Goal: Task Accomplishment & Management: Manage account settings

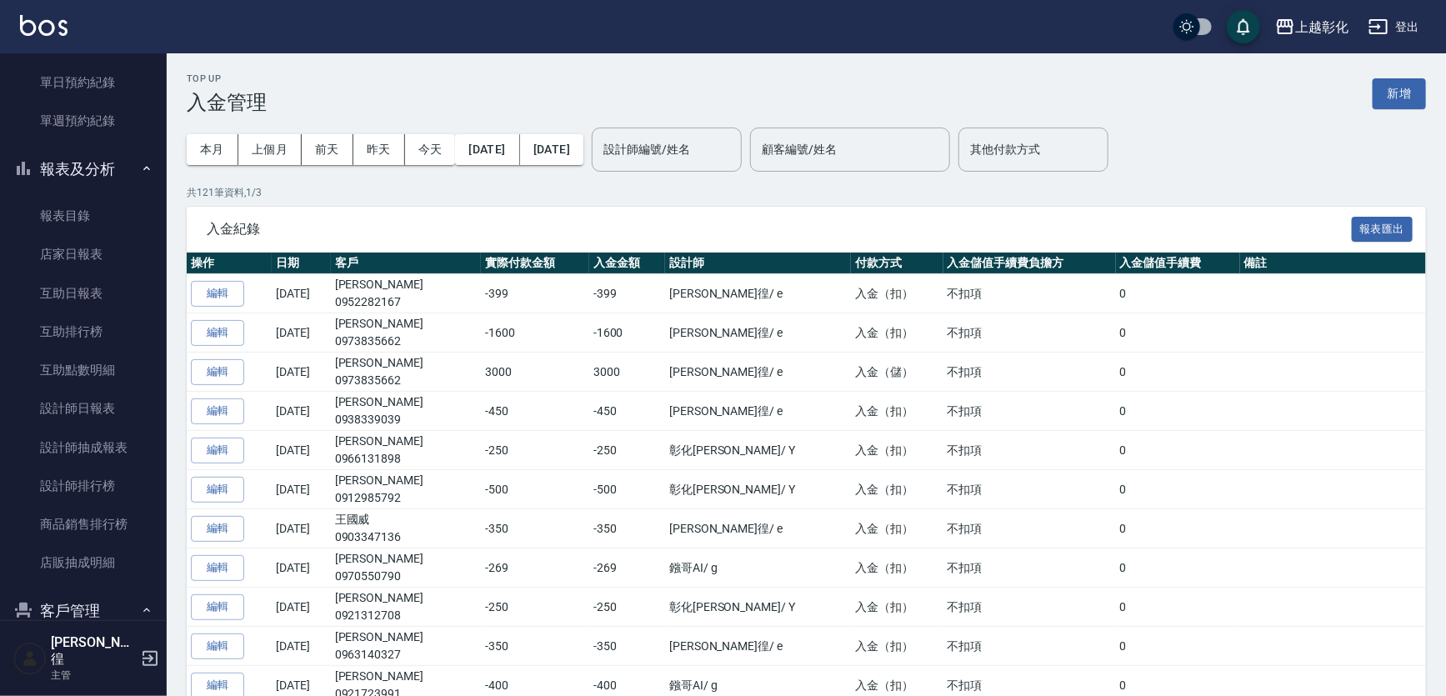
scroll to position [533, 0]
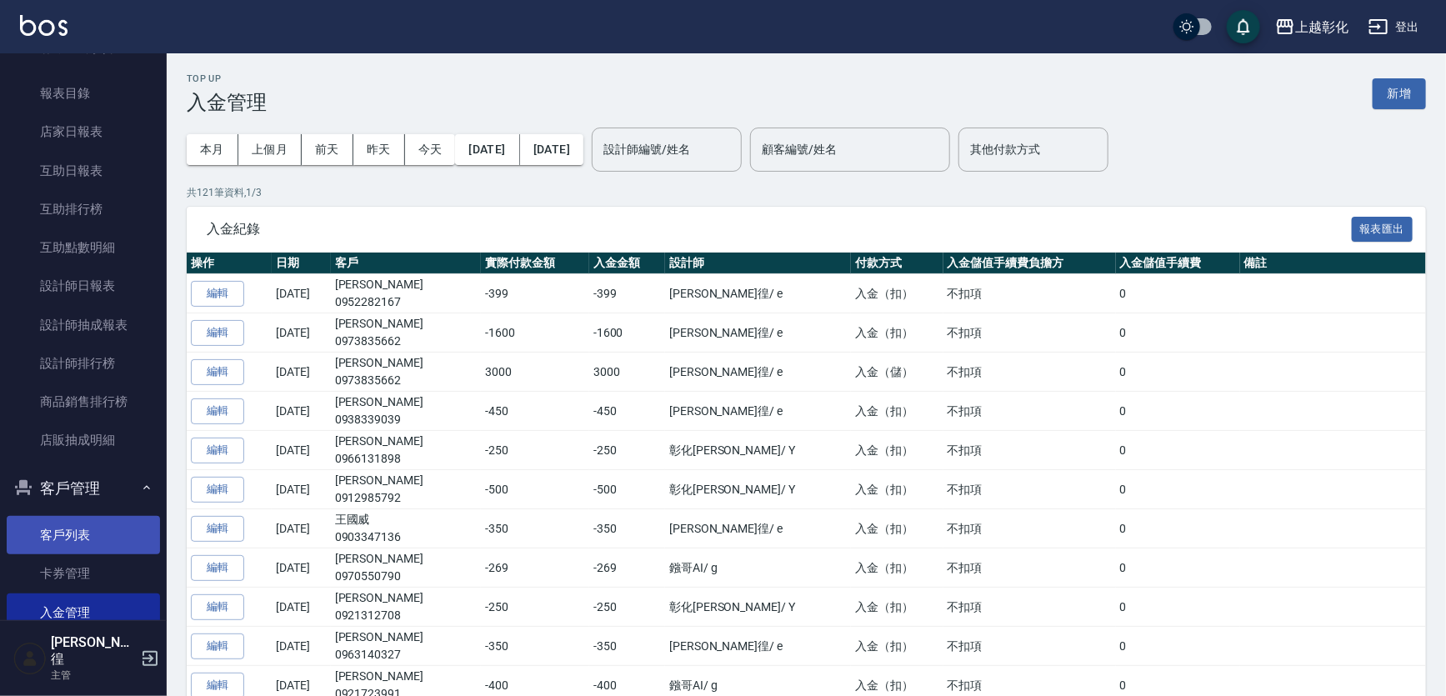
click at [98, 522] on link "客戶列表" at bounding box center [83, 535] width 153 height 38
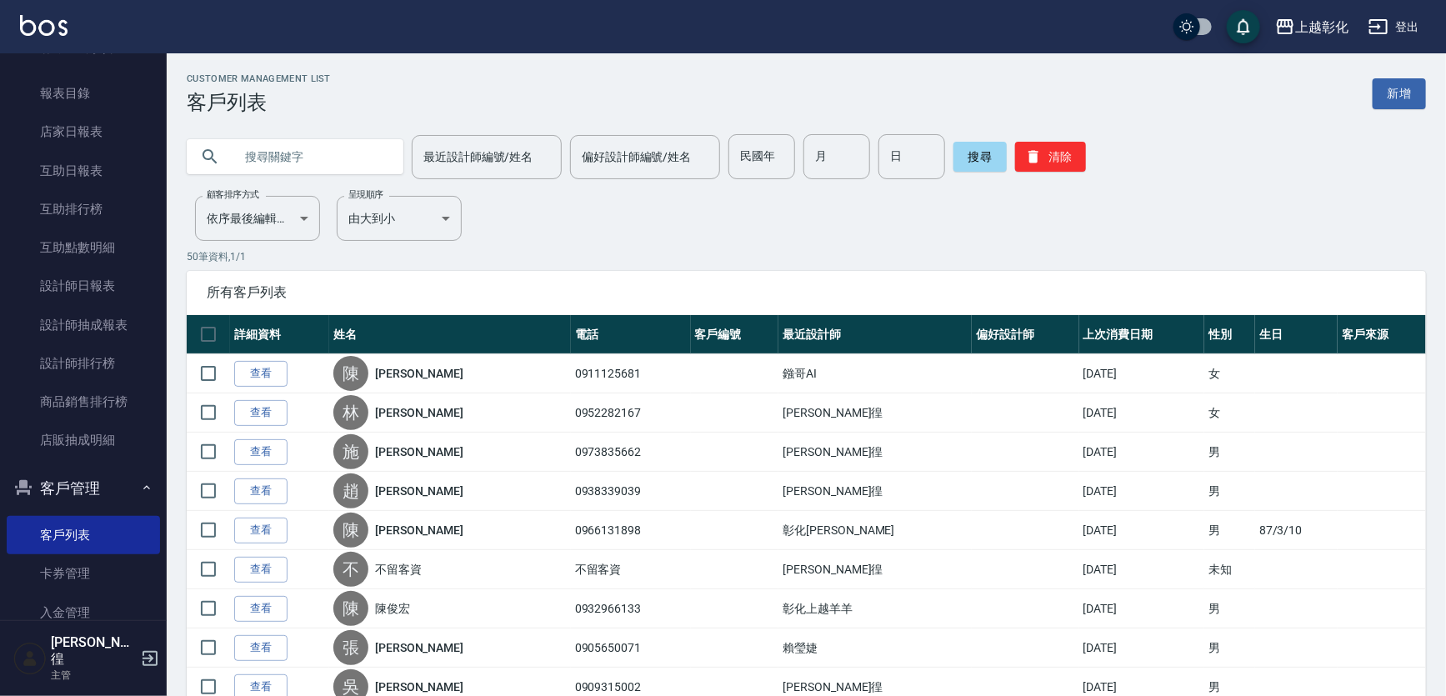
click at [353, 158] on input "text" at bounding box center [311, 156] width 157 height 45
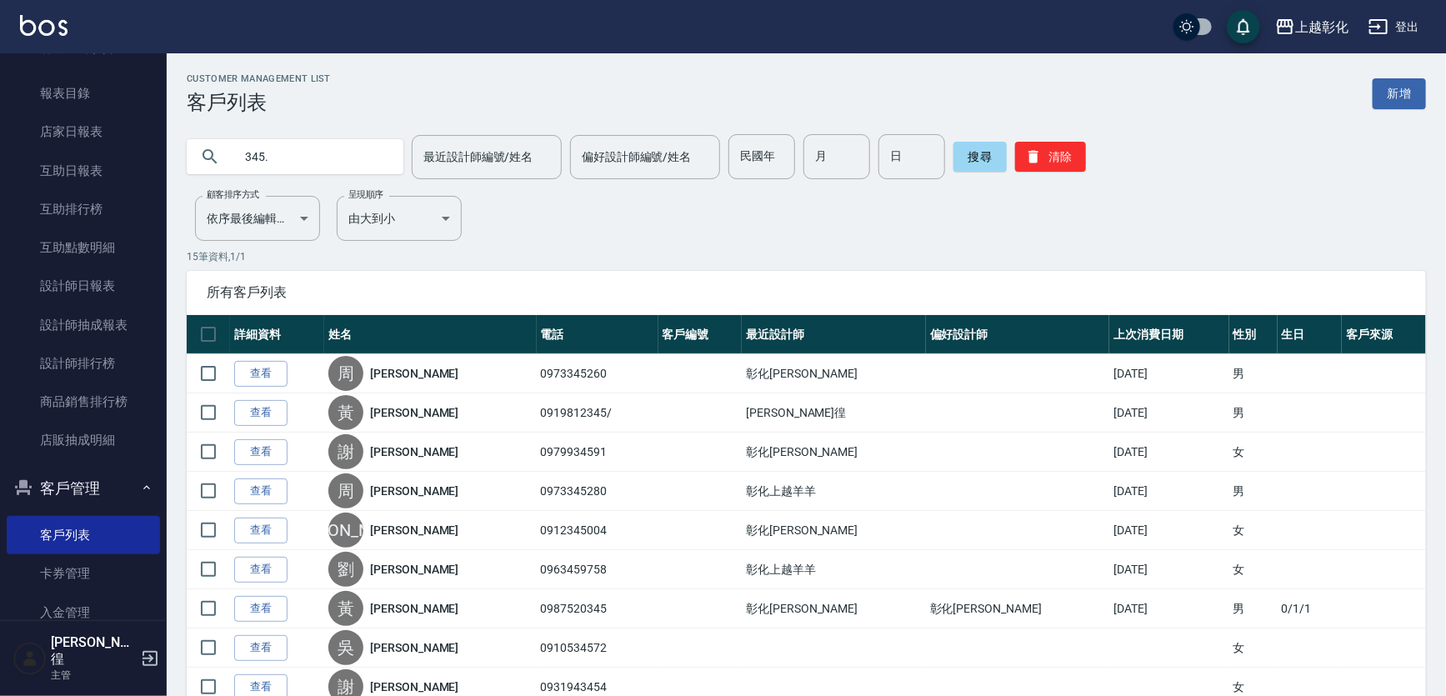
click at [258, 140] on input "345." at bounding box center [311, 156] width 157 height 45
click at [299, 165] on input "345." at bounding box center [311, 156] width 157 height 45
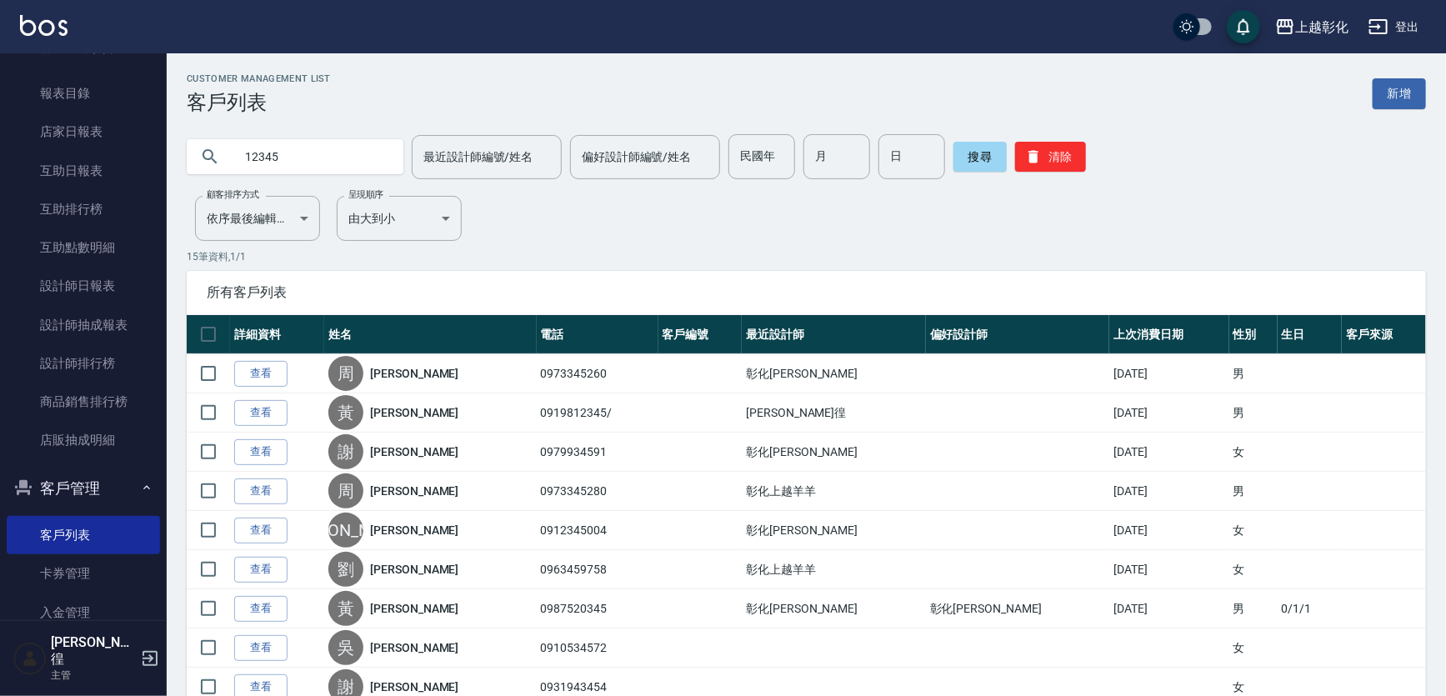
type input "12345"
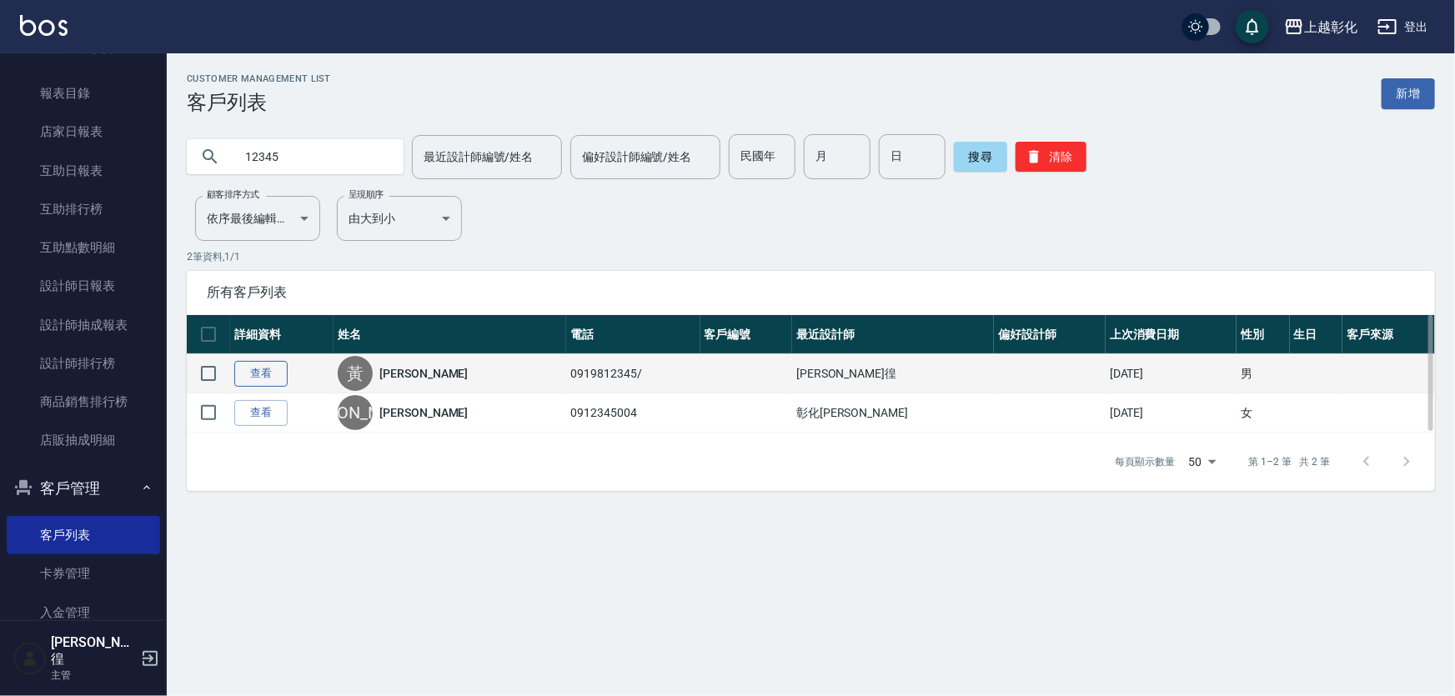
click at [269, 370] on link "查看" at bounding box center [260, 374] width 53 height 26
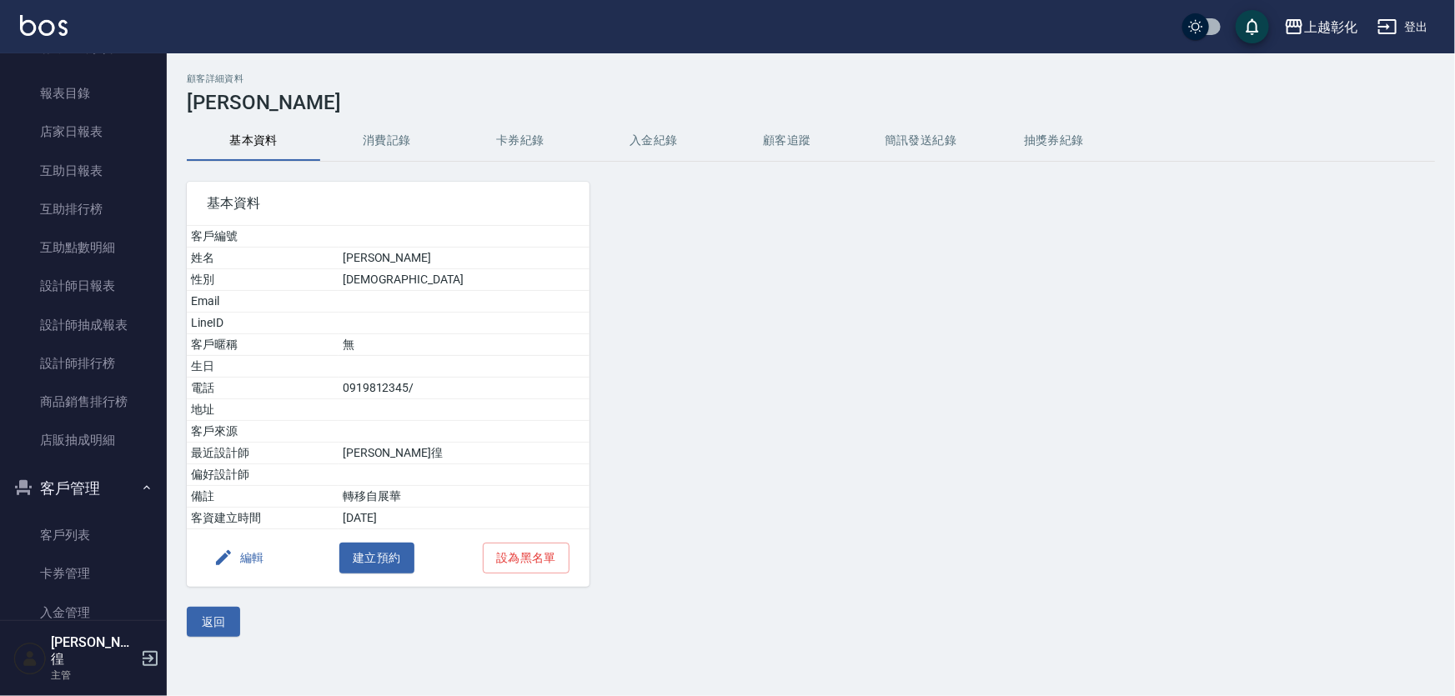
click at [526, 133] on button "卡券紀錄" at bounding box center [519, 141] width 133 height 40
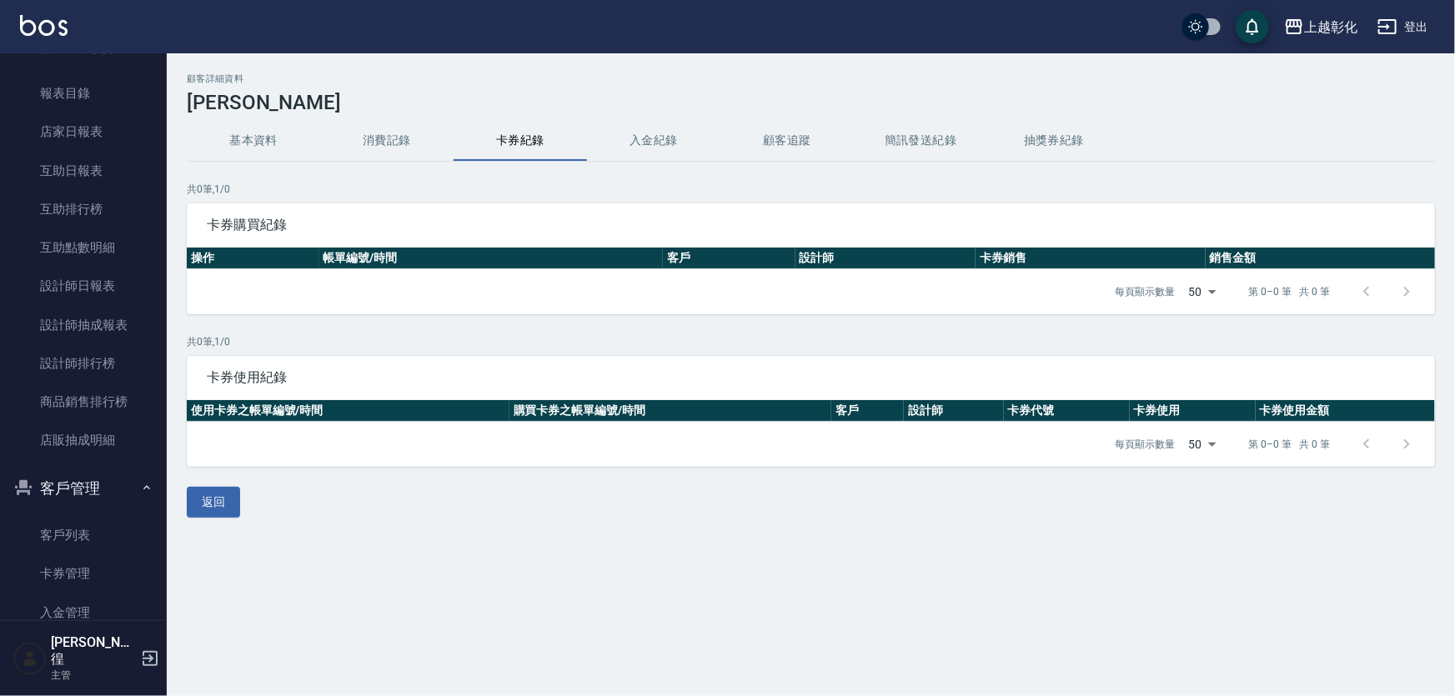
click at [644, 156] on button "入金紀錄" at bounding box center [653, 141] width 133 height 40
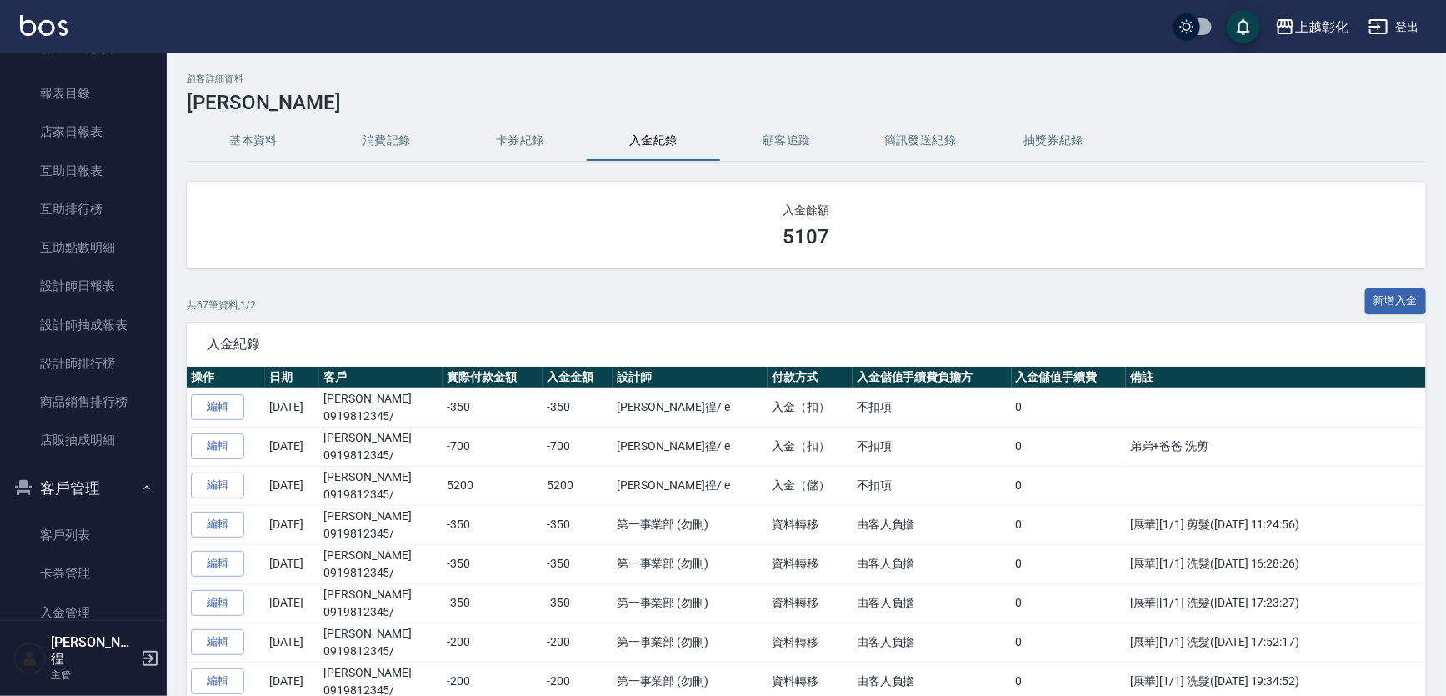
click at [1397, 306] on button "新增入金" at bounding box center [1396, 301] width 62 height 26
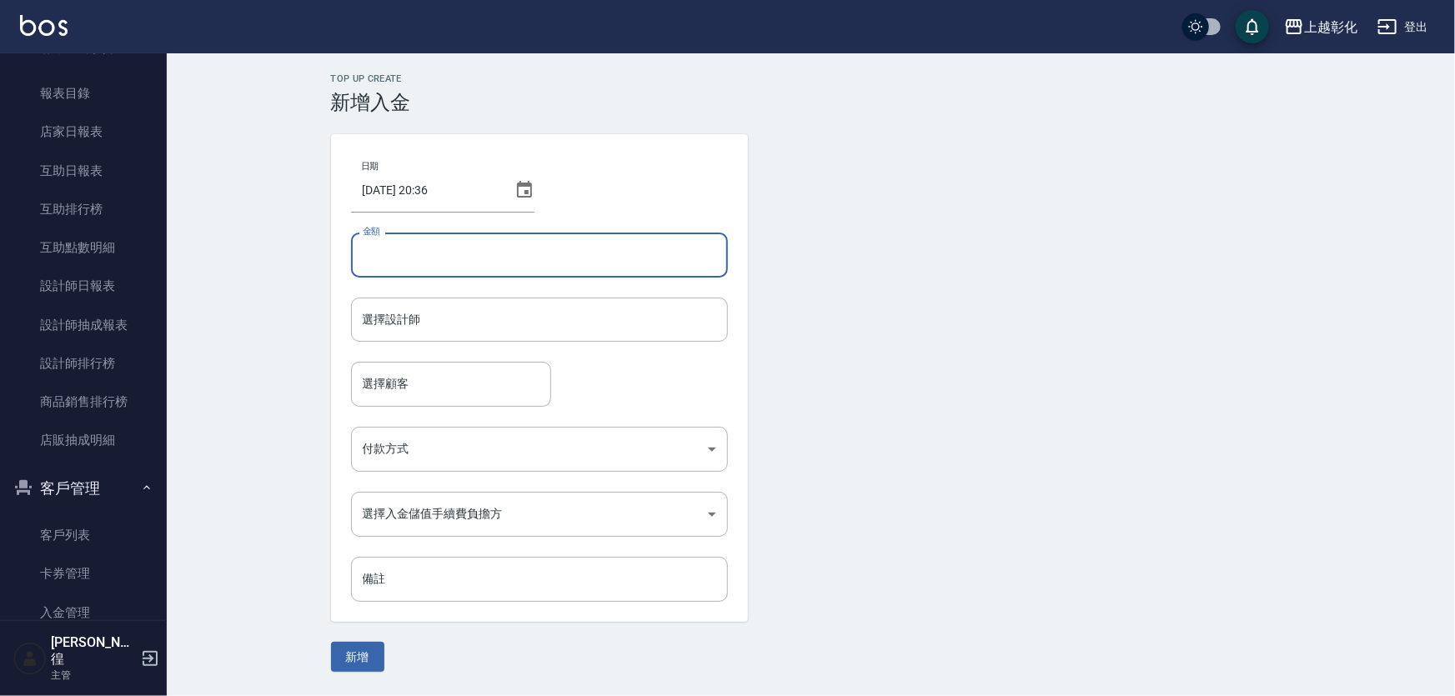
click at [626, 255] on input "金額" at bounding box center [539, 255] width 377 height 45
type input "-350"
click at [517, 329] on input "選擇設計師" at bounding box center [539, 319] width 362 height 29
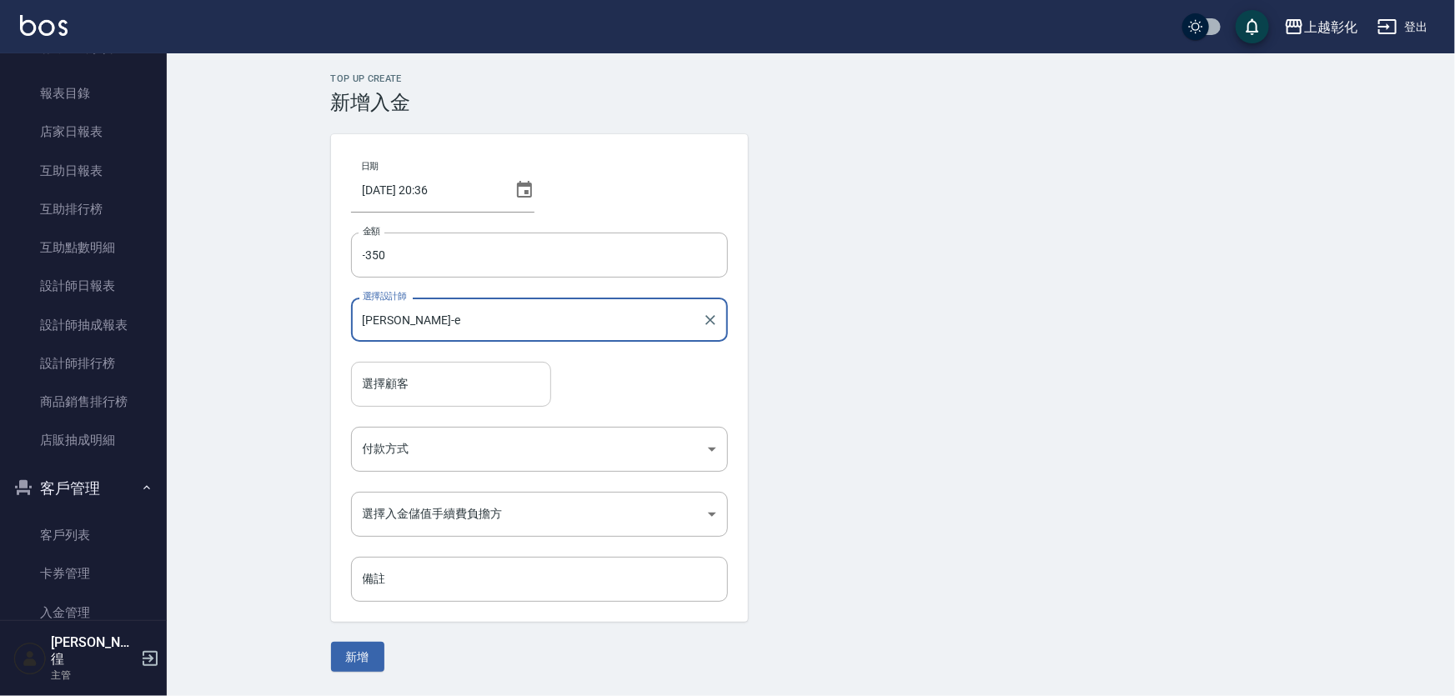
type input "[PERSON_NAME]-e"
click at [451, 384] on input "選擇顧客" at bounding box center [450, 383] width 185 height 29
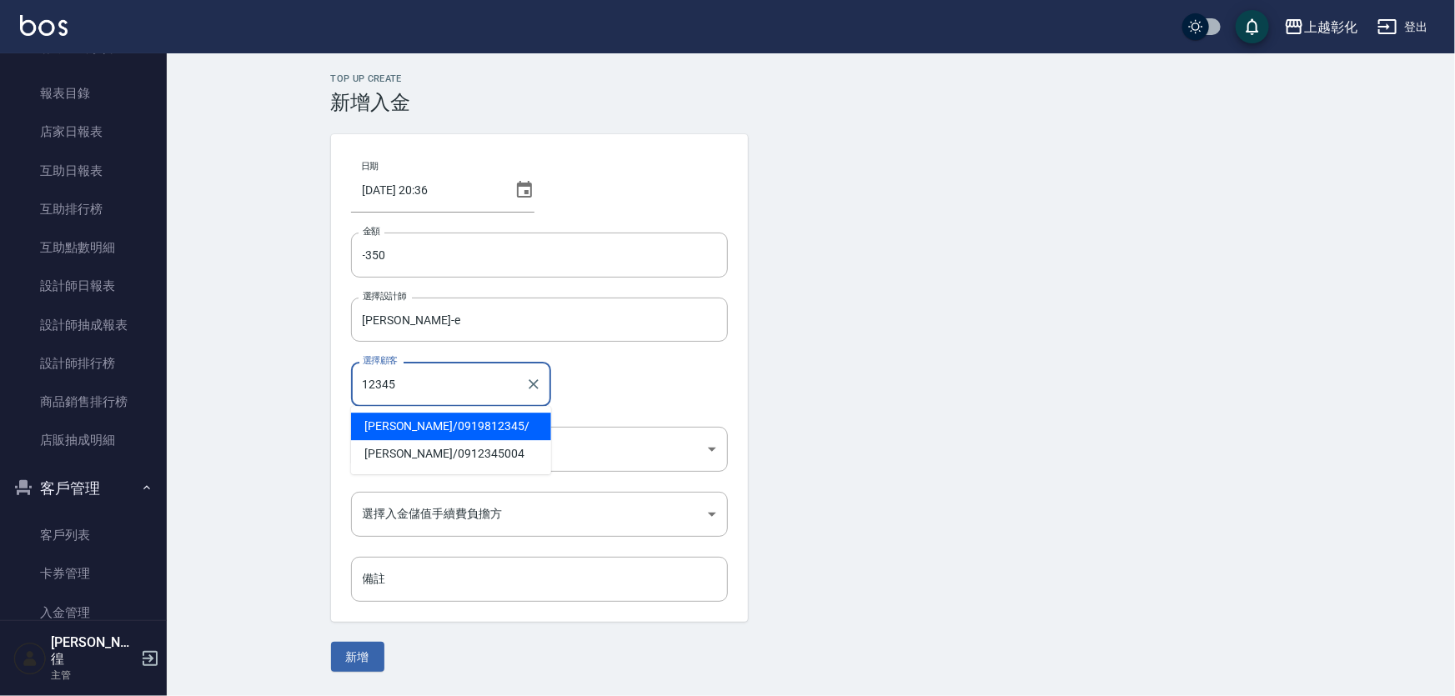
click at [418, 427] on span "[PERSON_NAME]/ 0919812345/" at bounding box center [451, 427] width 200 height 28
type input "[PERSON_NAME]/0919812345/"
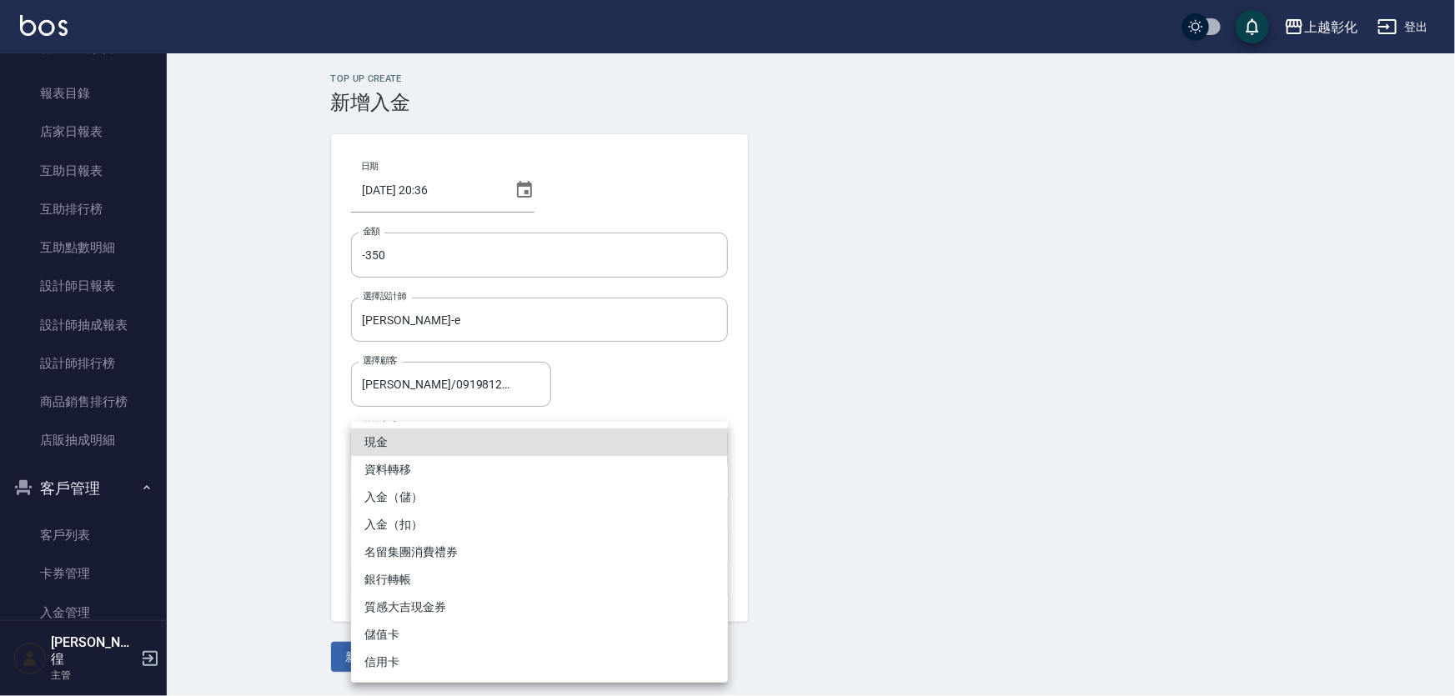
click at [415, 446] on body "上越彰化 登出 櫃檯作業 打帳單 帳單列表 現金收支登錄 材料自購登錄 每日結帳 排班表 現場電腦打卡 預約管理 預約管理 單日預約紀錄 單週預約紀錄 報表及…" at bounding box center [727, 348] width 1455 height 696
click at [418, 533] on li "入金（扣）" at bounding box center [539, 525] width 377 height 28
type input "入金（扣）"
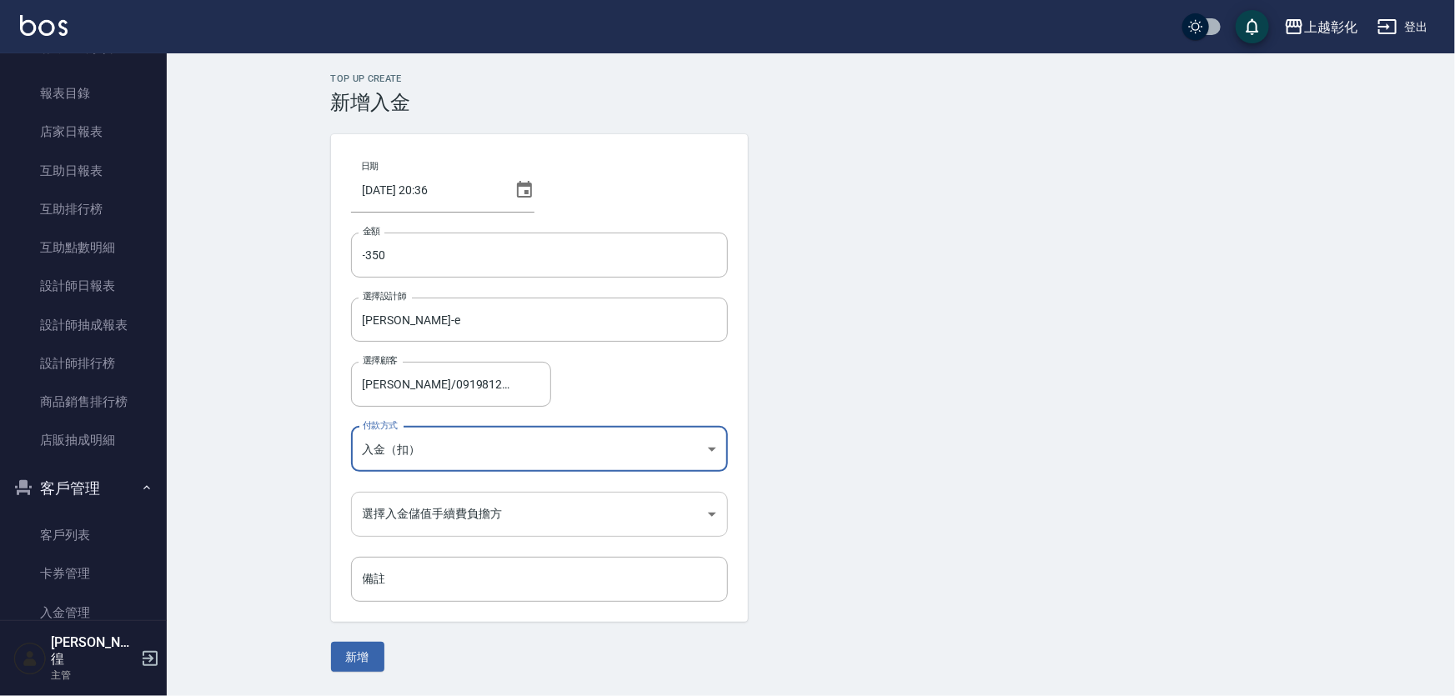
click at [420, 509] on body "上越彰化 登出 櫃檯作業 打帳單 帳單列表 現金收支登錄 材料自購登錄 每日結帳 排班表 現場電腦打卡 預約管理 預約管理 單日預約紀錄 單週預約紀錄 報表及…" at bounding box center [727, 348] width 1455 height 696
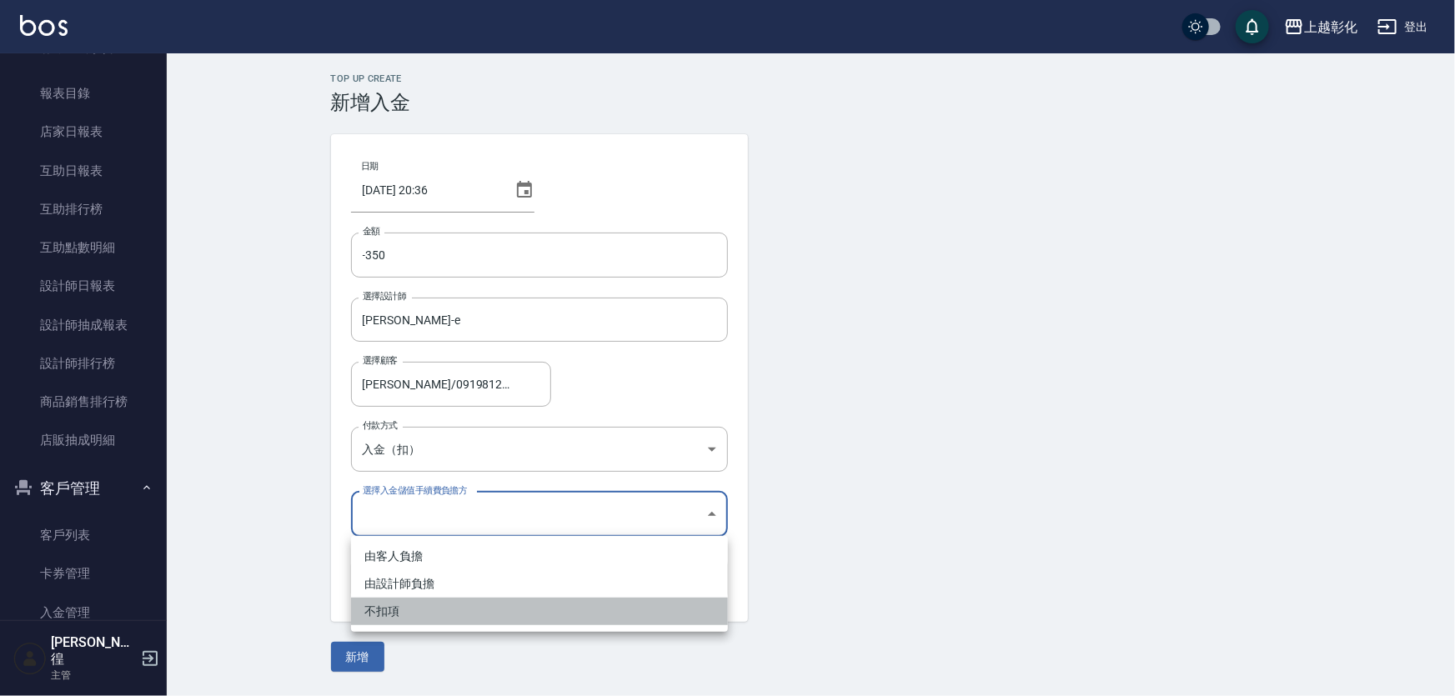
click at [410, 610] on li "不扣項" at bounding box center [539, 612] width 377 height 28
type input "WITHOUTHANDLINGFEE"
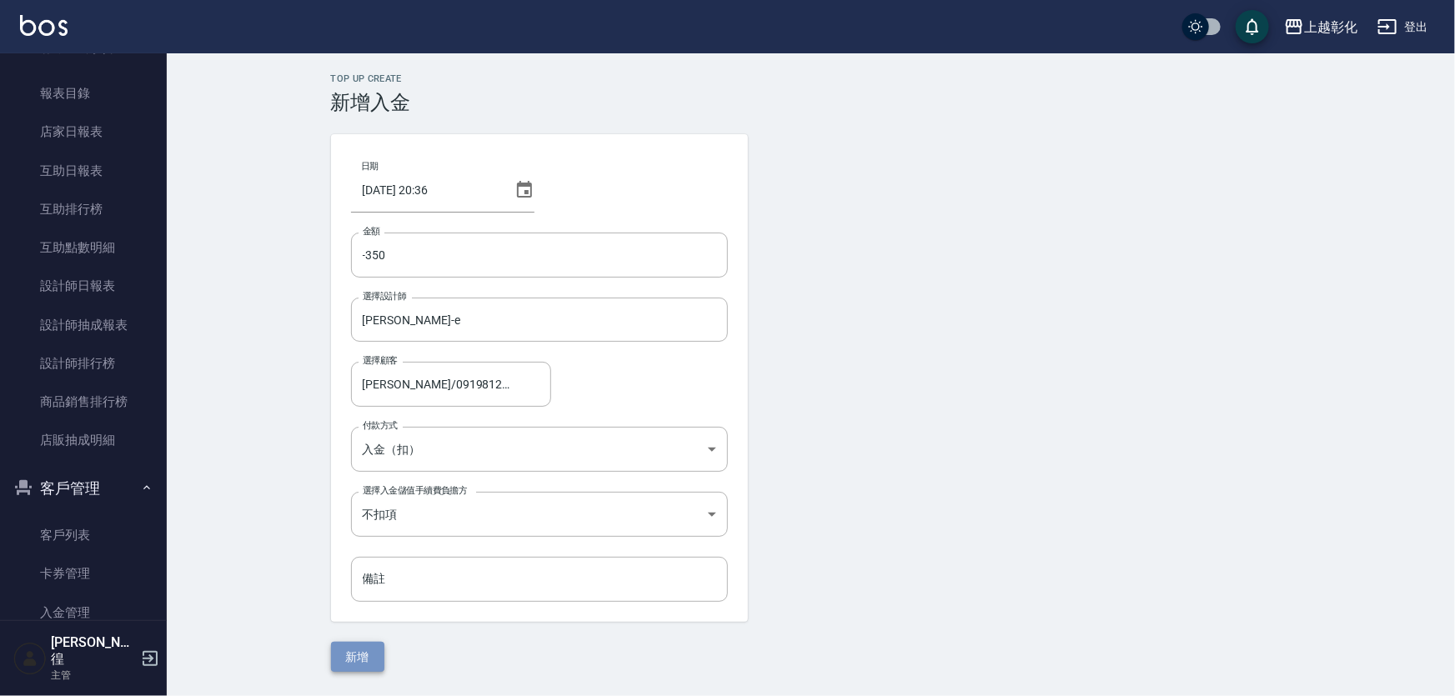
click at [348, 657] on button "新增" at bounding box center [357, 657] width 53 height 31
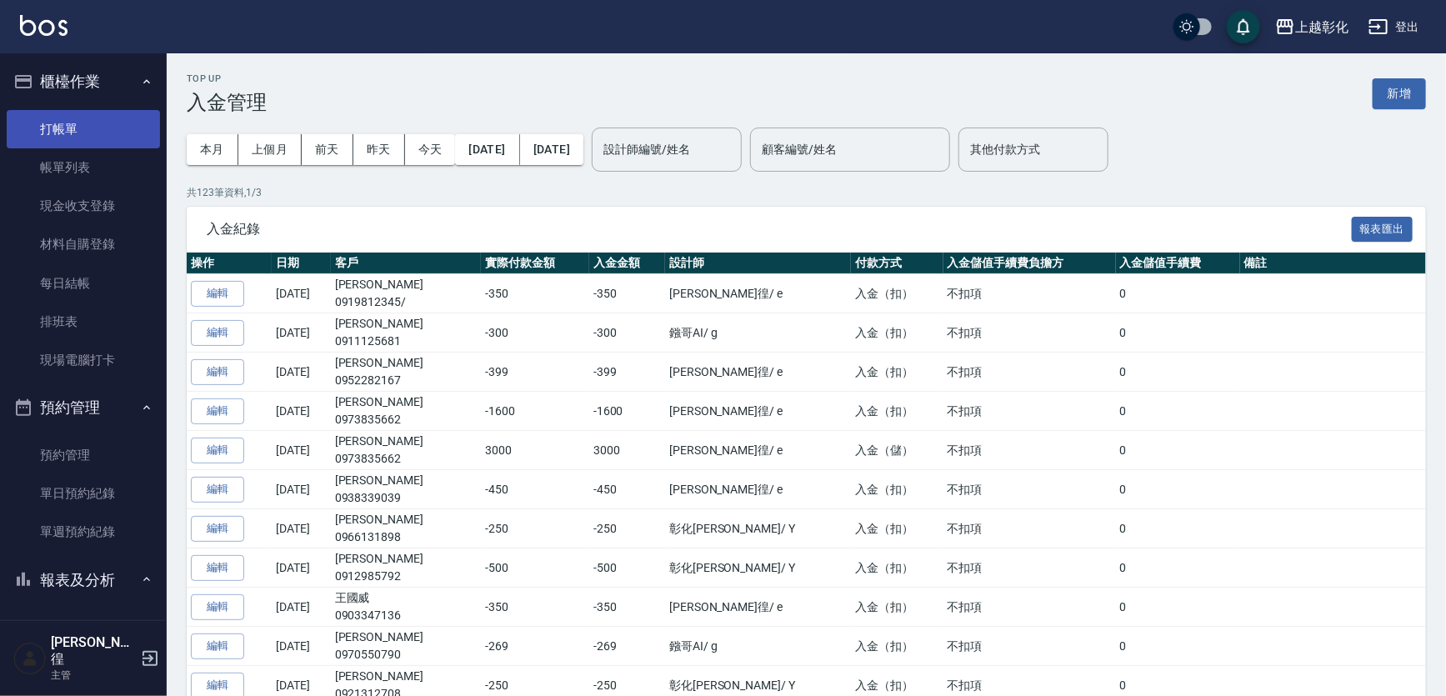
click at [83, 142] on link "打帳單" at bounding box center [83, 129] width 153 height 38
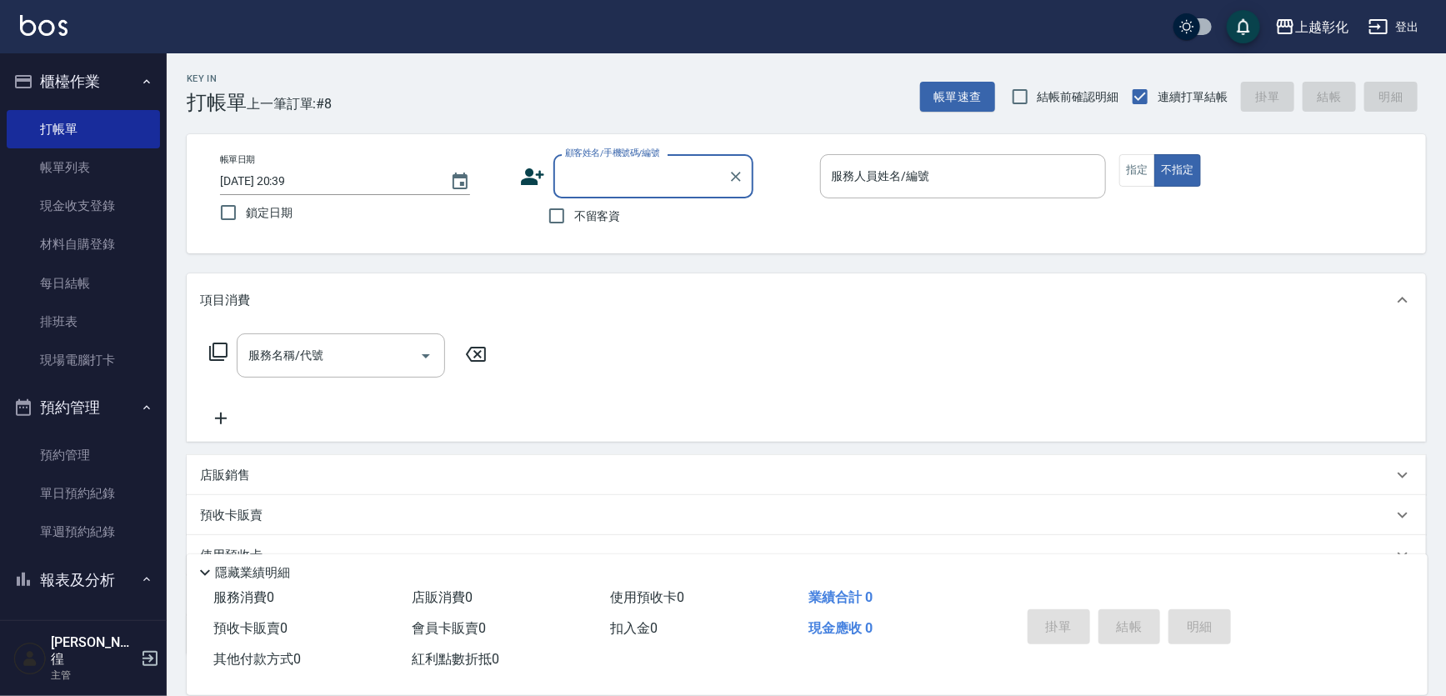
click at [575, 158] on label "顧客姓名/手機號碼/編號" at bounding box center [612, 153] width 95 height 13
click at [575, 162] on input "顧客姓名/手機號碼/編號" at bounding box center [641, 176] width 160 height 29
click at [606, 178] on input "顧客姓名/手機號碼/編號" at bounding box center [641, 176] width 160 height 29
type input "r"
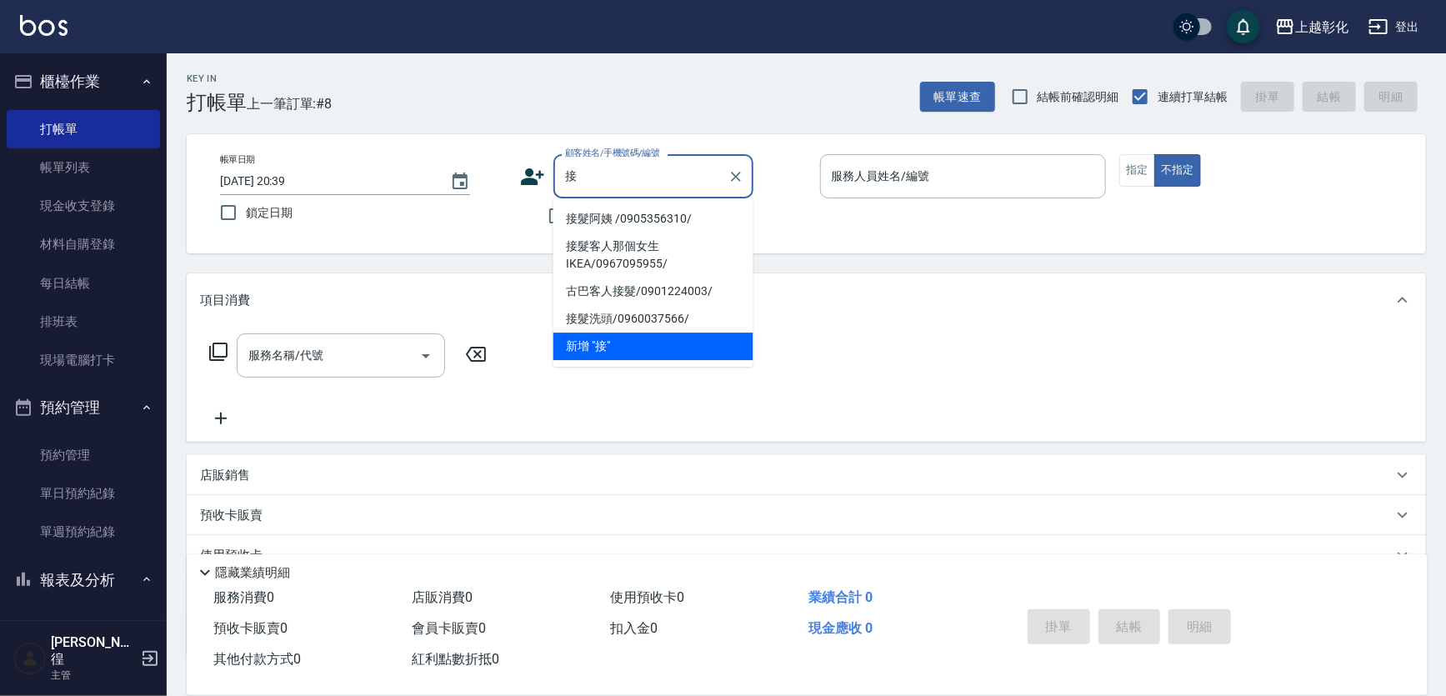
click at [594, 223] on li "接髮阿姨 /0905356310/" at bounding box center [654, 219] width 200 height 28
type input "接髮阿姨 /0905356310/"
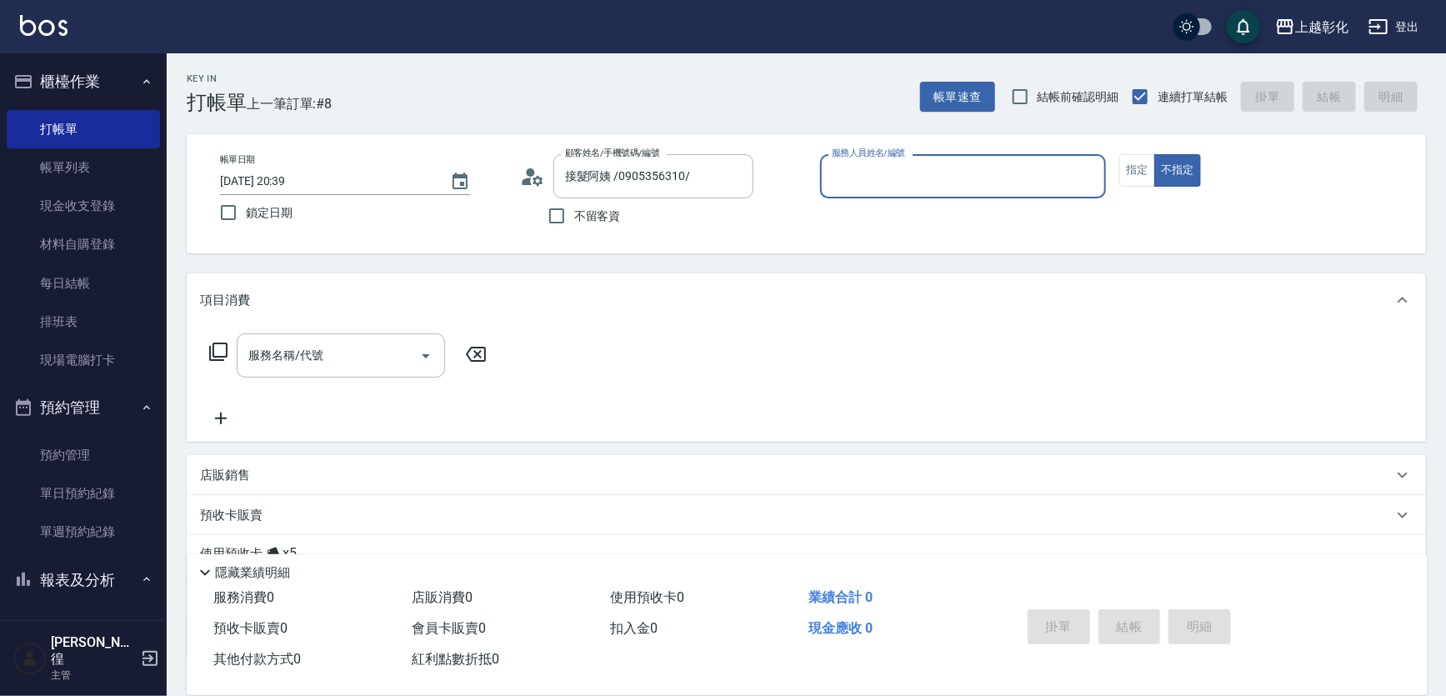
click at [887, 185] on input "服務人員姓名/編號" at bounding box center [964, 176] width 272 height 29
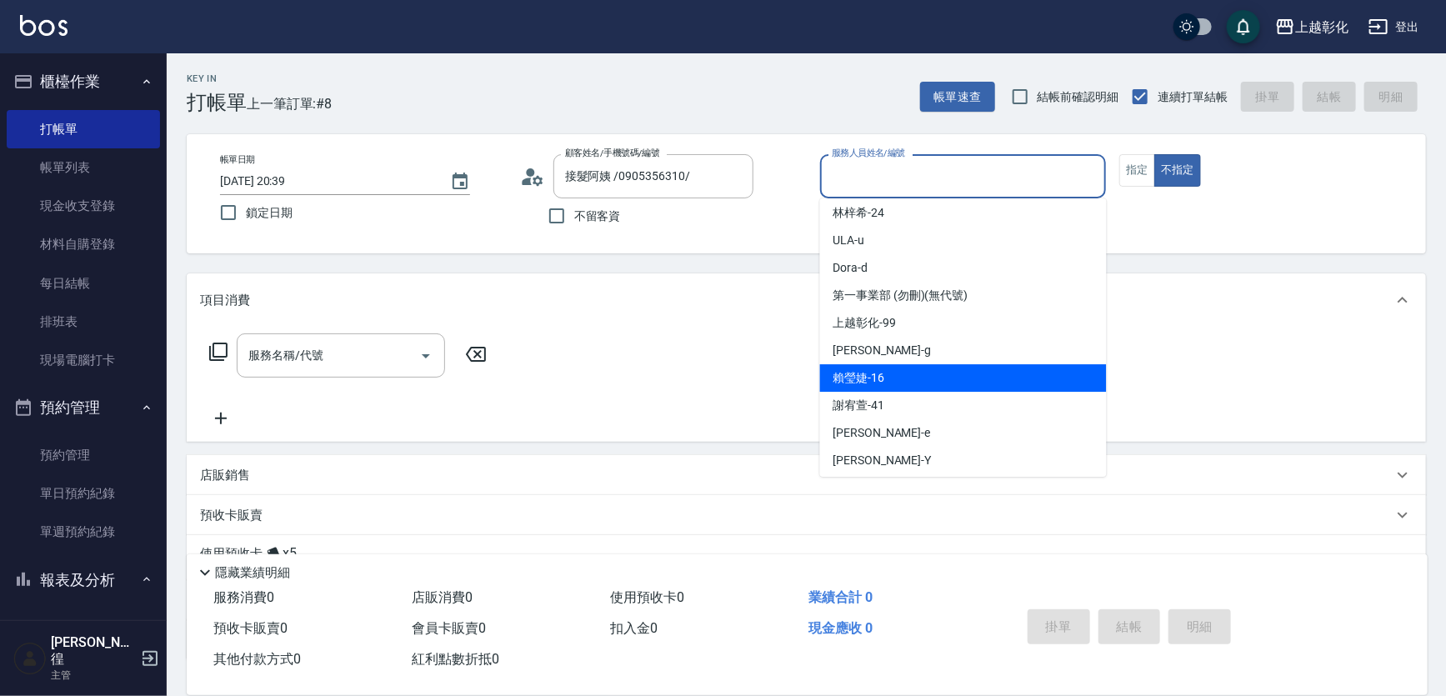
scroll to position [92, 0]
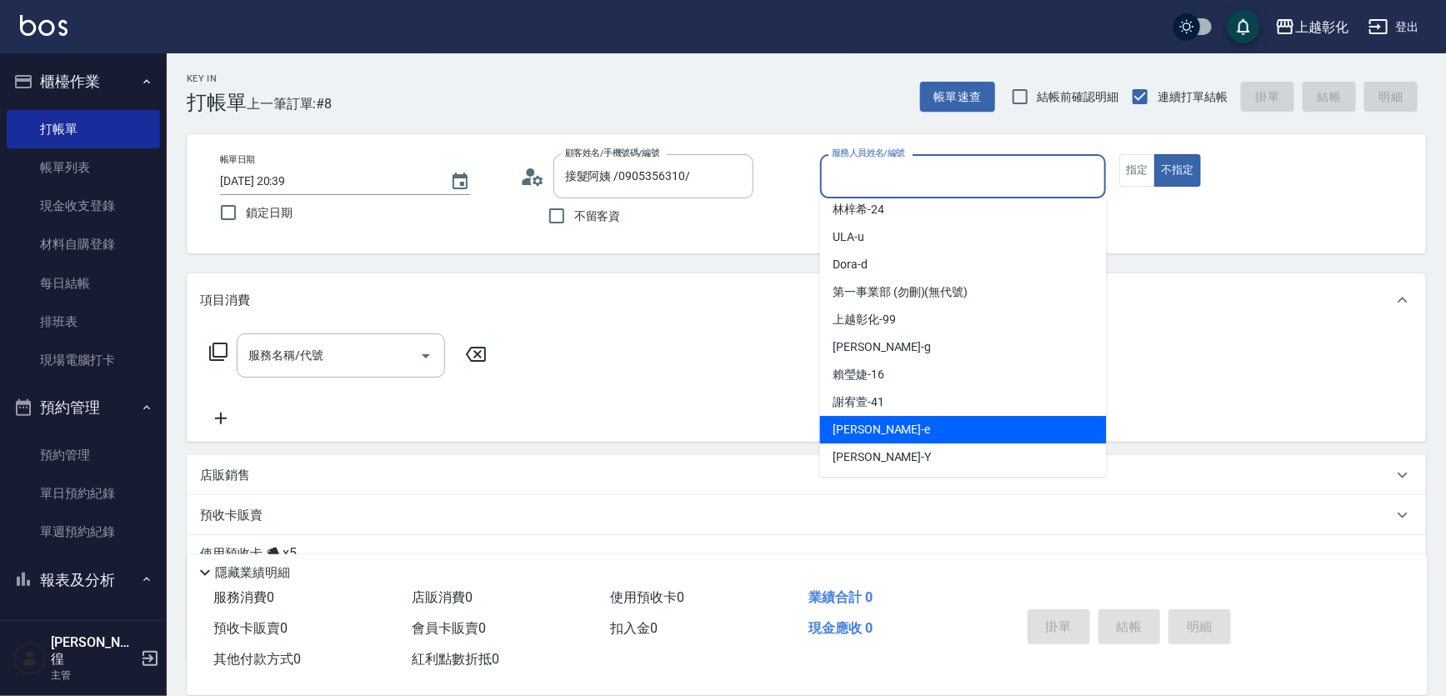
click at [917, 421] on div "[PERSON_NAME] -e" at bounding box center [963, 430] width 287 height 28
type input "[PERSON_NAME]-e"
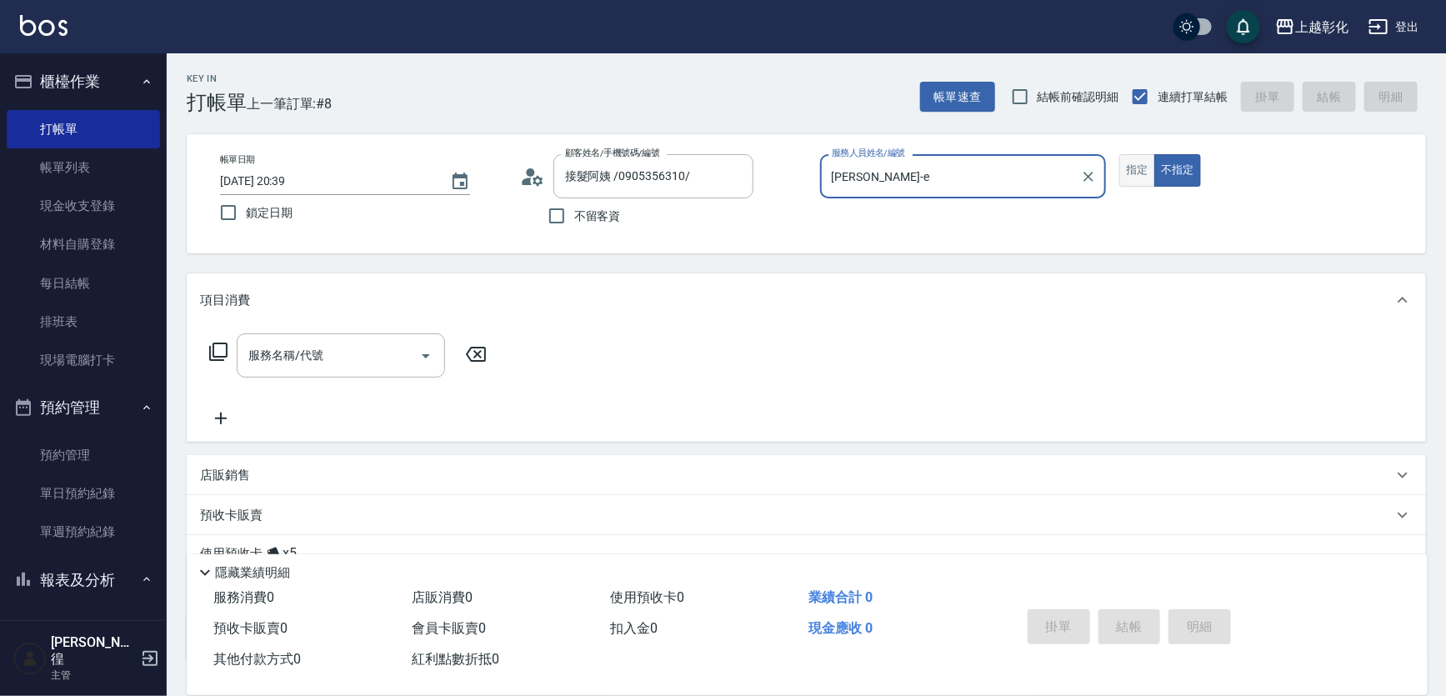
click at [1152, 172] on button "指定" at bounding box center [1138, 170] width 36 height 33
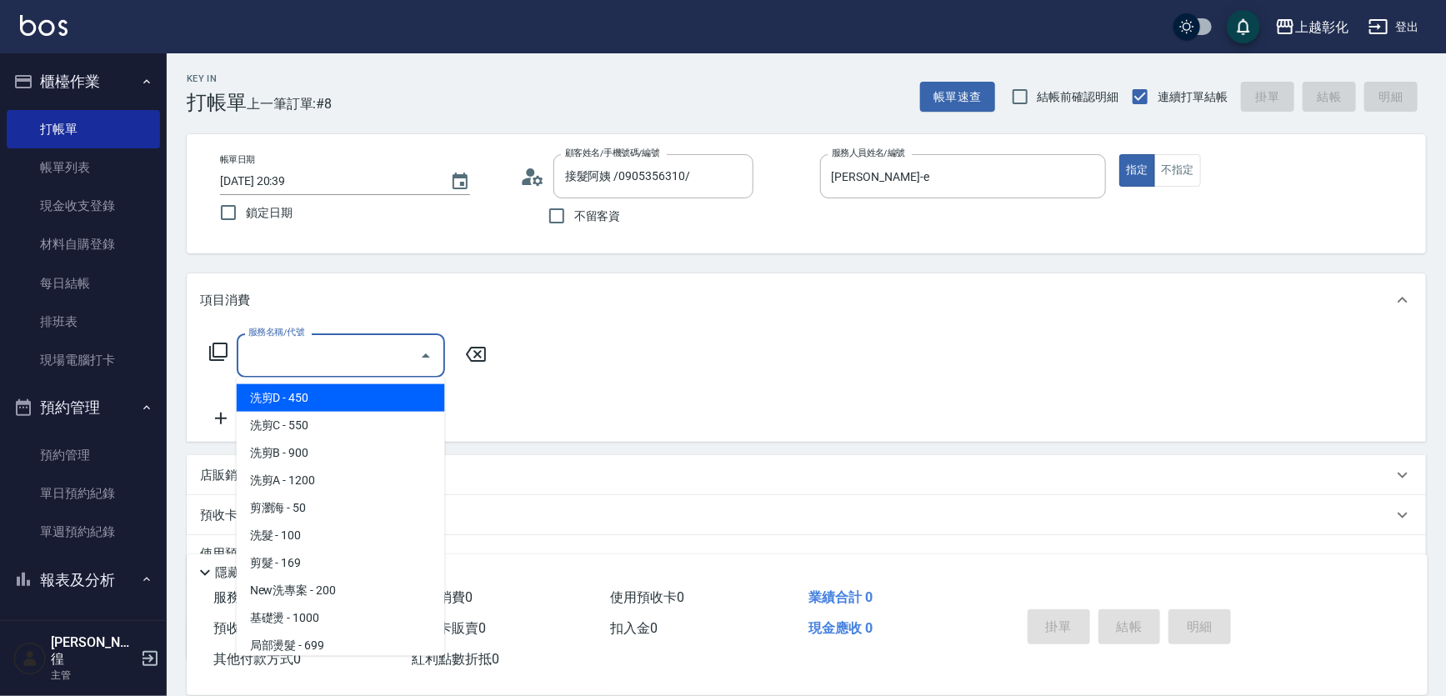
click at [362, 347] on input "服務名稱/代號" at bounding box center [328, 355] width 168 height 29
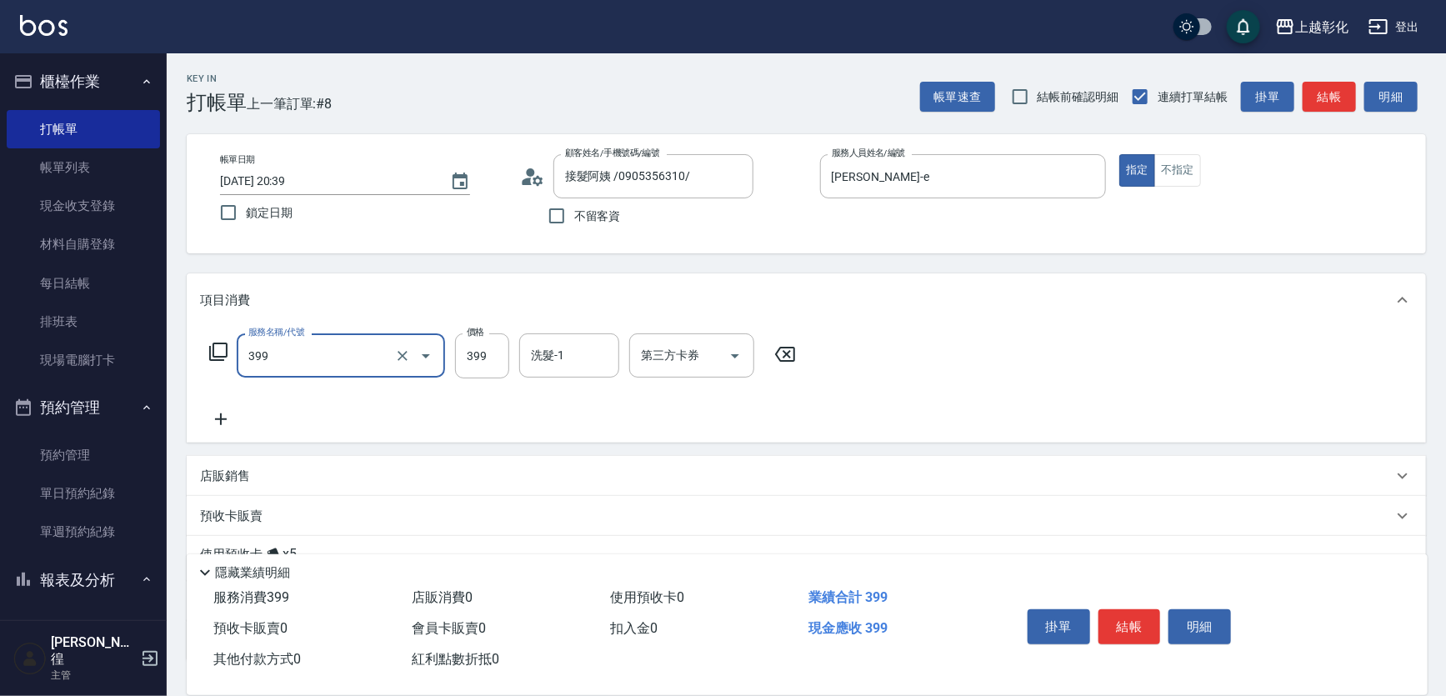
type input "貼片洗髮(399)"
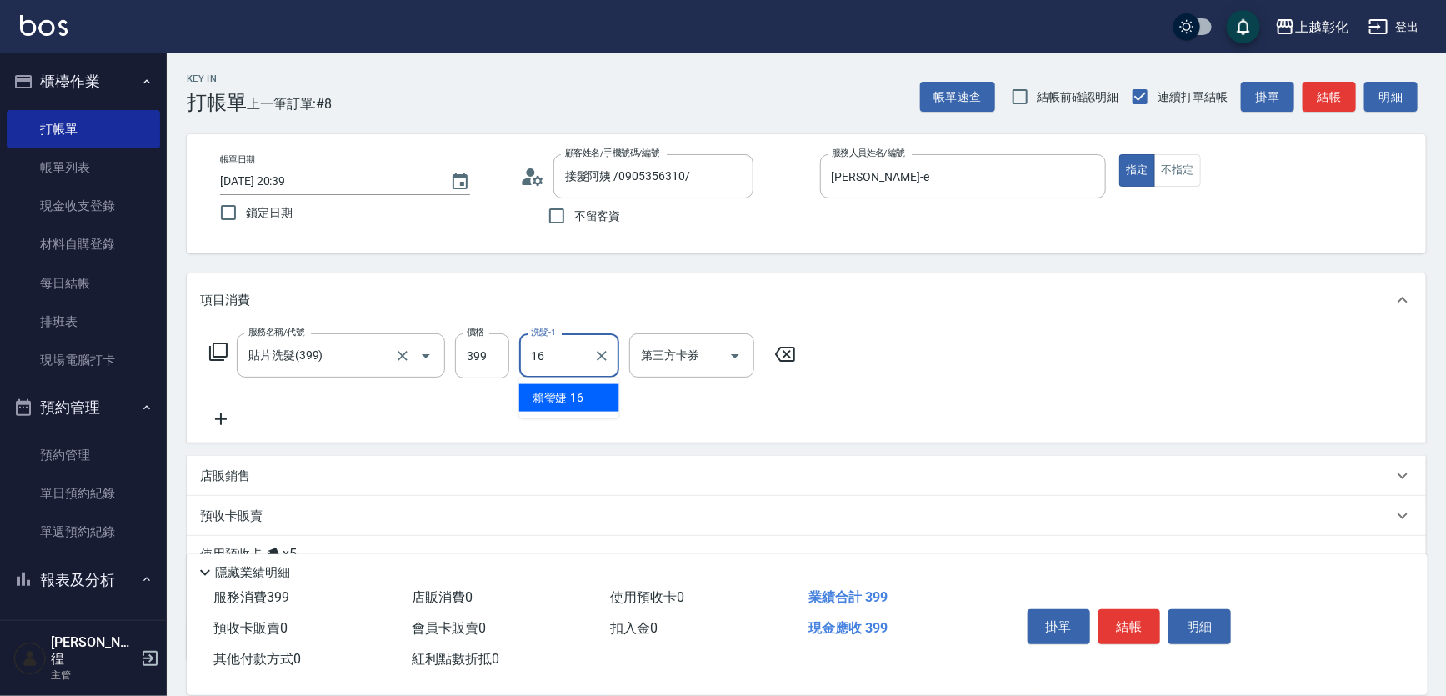
type input "[PERSON_NAME]-16"
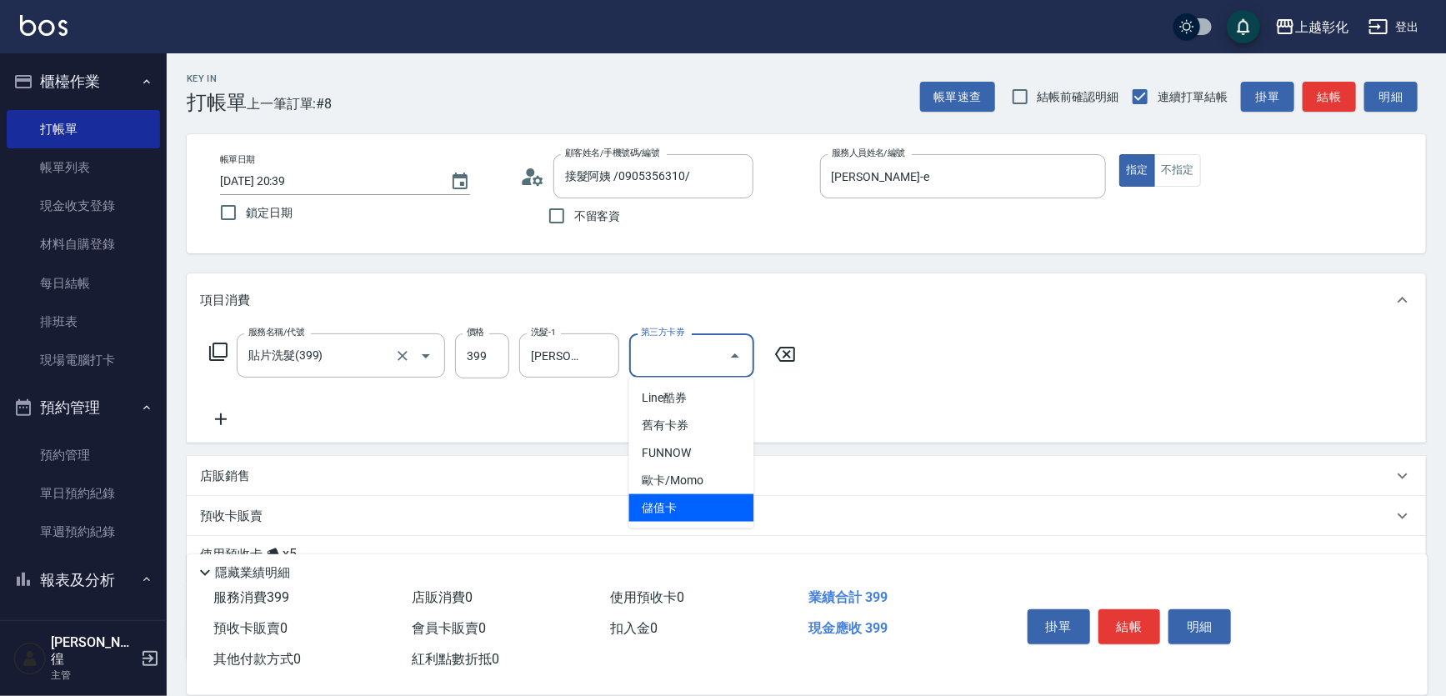
type input "儲值卡"
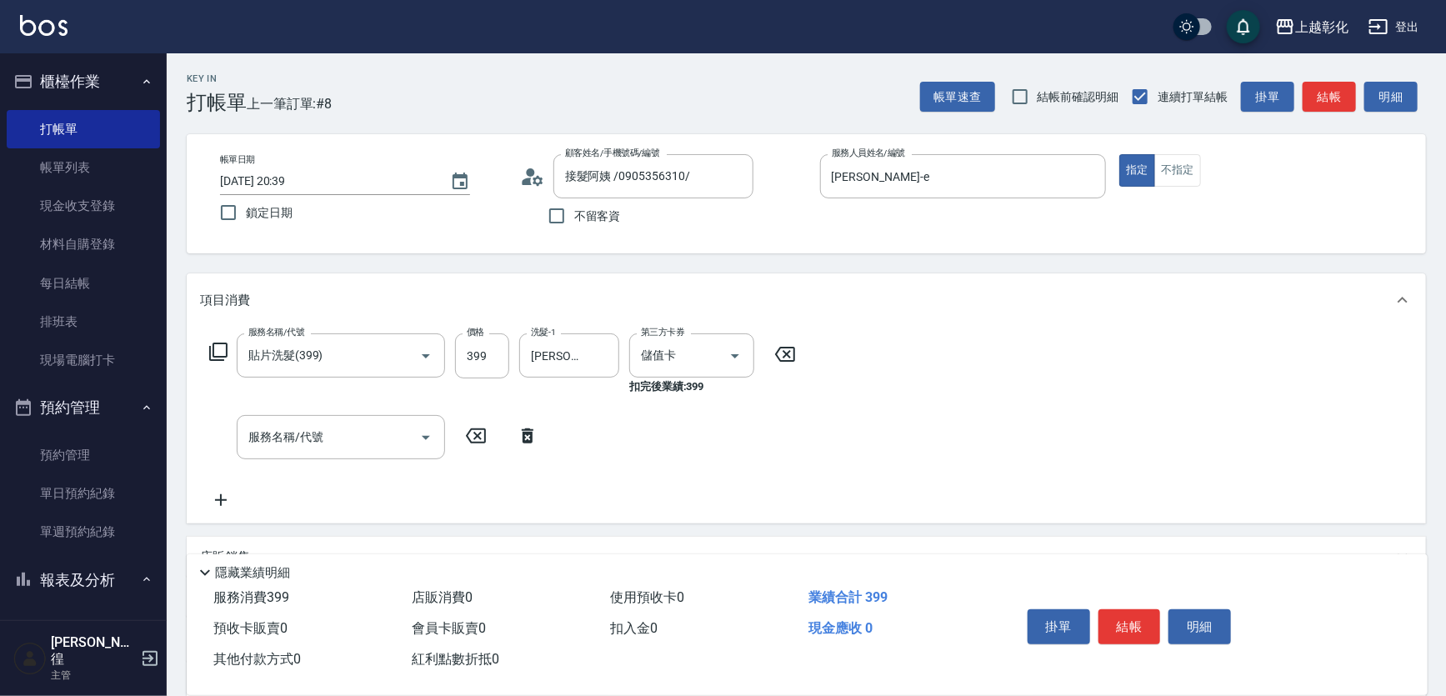
drag, startPoint x: 508, startPoint y: 268, endPoint x: 482, endPoint y: 409, distance: 144.0
click at [482, 409] on div "服務名稱/代號 貼片洗髮(399) 服務名稱/代號 價格 399 價格 洗髮-1 [PERSON_NAME]-16 洗髮-1 第三方卡券 儲值卡 第三方卡券 …" at bounding box center [503, 421] width 606 height 177
click at [530, 438] on icon at bounding box center [528, 435] width 12 height 15
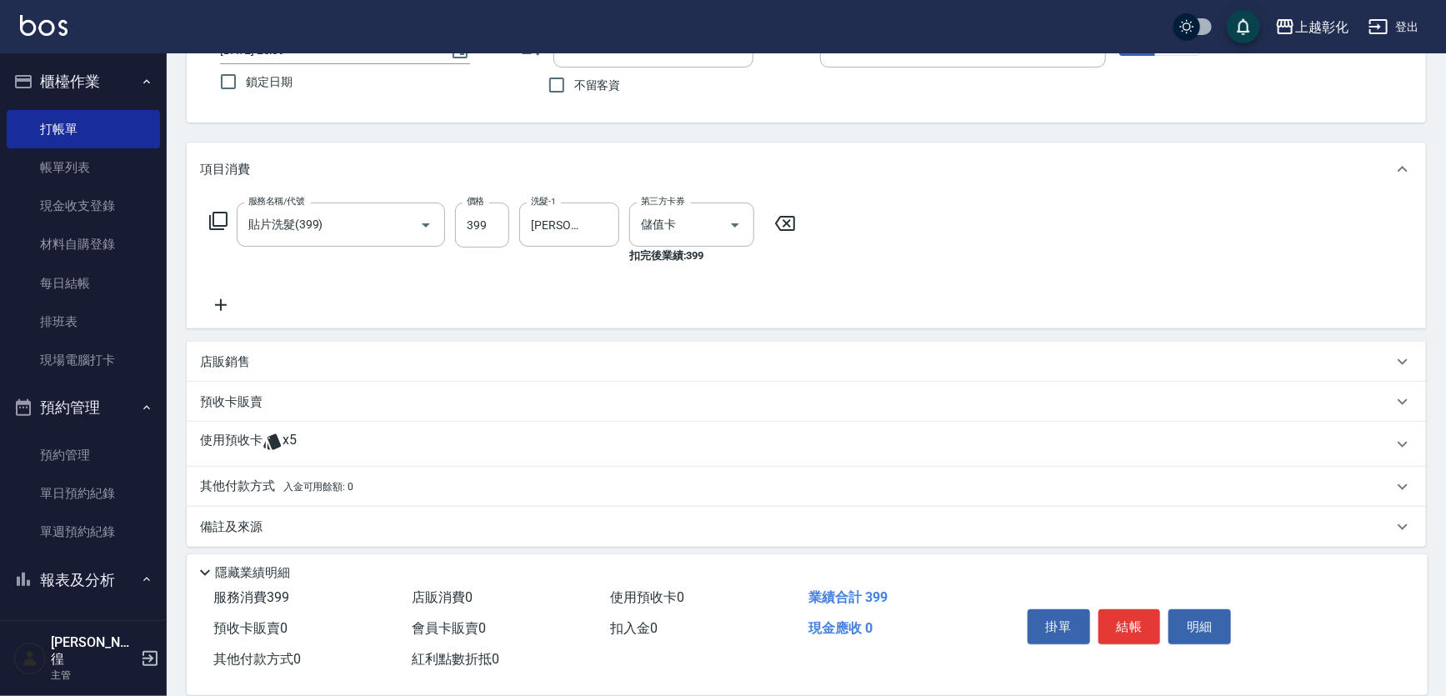
scroll to position [138, 0]
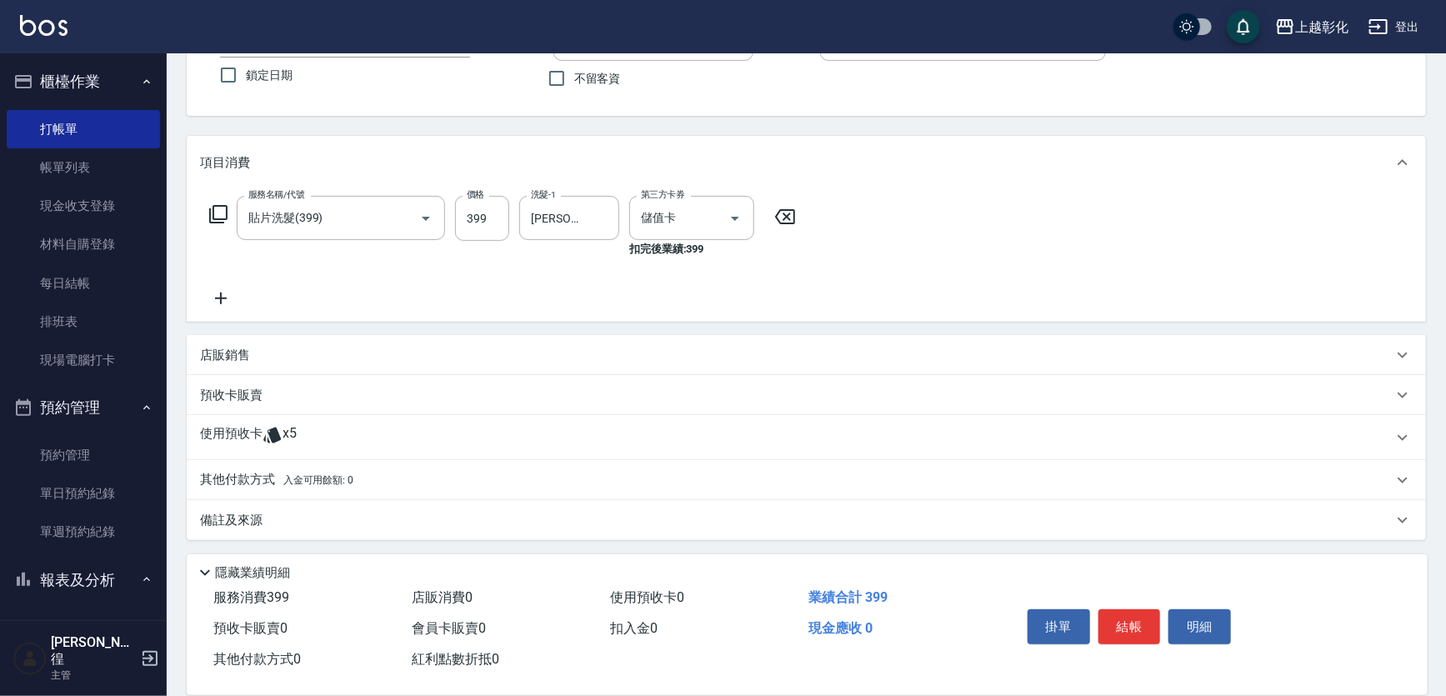
click at [285, 429] on span "x5" at bounding box center [290, 437] width 14 height 25
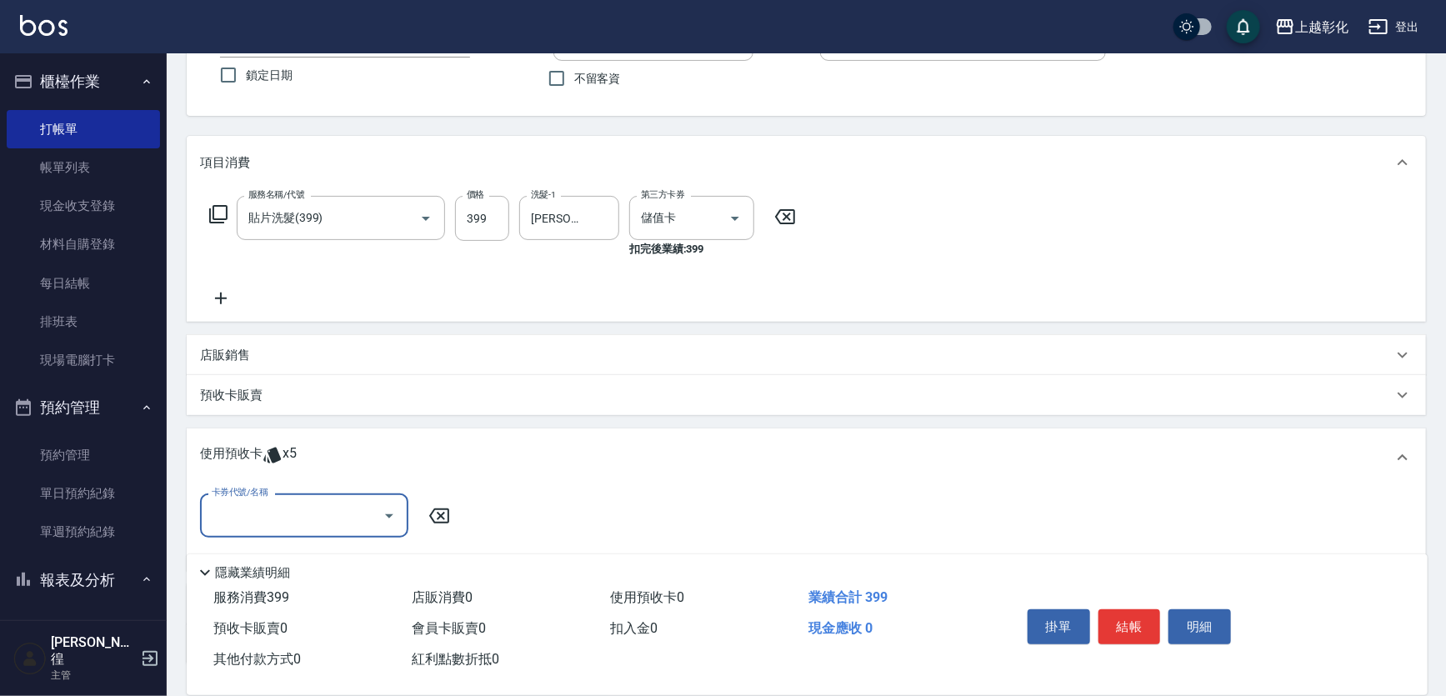
scroll to position [0, 0]
click at [262, 513] on input "卡券代號/名稱" at bounding box center [292, 515] width 168 height 29
click at [312, 552] on div "海鹽洗髮 剩餘5張" at bounding box center [304, 558] width 208 height 28
type input "海鹽洗髮"
click at [1127, 612] on button "結帳" at bounding box center [1130, 626] width 63 height 35
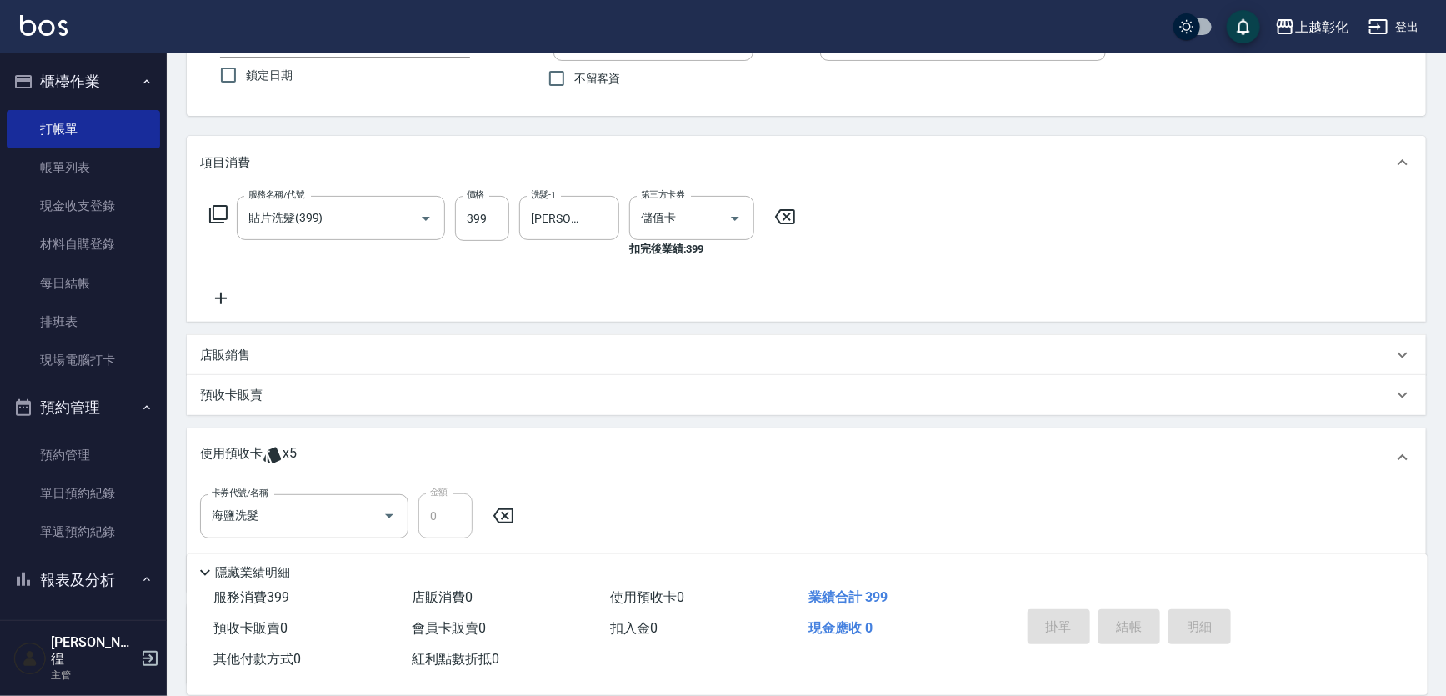
type input "[DATE] 20:40"
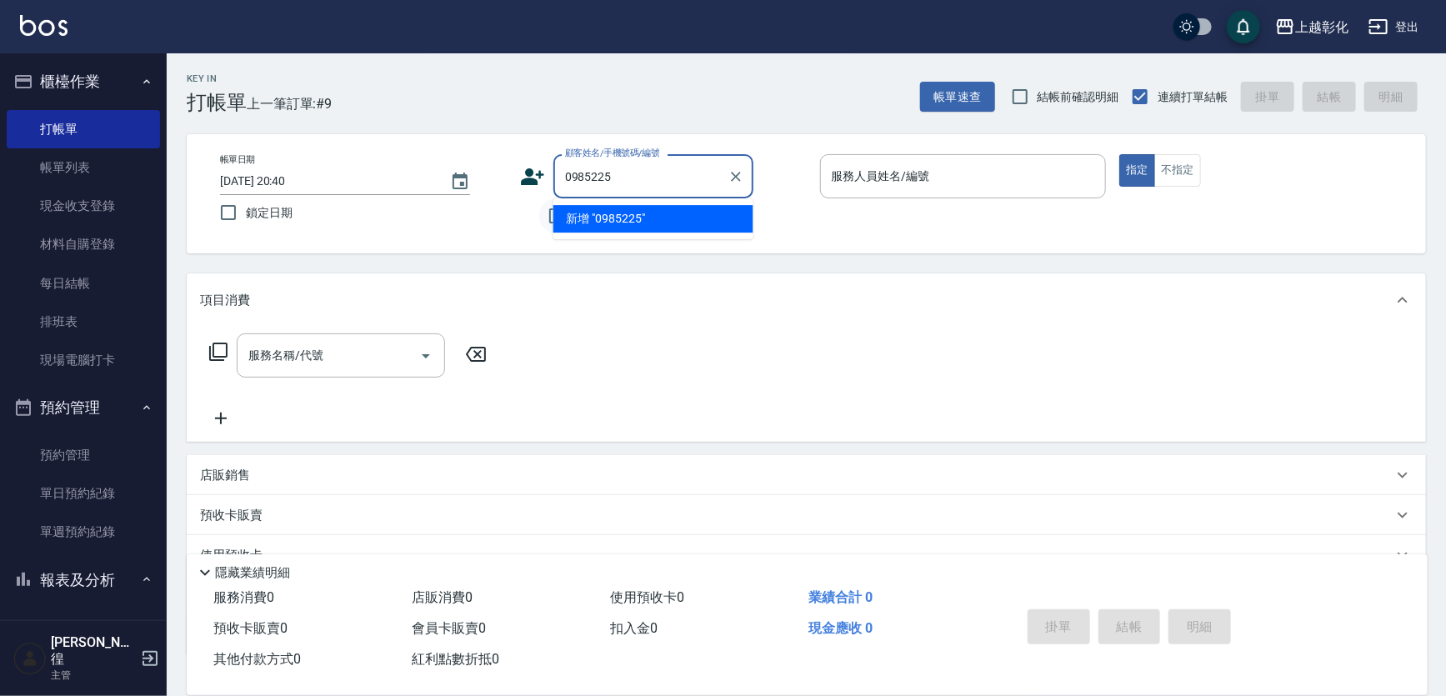
type input "0985225"
click at [550, 217] on input "不留客資" at bounding box center [556, 215] width 35 height 35
checkbox input "true"
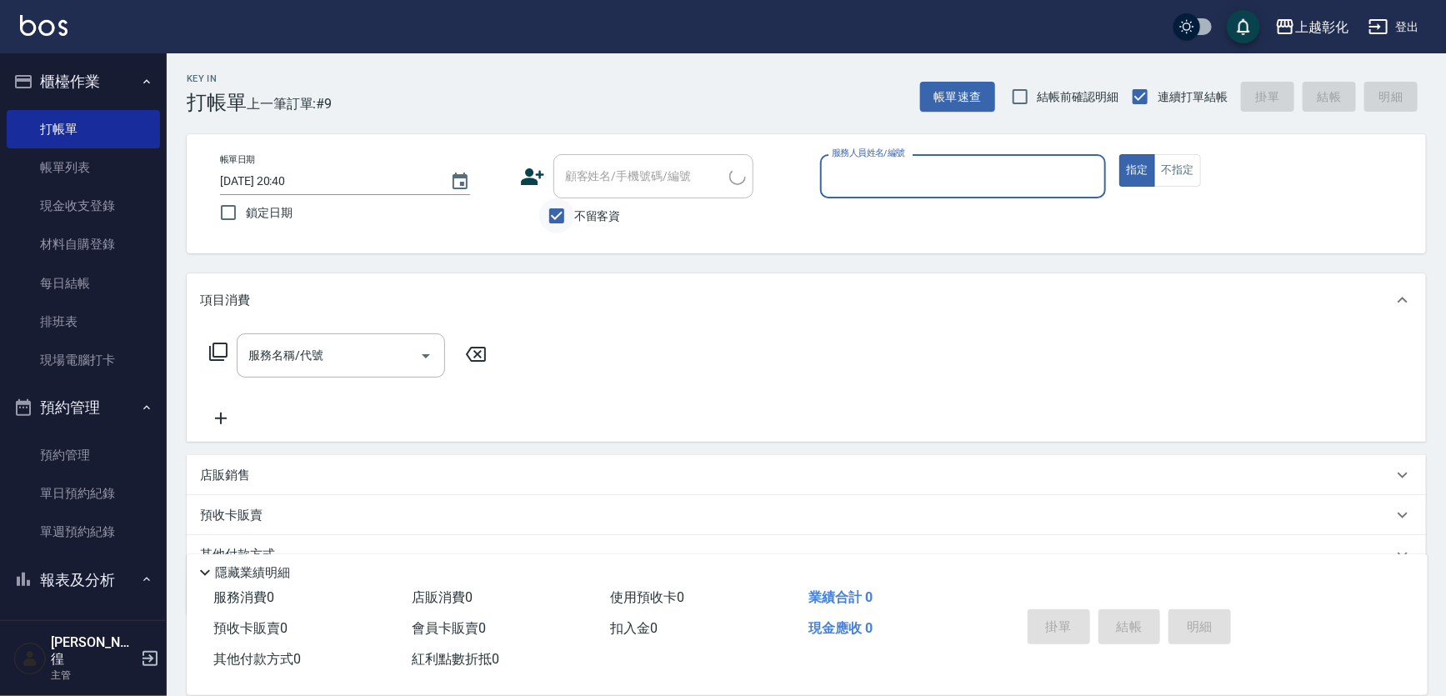
type input "ㄍ"
type input "[PERSON_NAME]-e"
type button "true"
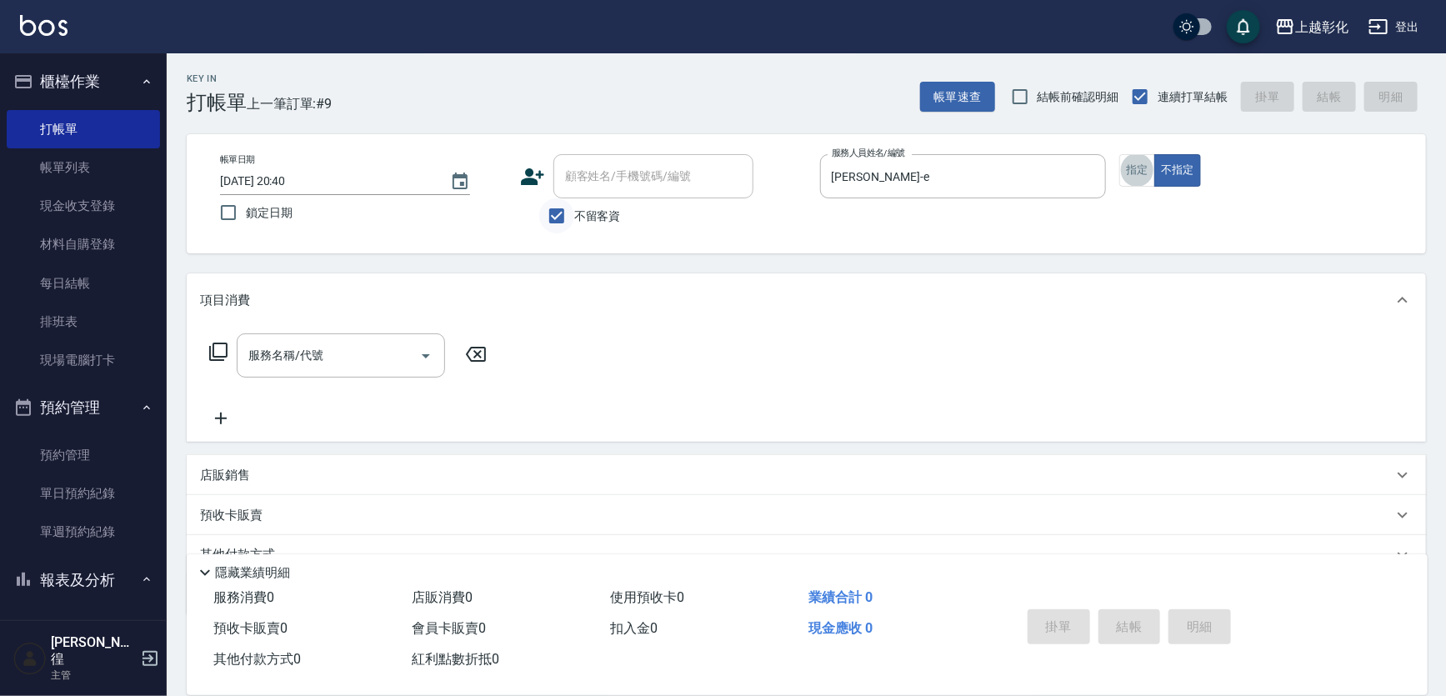
scroll to position [30, 0]
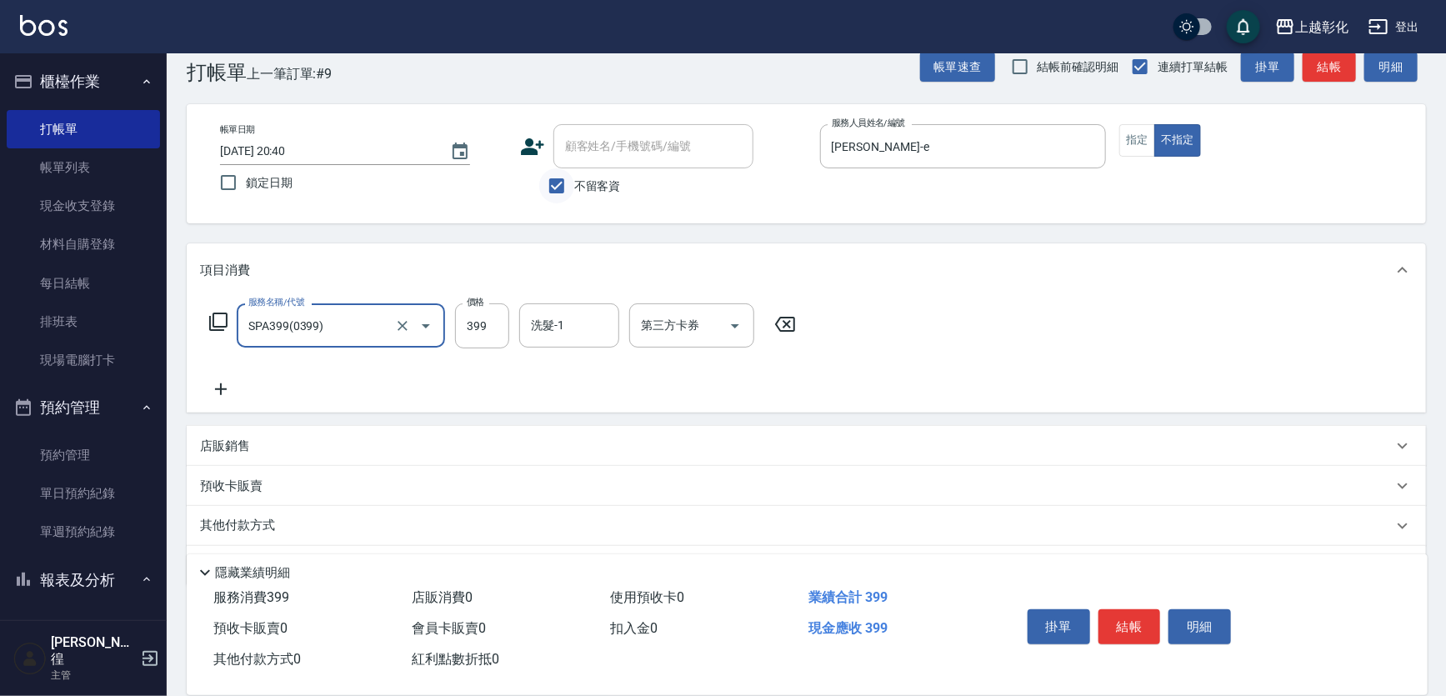
type input "SPA399(0399)"
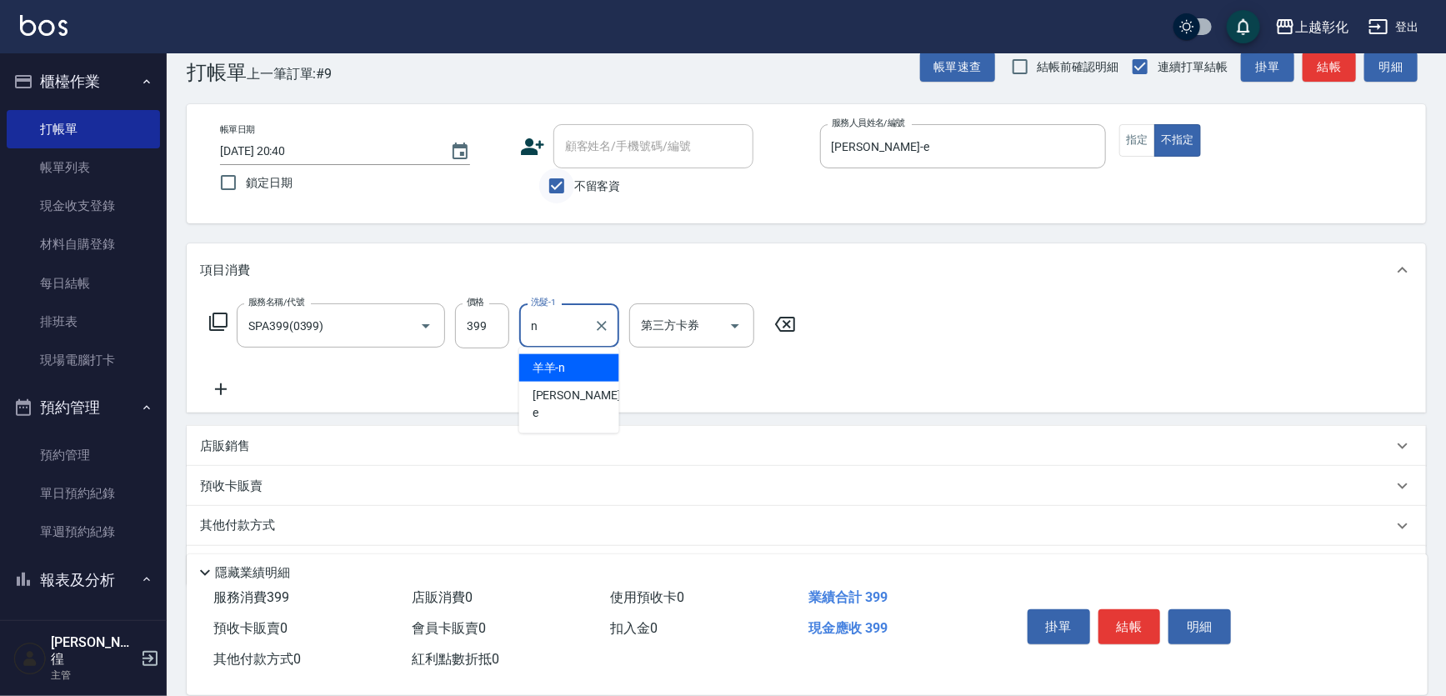
type input "羊羊-n"
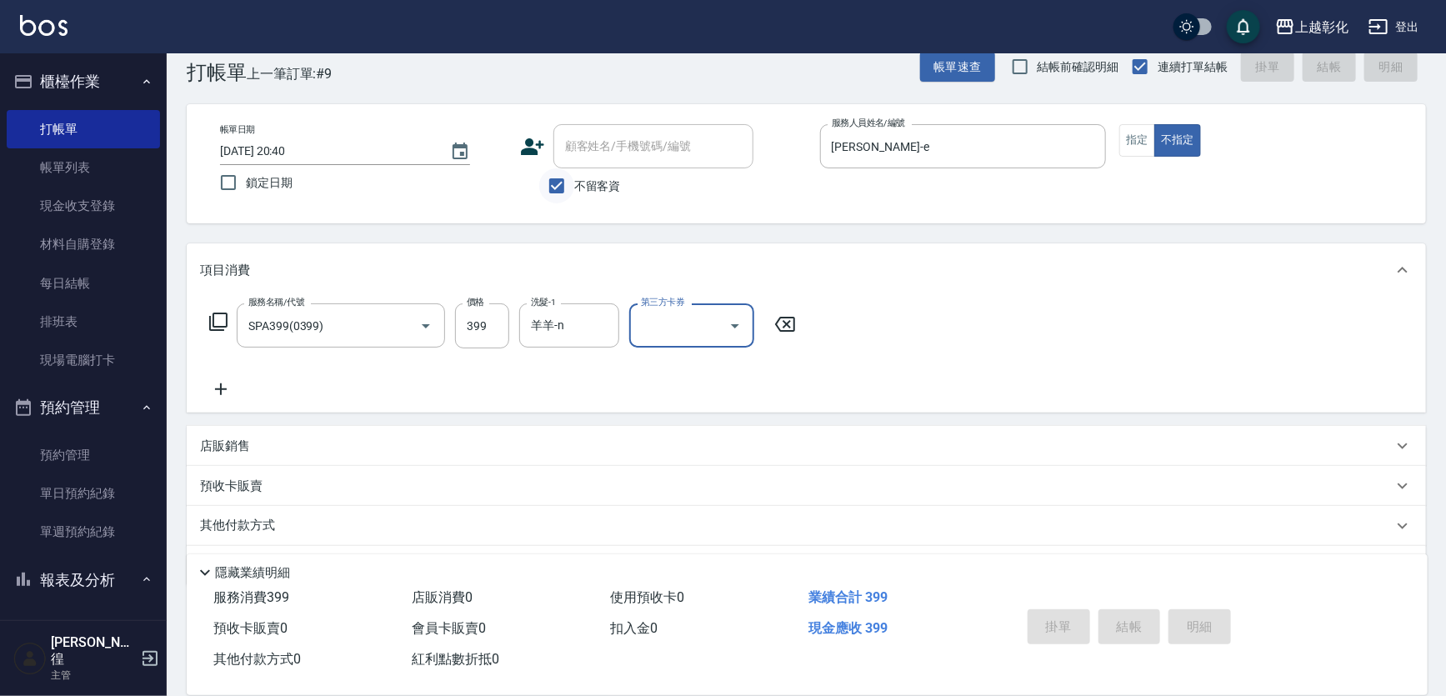
type input "[DATE] 20:45"
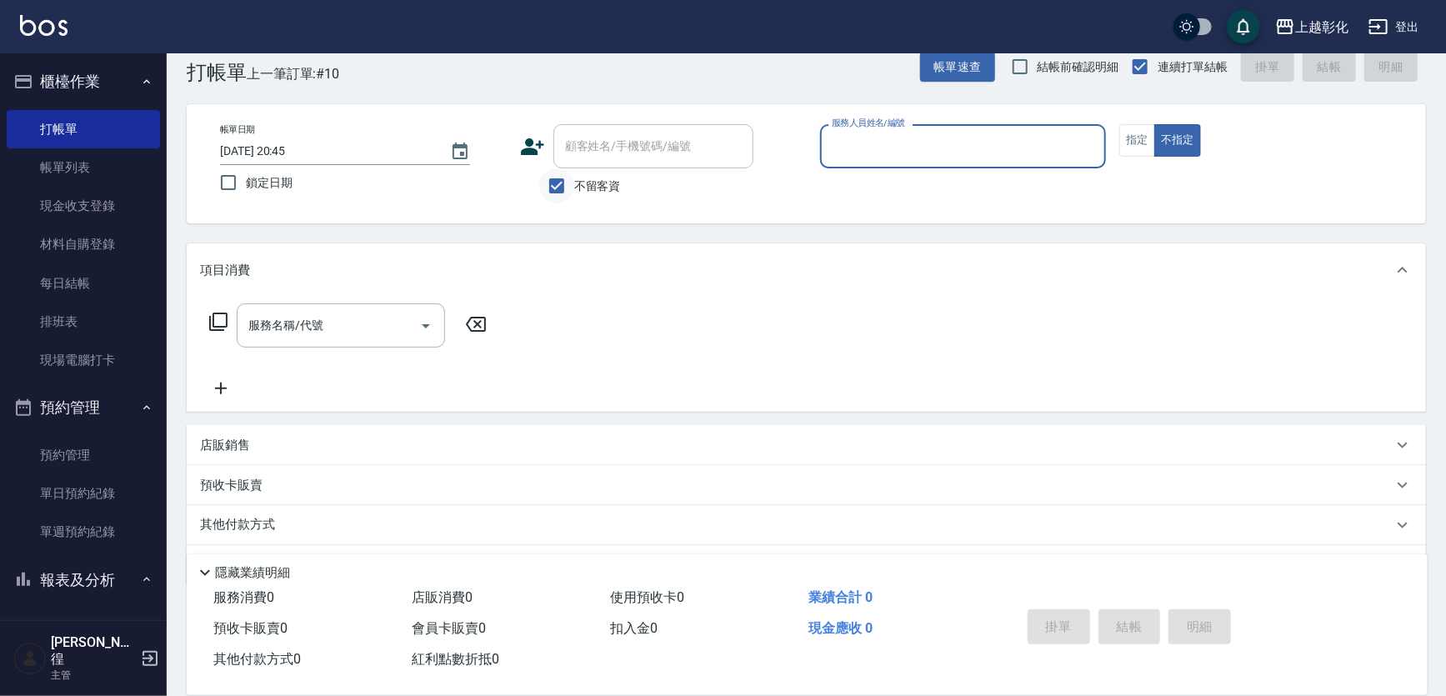
click at [569, 188] on input "不留客資" at bounding box center [556, 185] width 35 height 35
checkbox input "false"
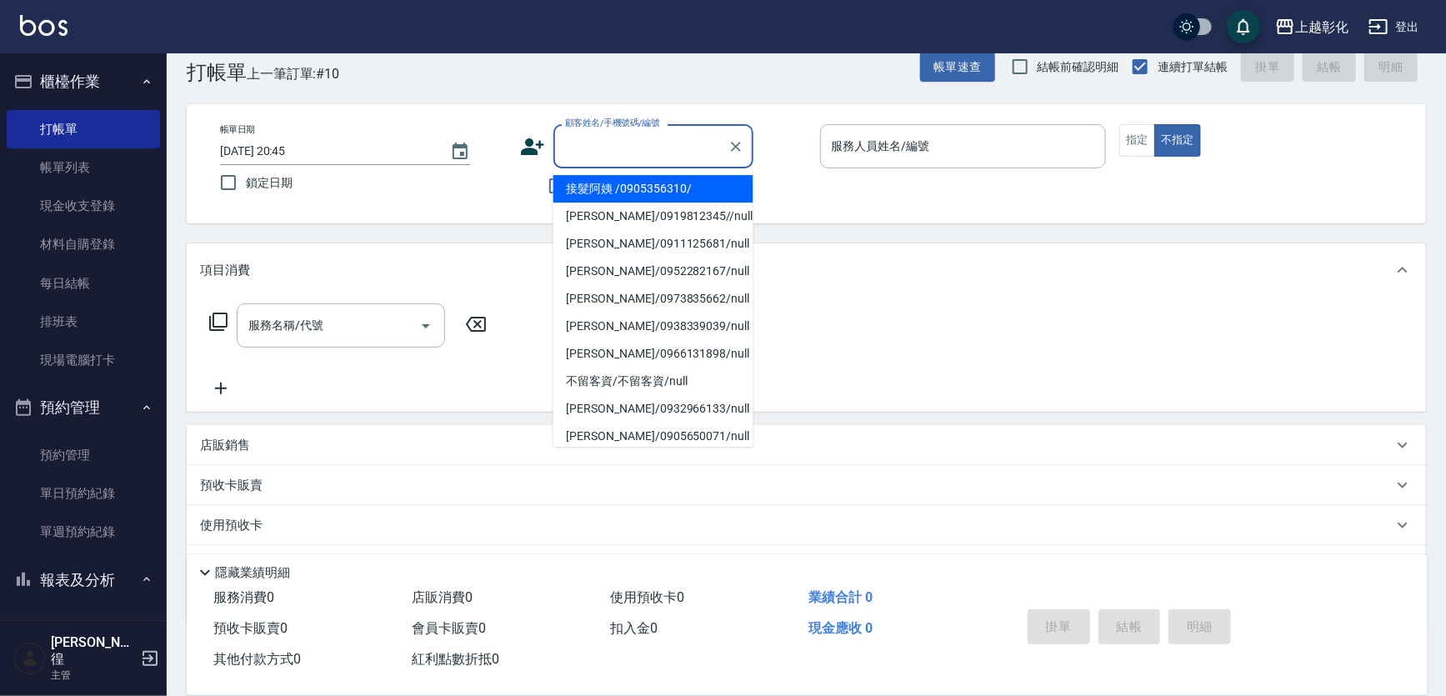
click at [584, 158] on input "顧客姓名/手機號碼/編號" at bounding box center [641, 146] width 160 height 29
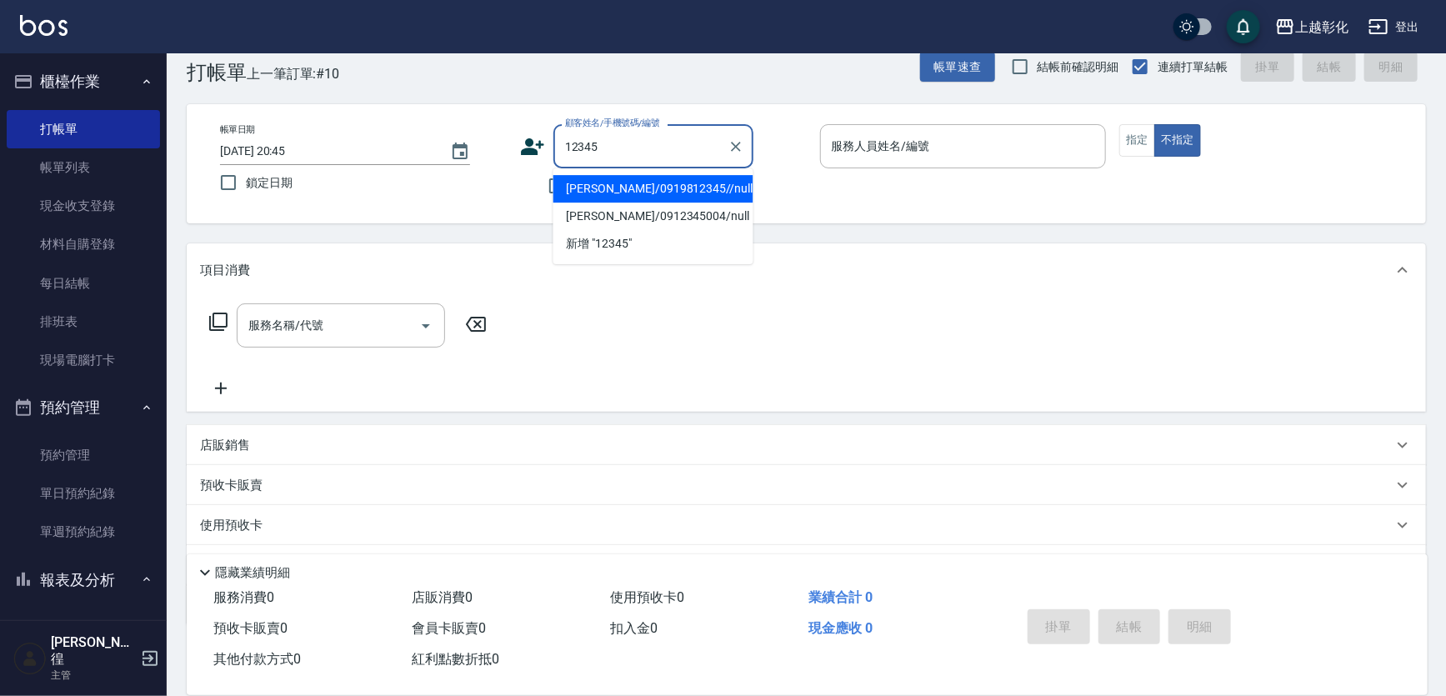
type input "[PERSON_NAME]/0919812345//null"
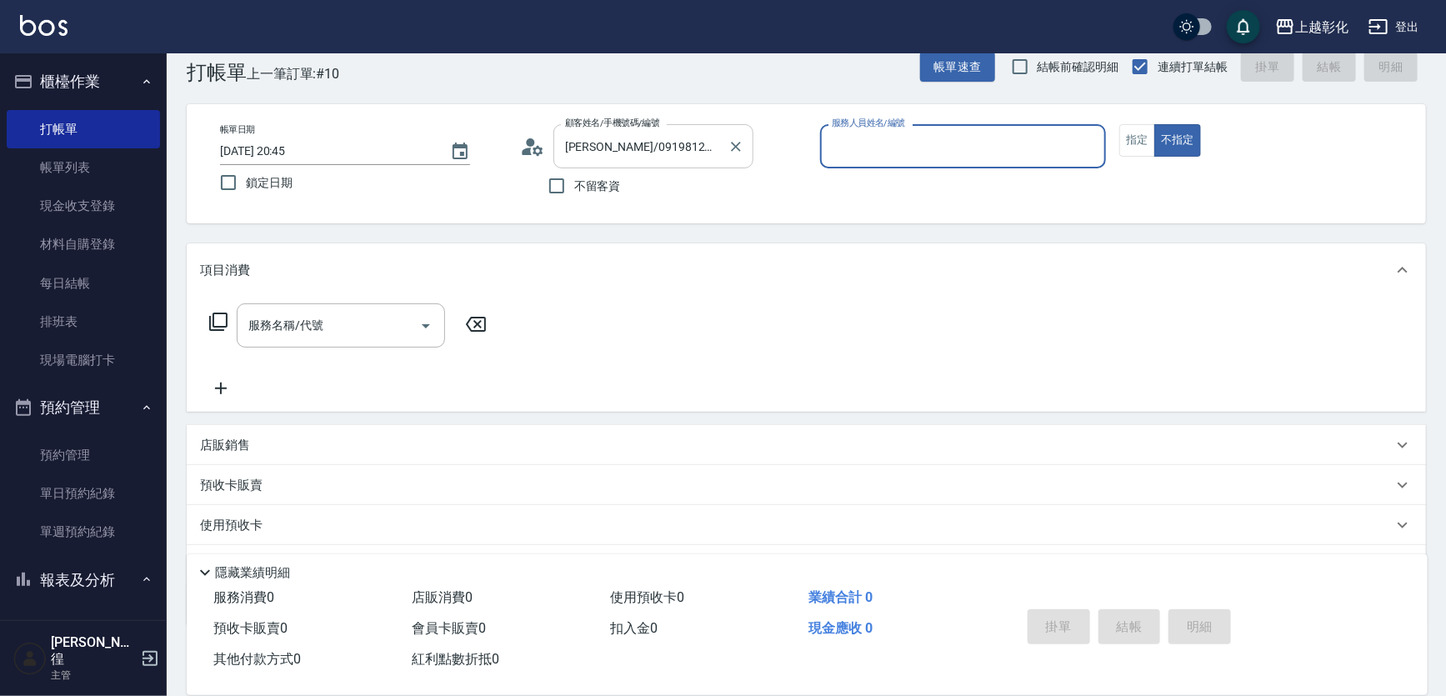
type input "ㄍ"
type input "[PERSON_NAME]-e"
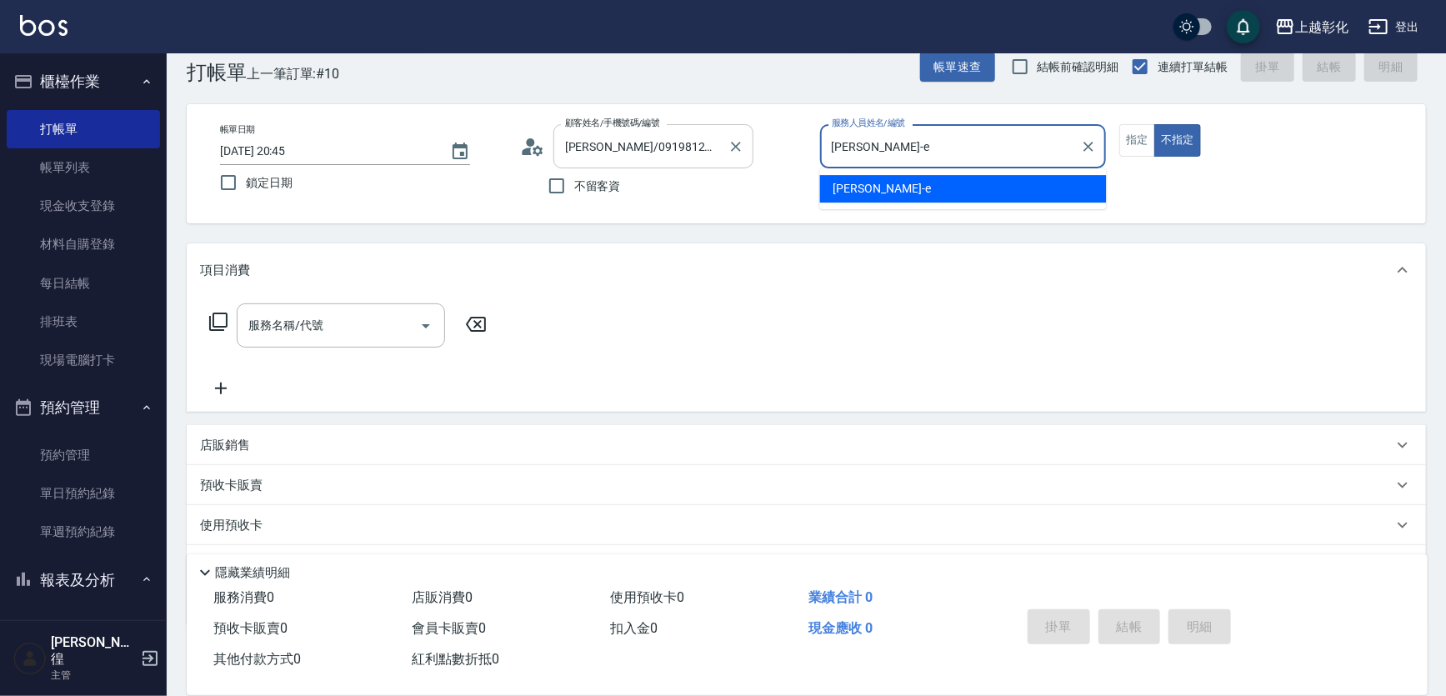
type button "false"
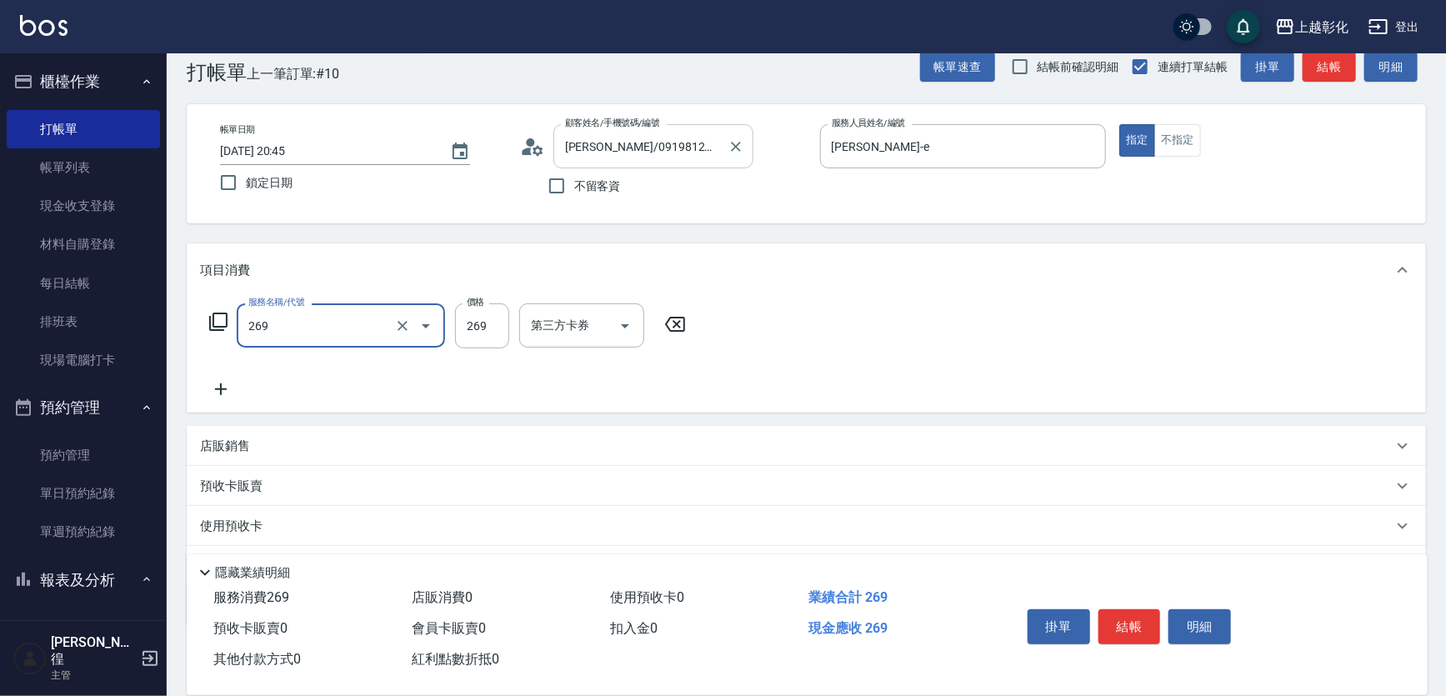
type input "一般洗剪(269)"
type input "350"
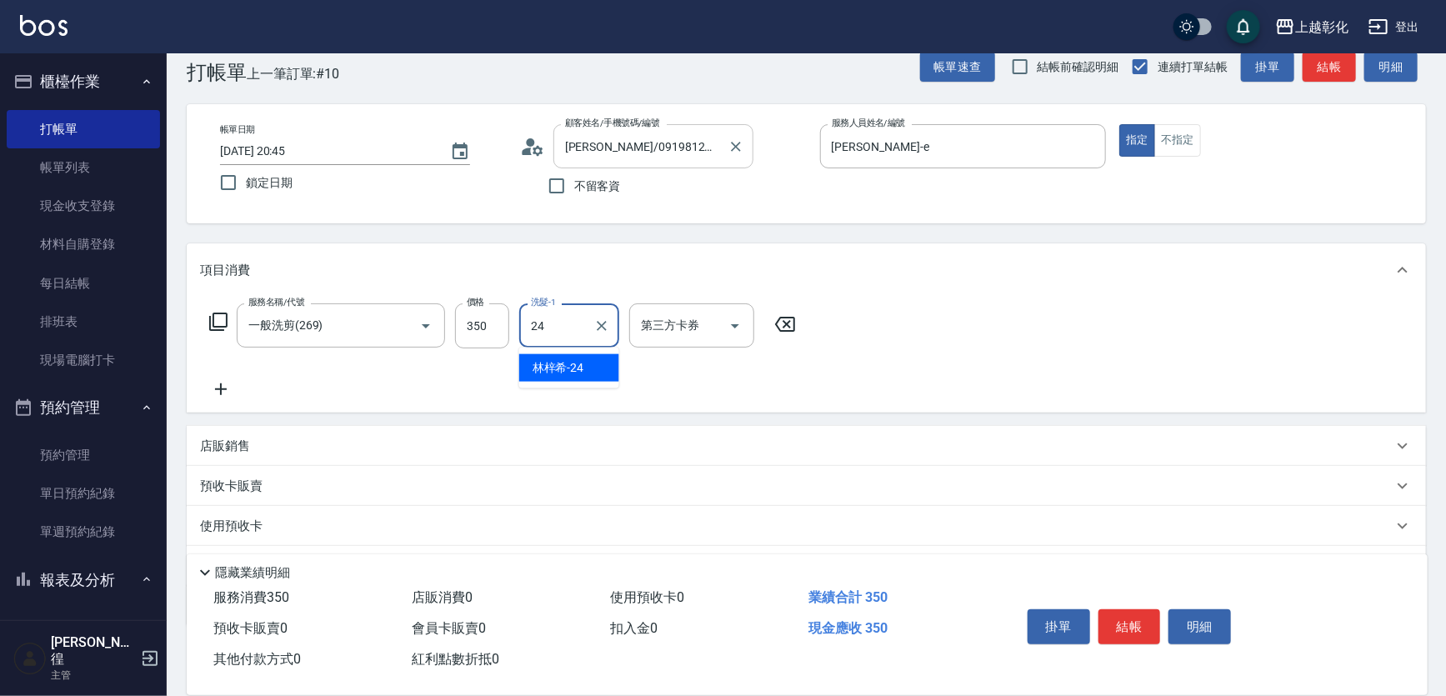
type input "[PERSON_NAME]-24"
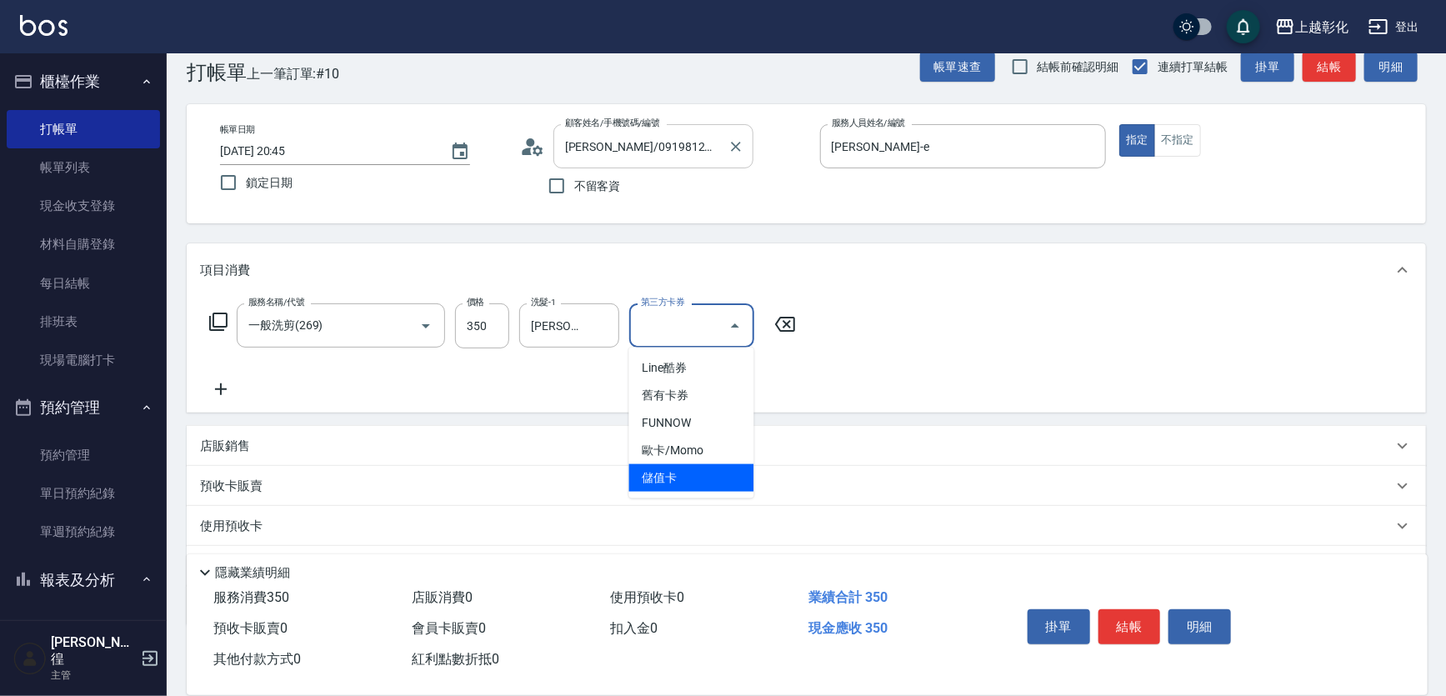
type input "儲值卡"
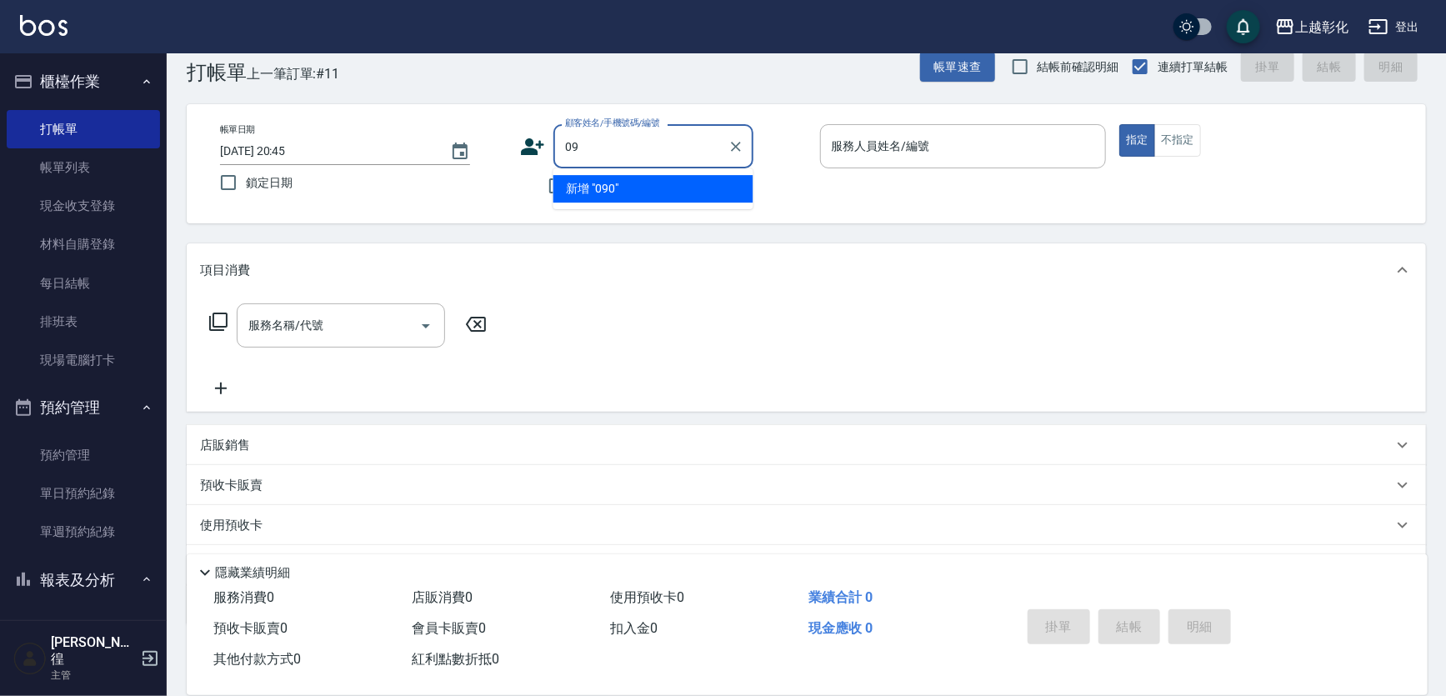
type input "0"
type input "[PERSON_NAME]/0966201699/null"
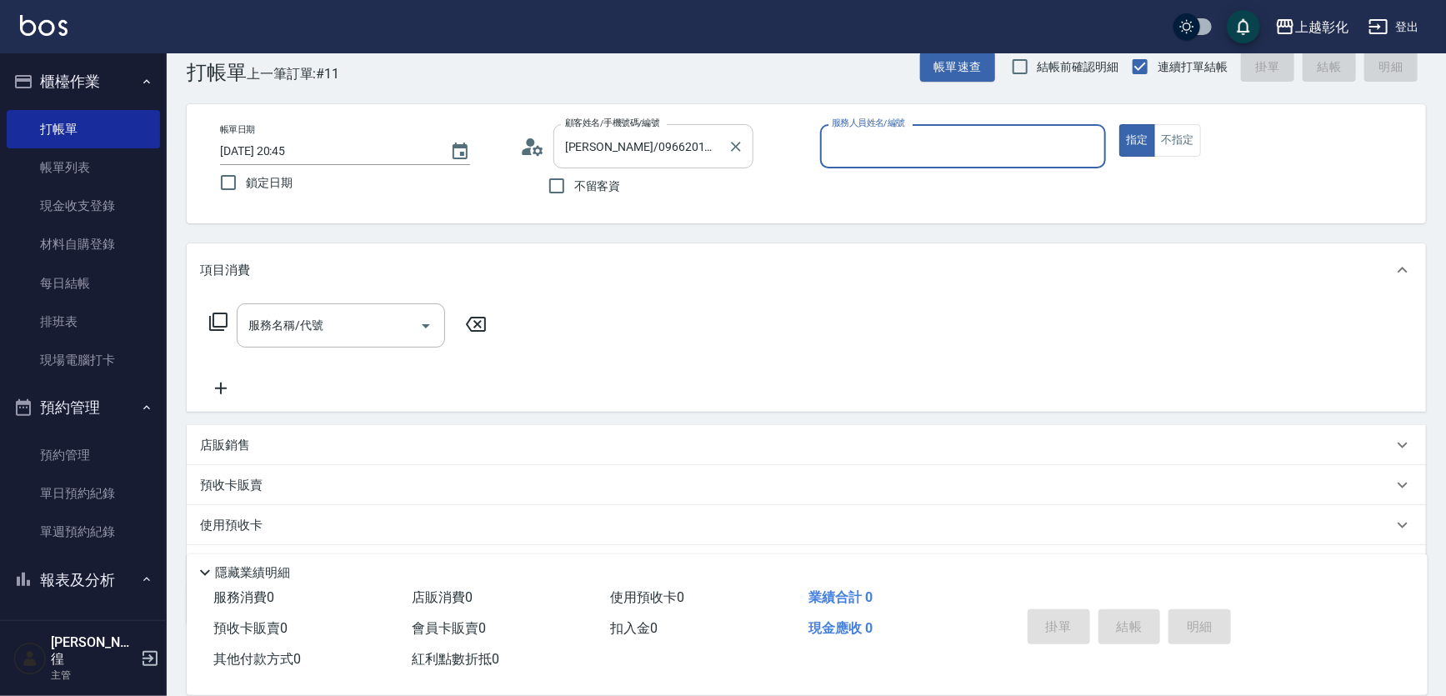
click at [593, 143] on input "[PERSON_NAME]/0966201699/null" at bounding box center [641, 146] width 160 height 29
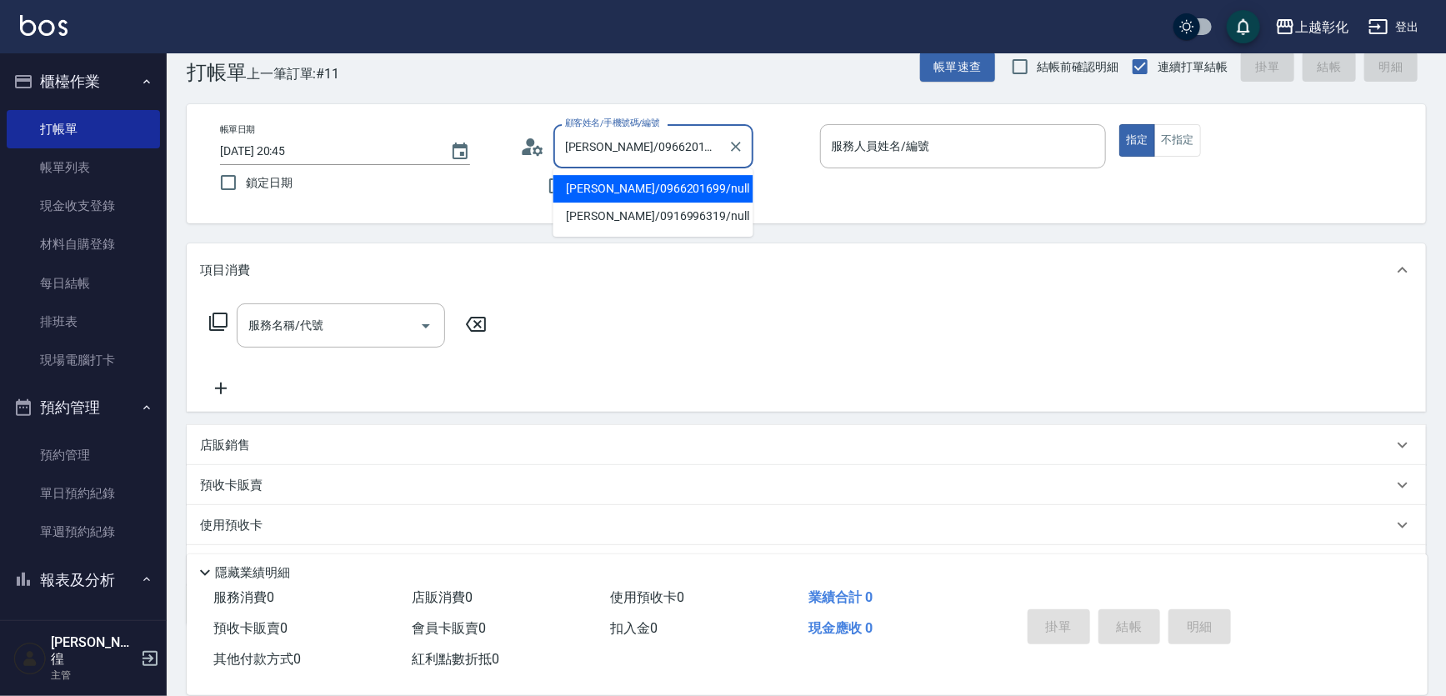
click at [593, 143] on input "[PERSON_NAME]/0966201699/null" at bounding box center [641, 146] width 160 height 29
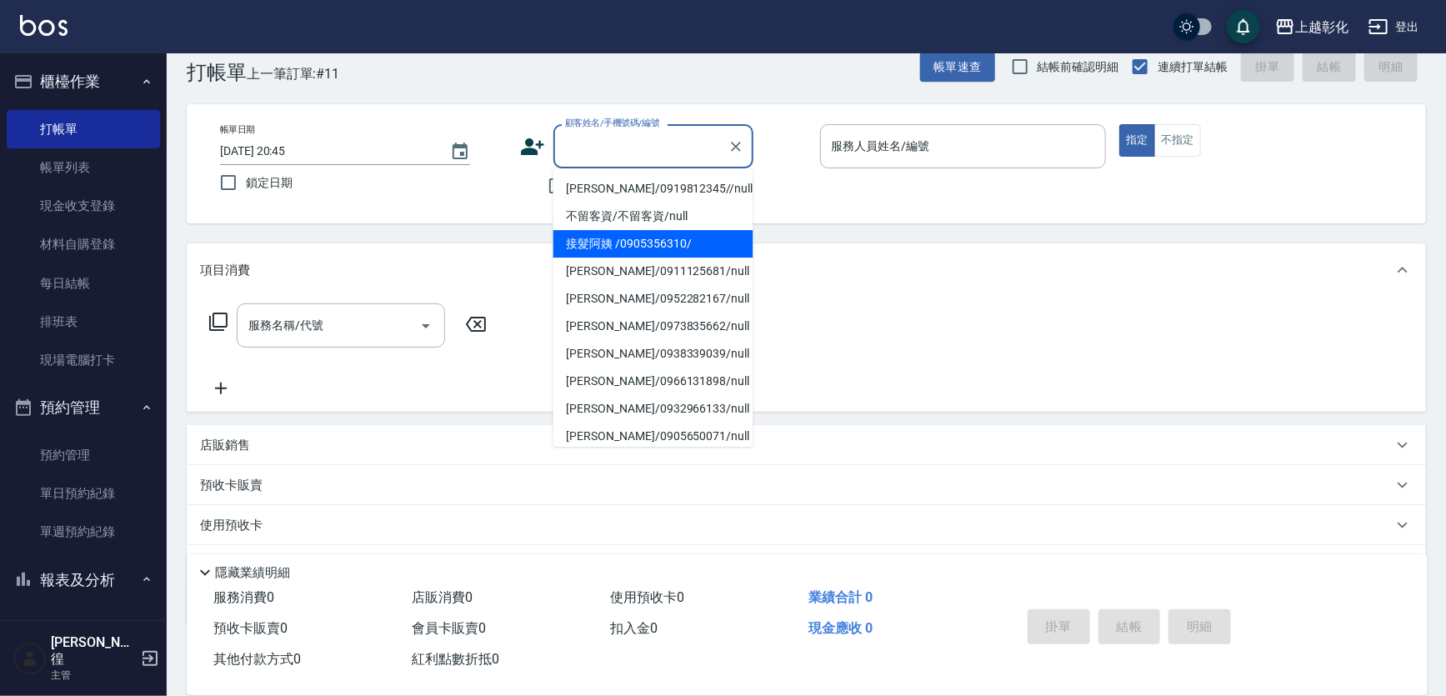
click at [564, 183] on li "[PERSON_NAME]/0919812345//null" at bounding box center [654, 189] width 200 height 28
type input "[PERSON_NAME]/0919812345//null"
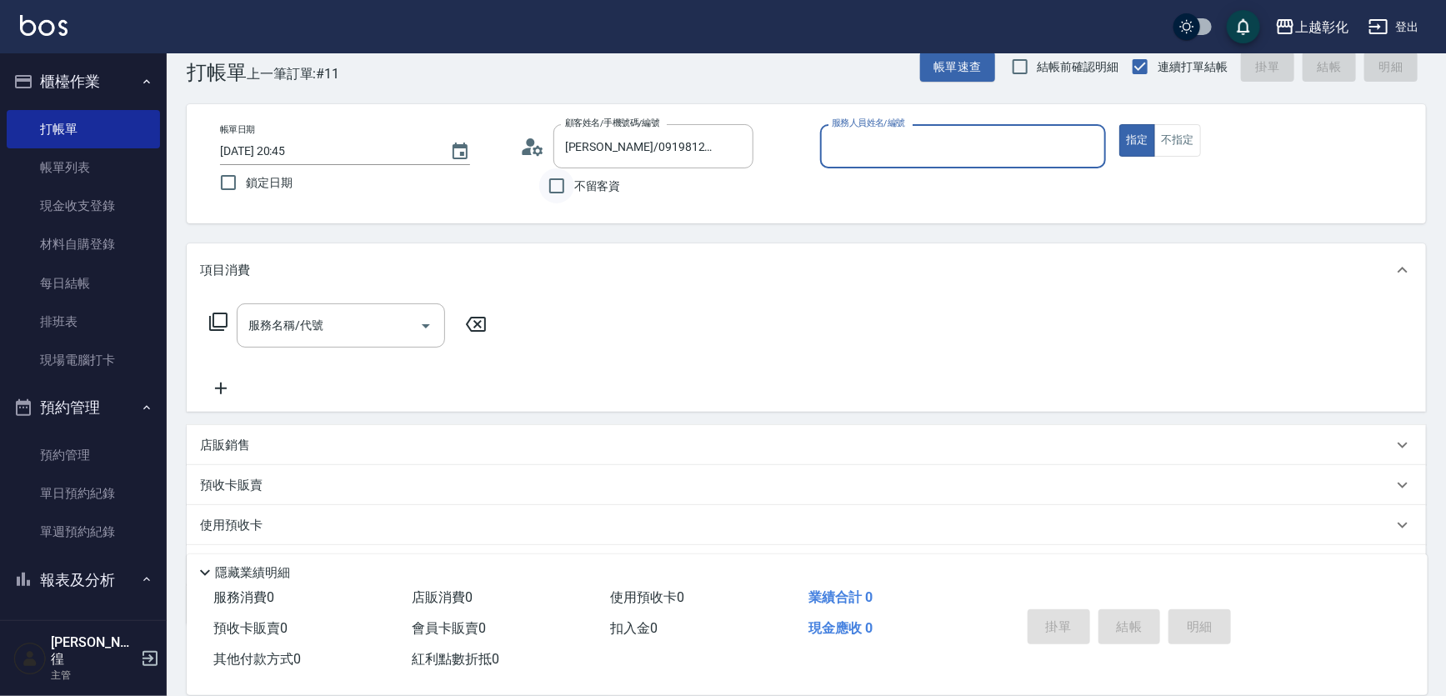
click at [544, 191] on input "不留客資" at bounding box center [556, 185] width 35 height 35
checkbox input "true"
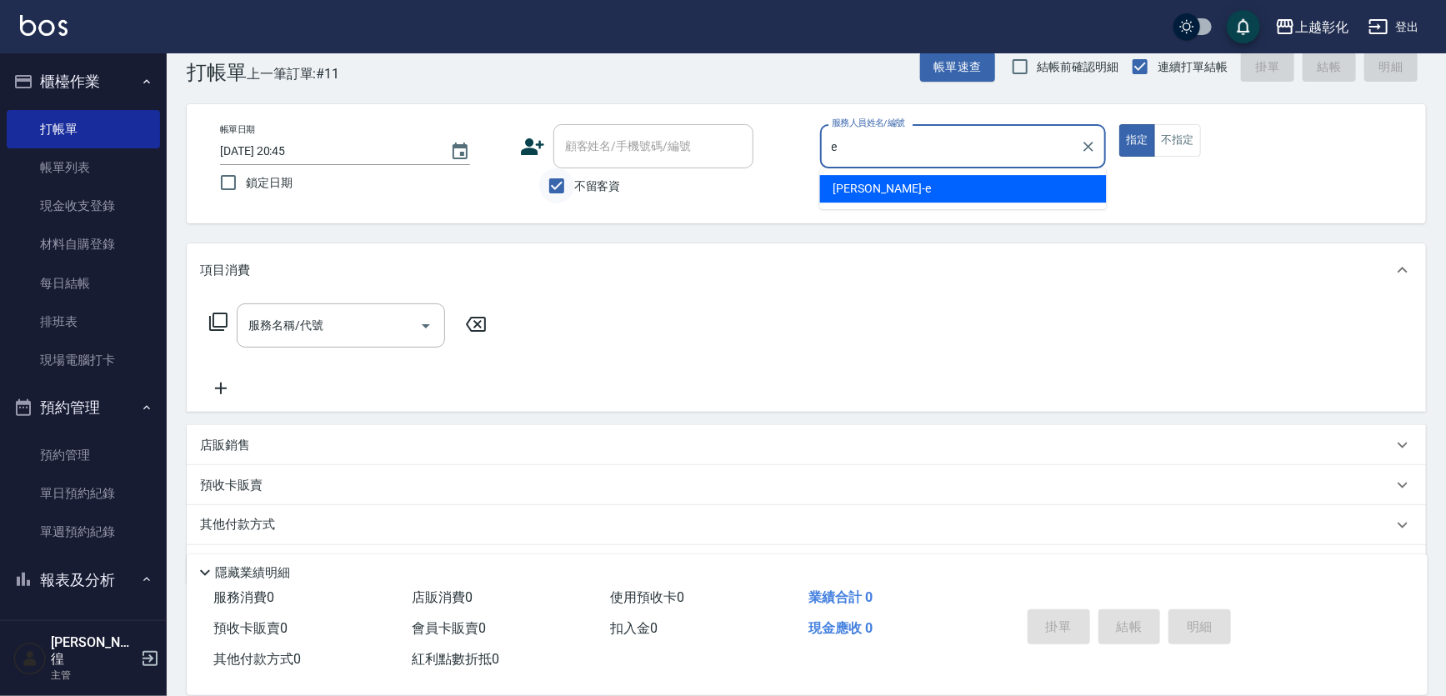
type input "[PERSON_NAME]-e"
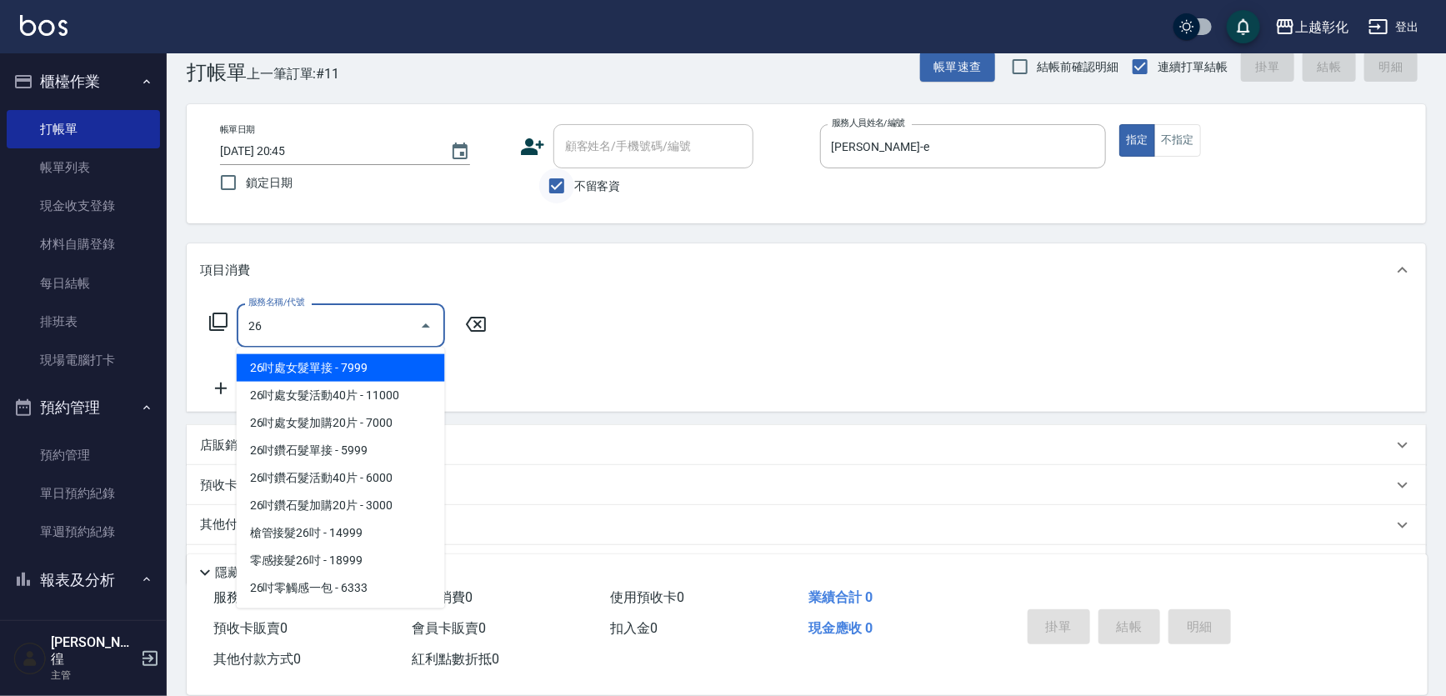
type input "269"
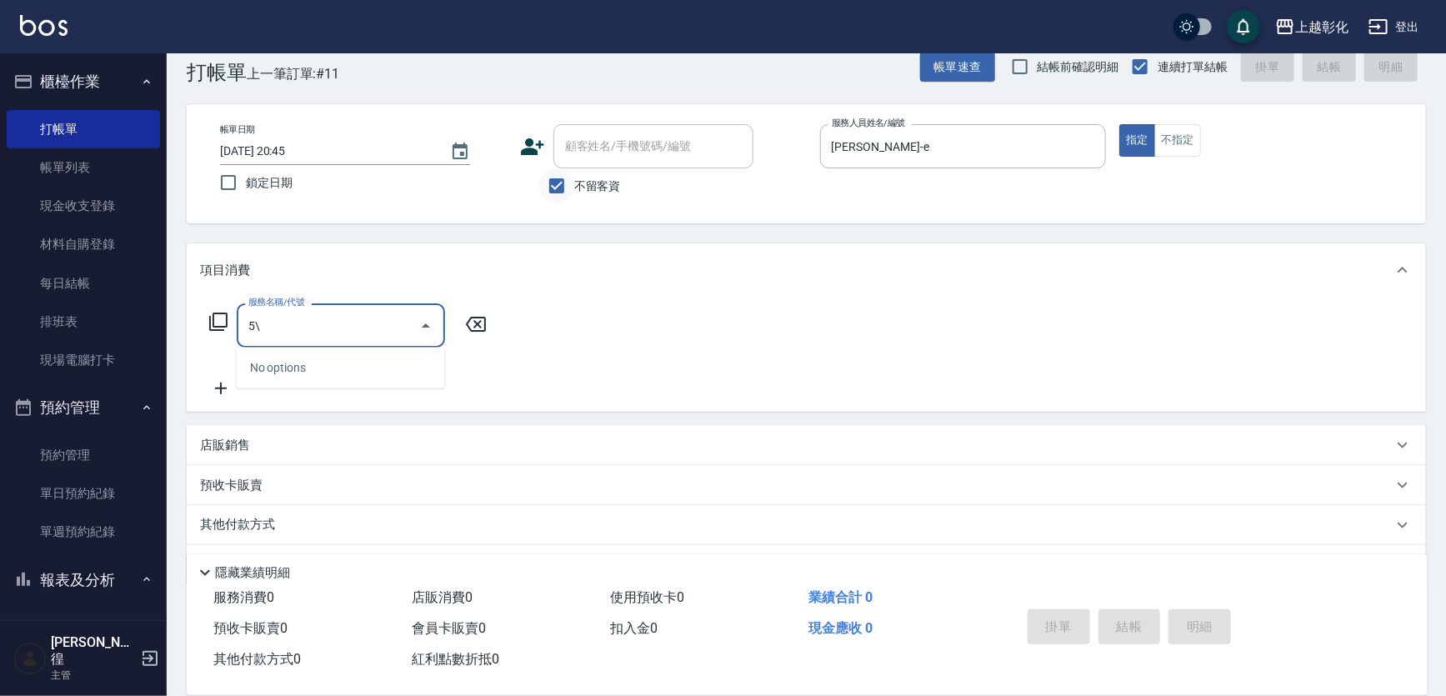
type input "5"
type input "一般洗剪(269)"
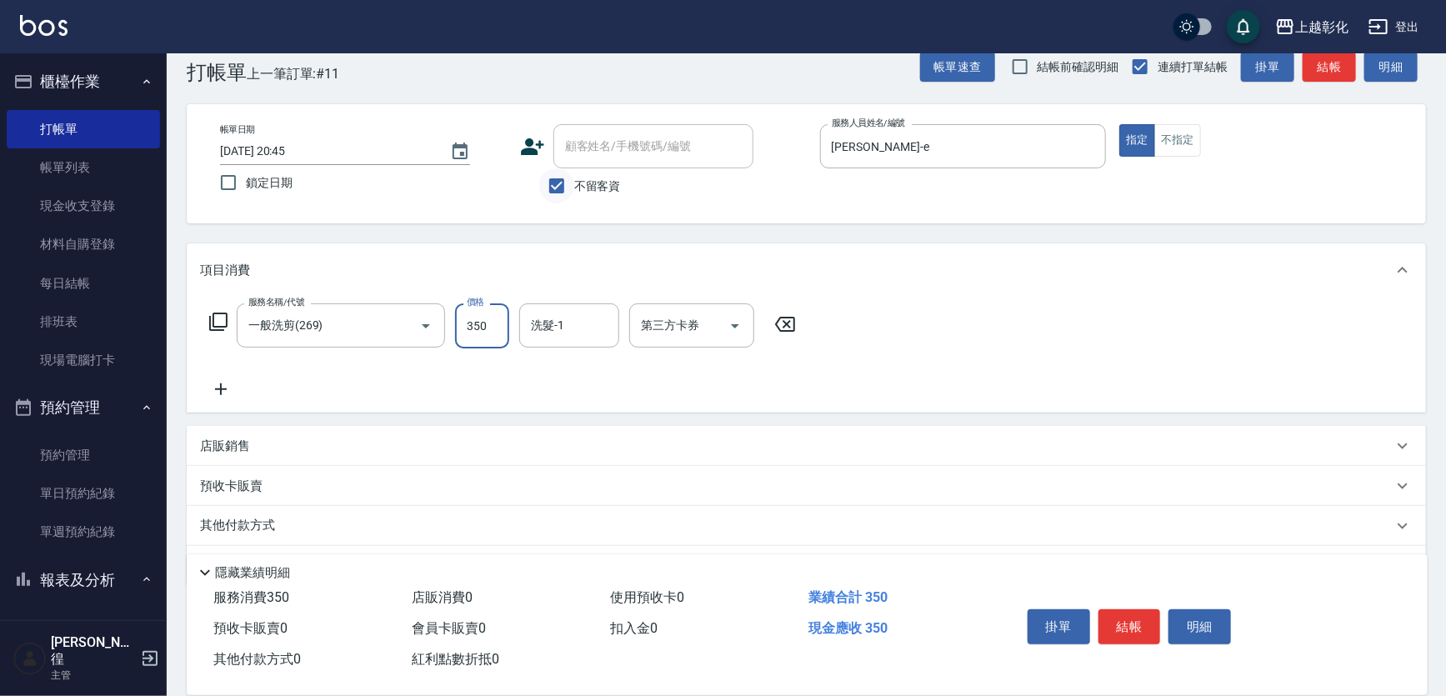
type input "350"
type input "羊羊-n"
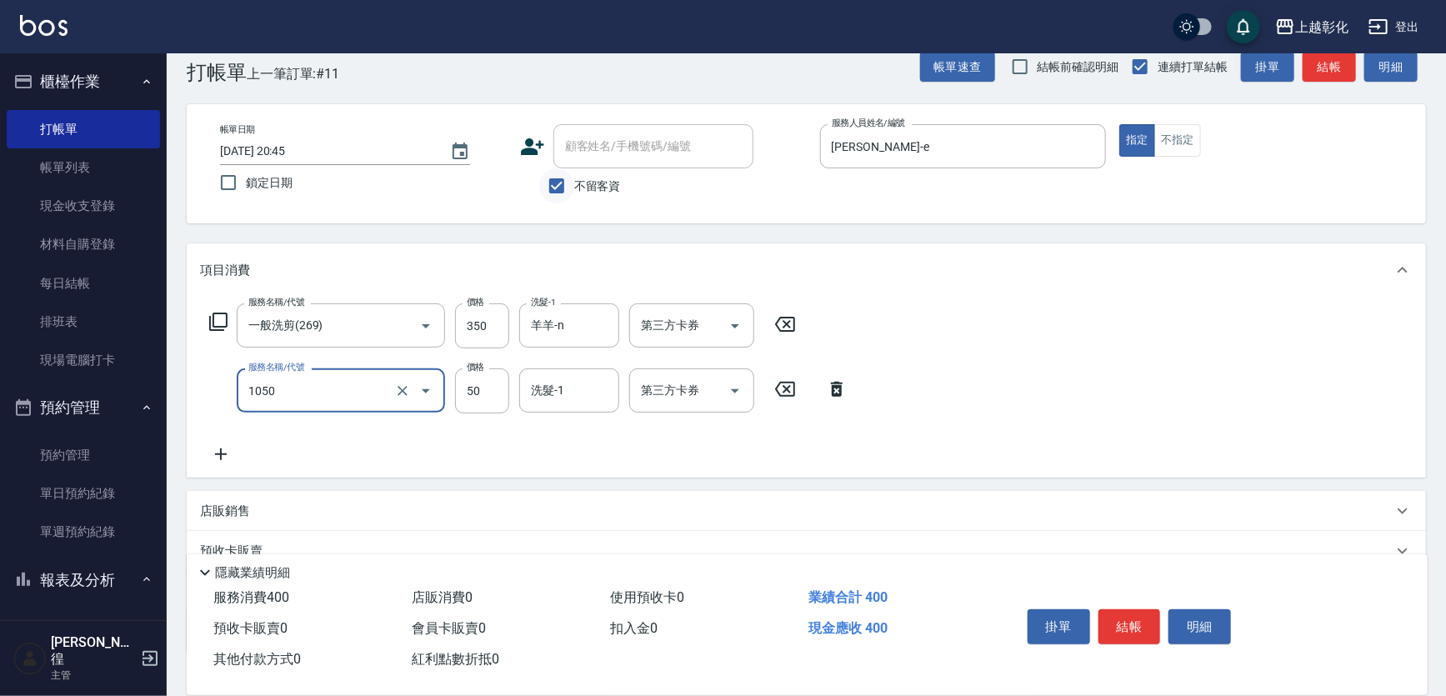
type input "精油(1050)"
type input "羊羊-n"
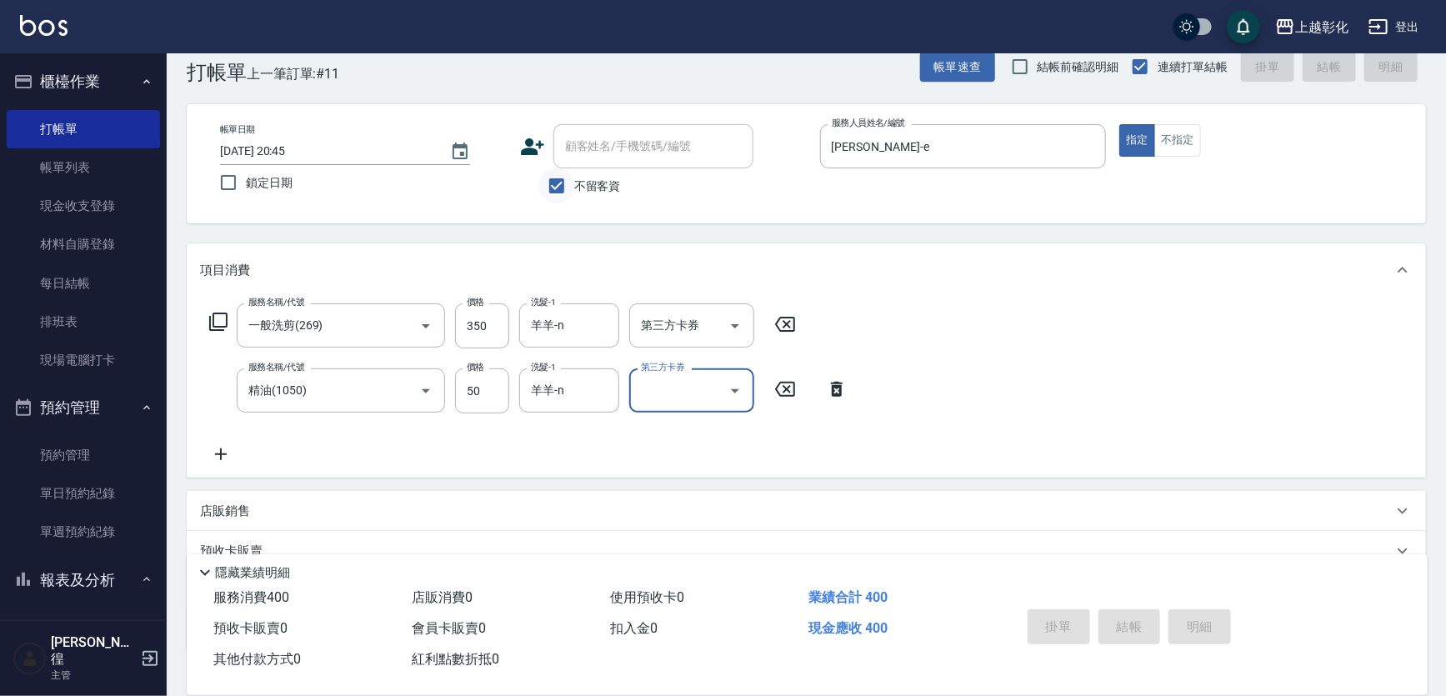
type input "[DATE] 20:46"
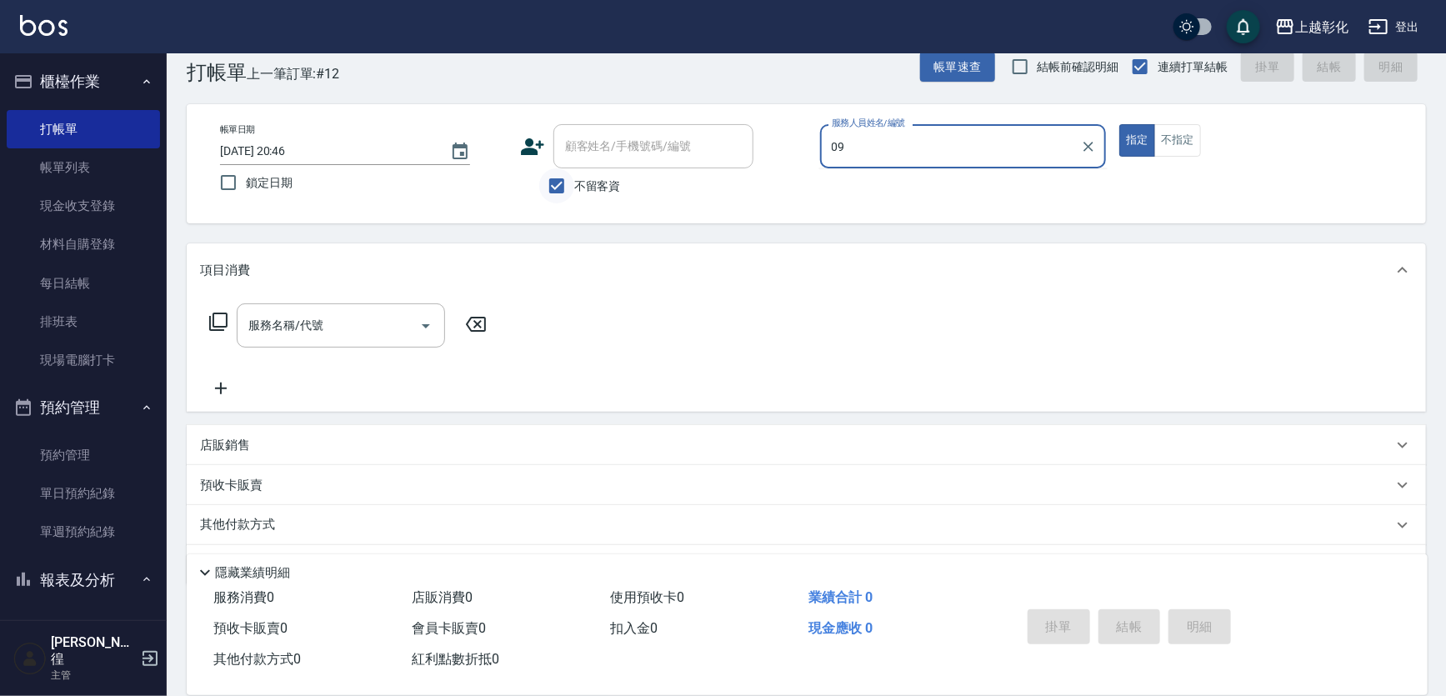
type input "09"
click at [542, 191] on input "不留客資" at bounding box center [556, 185] width 35 height 35
checkbox input "false"
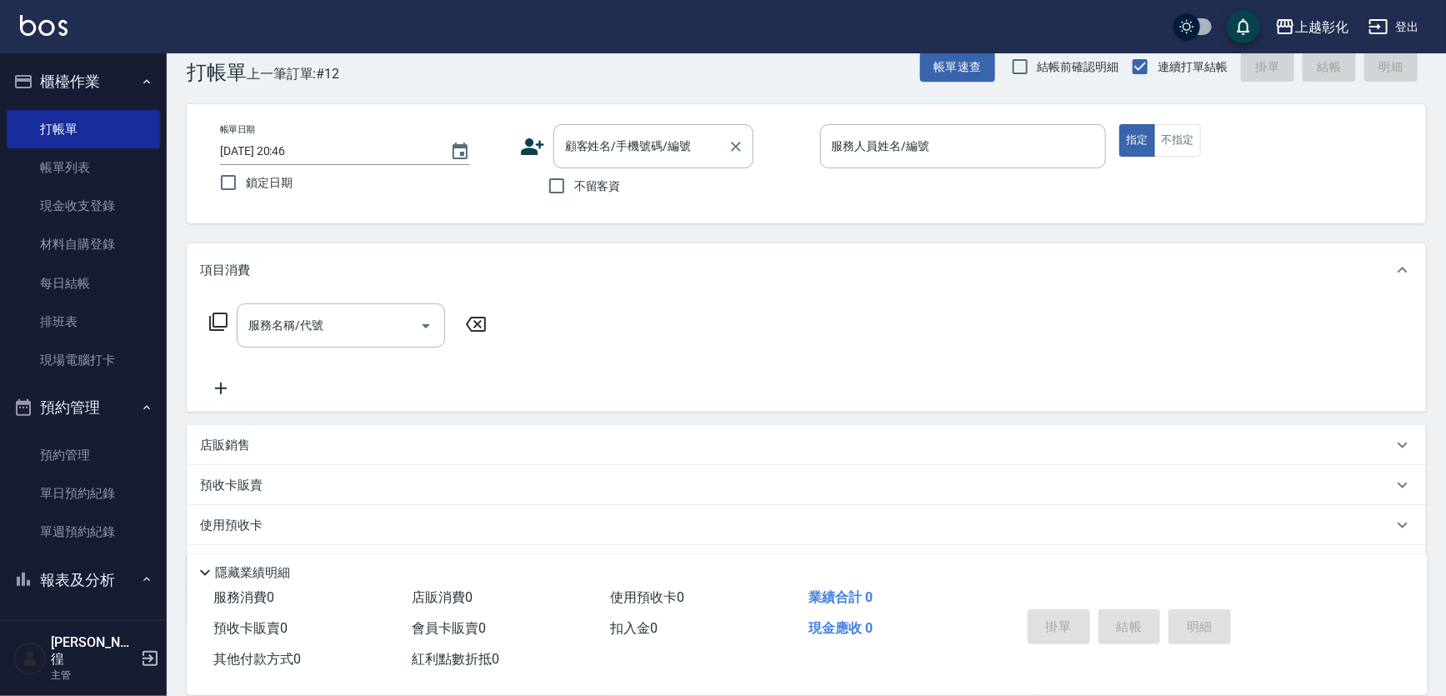
click at [575, 131] on div "顧客姓名/手機號碼/編號 顧客姓名/手機號碼/編號" at bounding box center [654, 146] width 200 height 44
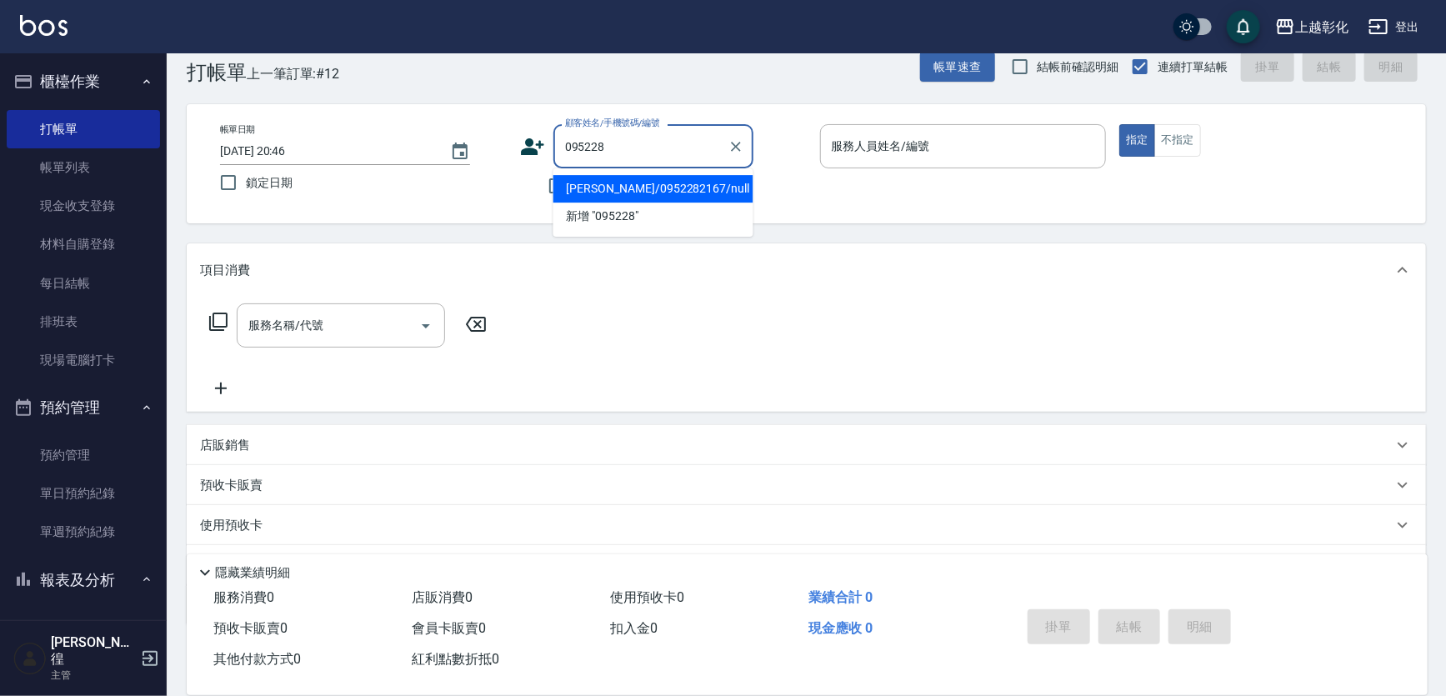
type input "[PERSON_NAME]/0952282167/null"
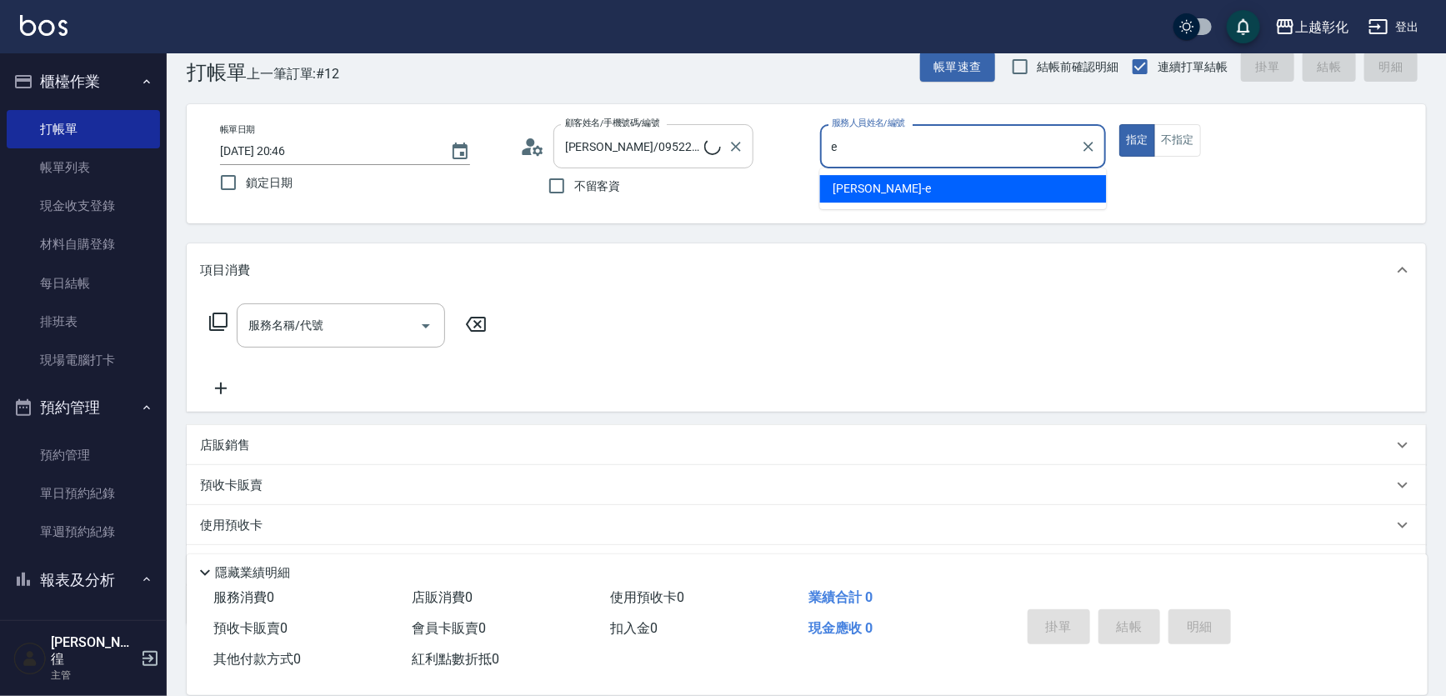
type input "[PERSON_NAME]-e"
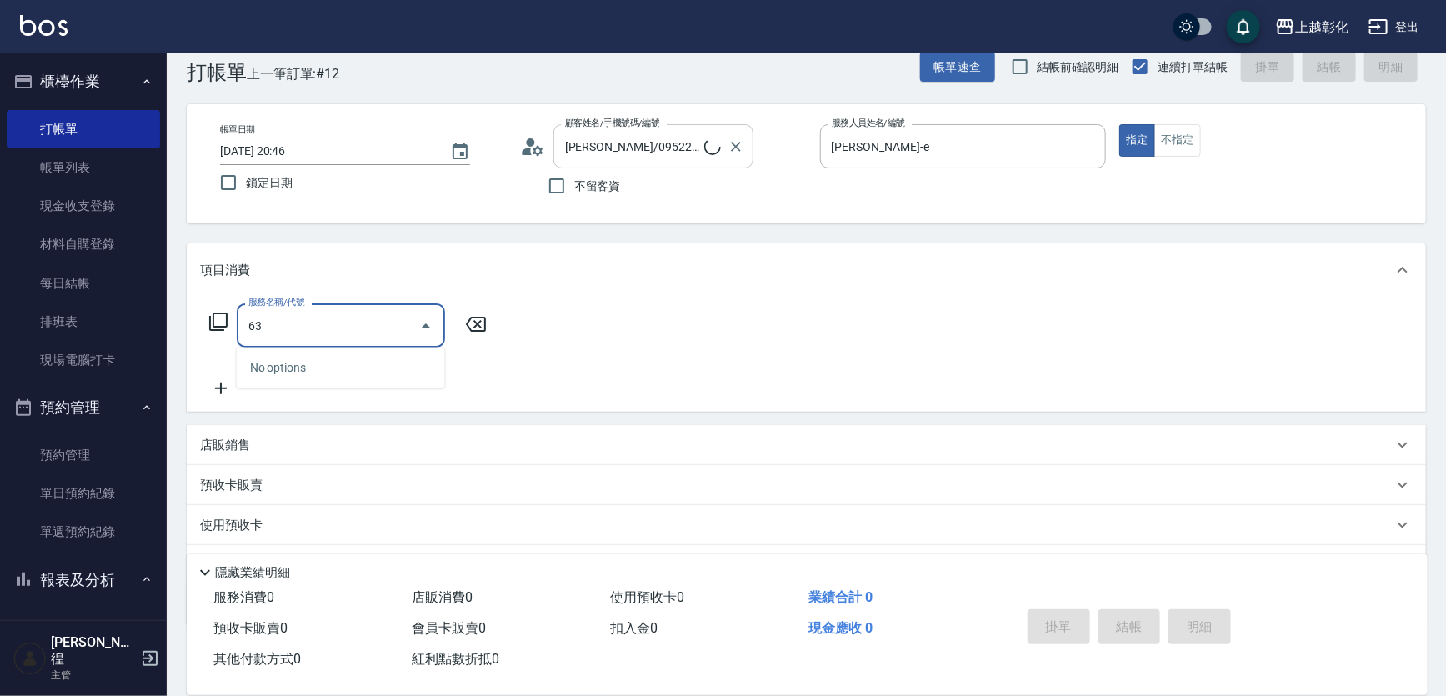
type input "6"
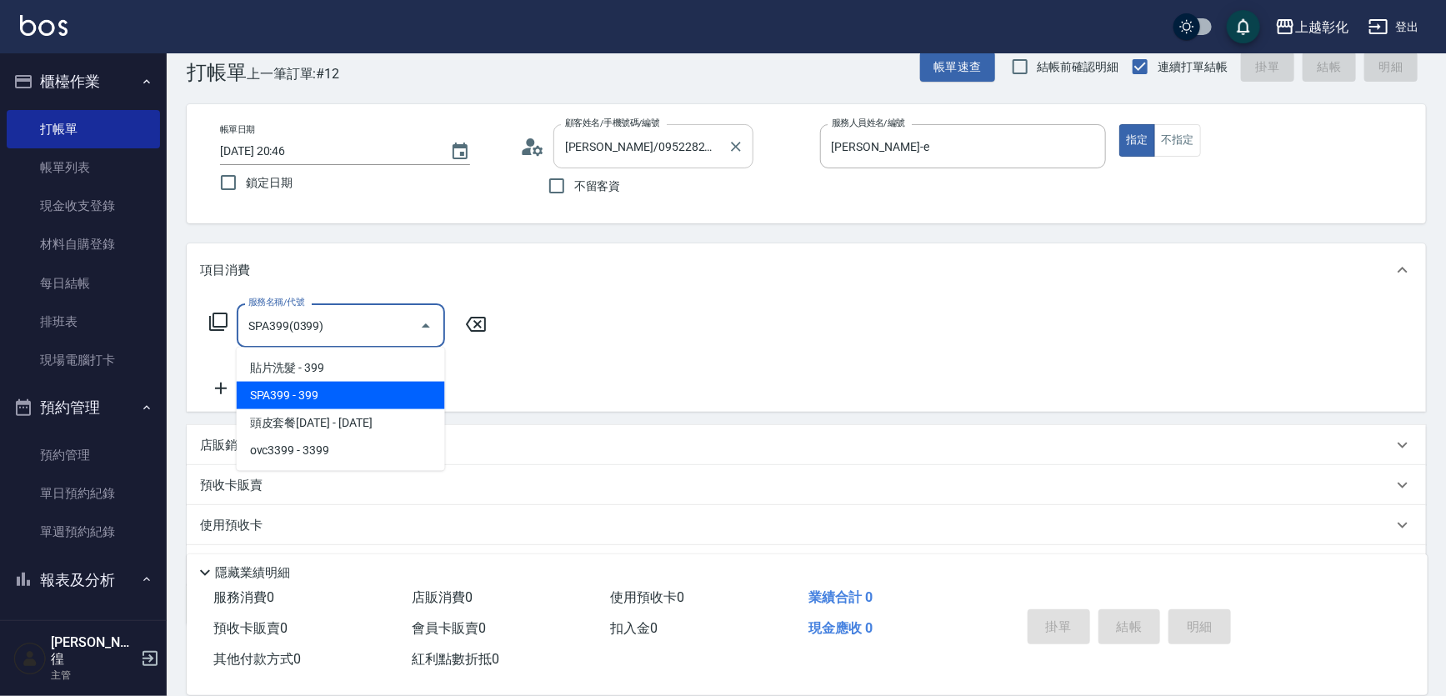
type input "SPA399(0399)"
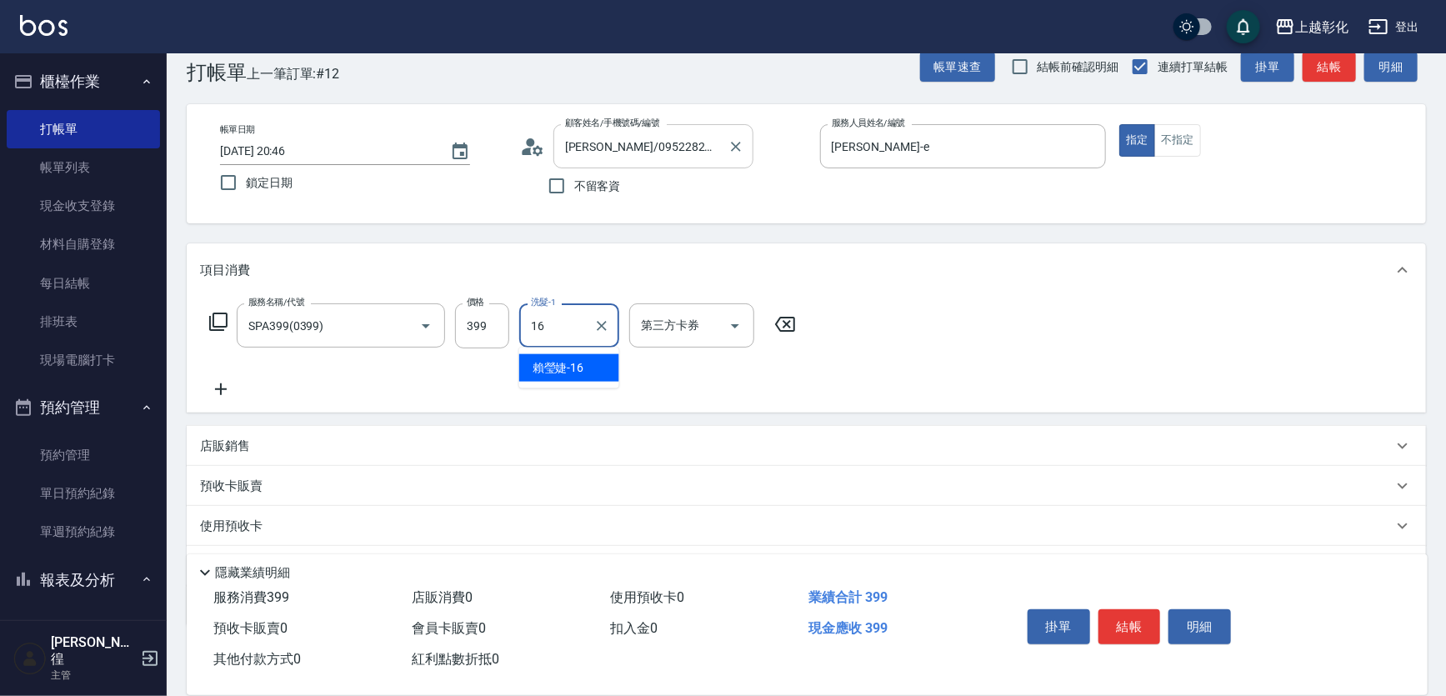
type input "[PERSON_NAME]-16"
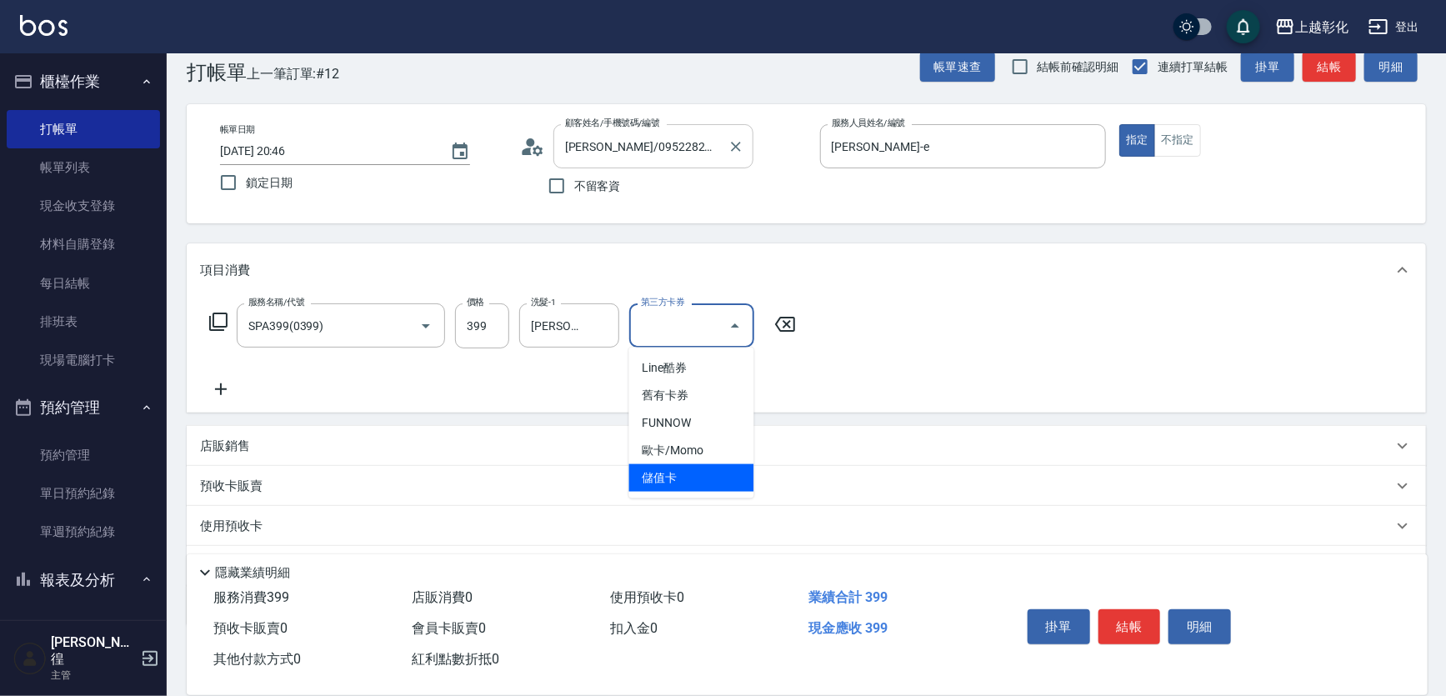
type input "儲值卡"
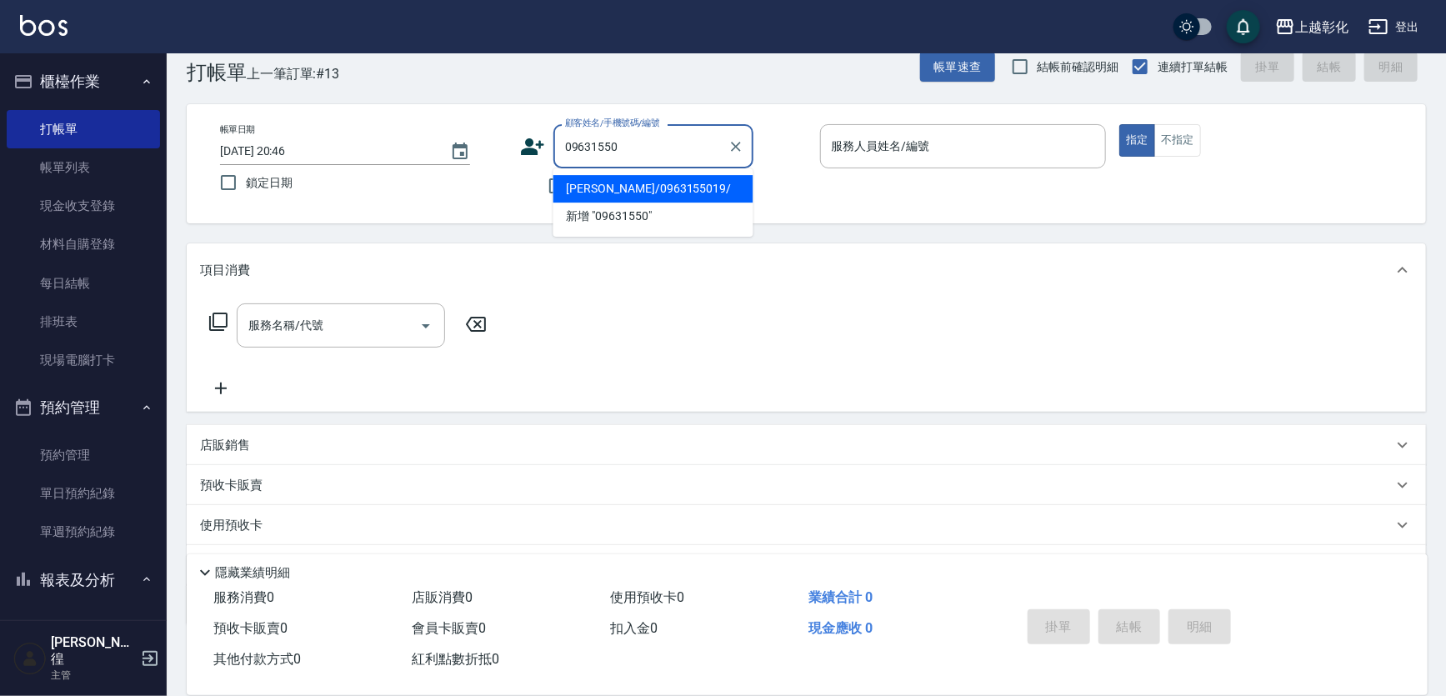
type input "[PERSON_NAME]/0963155019/"
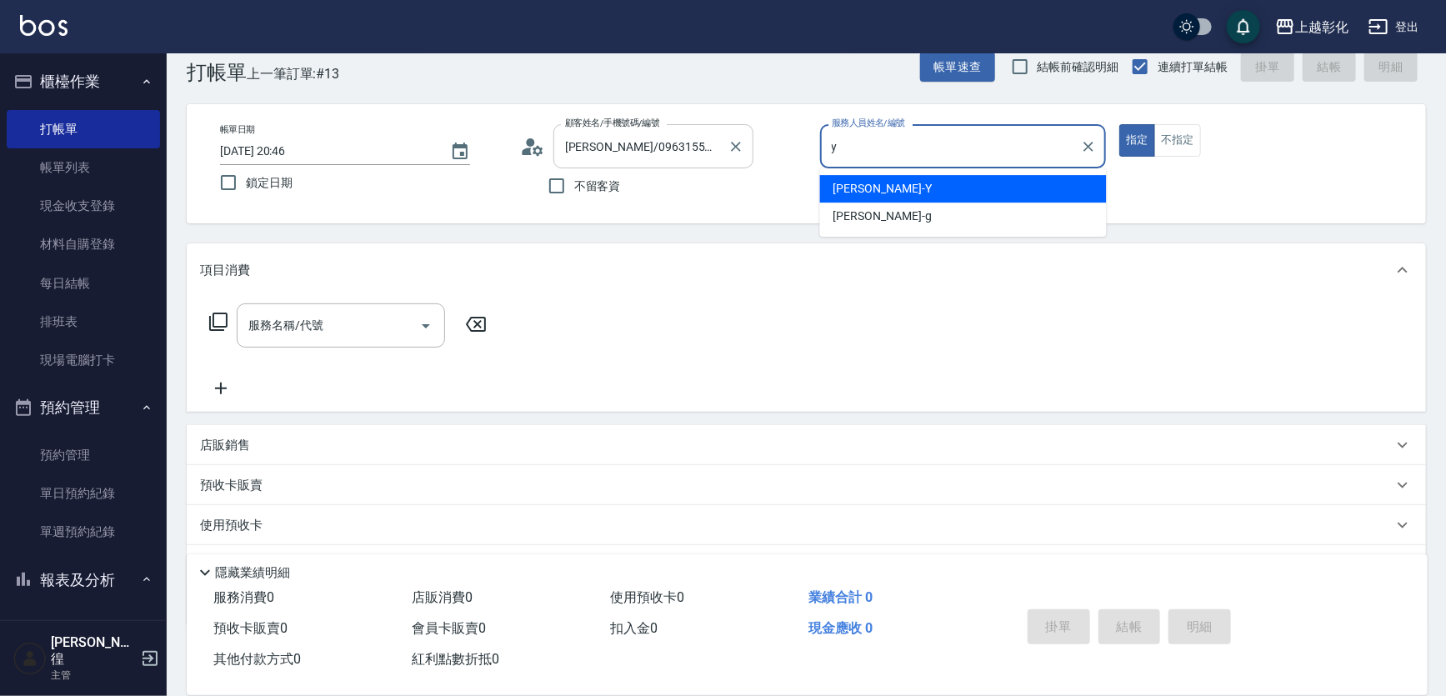
type input "[PERSON_NAME]-Y"
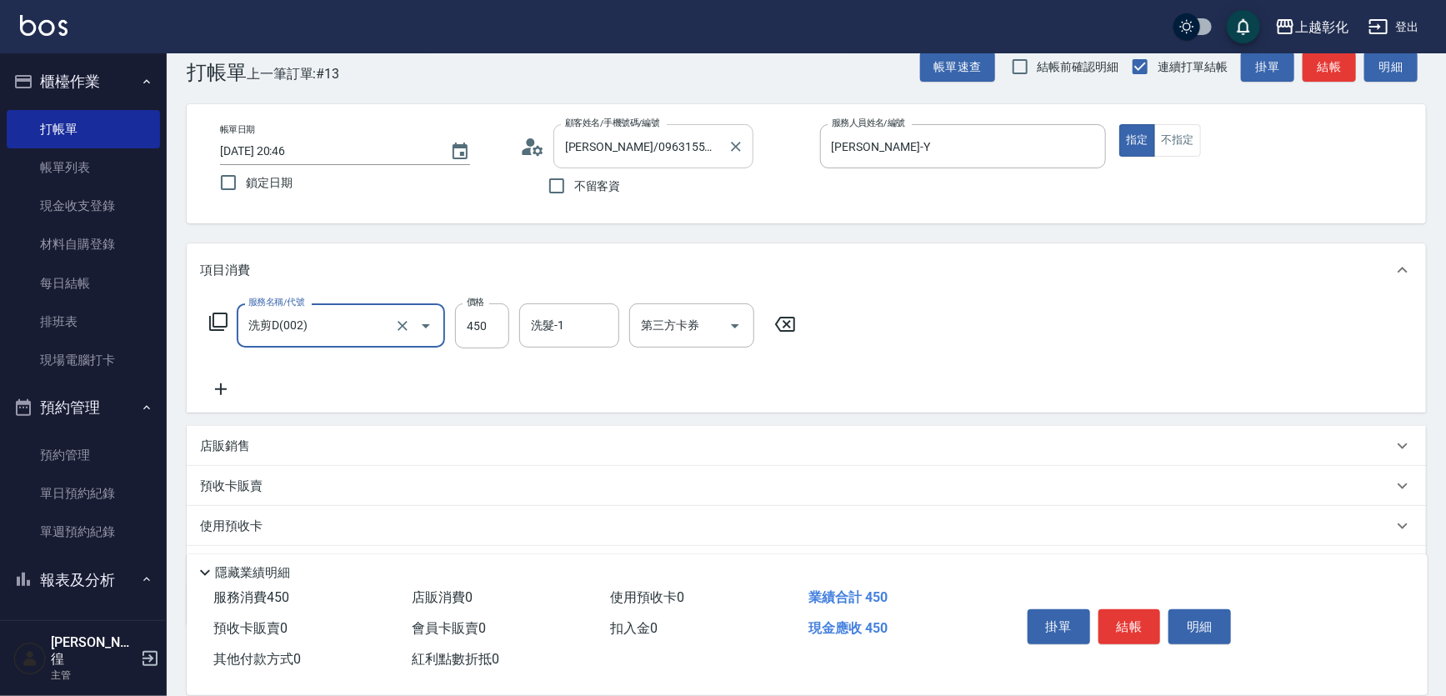
type input "洗剪D(002)"
type input "[PERSON_NAME]-16"
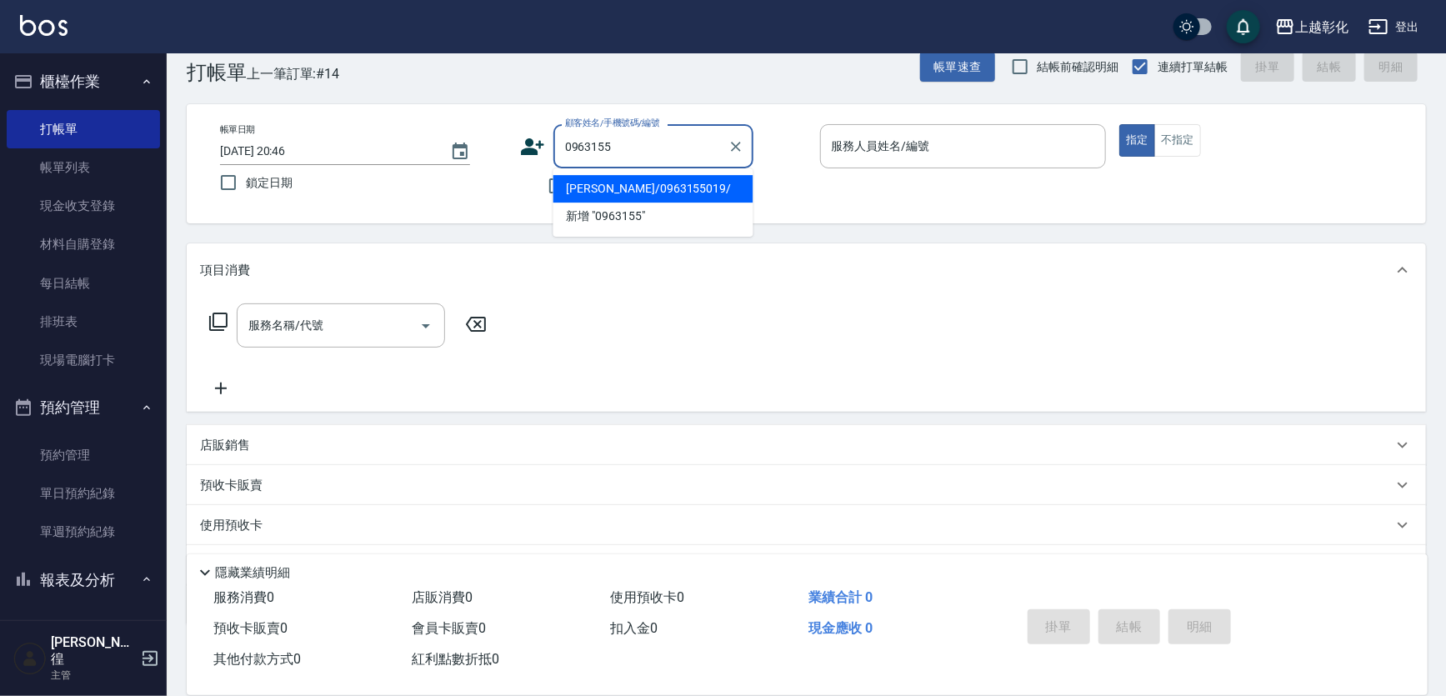
type input "[PERSON_NAME]/0963155019/"
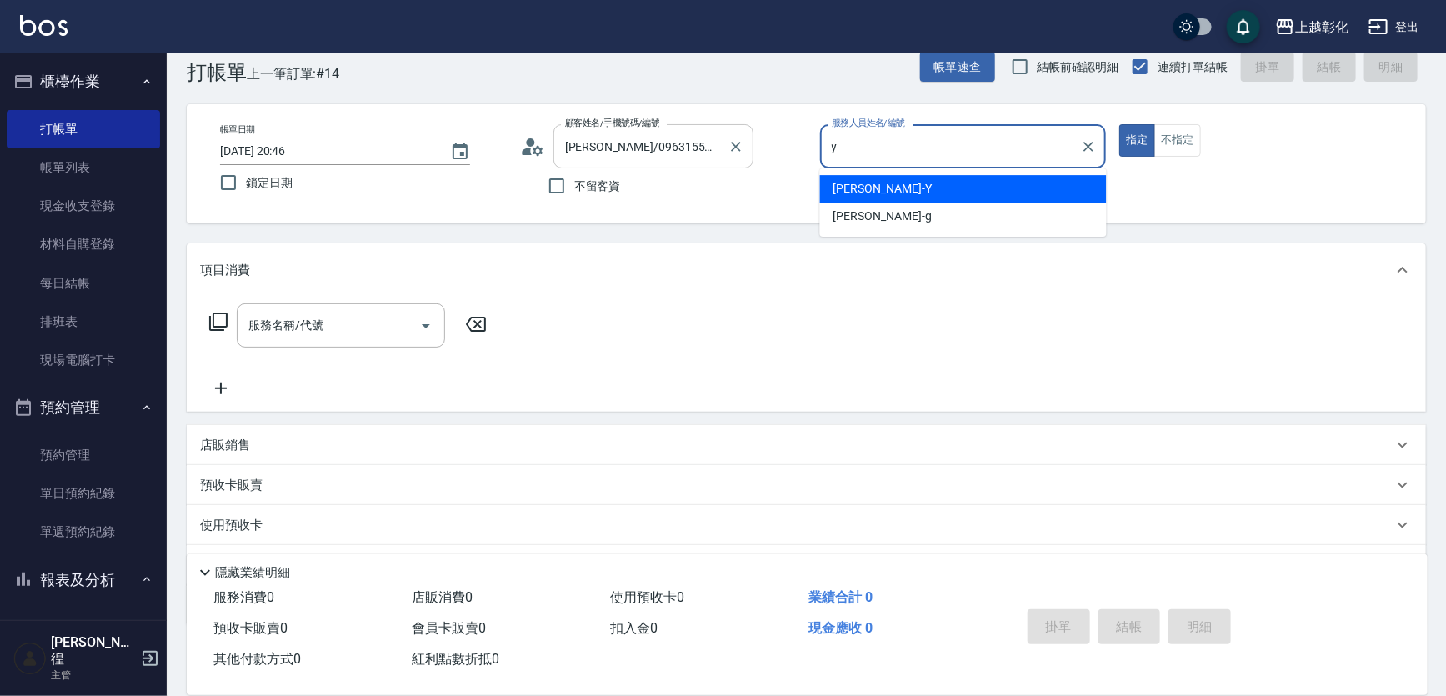
type input "[PERSON_NAME]-Y"
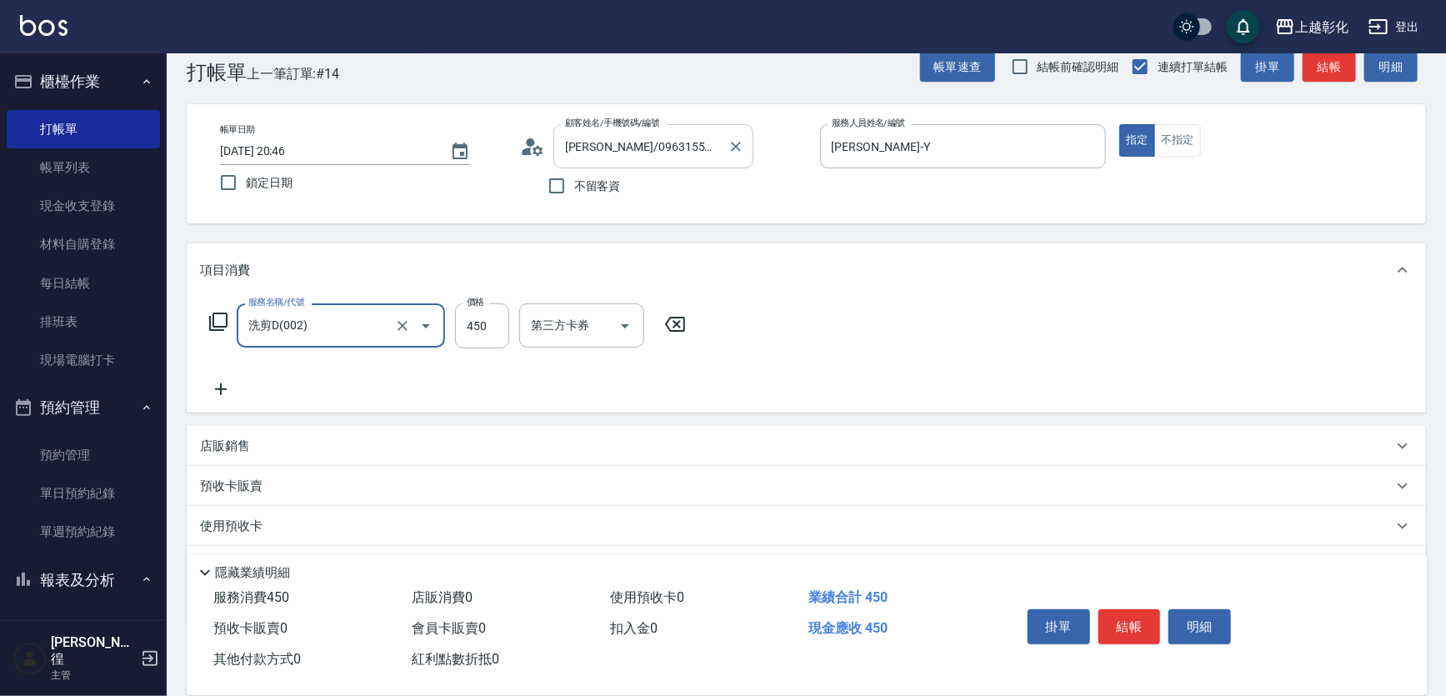
type input "洗剪D(002)"
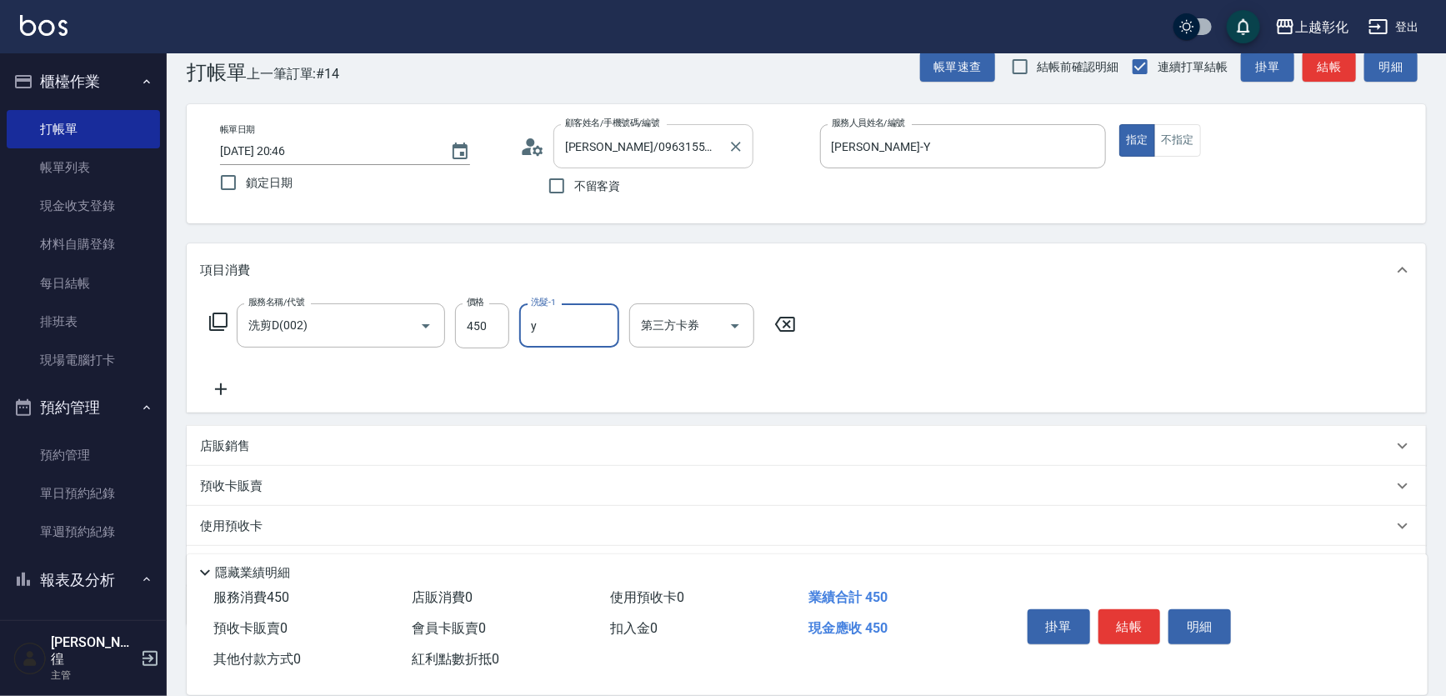
type input "[PERSON_NAME]-Y"
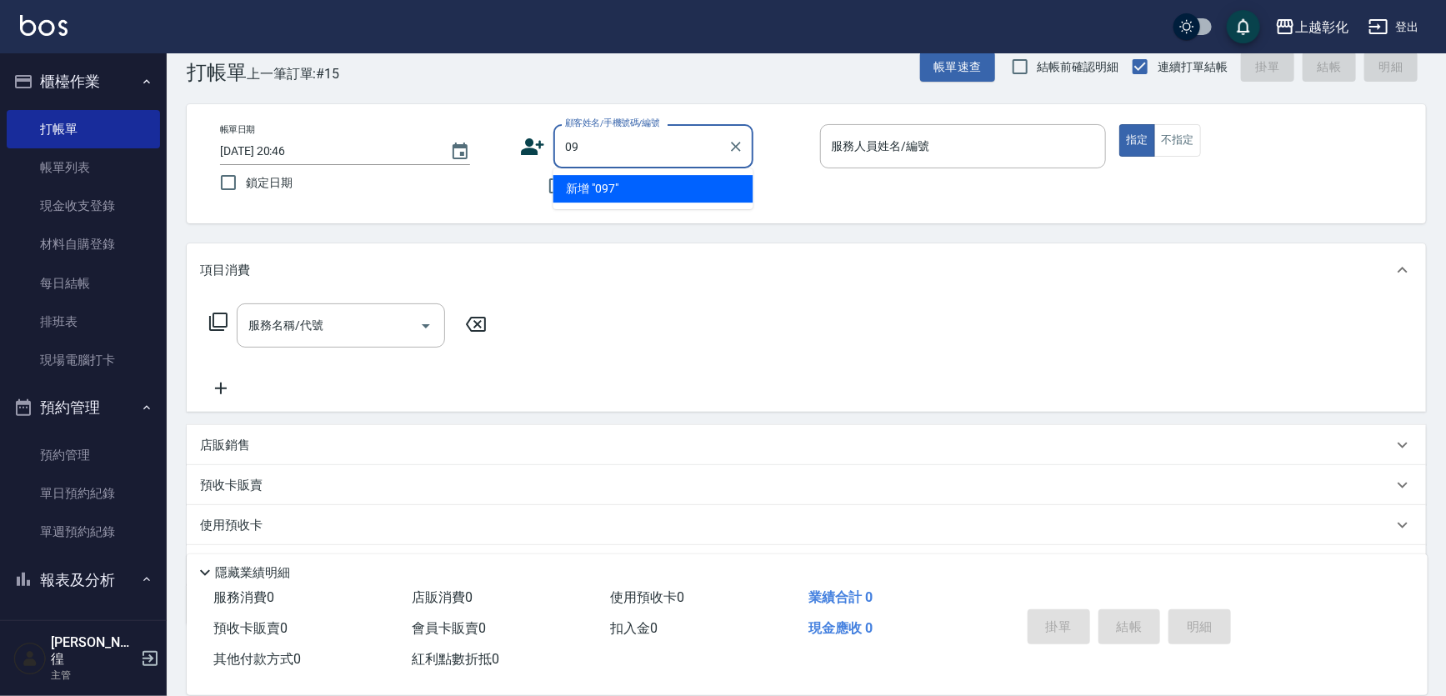
type input "0"
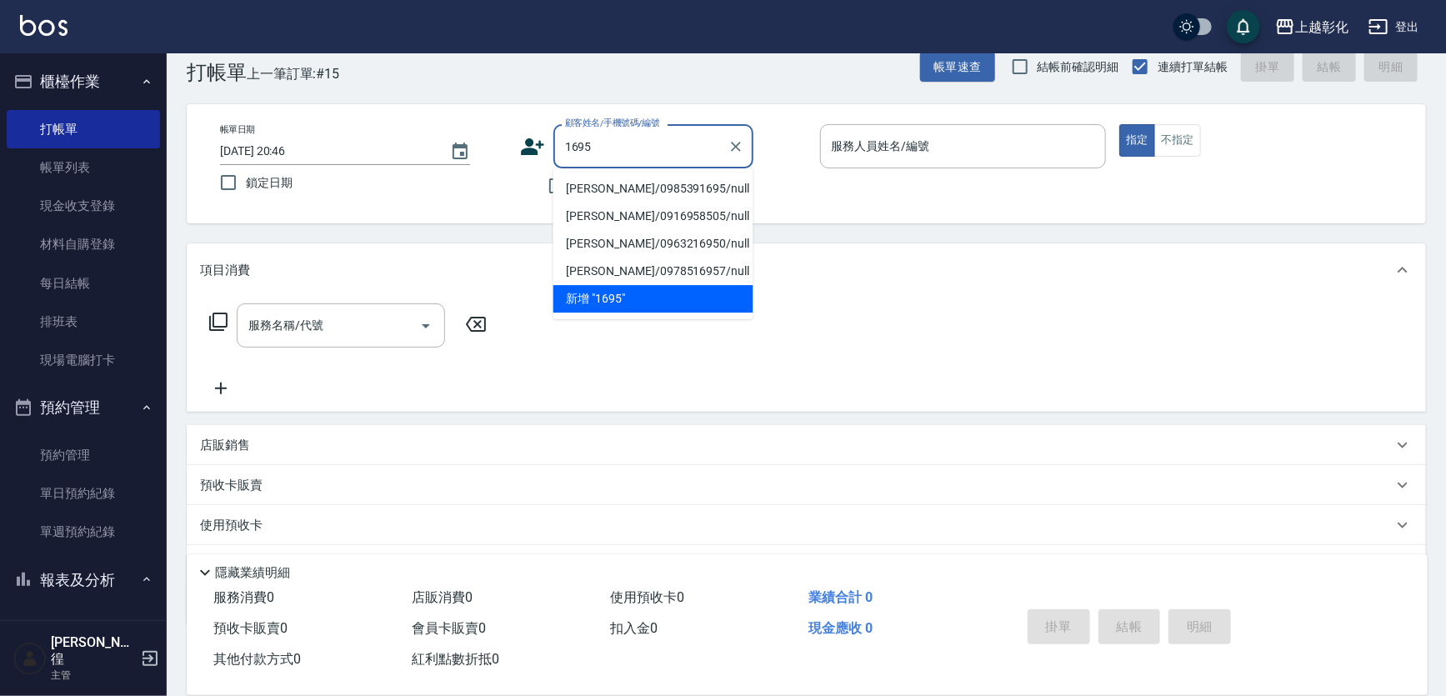
type input "1695"
click at [526, 182] on div "不留客資" at bounding box center [636, 185] width 233 height 35
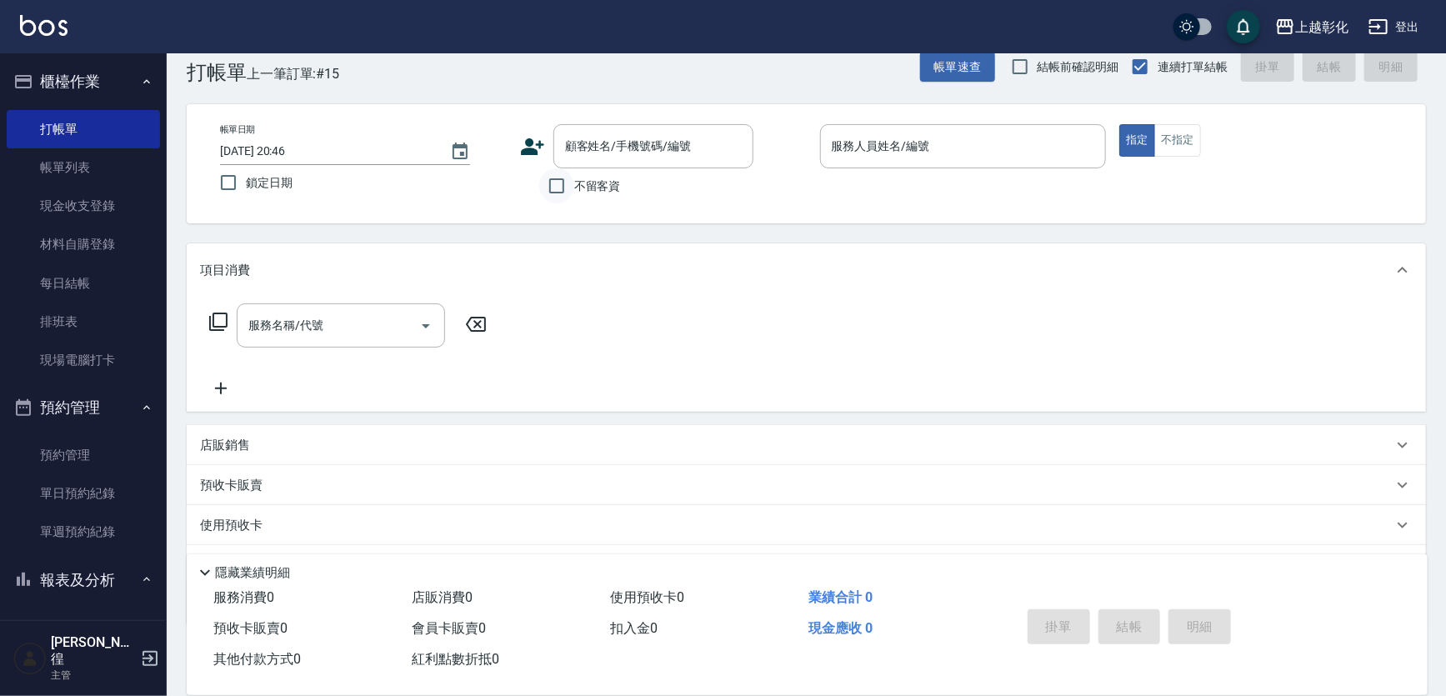
click at [539, 183] on input "不留客資" at bounding box center [556, 185] width 35 height 35
checkbox input "true"
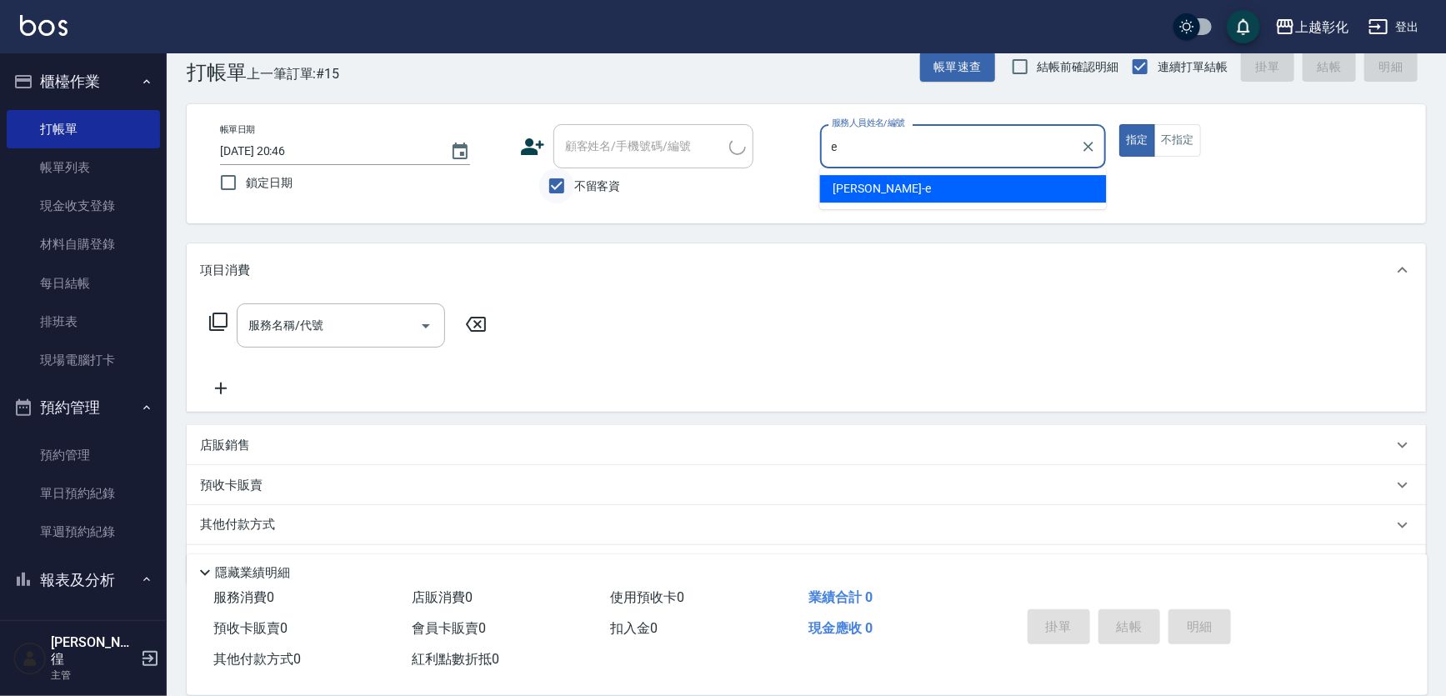
type input "[PERSON_NAME]-e"
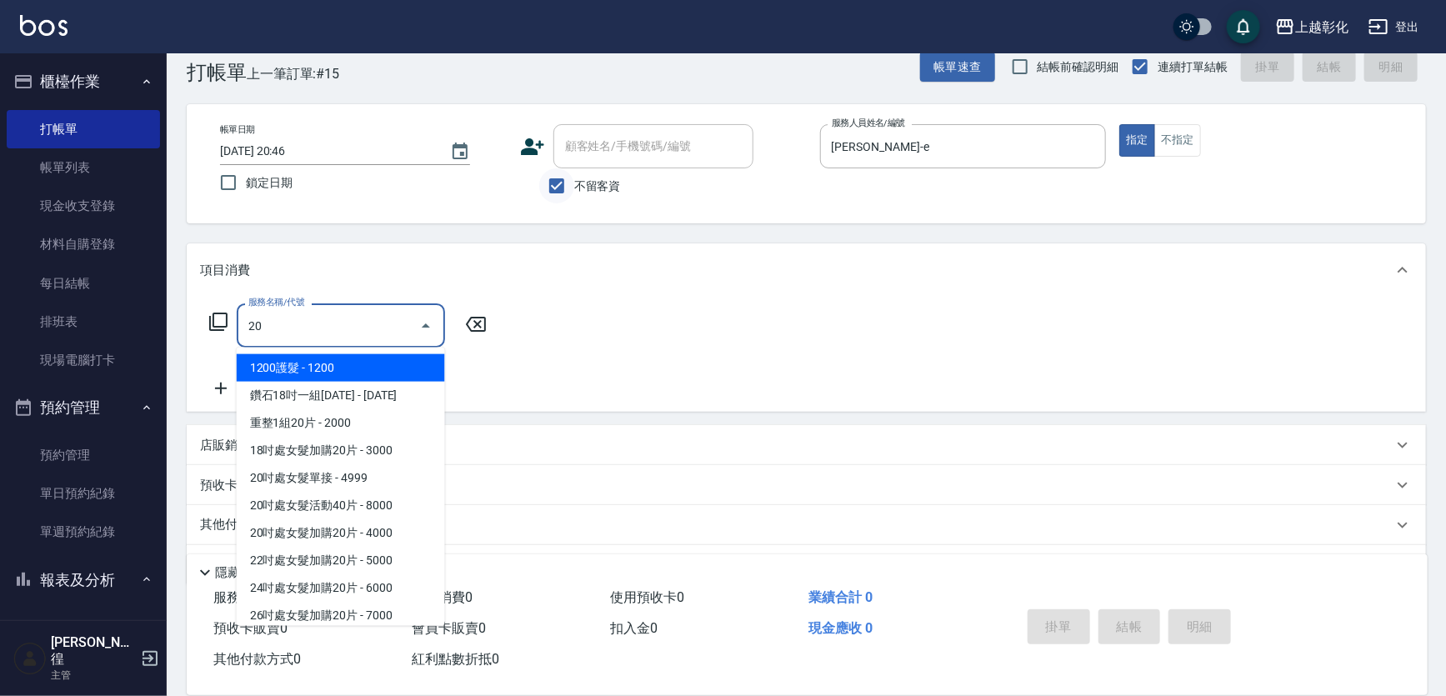
type input "2"
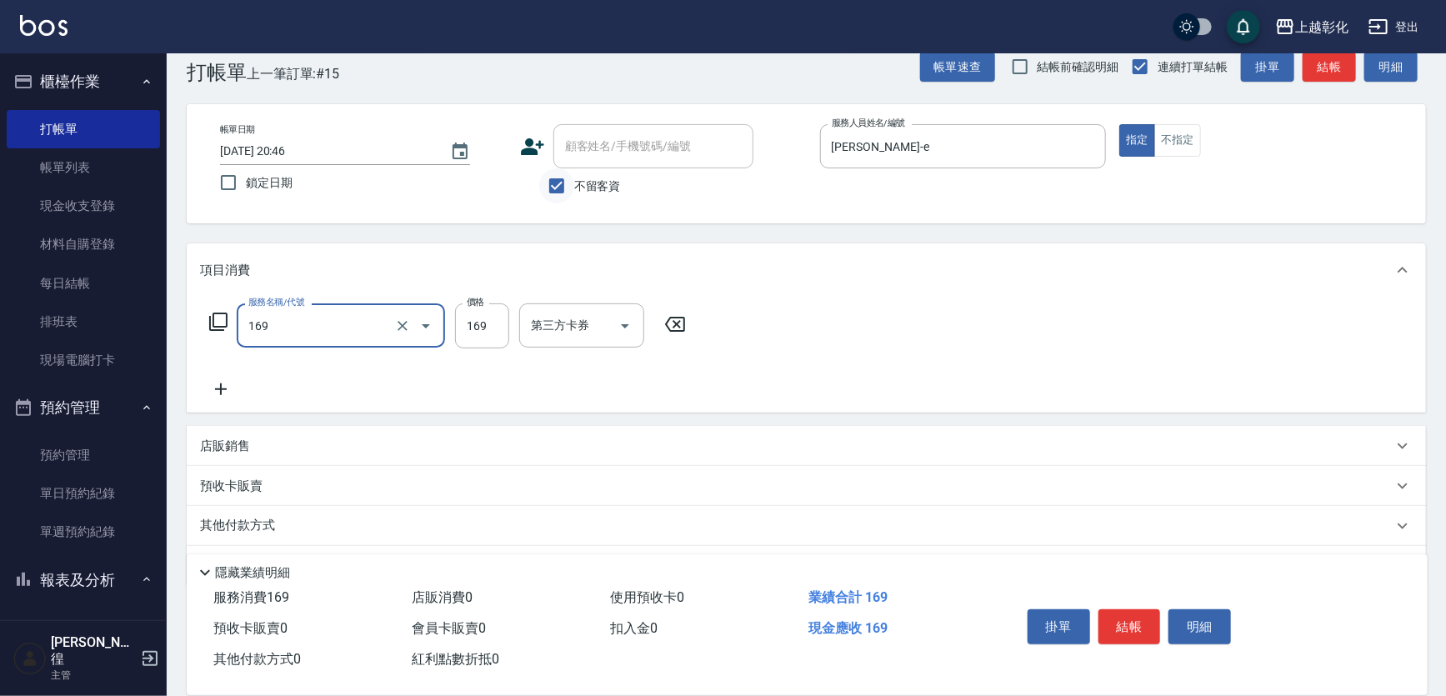
type input "剪髮(169)"
type input "200"
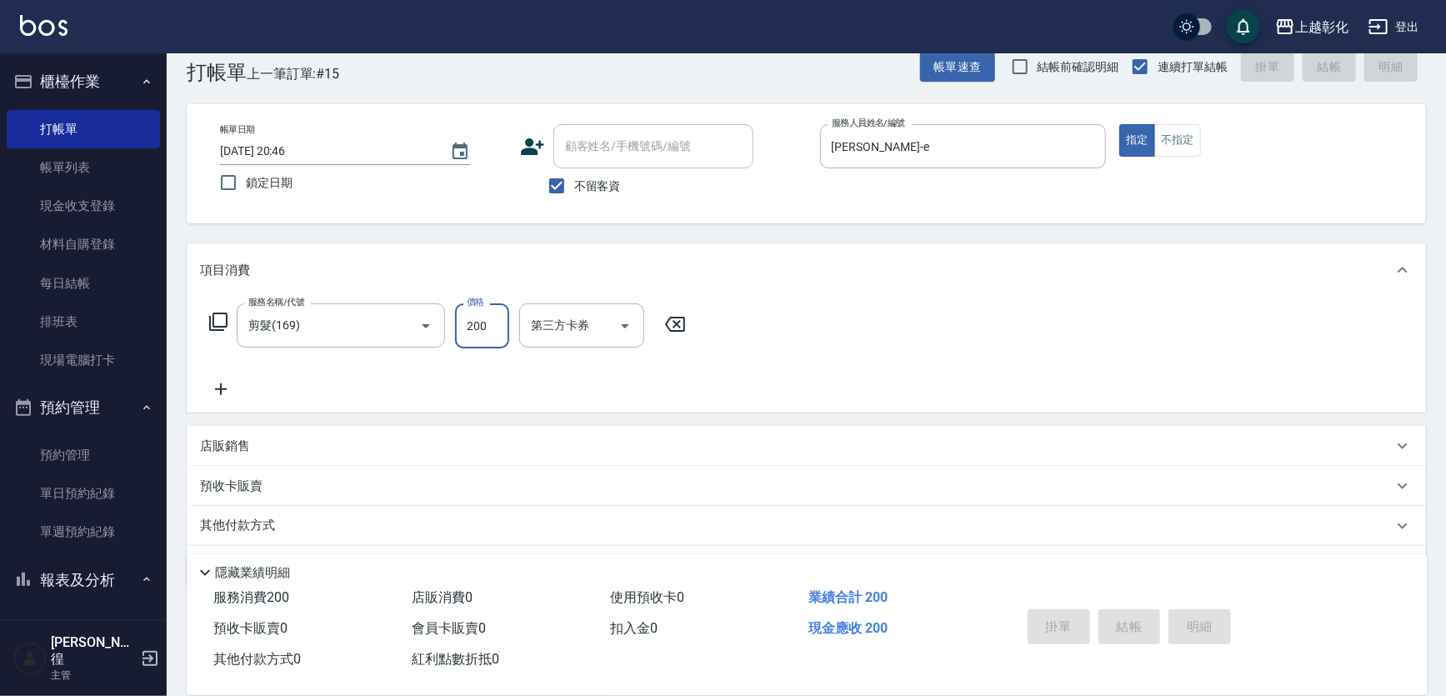
type input "[DATE] 20:47"
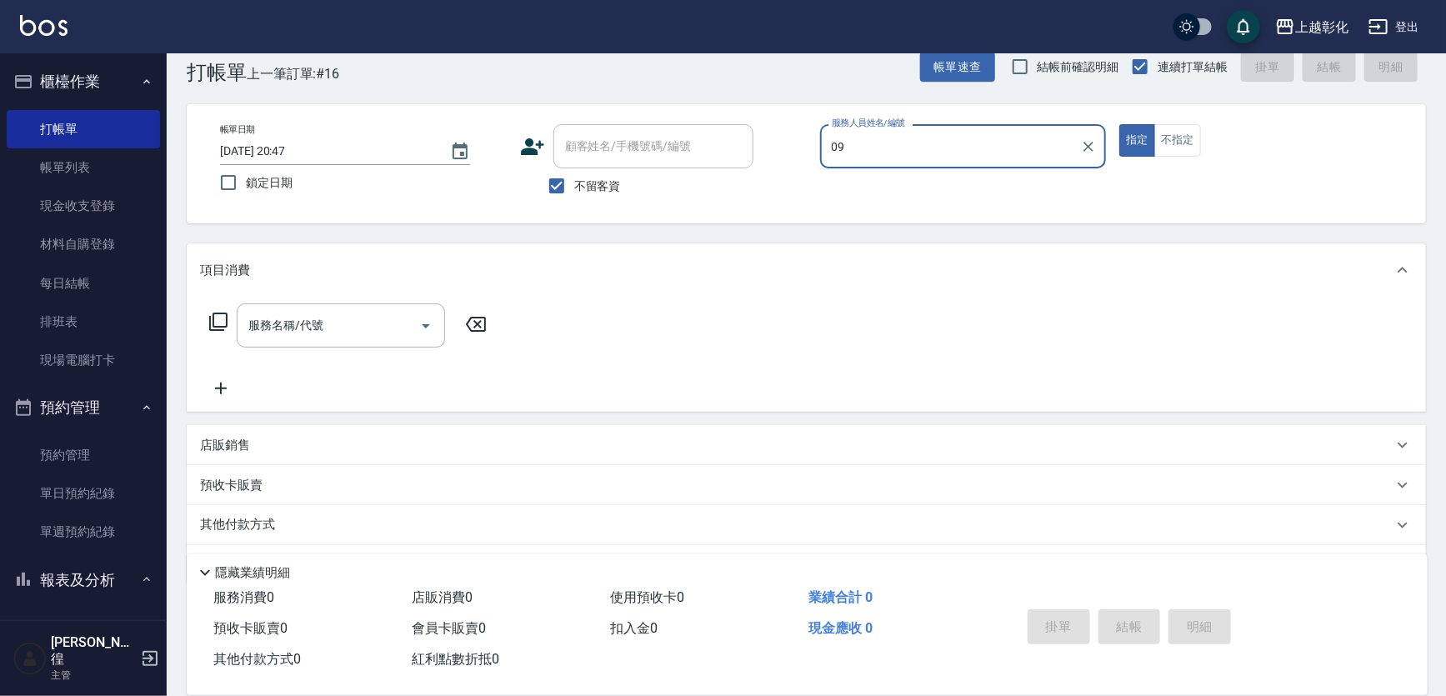
type input "0"
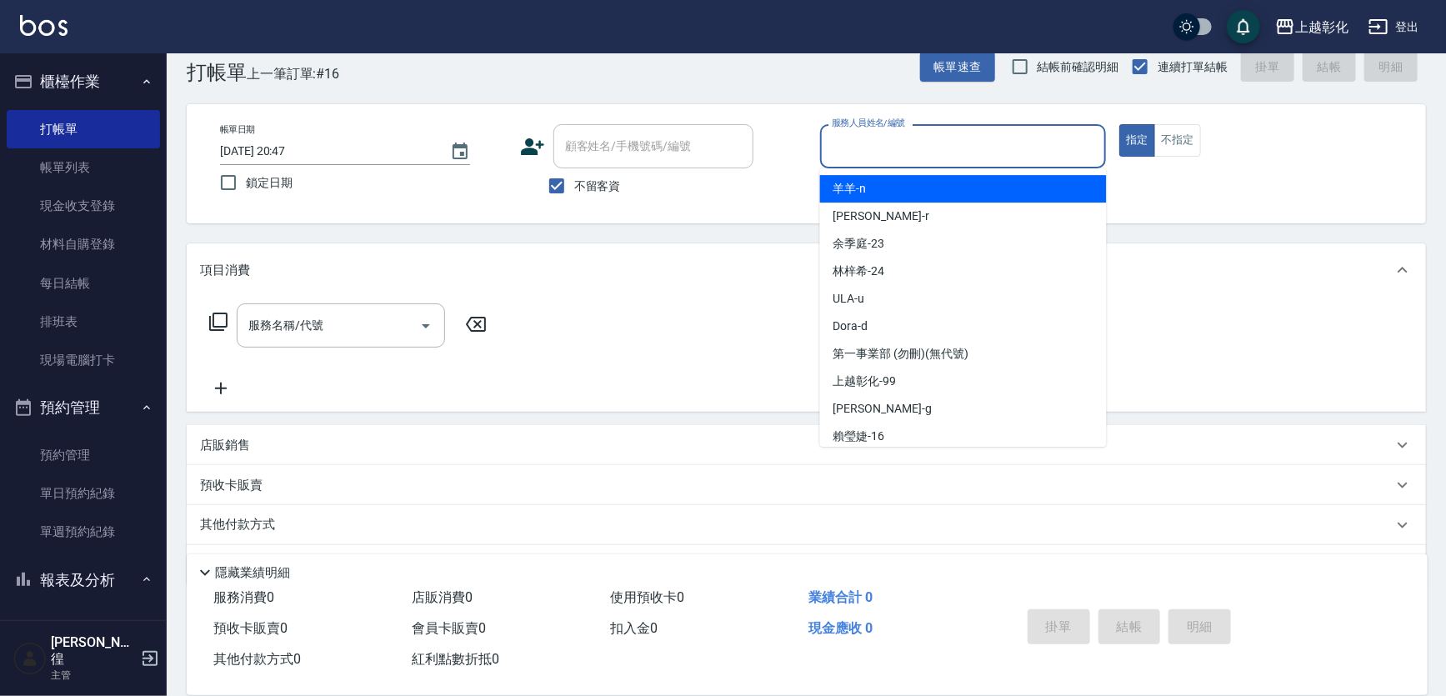
click at [594, 178] on span "不留客資" at bounding box center [597, 187] width 47 height 18
click at [574, 176] on input "不留客資" at bounding box center [556, 185] width 35 height 35
checkbox input "false"
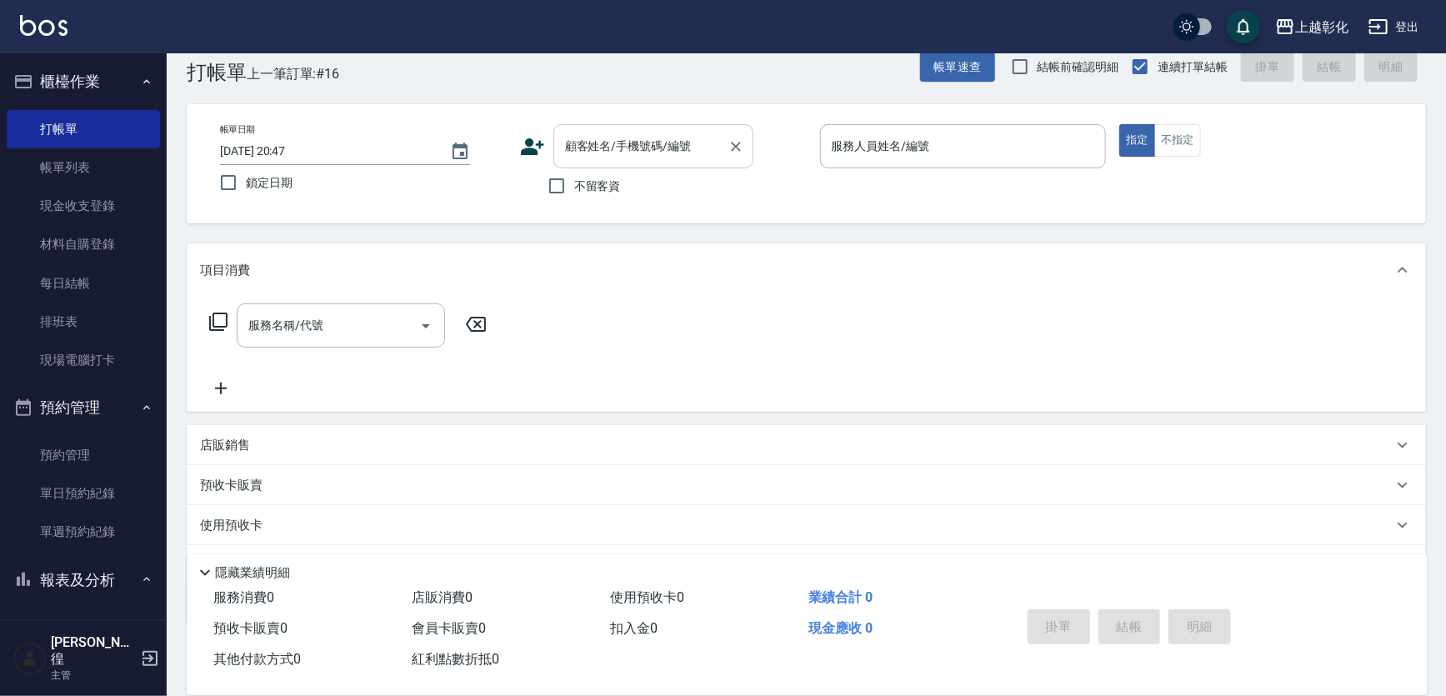
click at [610, 150] on input "顧客姓名/手機號碼/編號" at bounding box center [641, 146] width 160 height 29
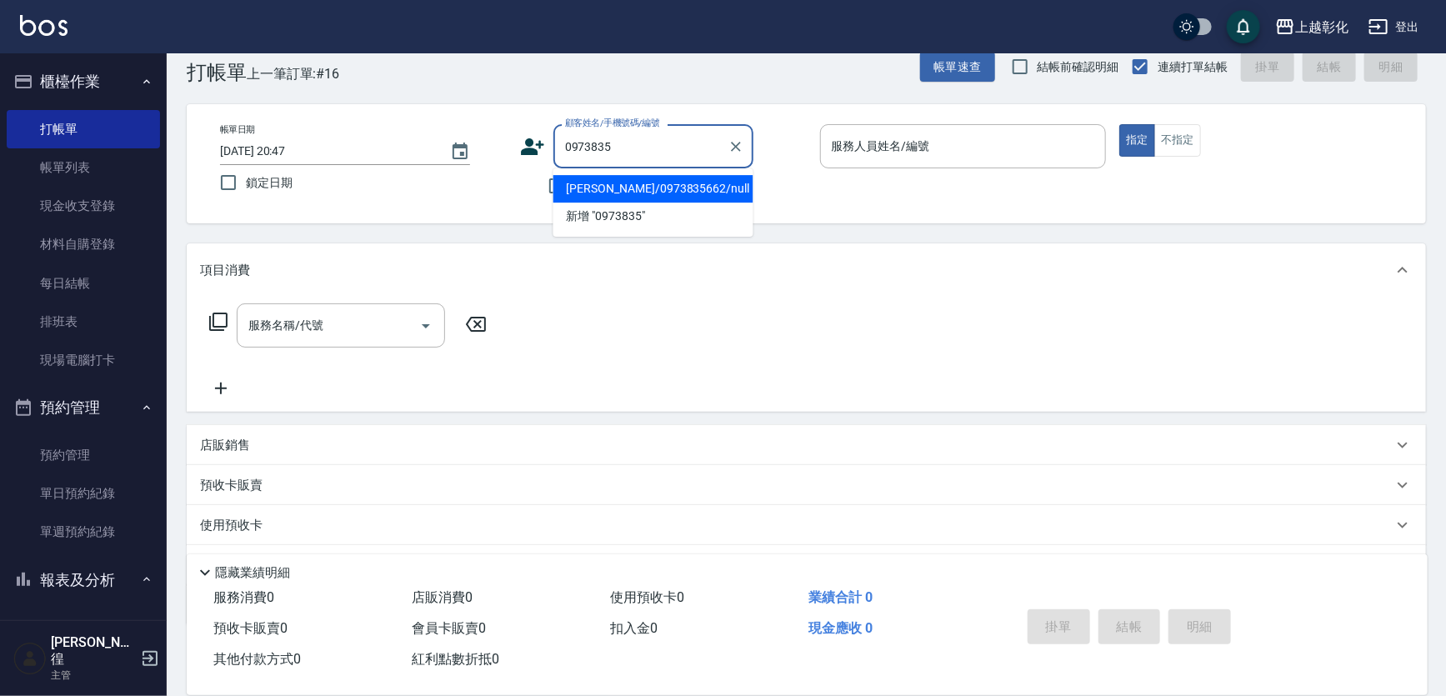
type input "[PERSON_NAME]/0973835662/null"
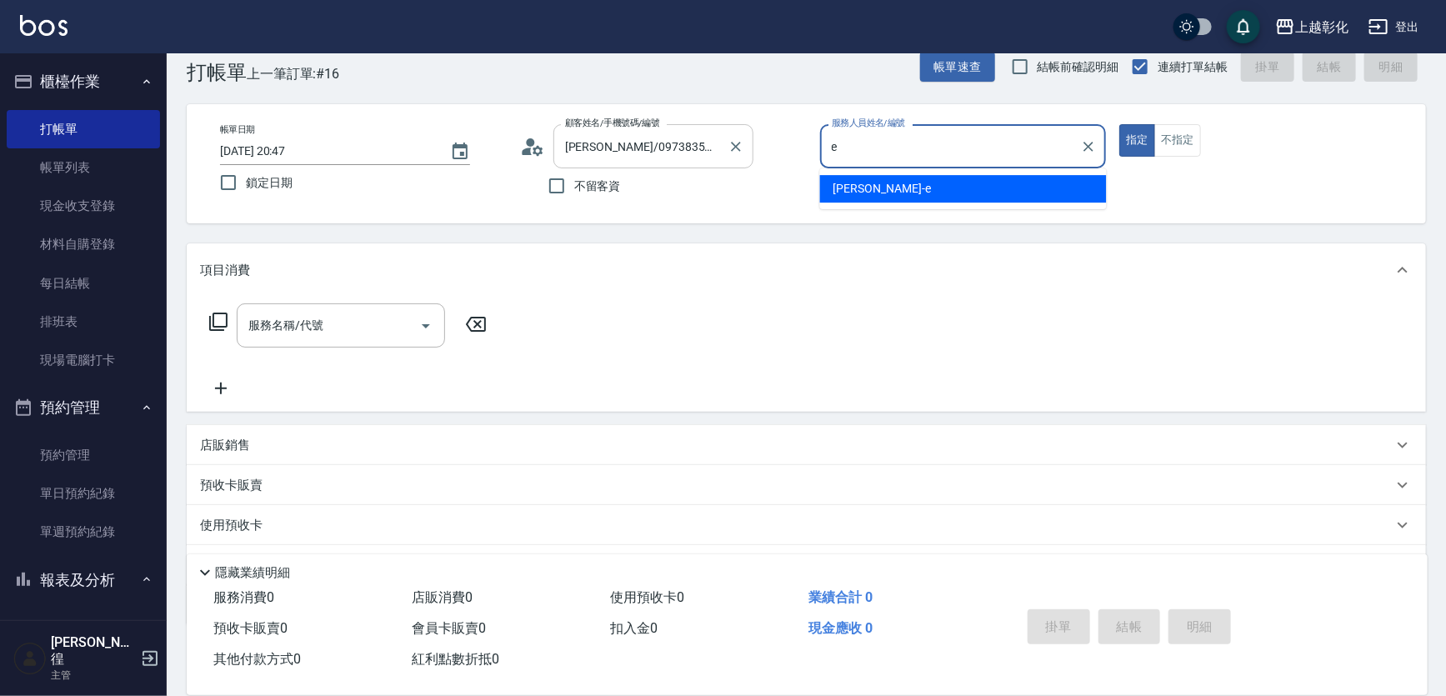
type input "[PERSON_NAME]-e"
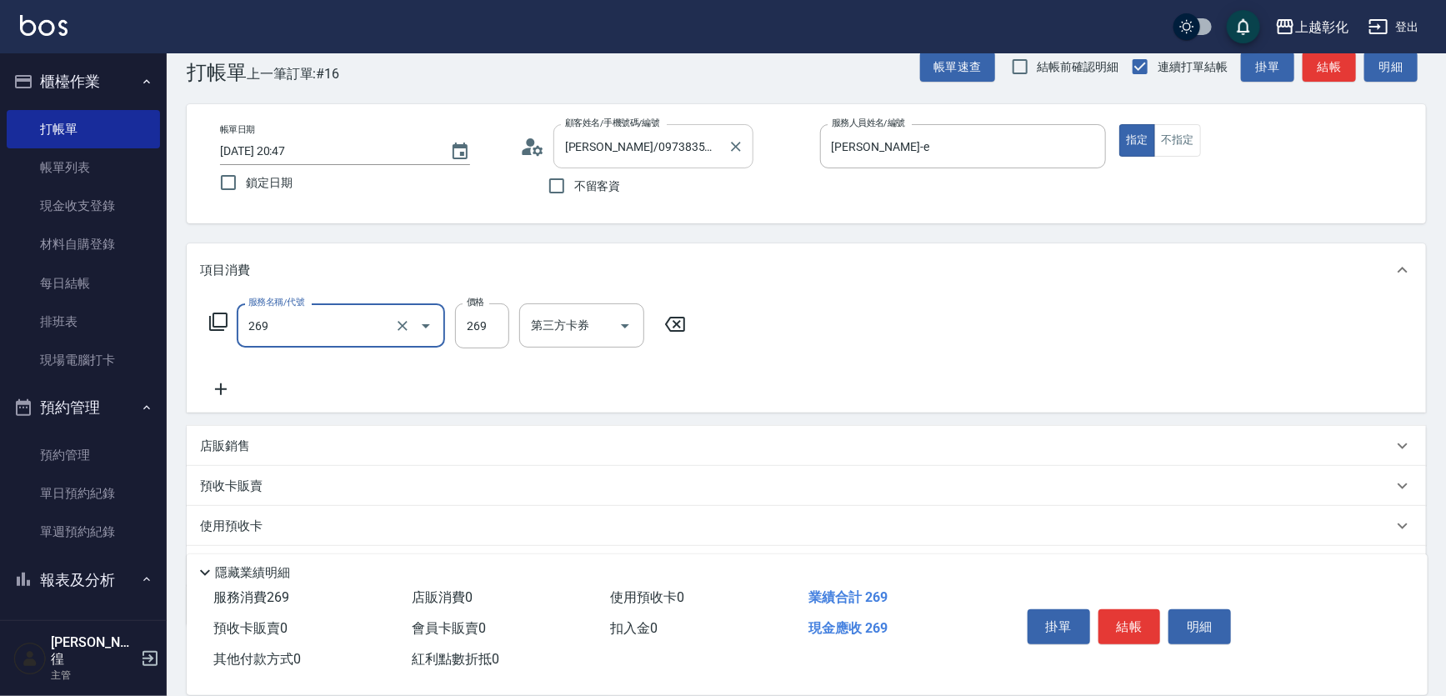
type input "一般洗剪(269)"
type input "300"
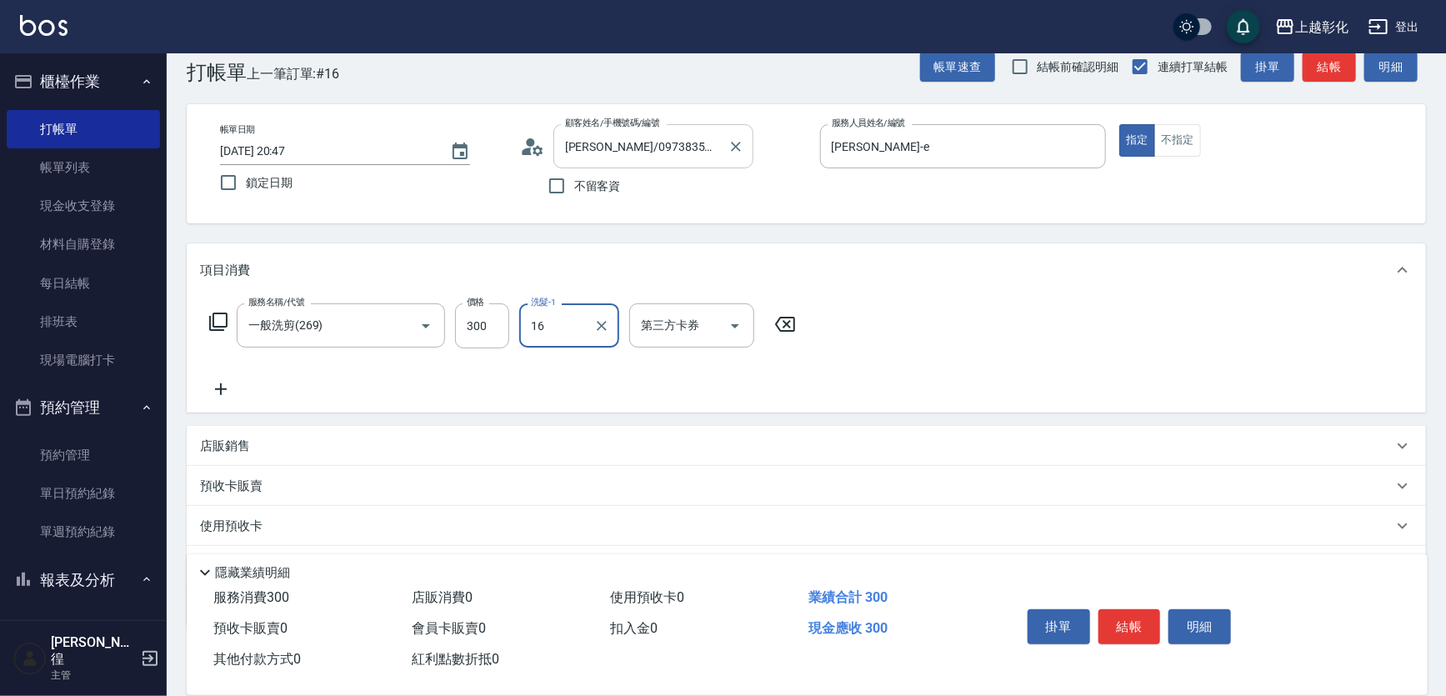
type input "[PERSON_NAME]-16"
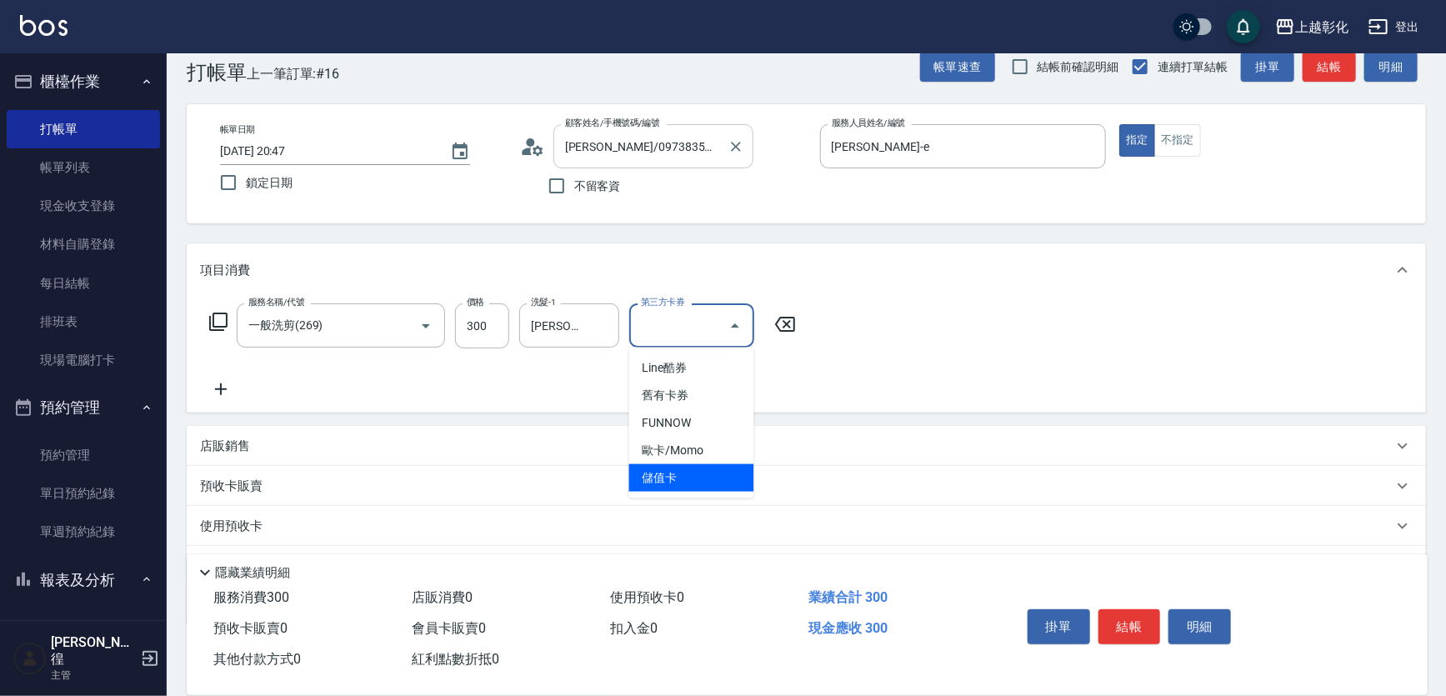
type input "儲值卡"
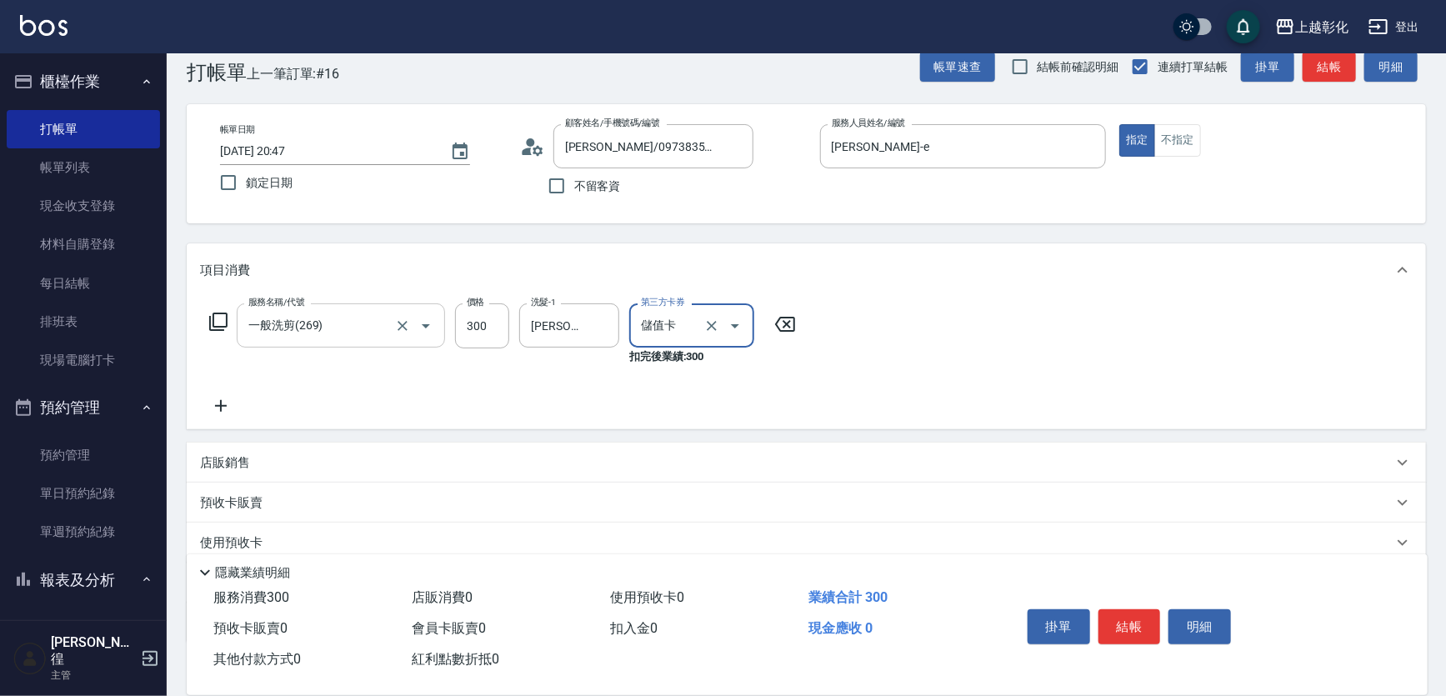
click at [391, 320] on div at bounding box center [414, 325] width 47 height 44
click at [416, 321] on div at bounding box center [414, 325] width 47 height 44
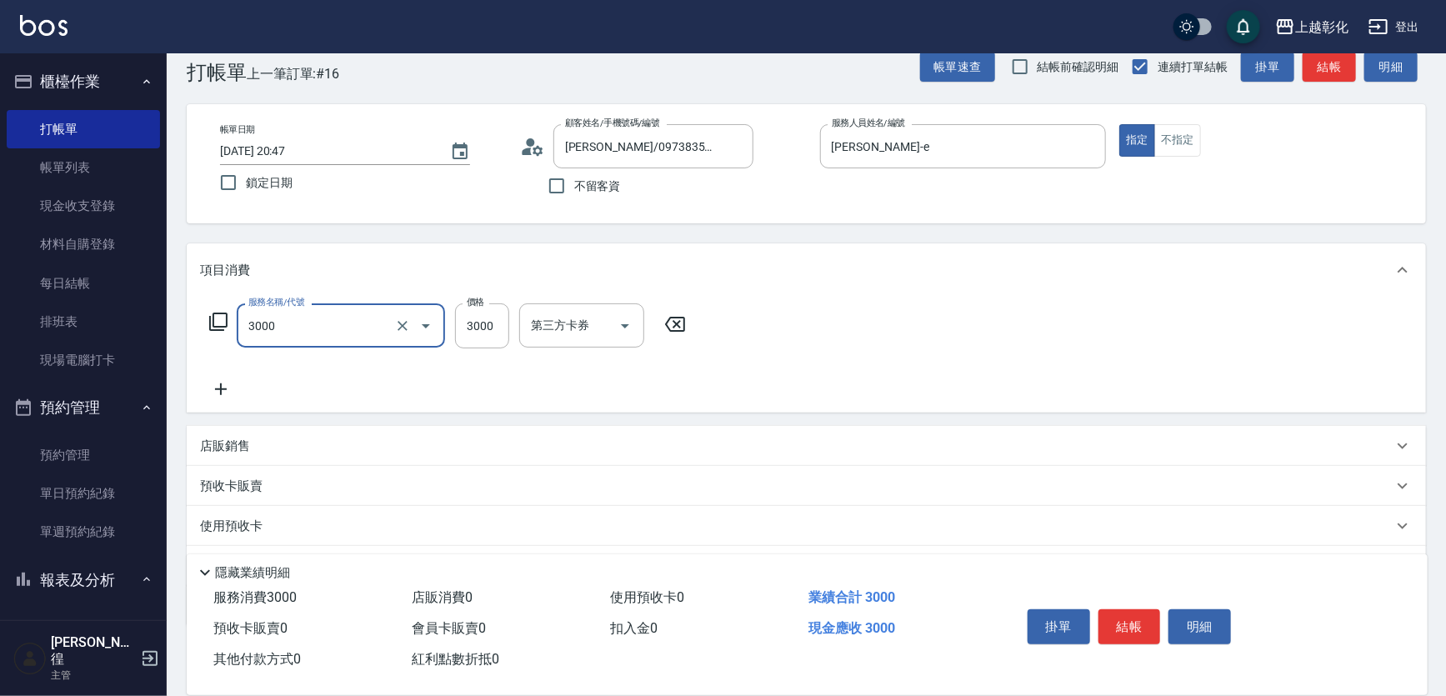
type input "頂級豪華OVC3(3000)"
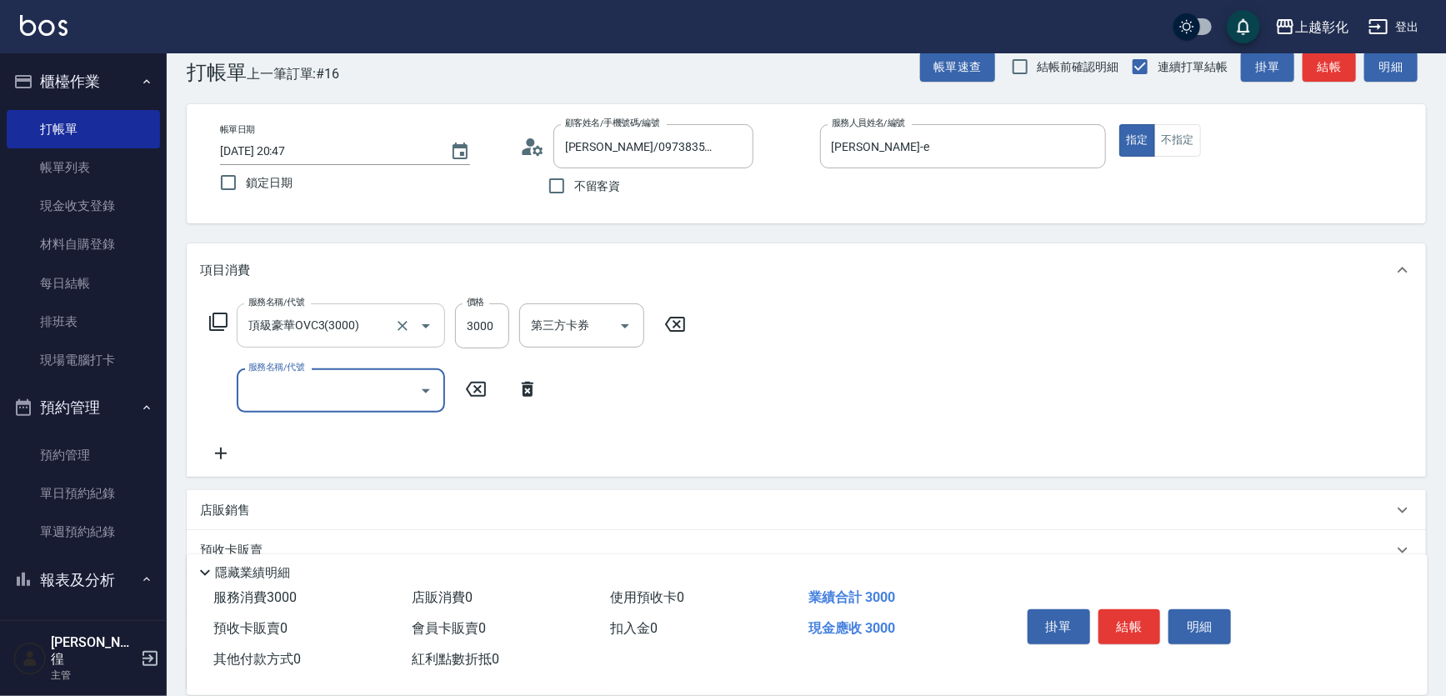
type input "1"
type input "染髮套餐1599(1599)"
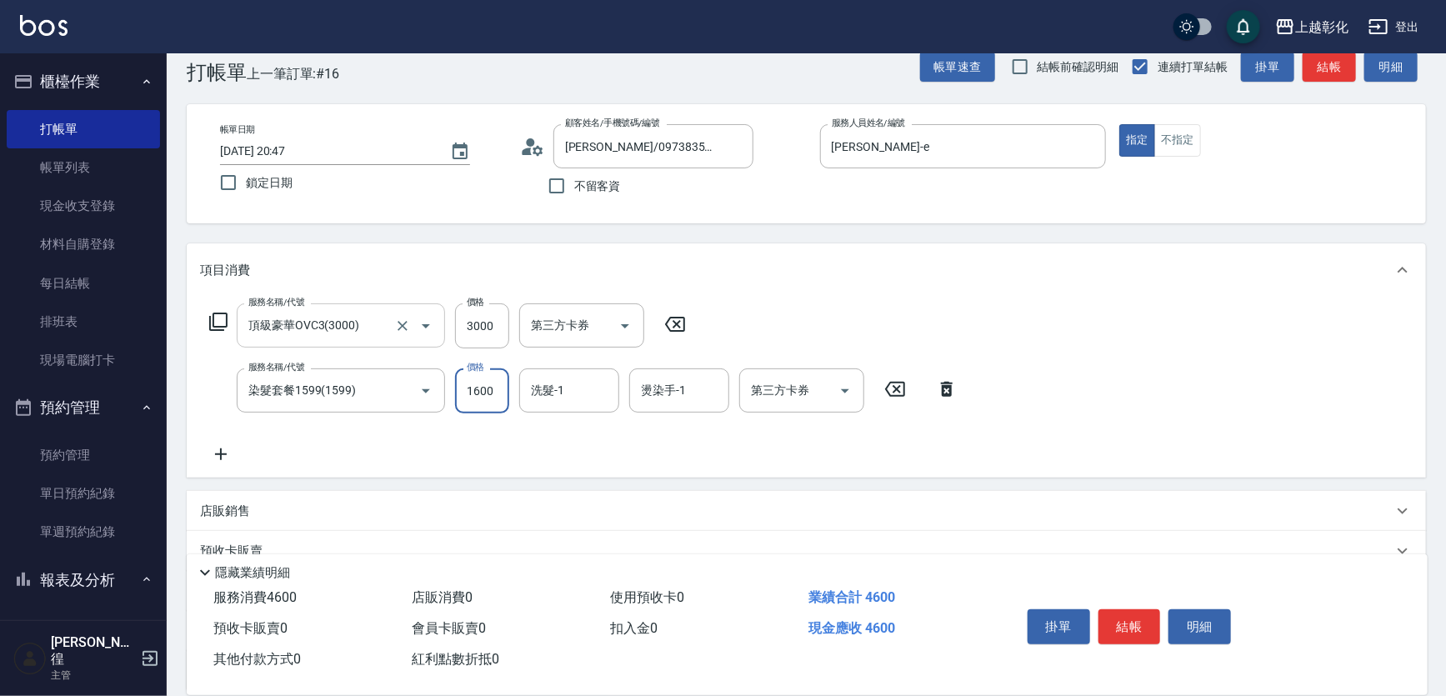
type input "1600"
type input "[PERSON_NAME]-16"
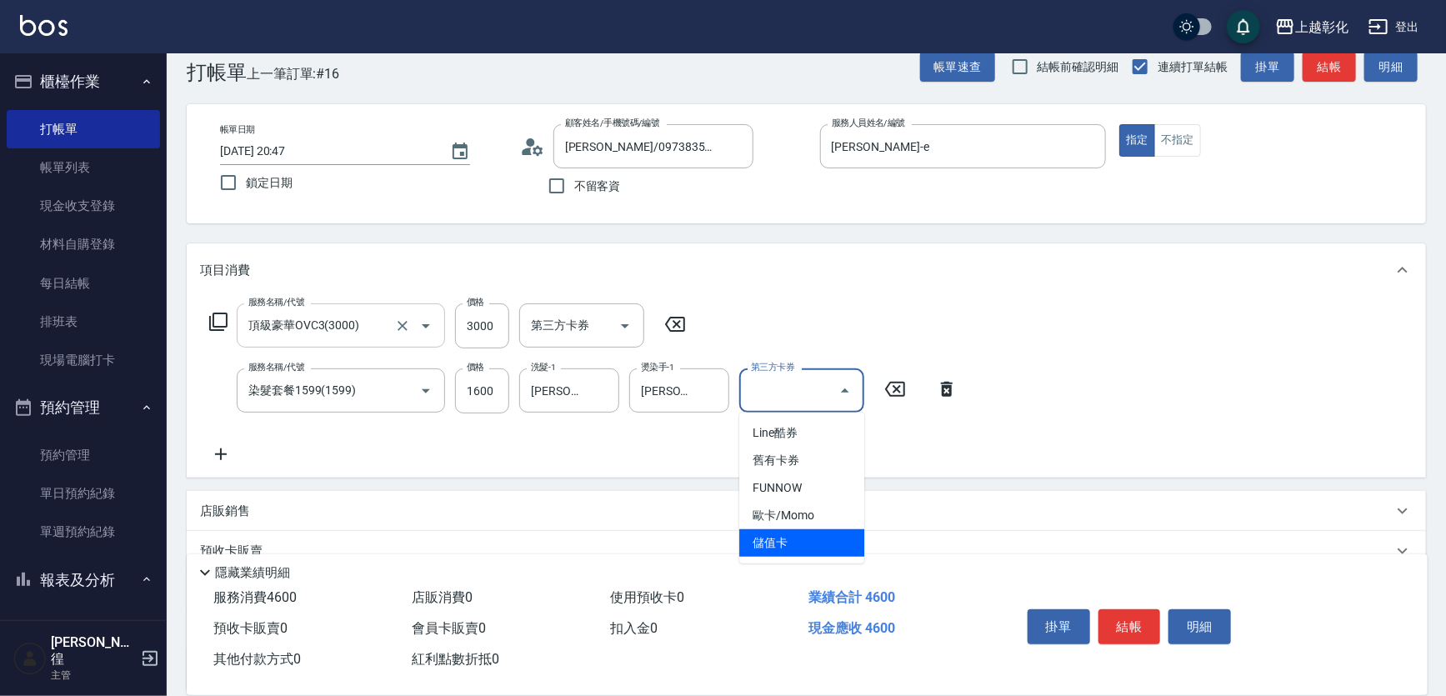
type input "儲值卡"
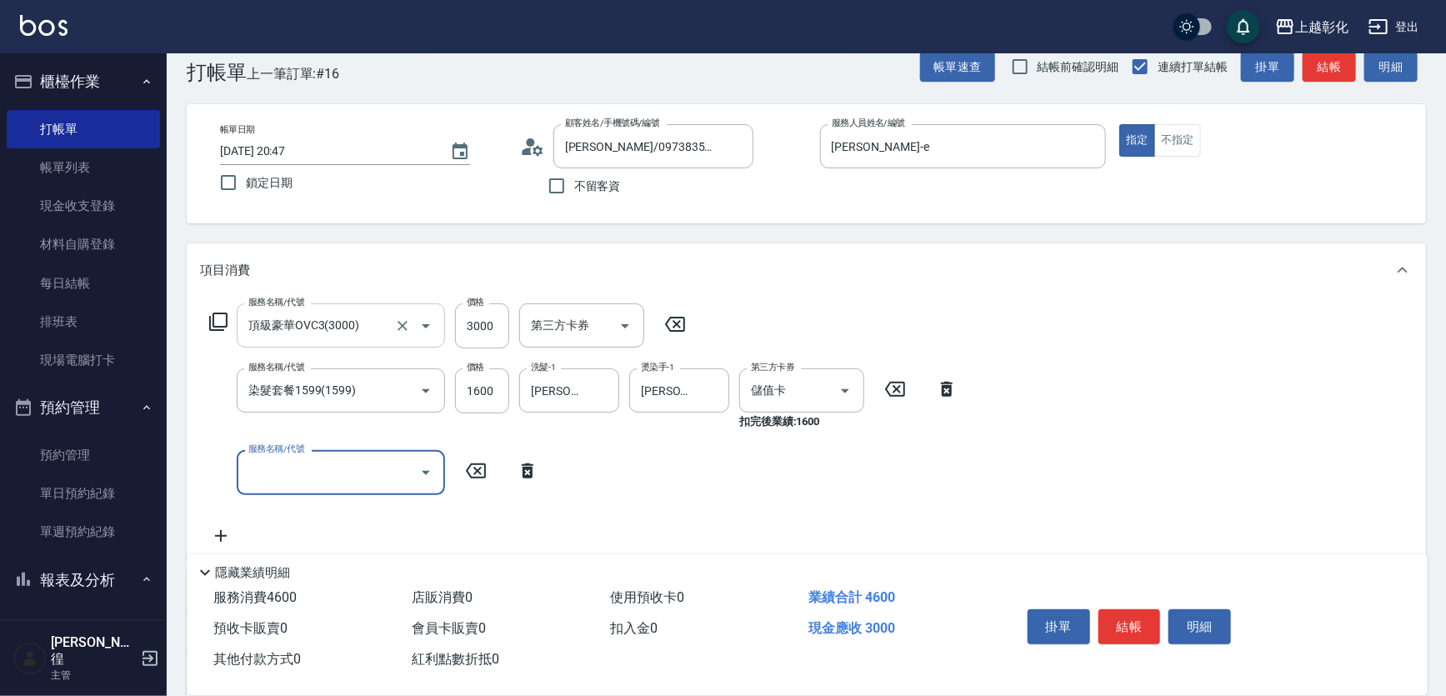
scroll to position [0, 0]
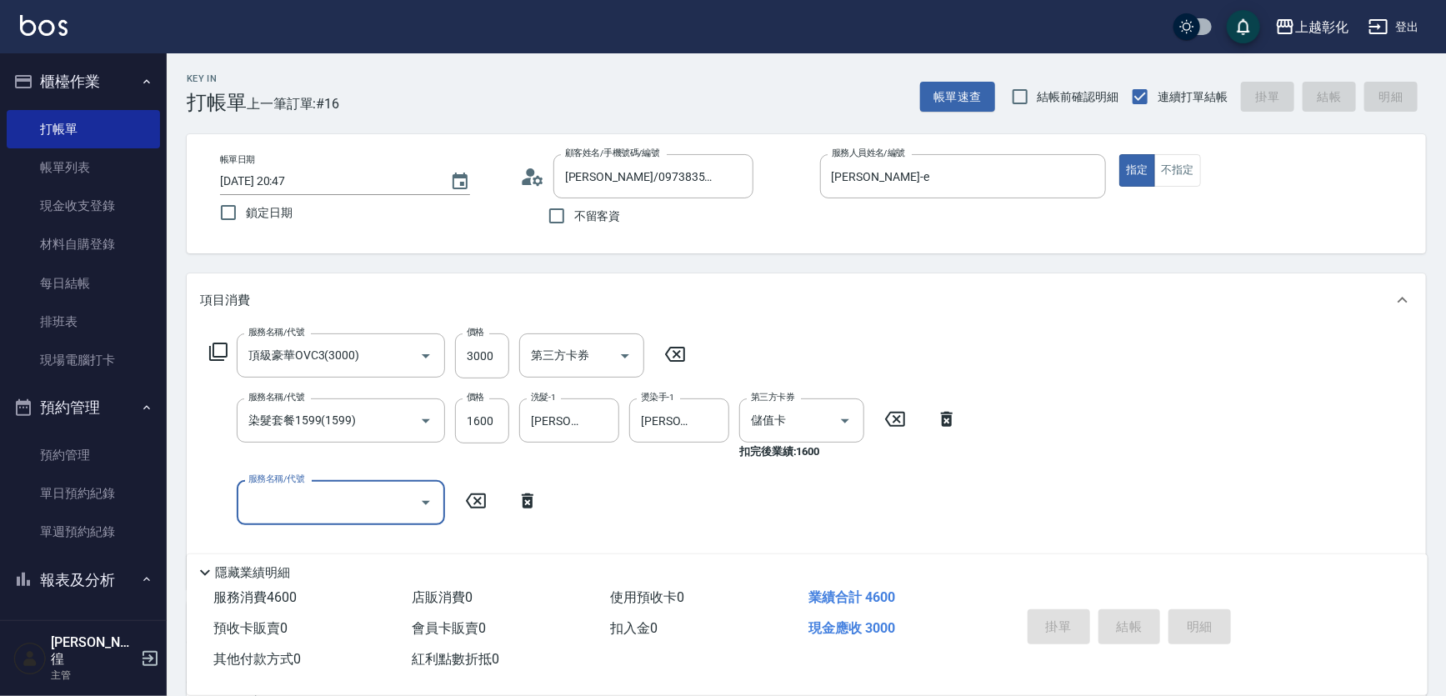
type input "[DATE] 20:48"
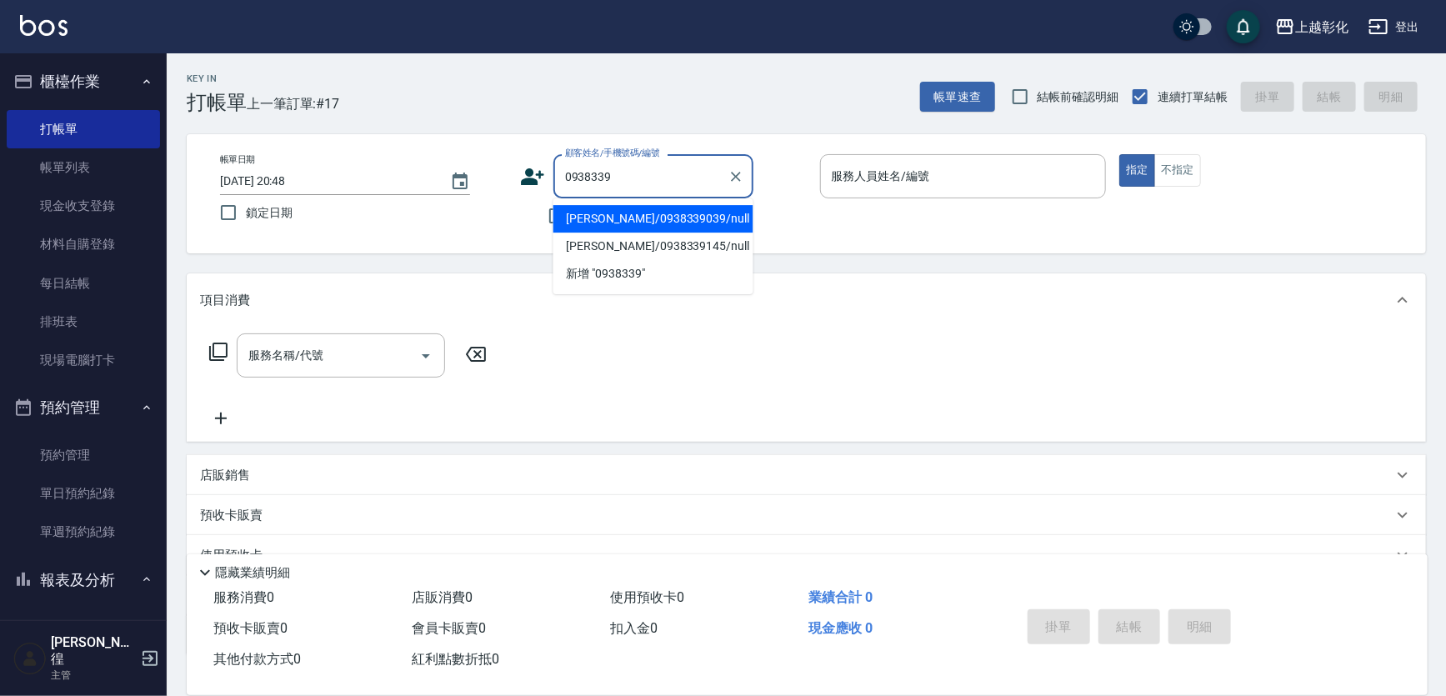
type input "[PERSON_NAME]/0938339039/null"
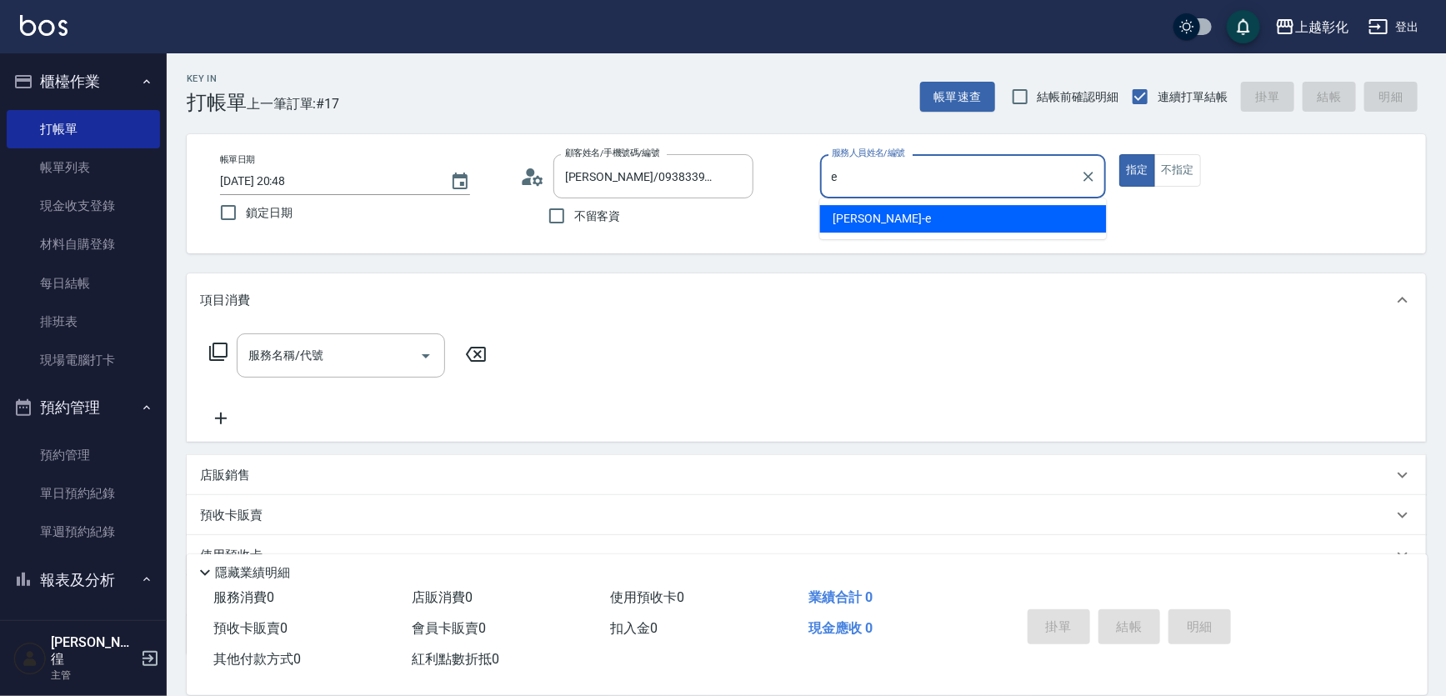
type input "[PERSON_NAME]-e"
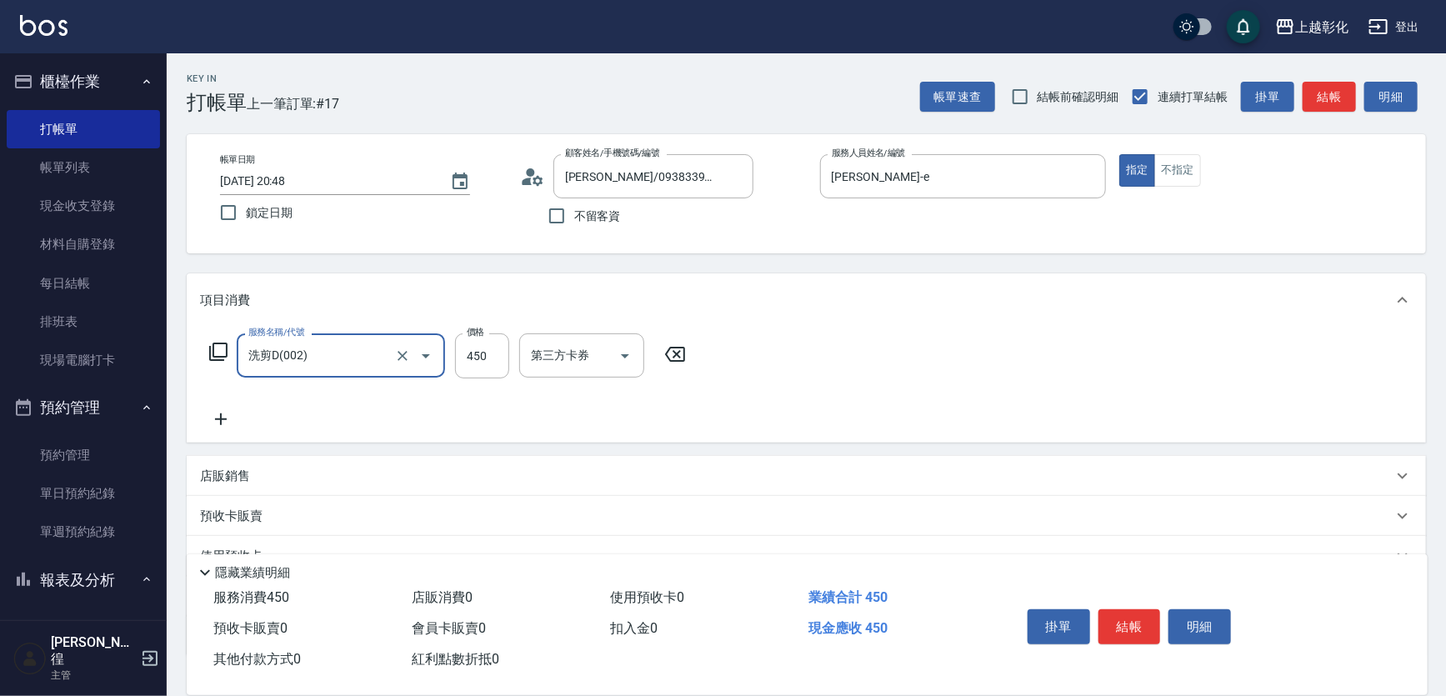
type input "洗剪D(002)"
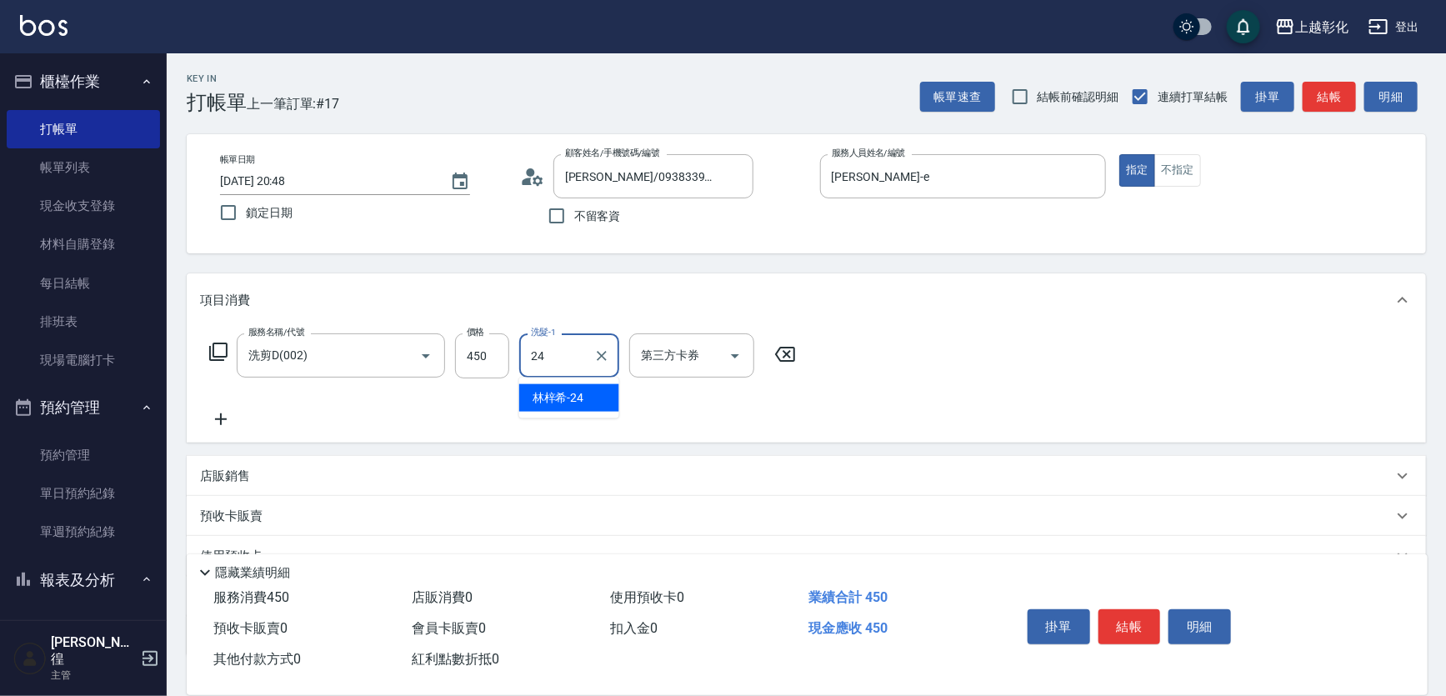
type input "[PERSON_NAME]-24"
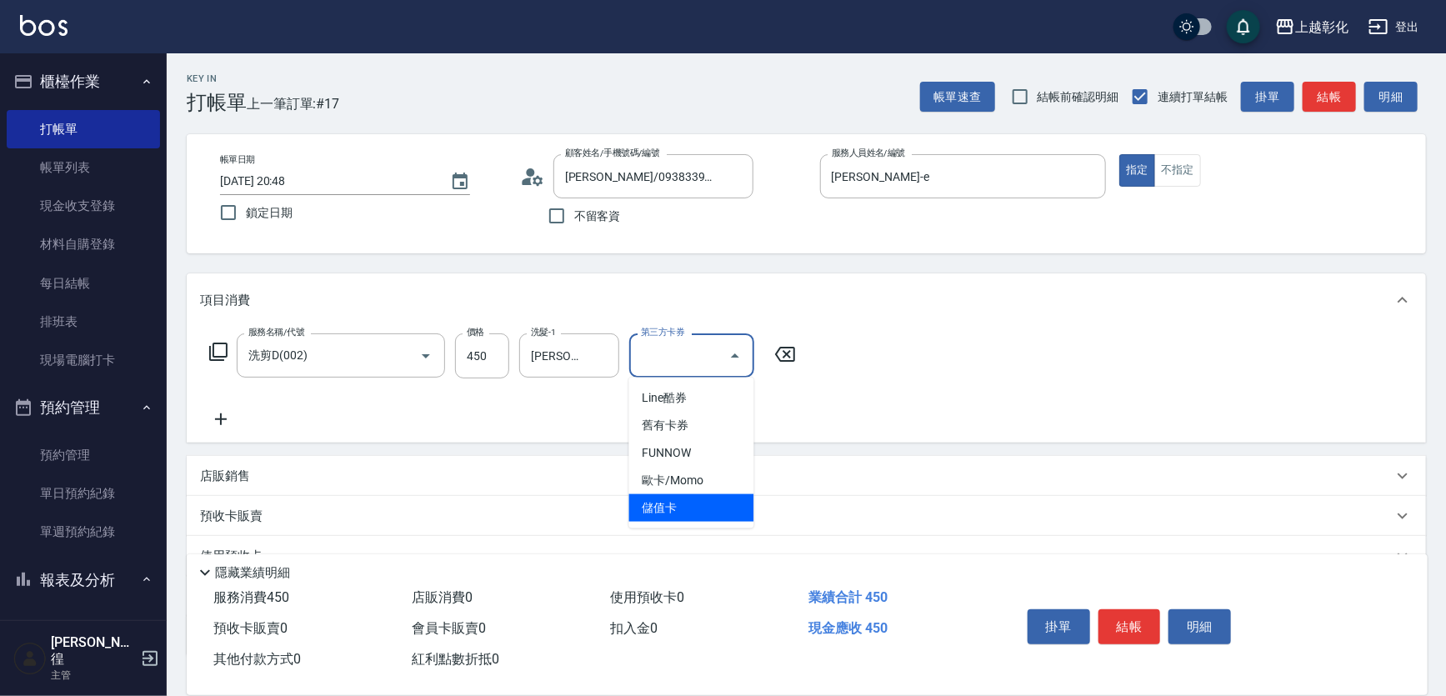
type input "儲值卡"
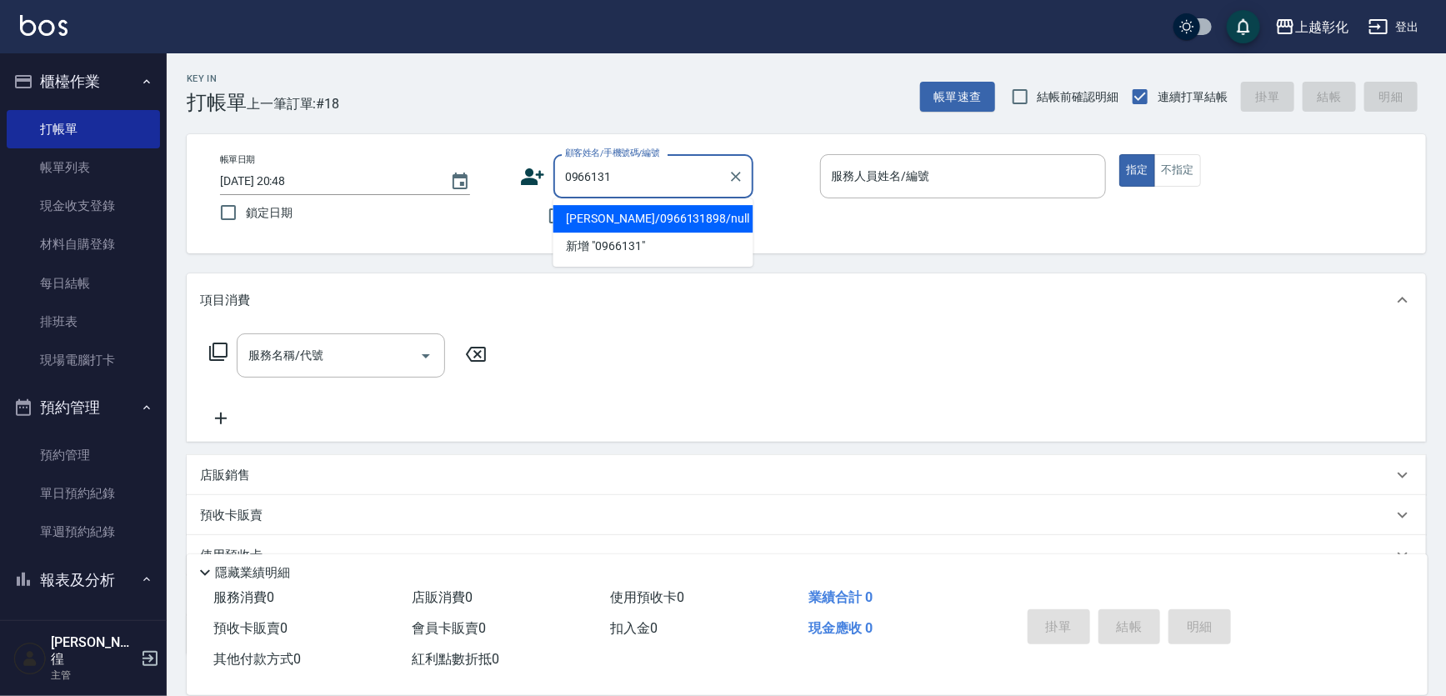
type input "[PERSON_NAME]/0966131898/null"
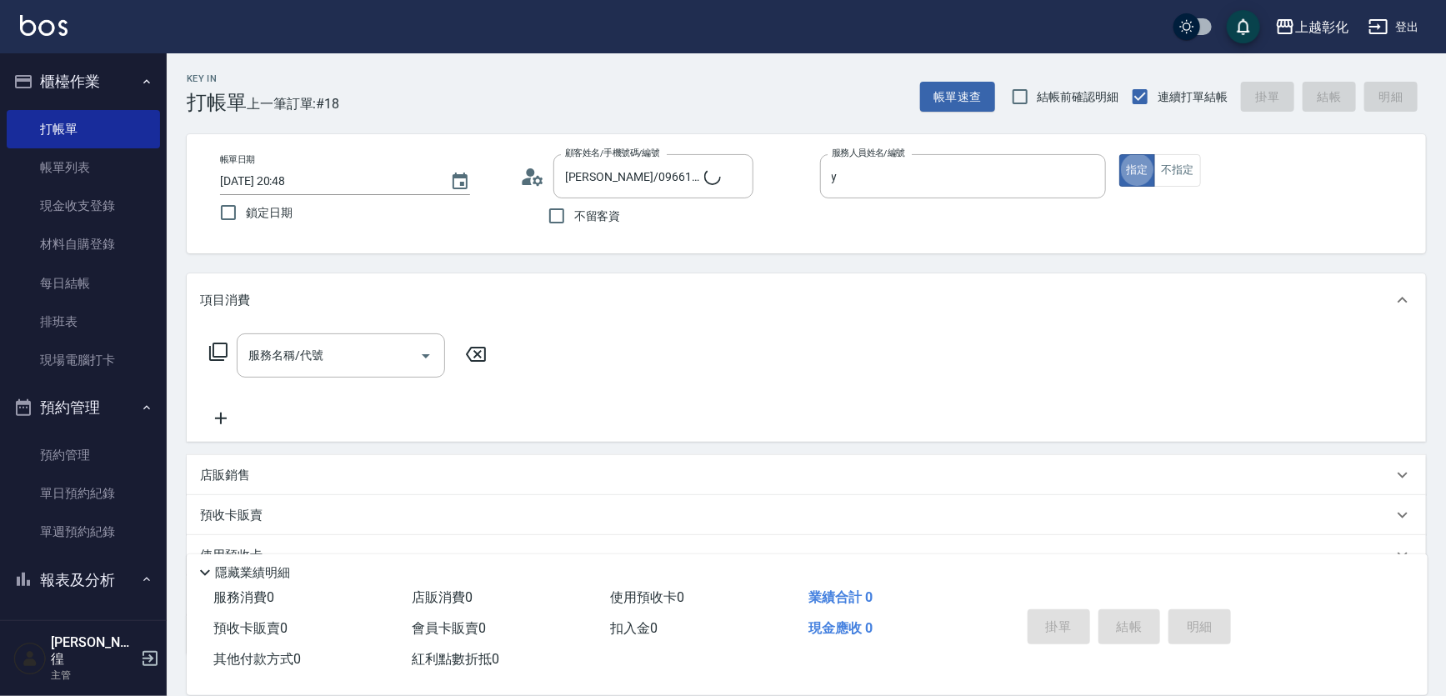
type input "[PERSON_NAME]-Y"
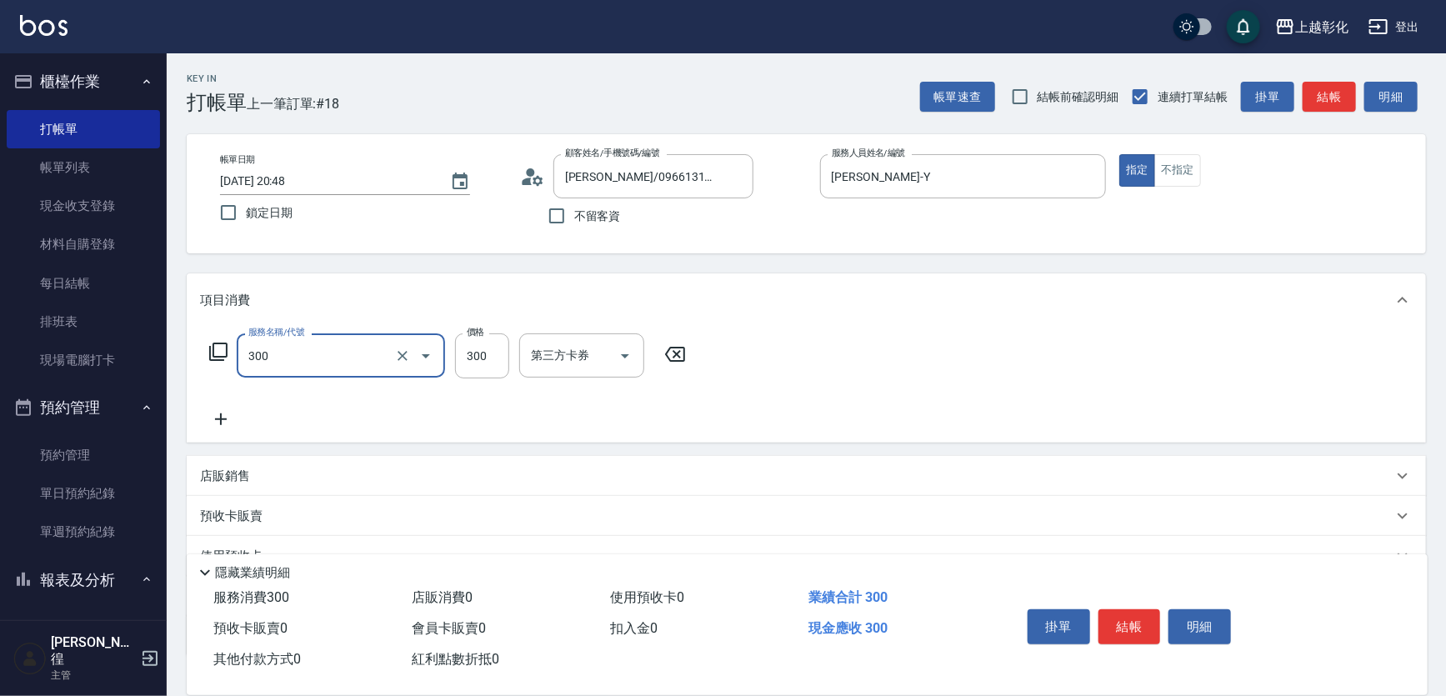
type input "A級剪髮(300)"
type input "250"
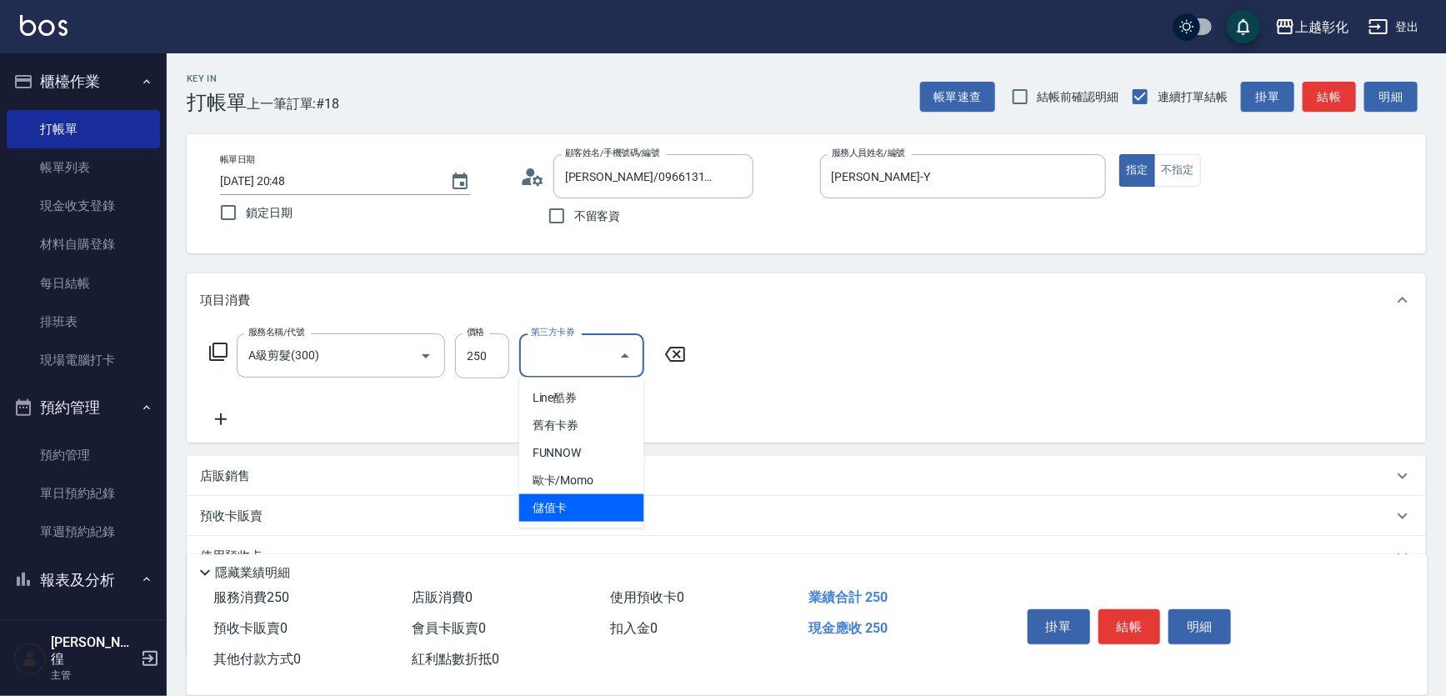
type input "儲值卡"
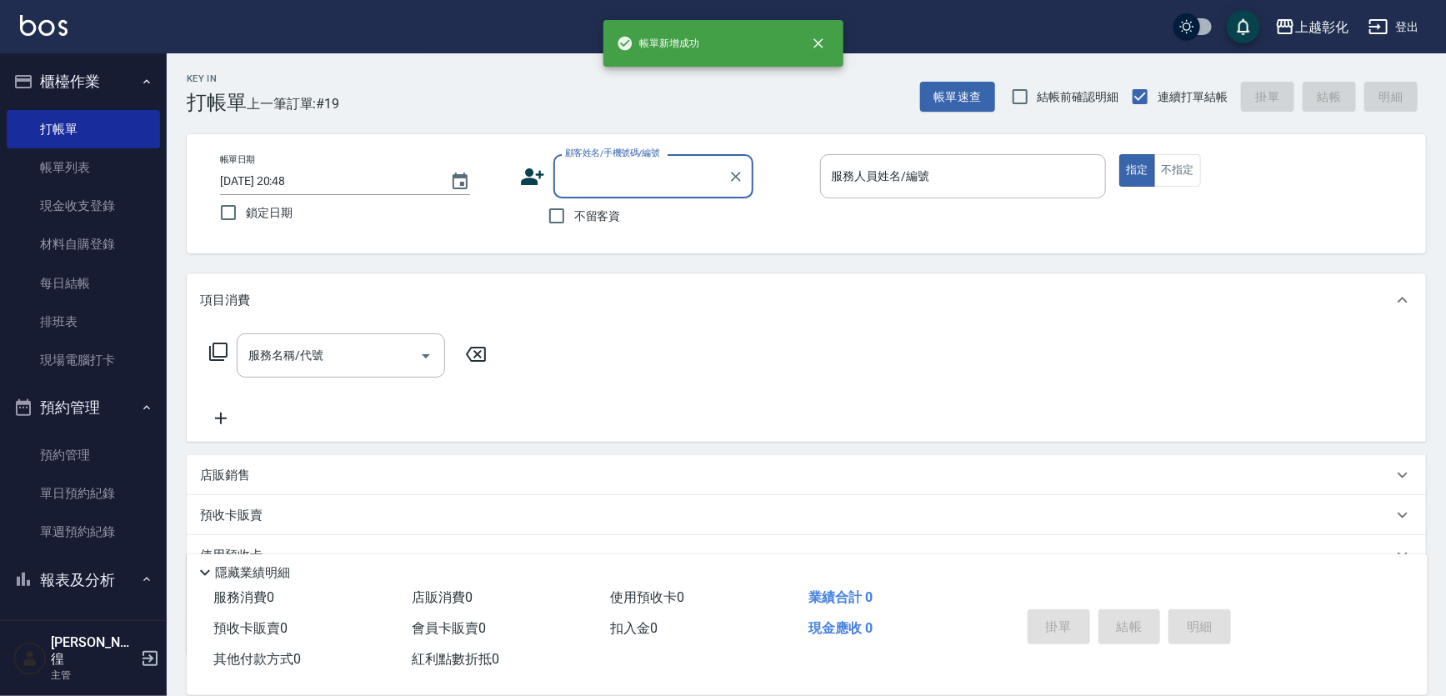
click at [587, 214] on span "不留客資" at bounding box center [597, 217] width 47 height 18
click at [574, 214] on input "不留客資" at bounding box center [556, 215] width 35 height 35
checkbox input "true"
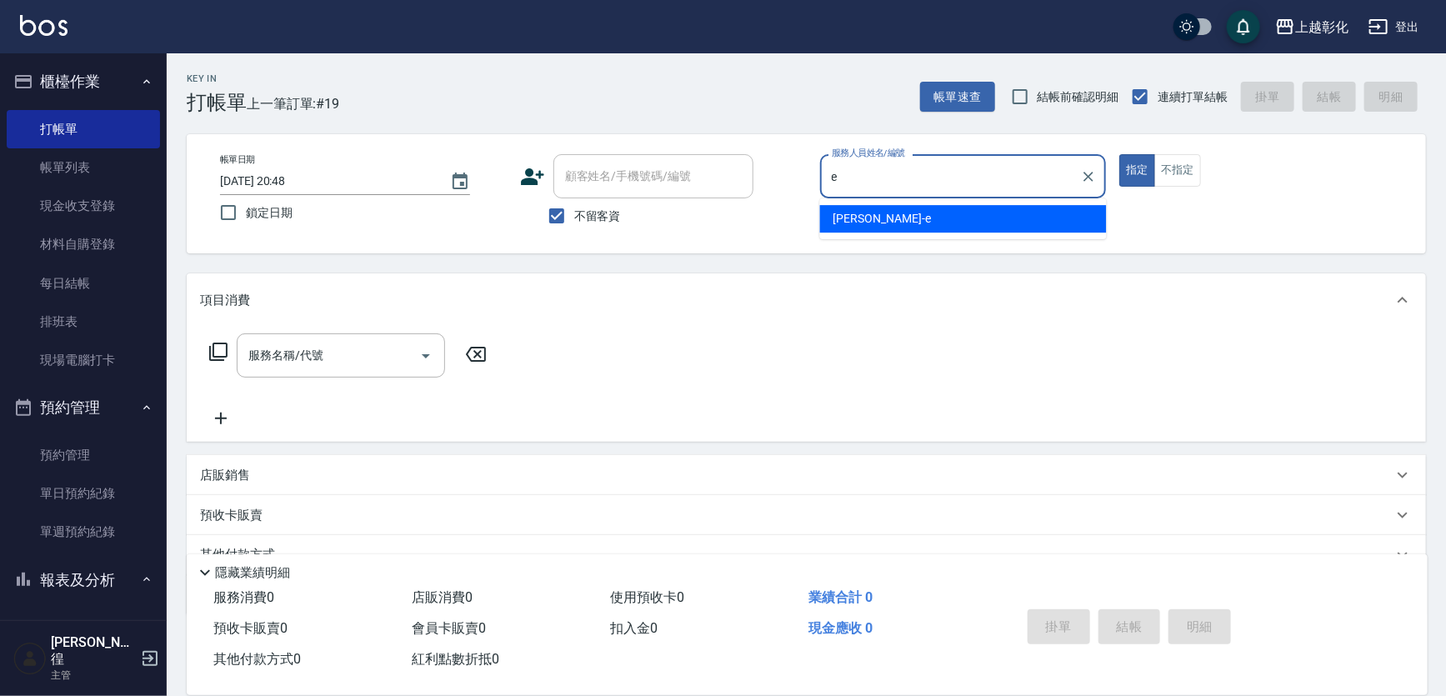
type input "[PERSON_NAME]-e"
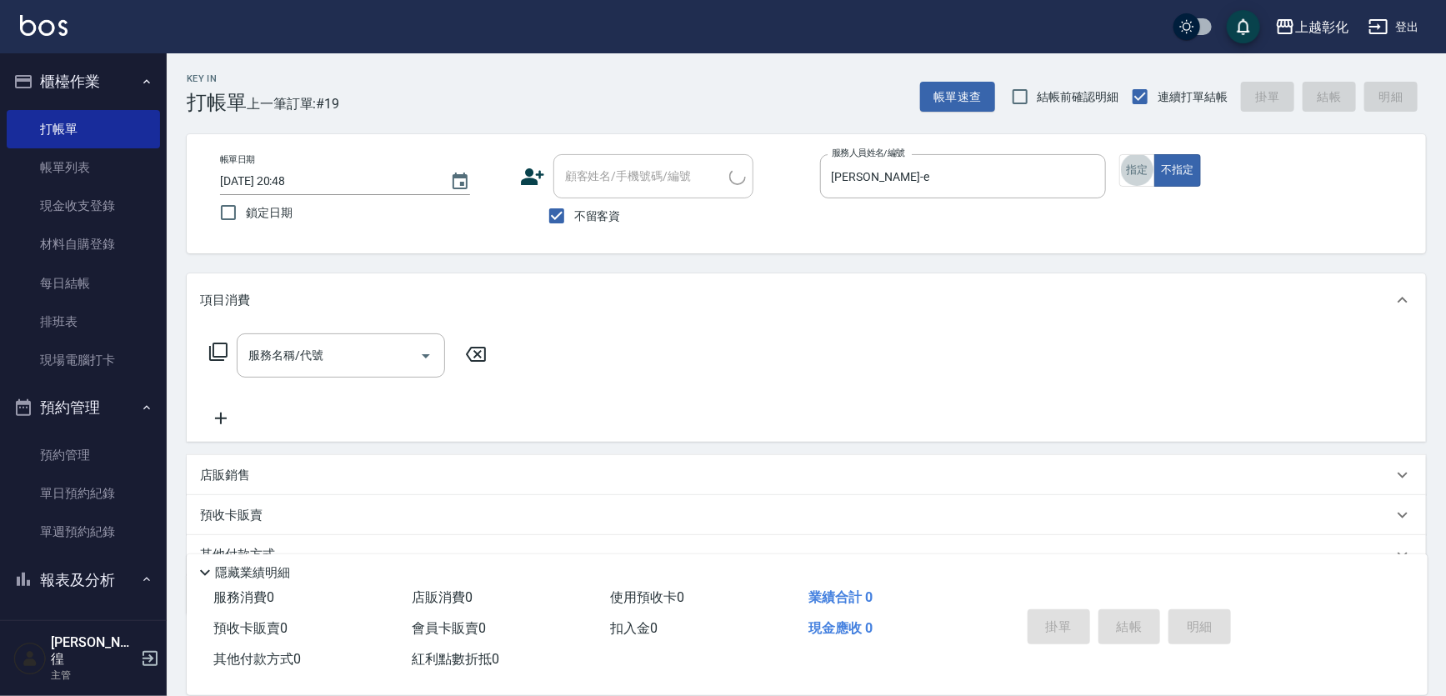
type input "接髮阿姨 /0905356310/"
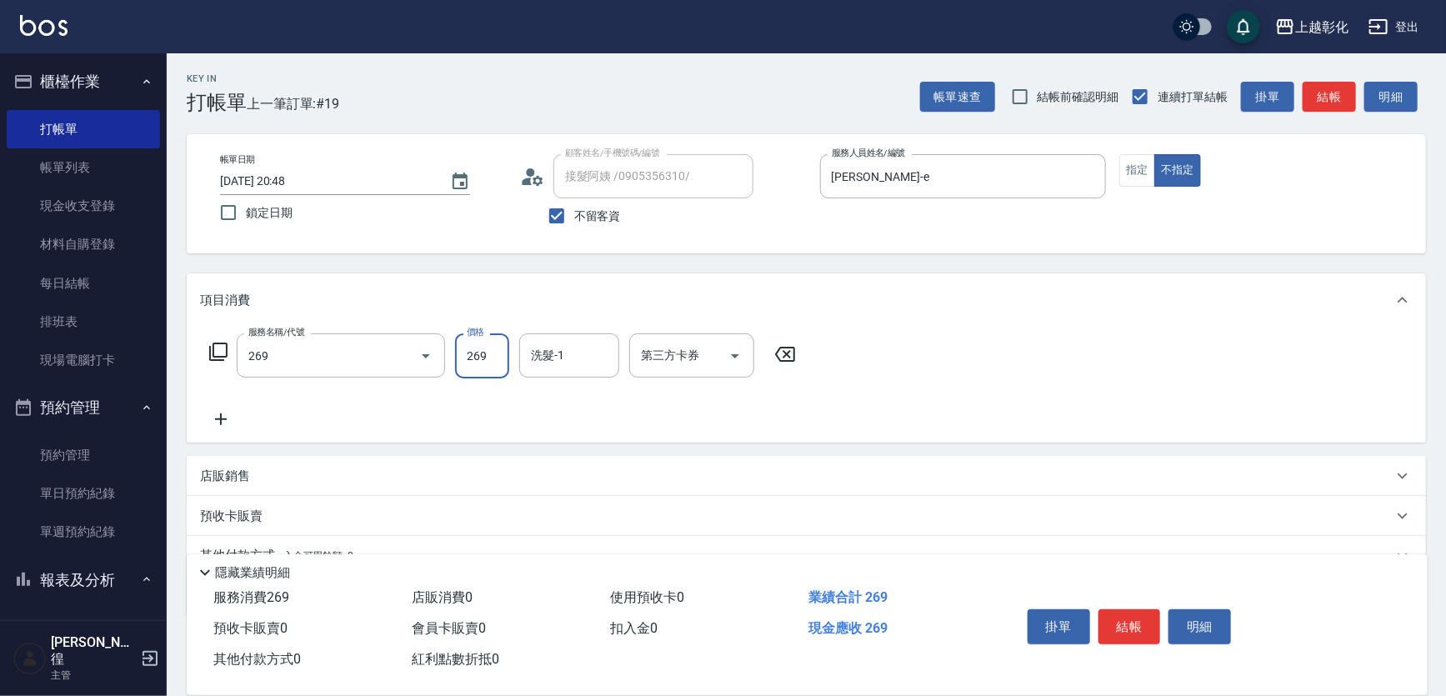
type input "一般洗剪(269)"
type input "[PERSON_NAME]-24"
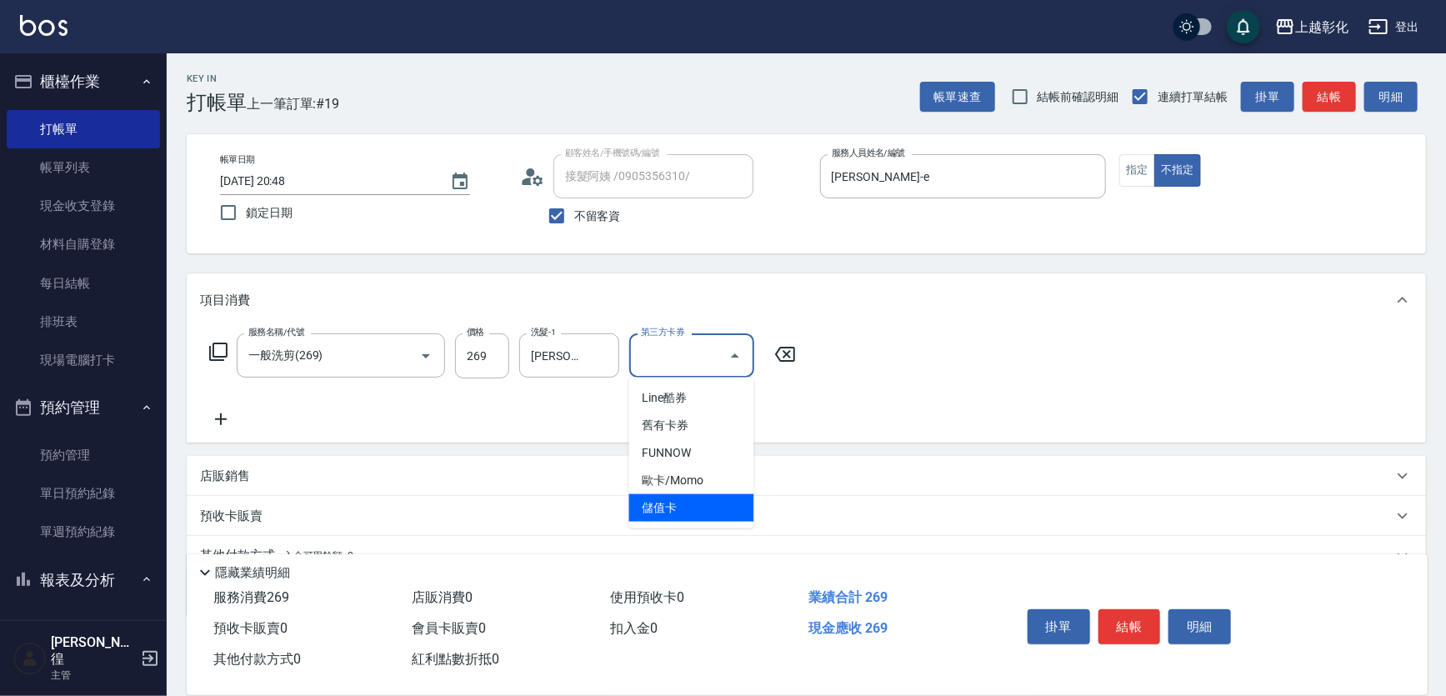
type input "儲值卡"
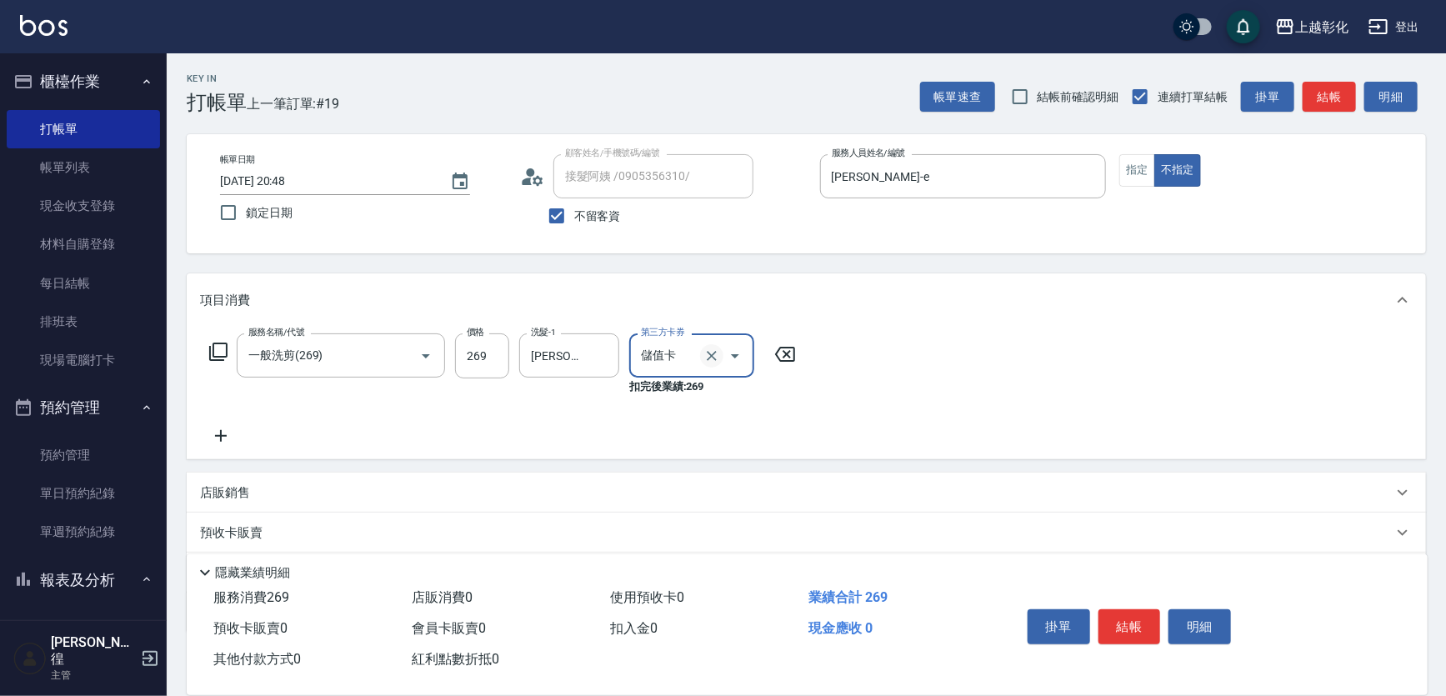
click at [708, 358] on icon "Clear" at bounding box center [712, 356] width 17 height 17
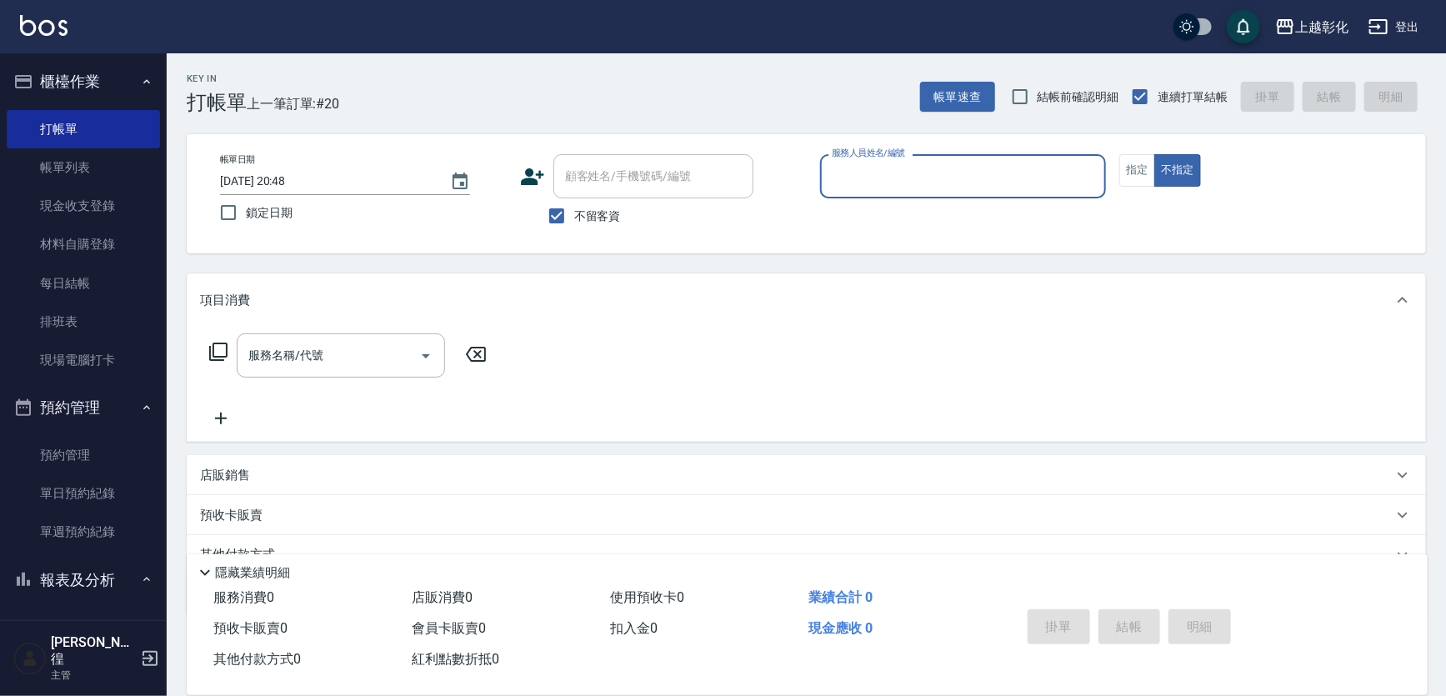
click at [594, 229] on label "不留客資" at bounding box center [580, 215] width 82 height 35
click at [574, 229] on input "不留客資" at bounding box center [556, 215] width 35 height 35
checkbox input "false"
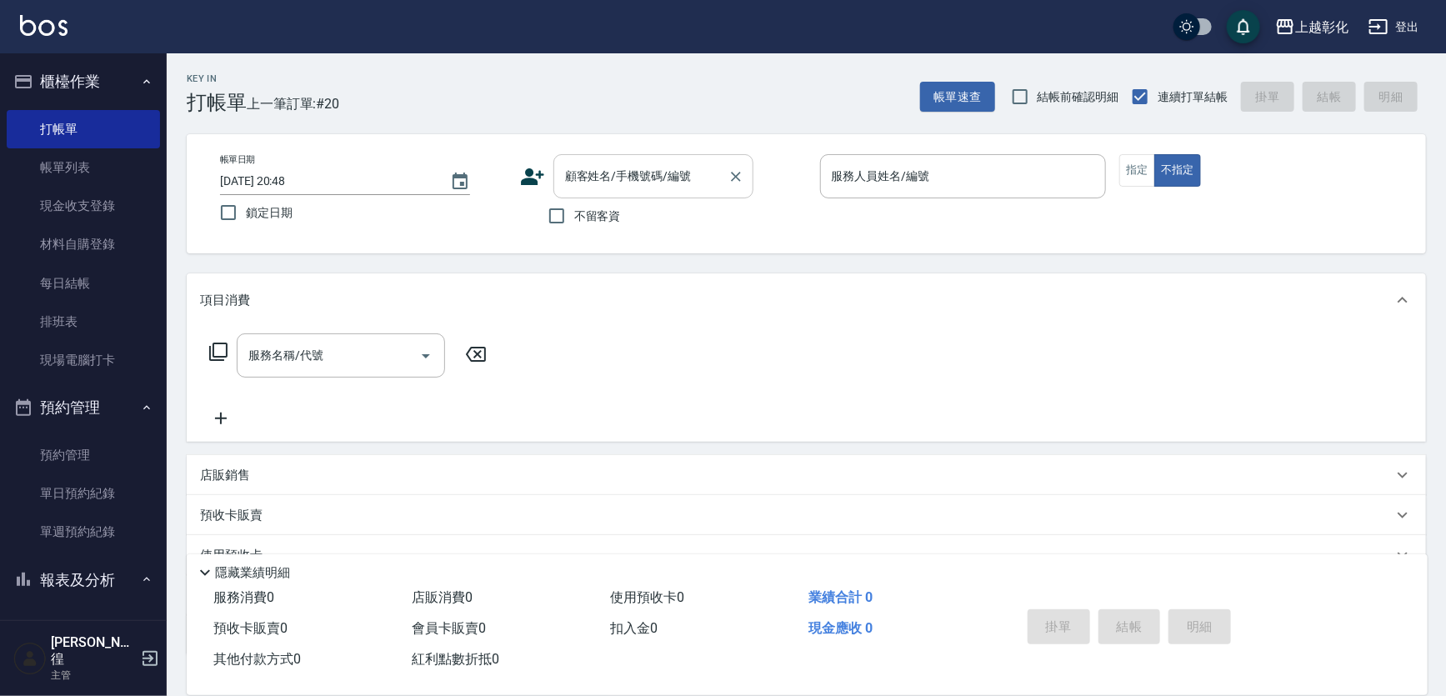
click at [609, 186] on input "顧客姓名/手機號碼/編號" at bounding box center [641, 176] width 160 height 29
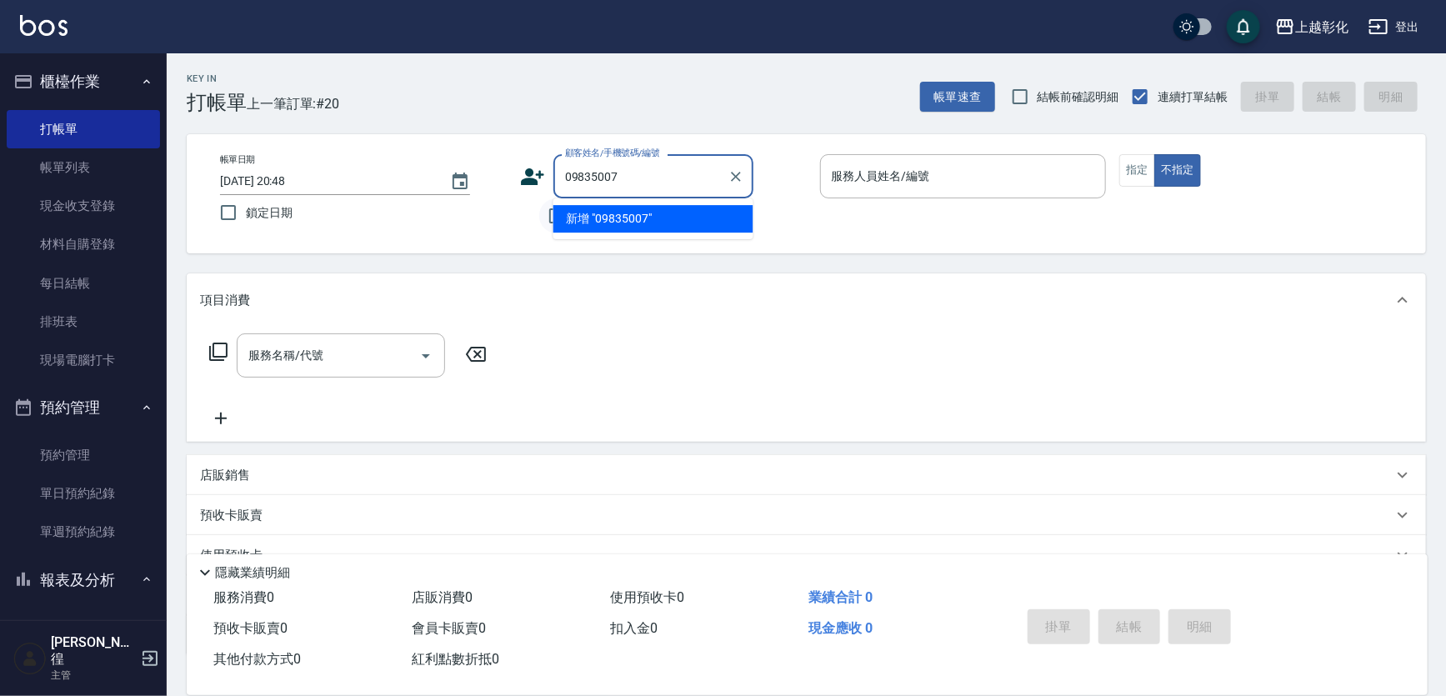
type input "09835007"
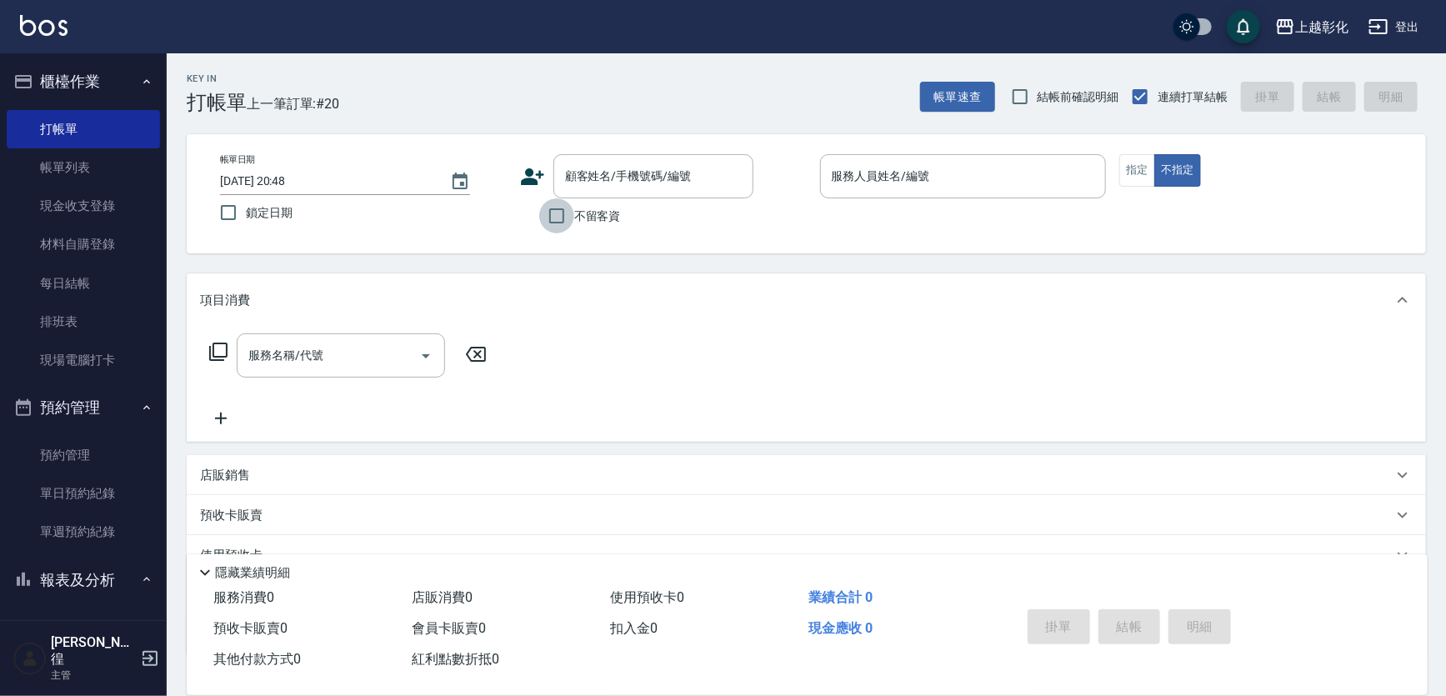
click at [543, 225] on input "不留客資" at bounding box center [556, 215] width 35 height 35
checkbox input "true"
type input "[PERSON_NAME]-Y"
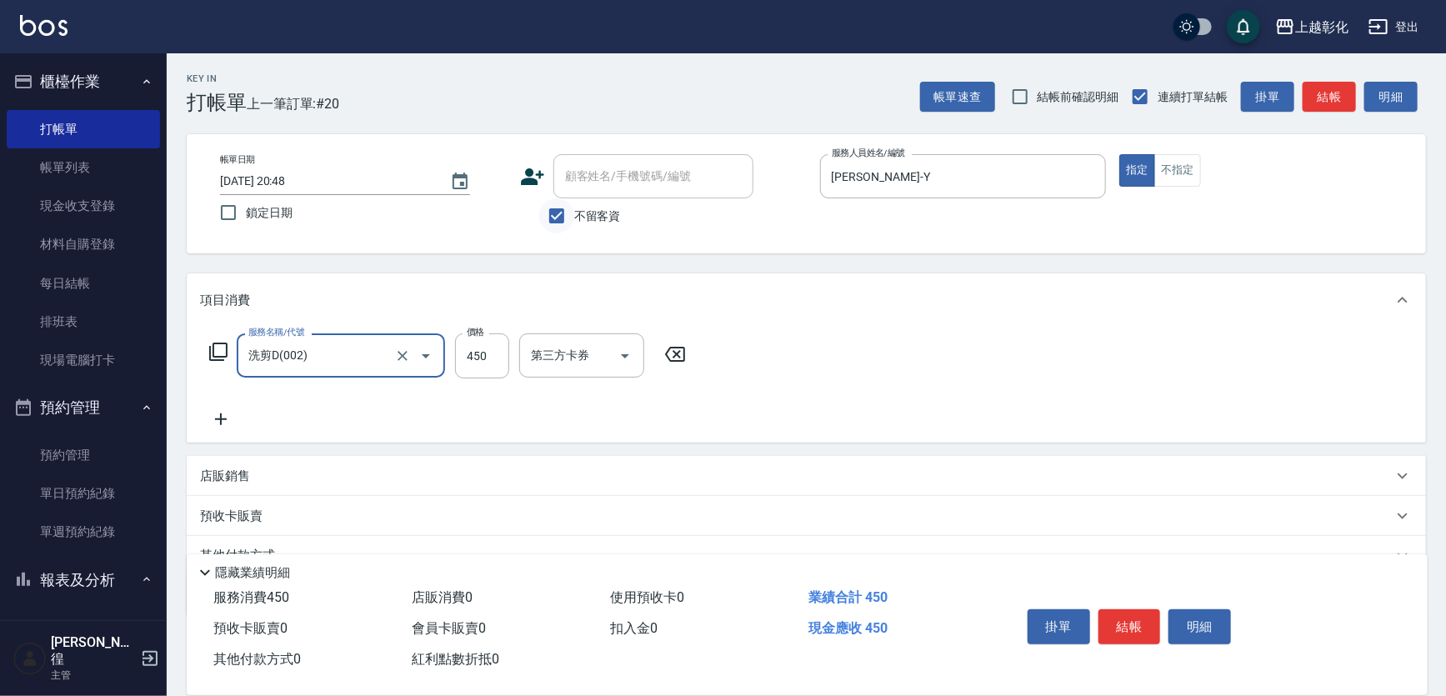
type input "洗剪D(002)"
type input "599"
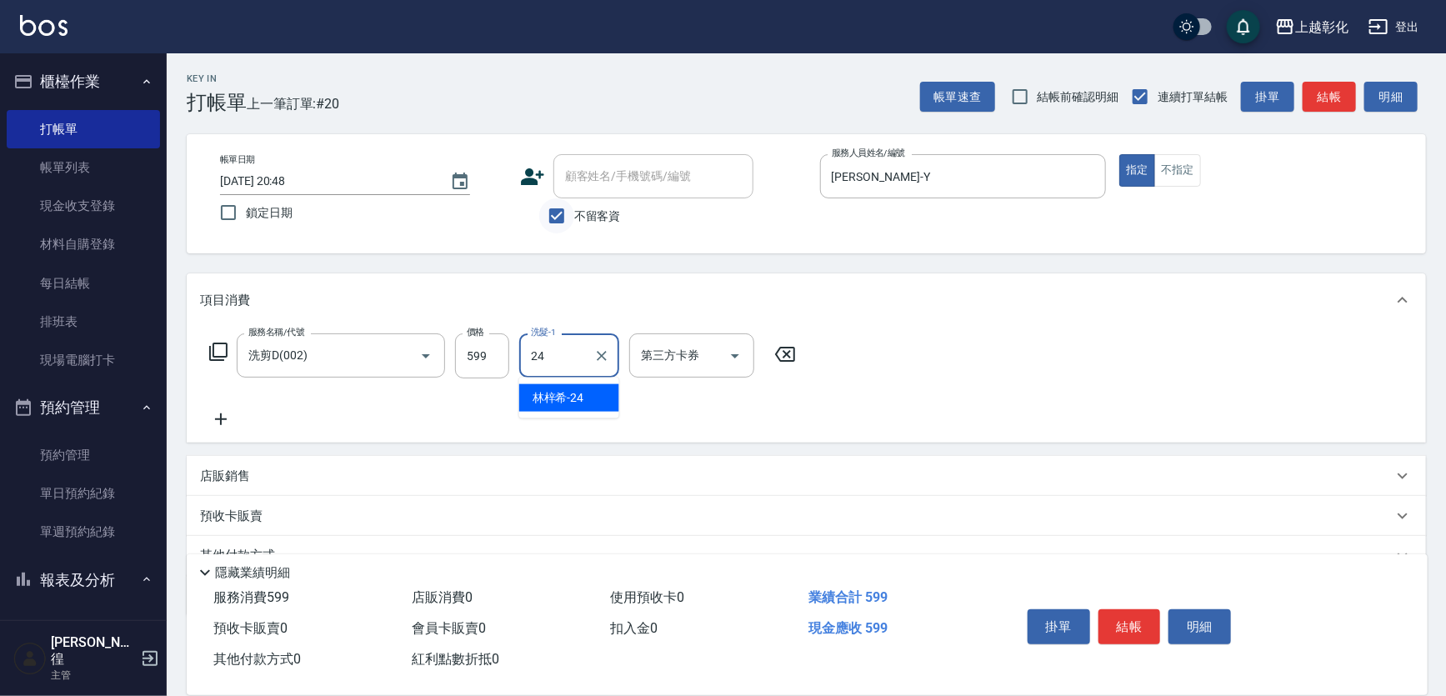
type input "[PERSON_NAME]-24"
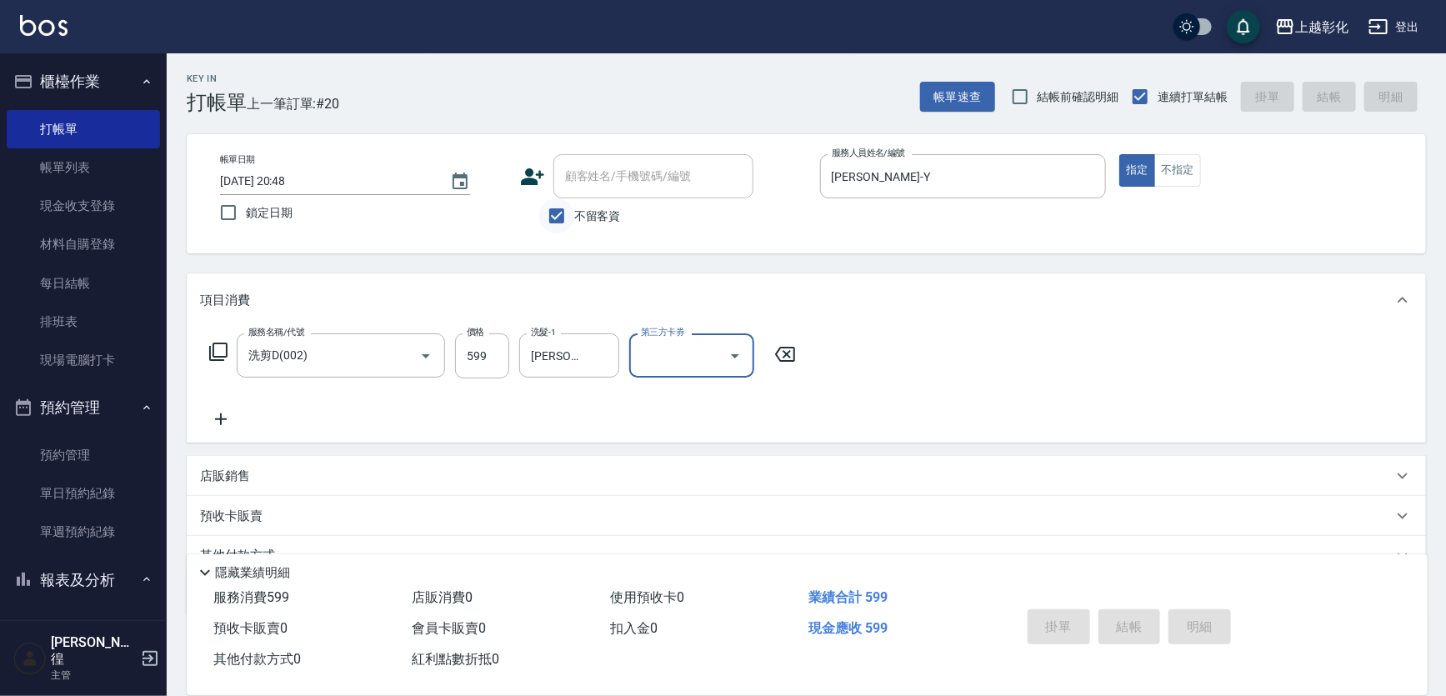
type input "[DATE] 20:58"
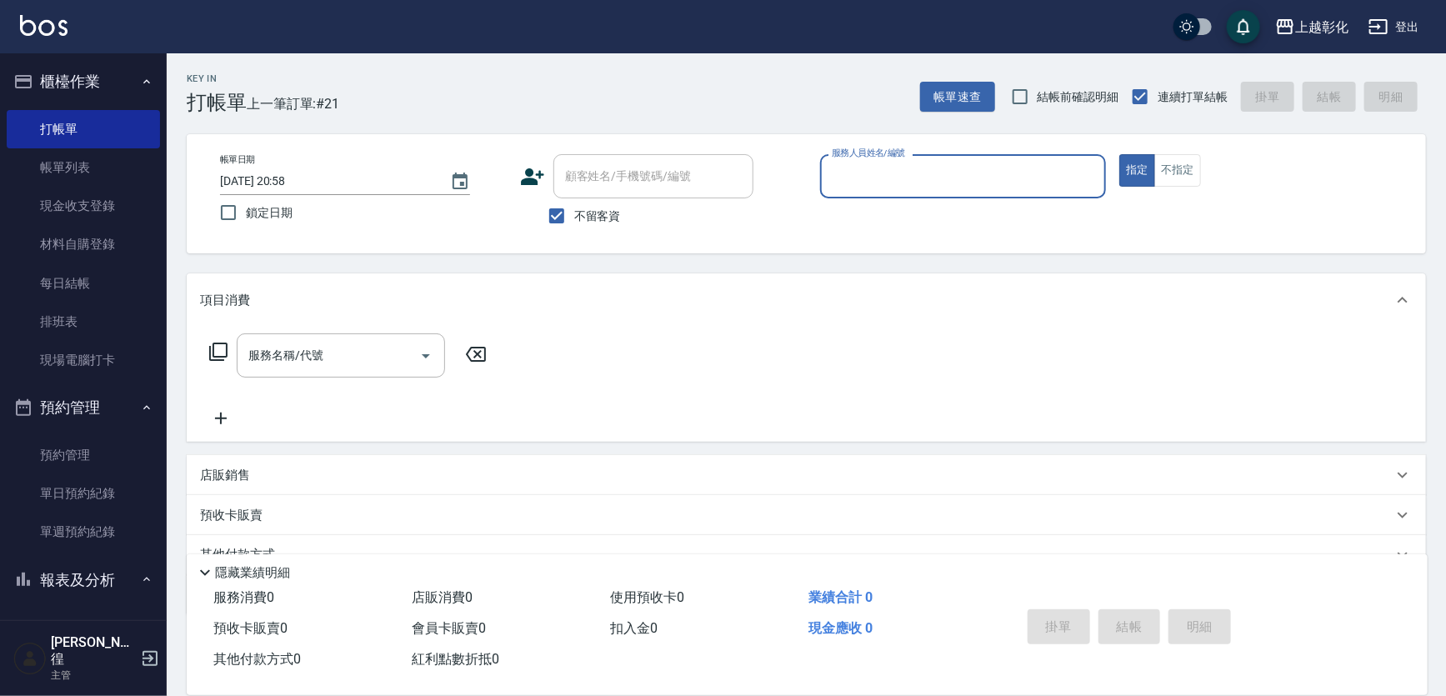
click at [592, 208] on span "不留客資" at bounding box center [597, 217] width 47 height 18
click at [574, 208] on input "不留客資" at bounding box center [556, 215] width 35 height 35
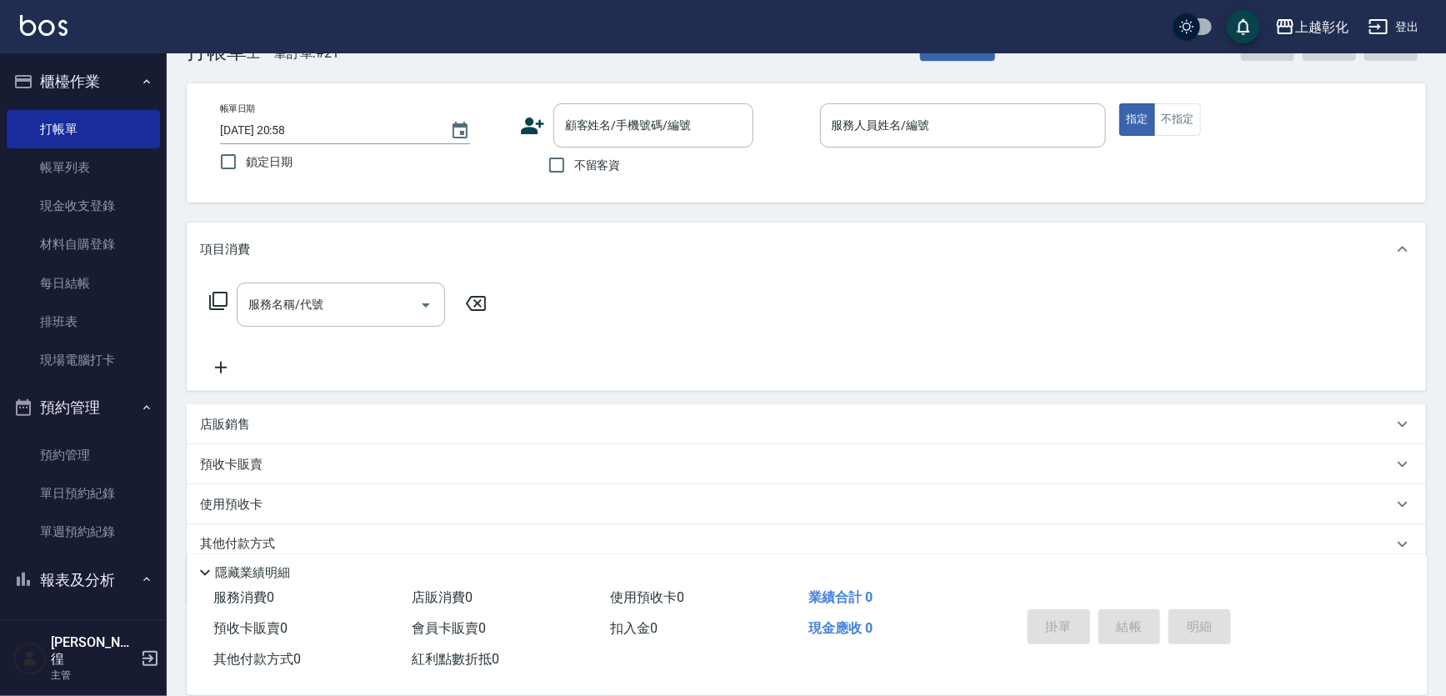
scroll to position [75, 0]
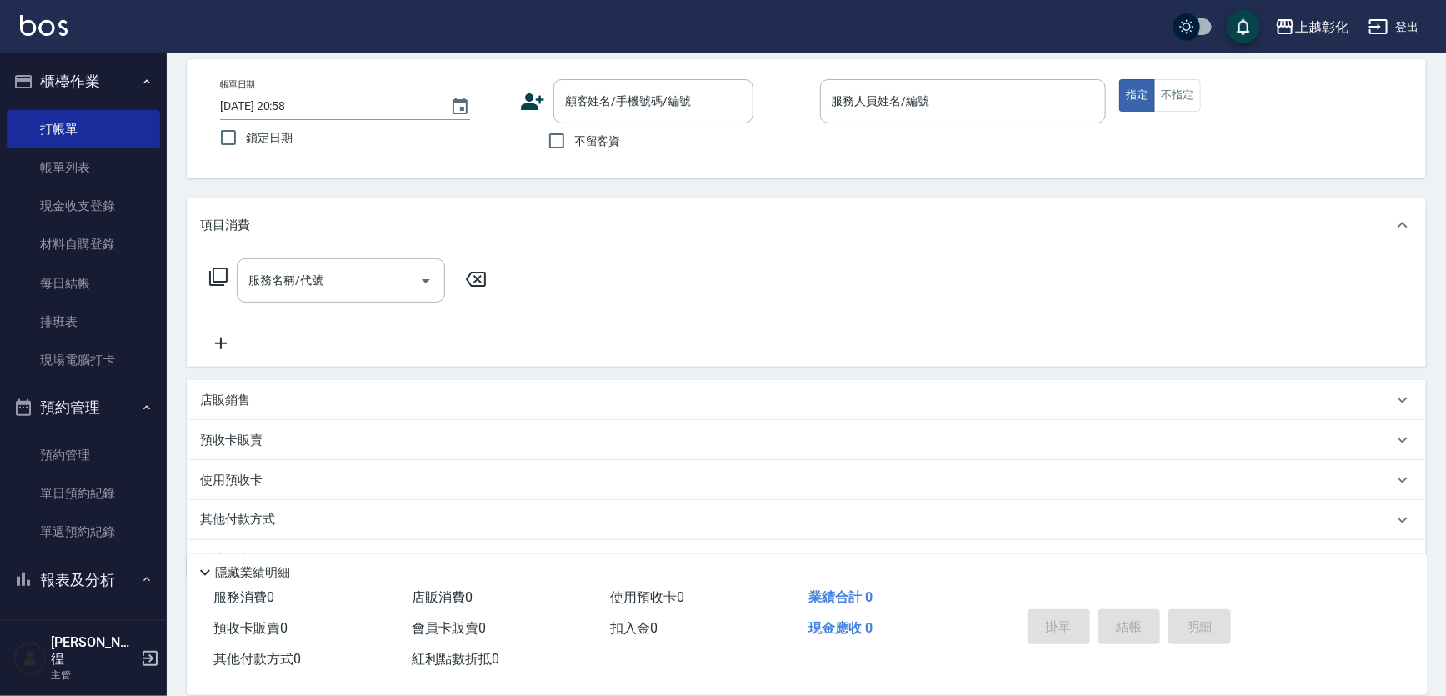
click at [579, 137] on span "不留客資" at bounding box center [597, 142] width 47 height 18
click at [574, 137] on input "不留客資" at bounding box center [556, 140] width 35 height 35
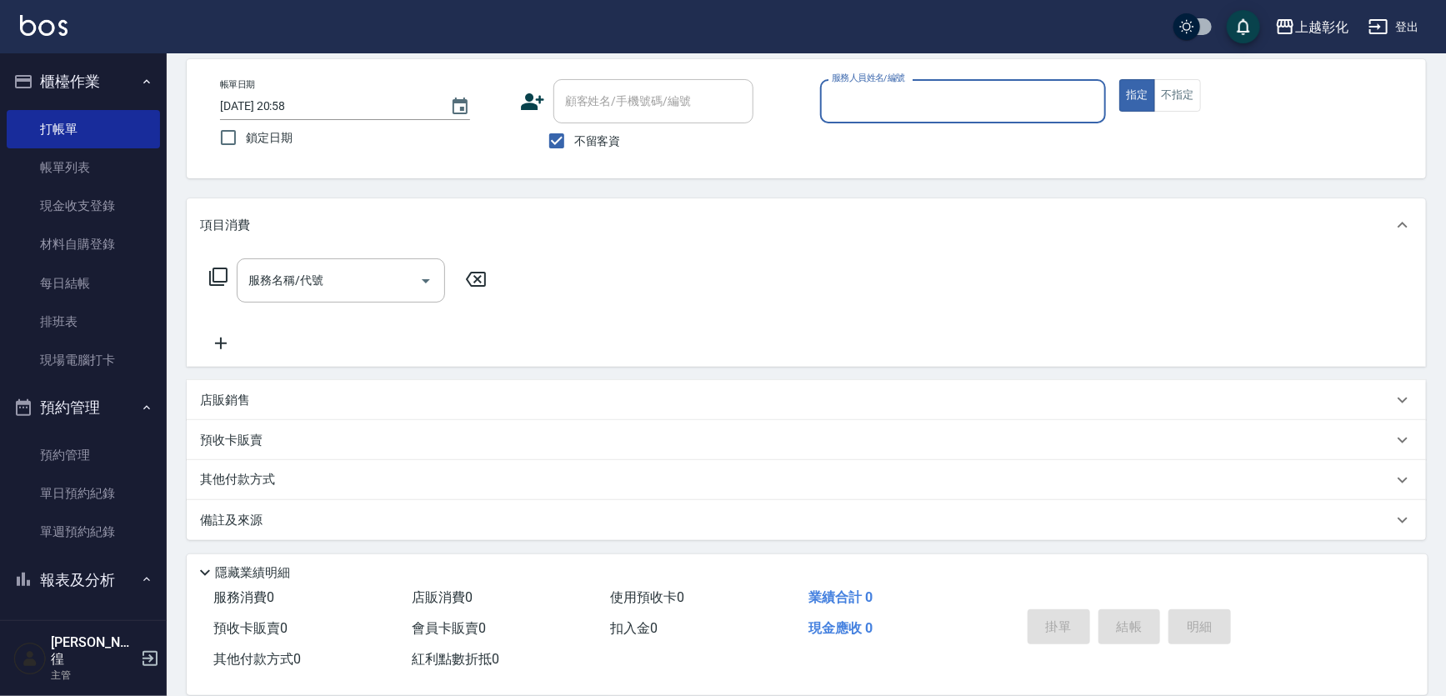
drag, startPoint x: 642, startPoint y: 83, endPoint x: 641, endPoint y: 106, distance: 23.4
click at [642, 80] on div "顧客姓名/手機號碼/編號" at bounding box center [654, 101] width 200 height 44
click at [629, 129] on div "不留客資" at bounding box center [636, 140] width 233 height 35
click at [603, 134] on span "不留客資" at bounding box center [597, 142] width 47 height 18
click at [574, 134] on input "不留客資" at bounding box center [556, 140] width 35 height 35
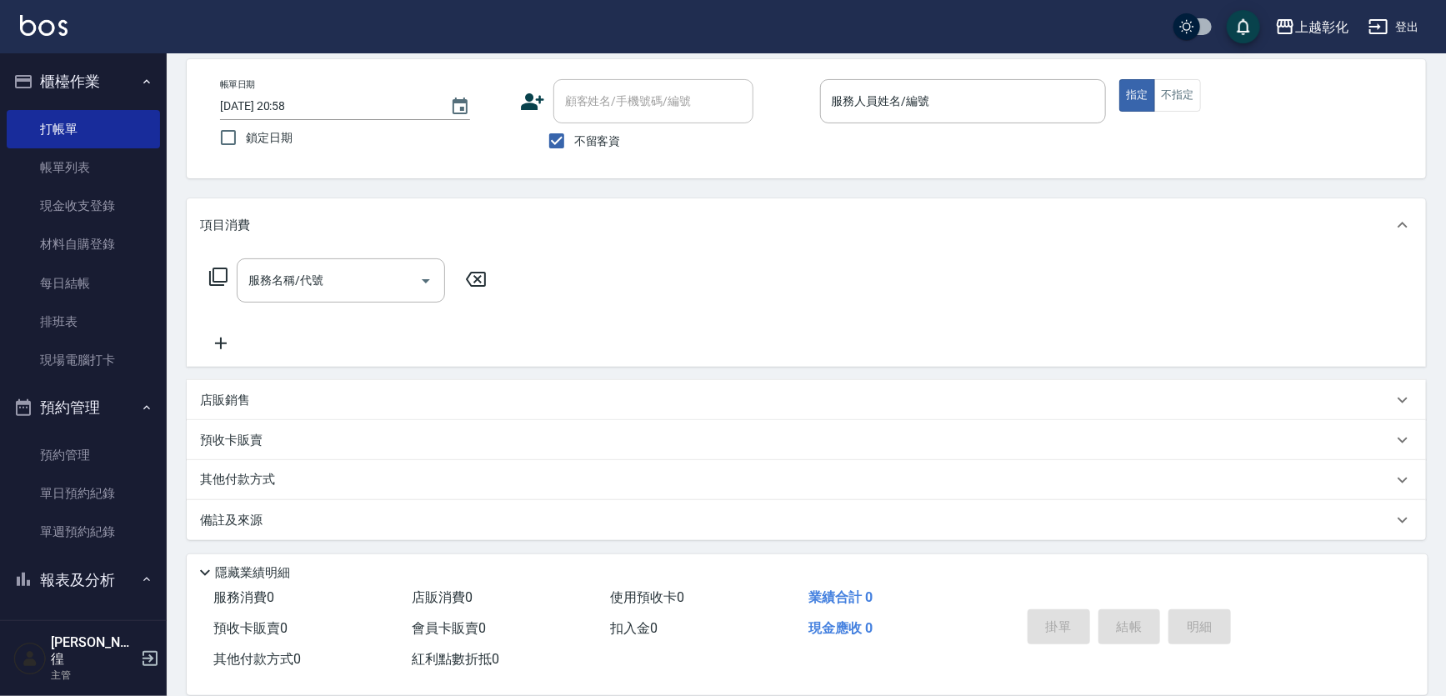
checkbox input "false"
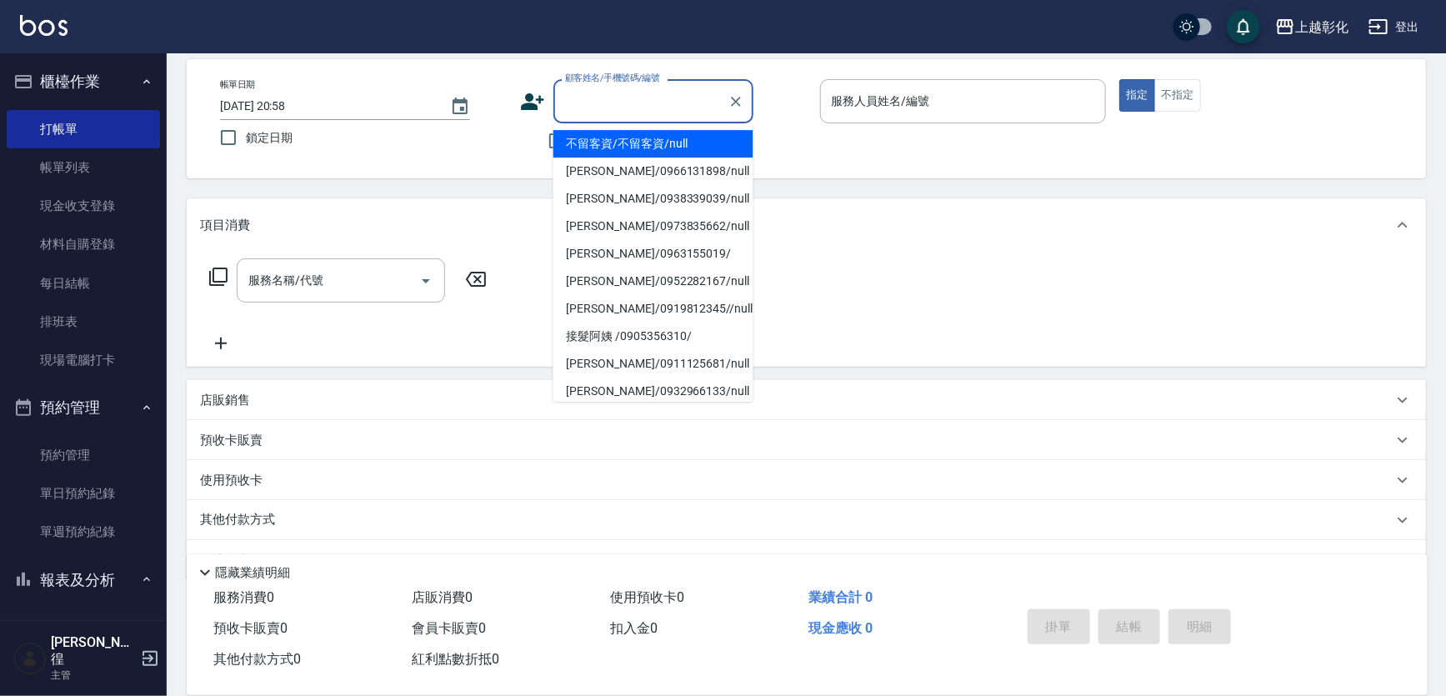
click at [604, 108] on input "顧客姓名/手機號碼/編號" at bounding box center [641, 101] width 160 height 29
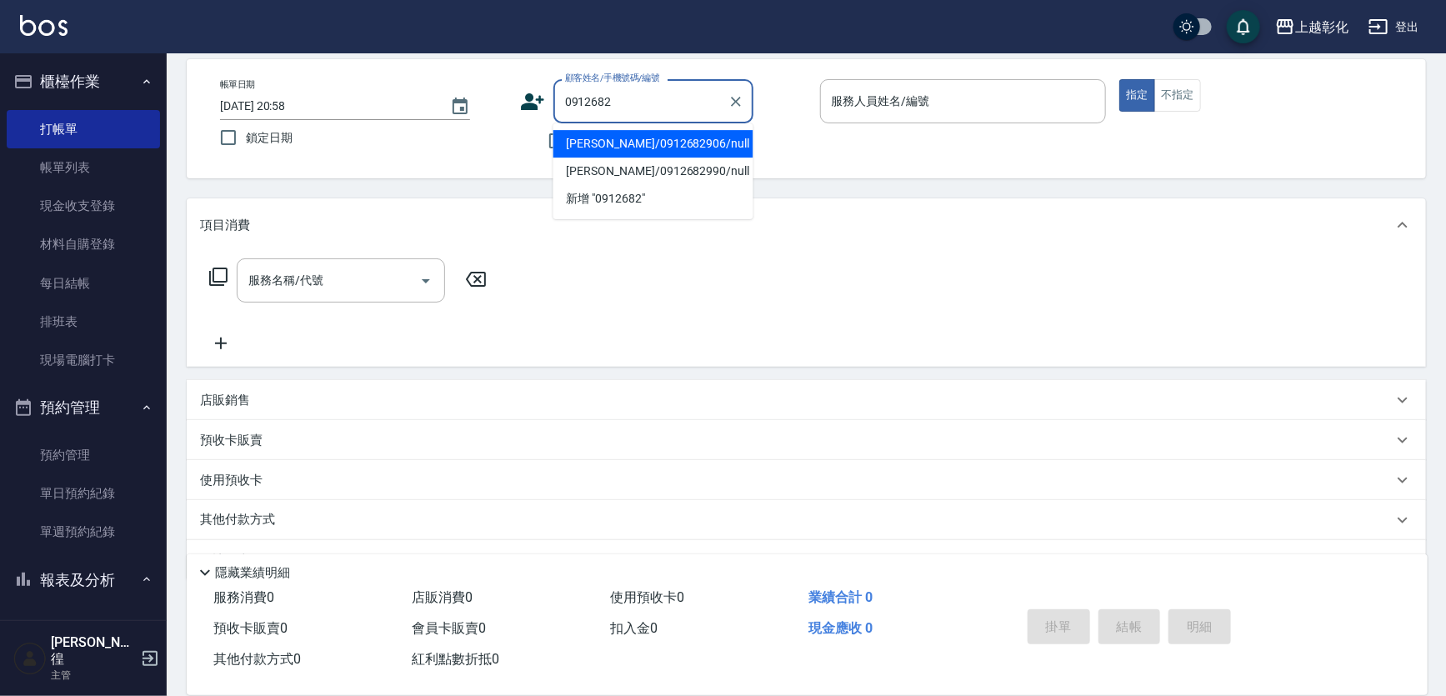
type input "[PERSON_NAME]/0912682906/null"
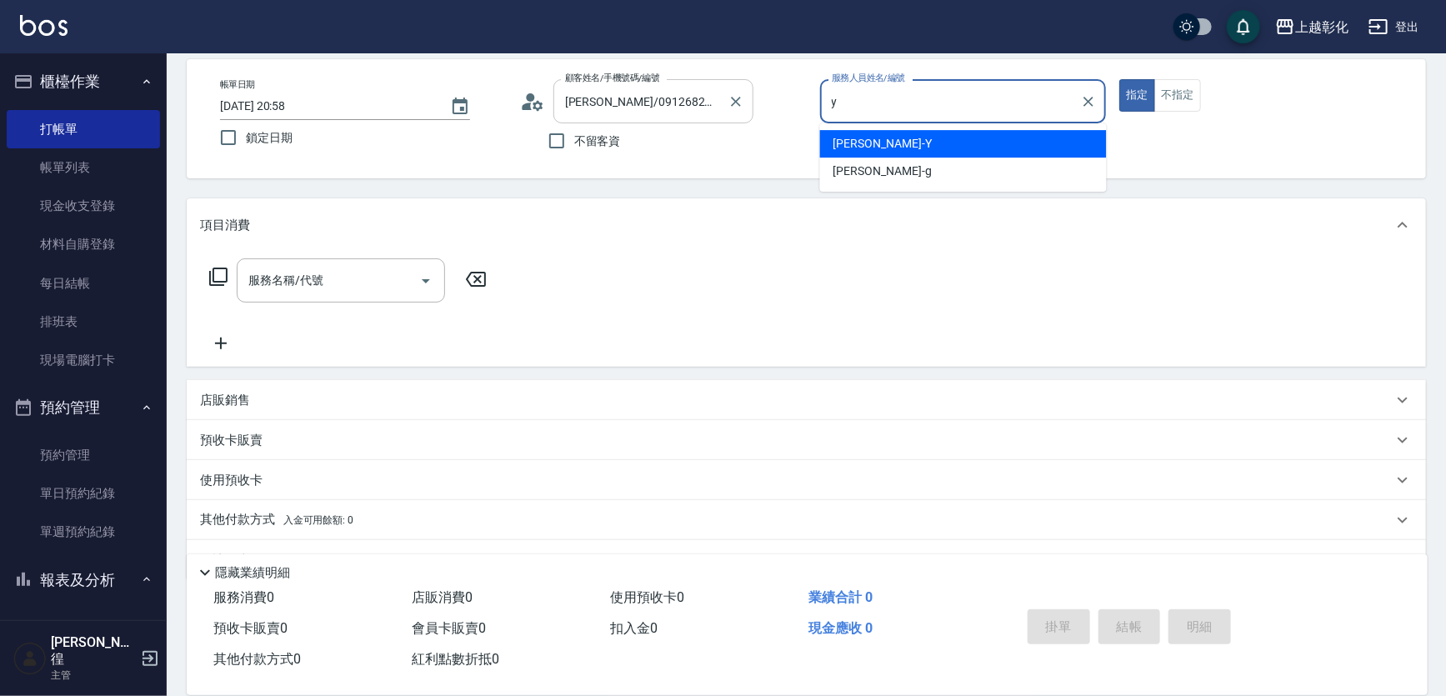
type input "[PERSON_NAME]-Y"
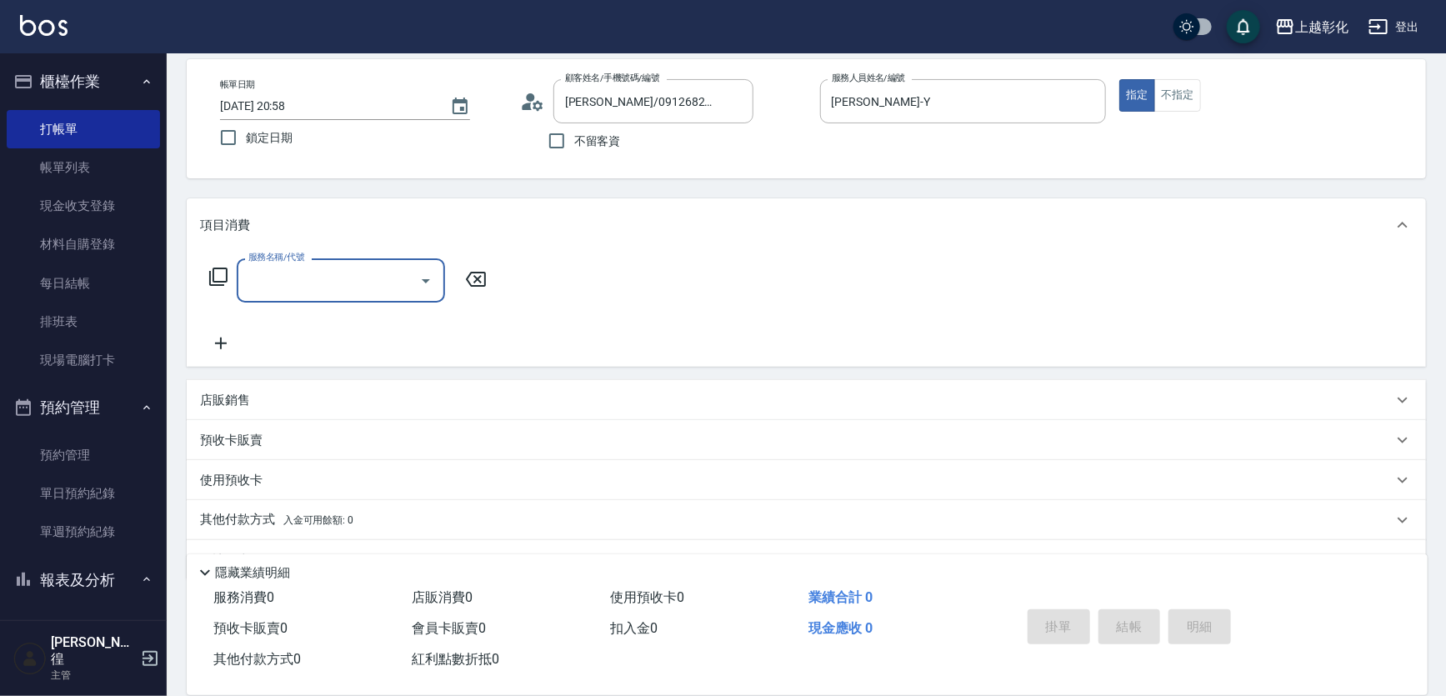
click at [324, 435] on div "預收卡販賣" at bounding box center [796, 441] width 1193 height 18
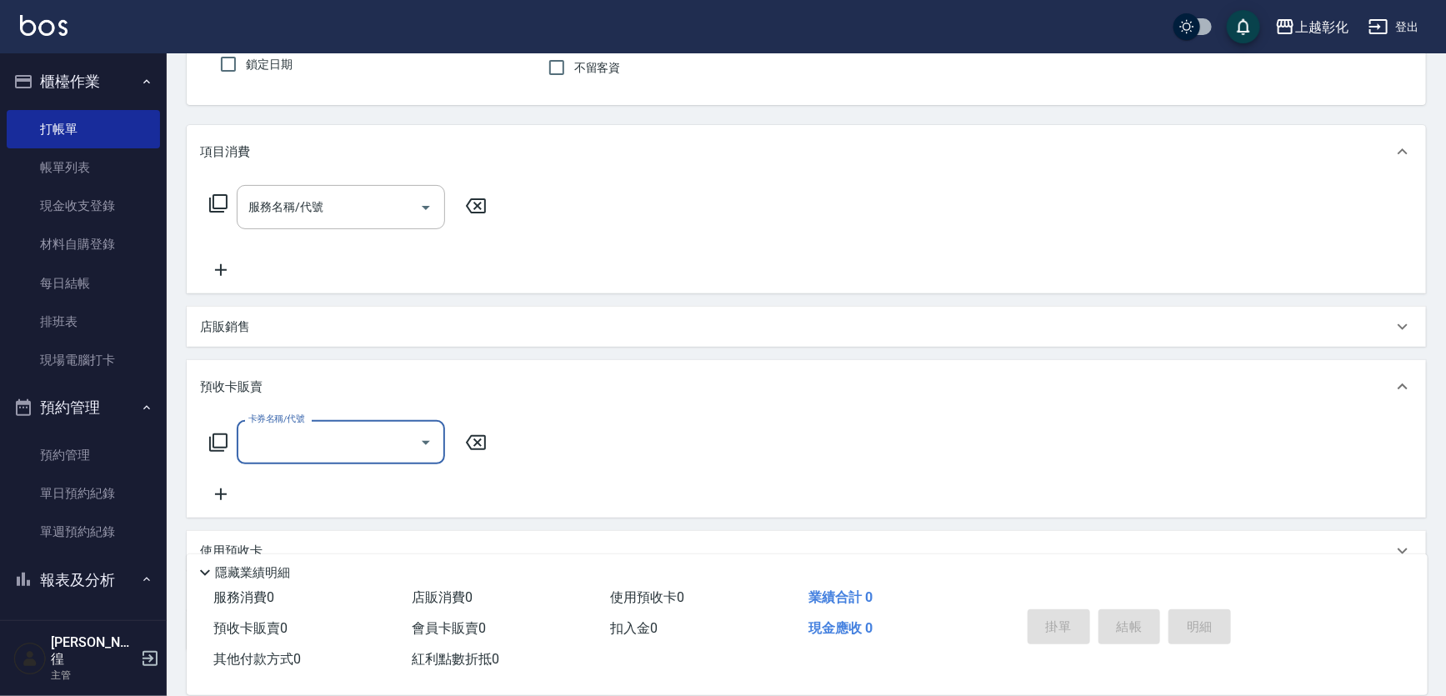
scroll to position [259, 0]
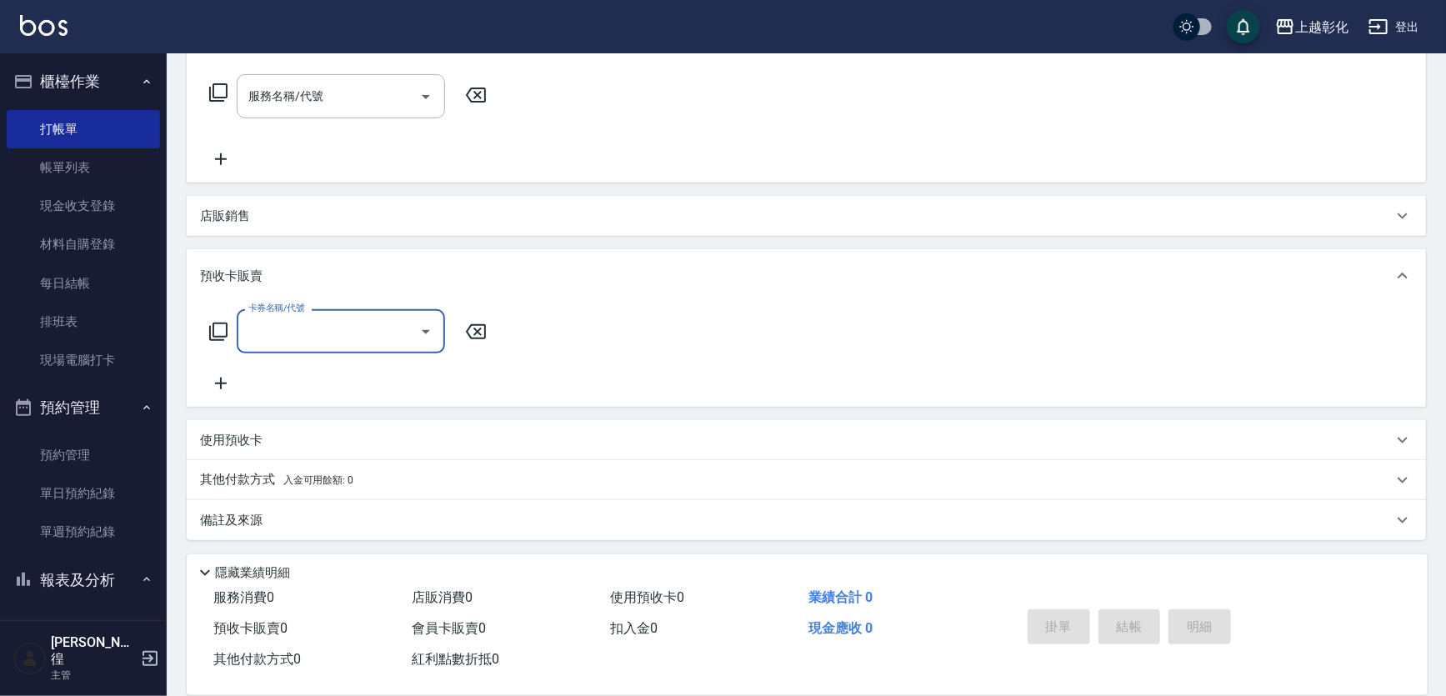
click at [355, 326] on input "卡券名稱/代號" at bounding box center [328, 331] width 168 height 29
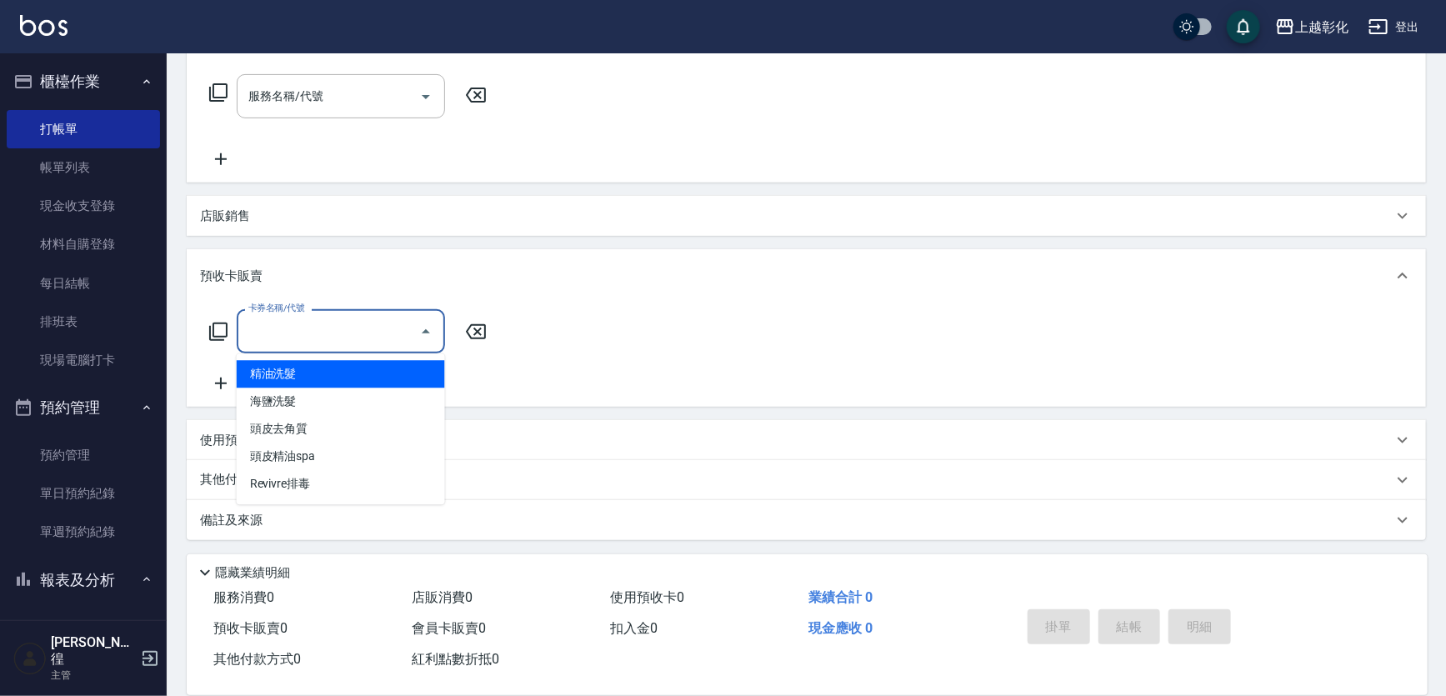
click at [357, 366] on span "精油洗髮" at bounding box center [341, 374] width 208 height 28
type input "精油洗髮"
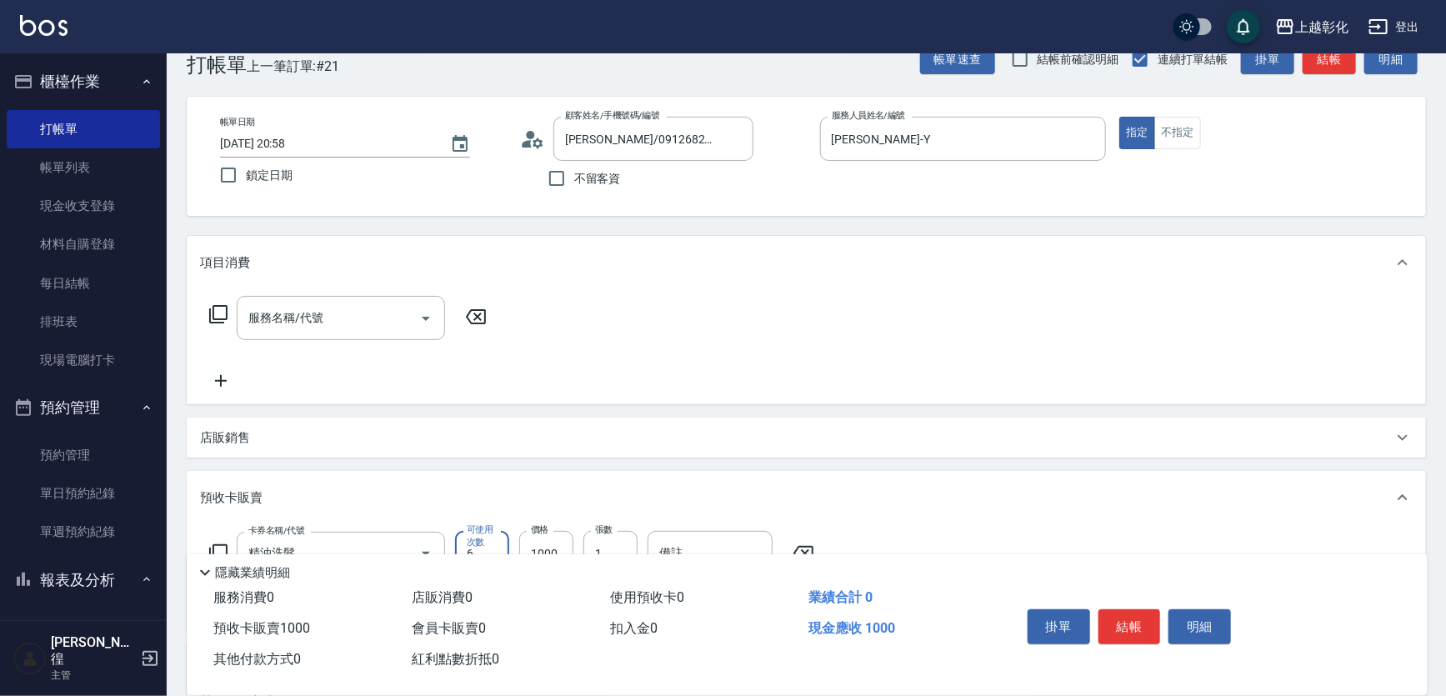
scroll to position [33, 0]
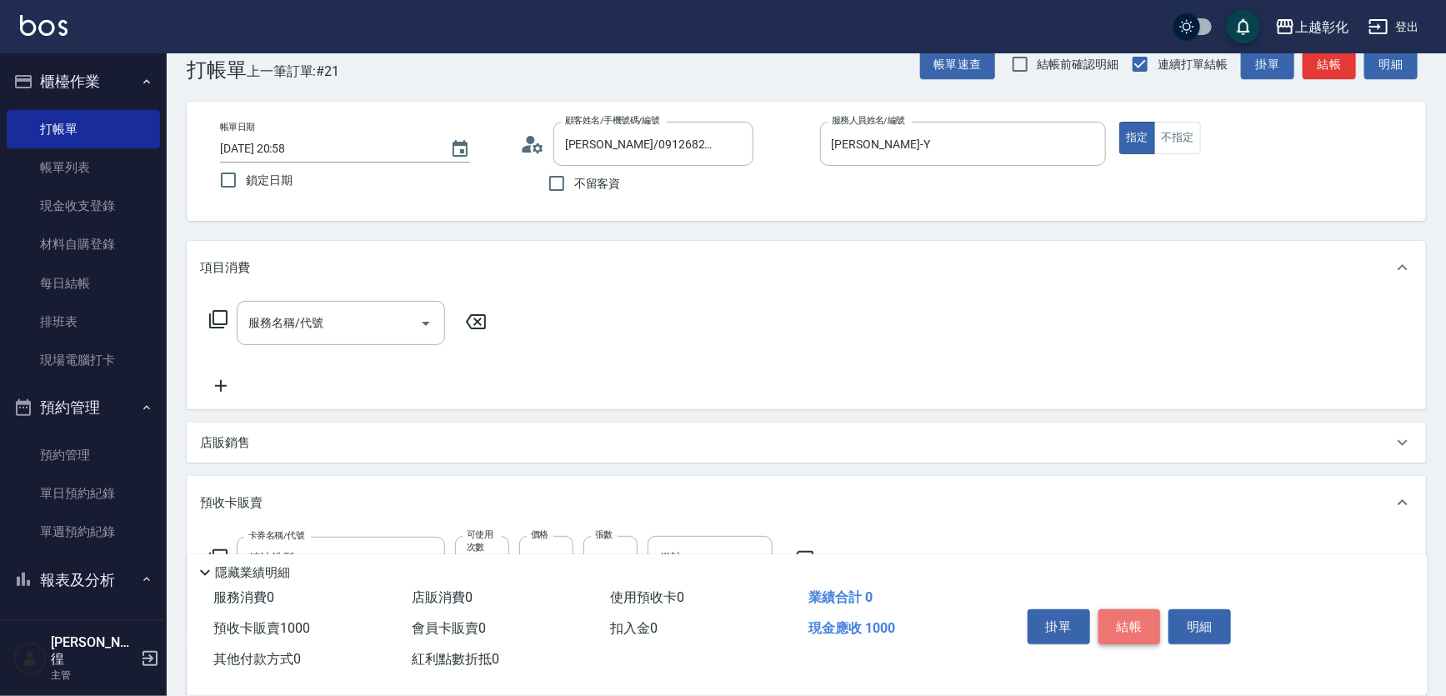
click at [1125, 613] on button "結帳" at bounding box center [1130, 626] width 63 height 35
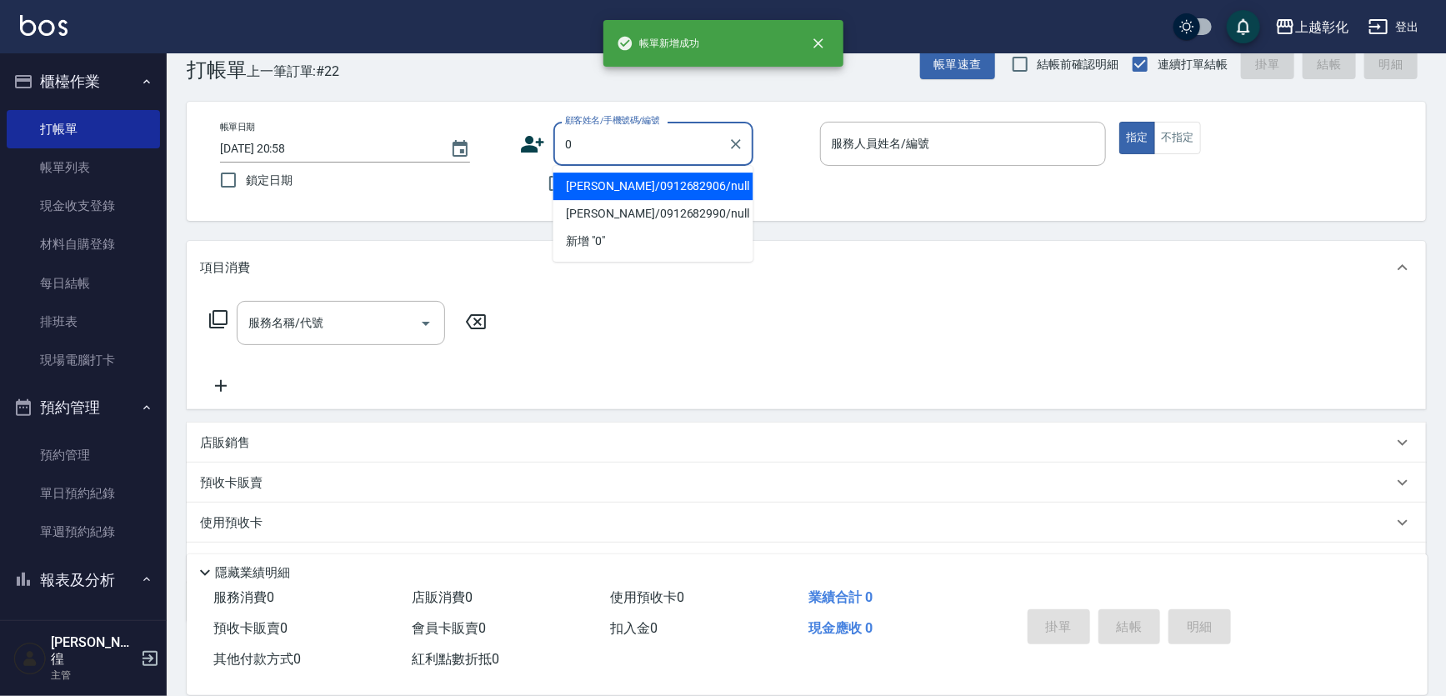
type input "[PERSON_NAME]/0912682906/null"
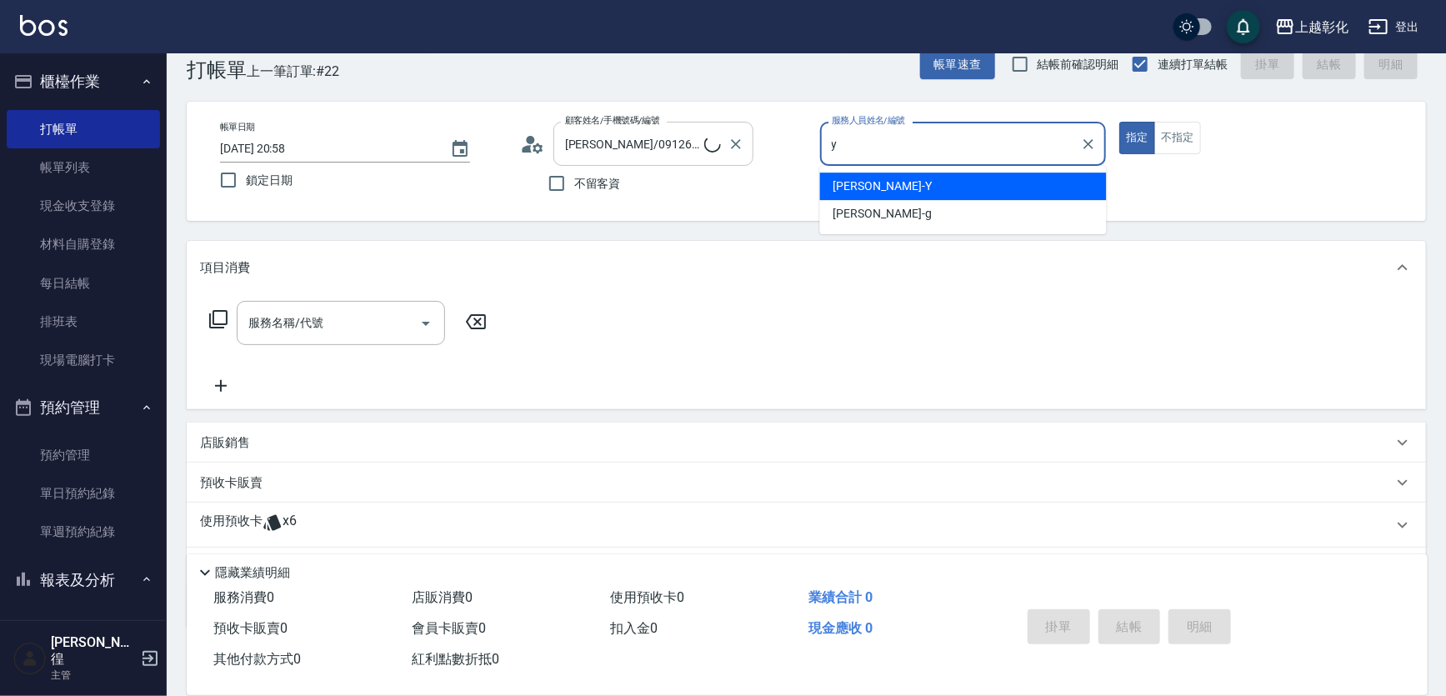
type input "[PERSON_NAME]-Y"
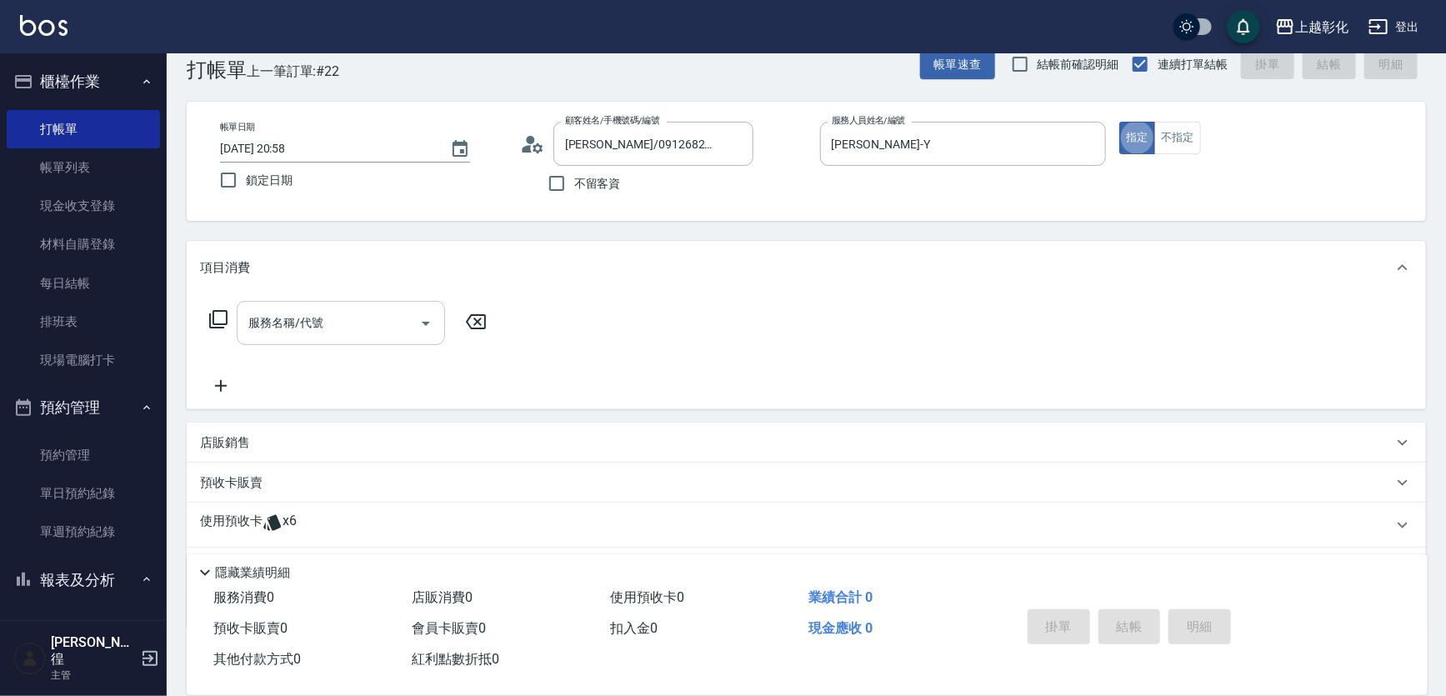
click at [353, 305] on div "服務名稱/代號" at bounding box center [341, 323] width 208 height 44
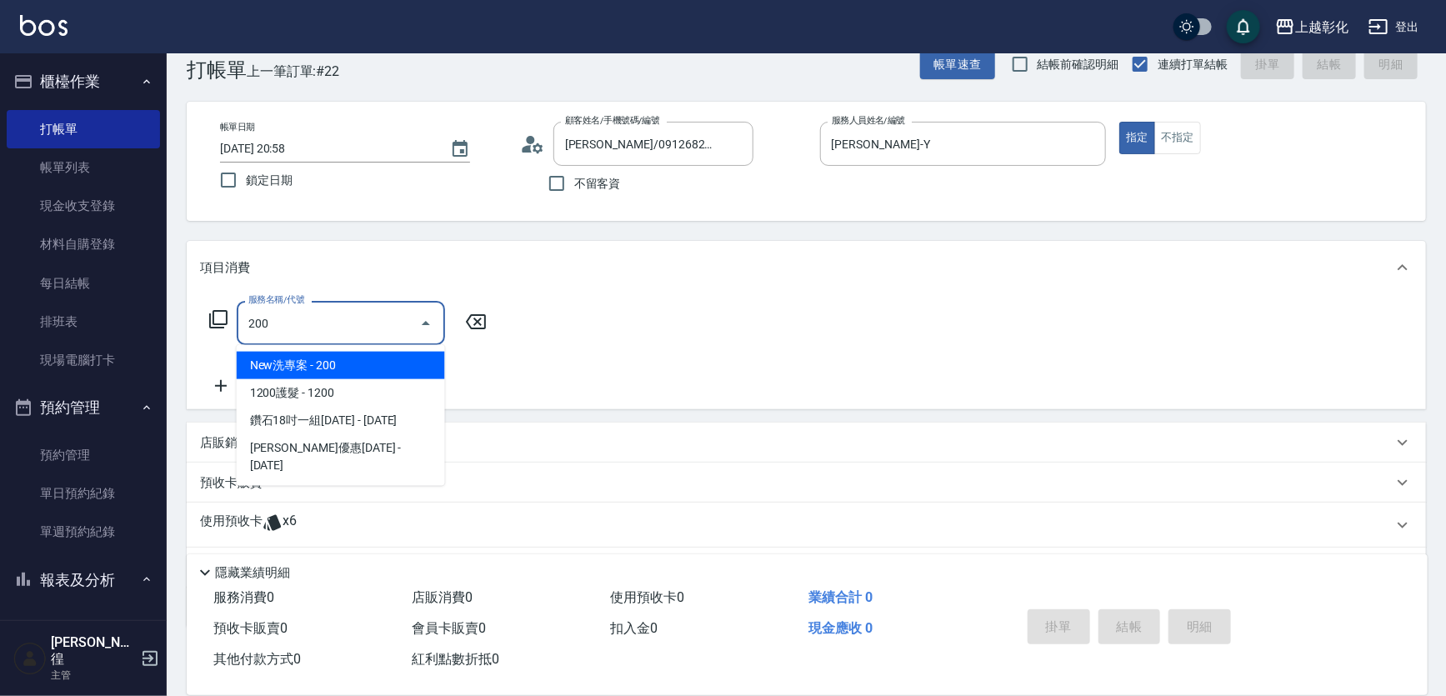
click at [340, 357] on span "New洗專案 - 200" at bounding box center [341, 366] width 208 height 28
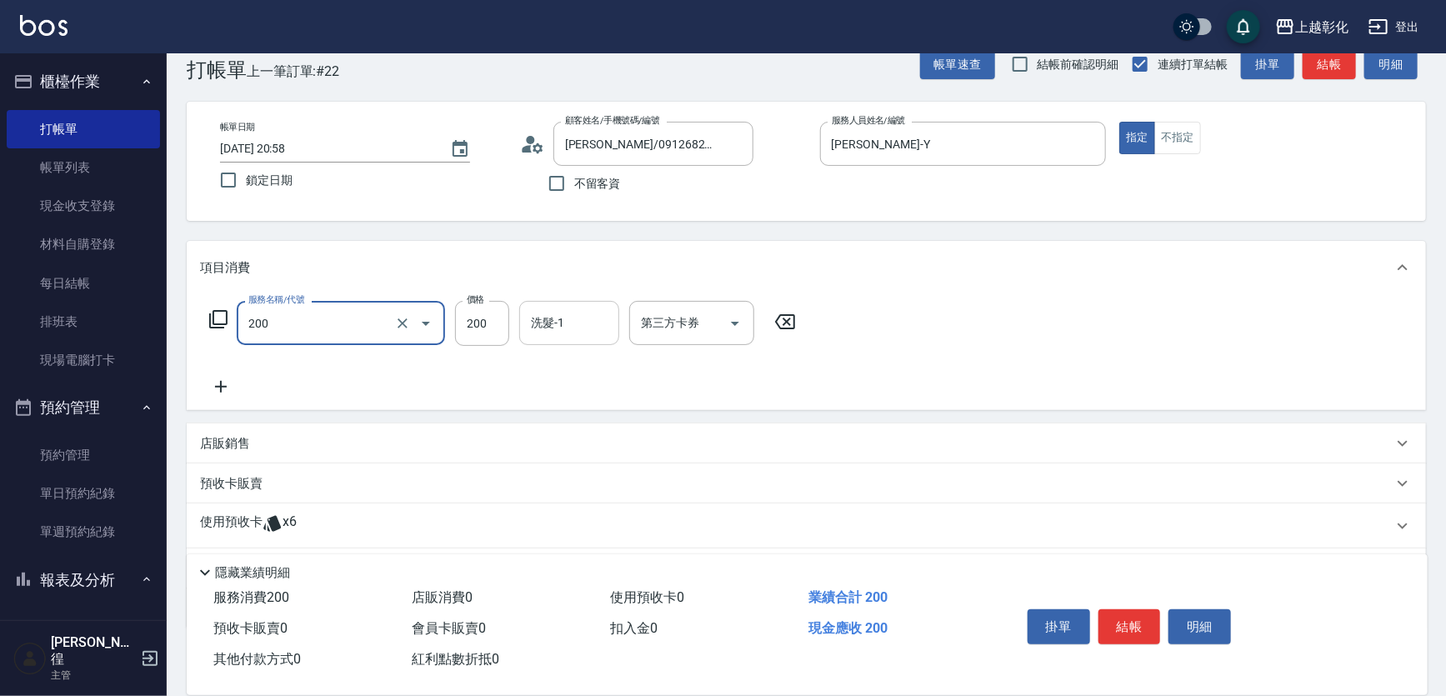
type input "New洗專案(200)"
click at [564, 328] on input "洗髮-1" at bounding box center [569, 322] width 85 height 29
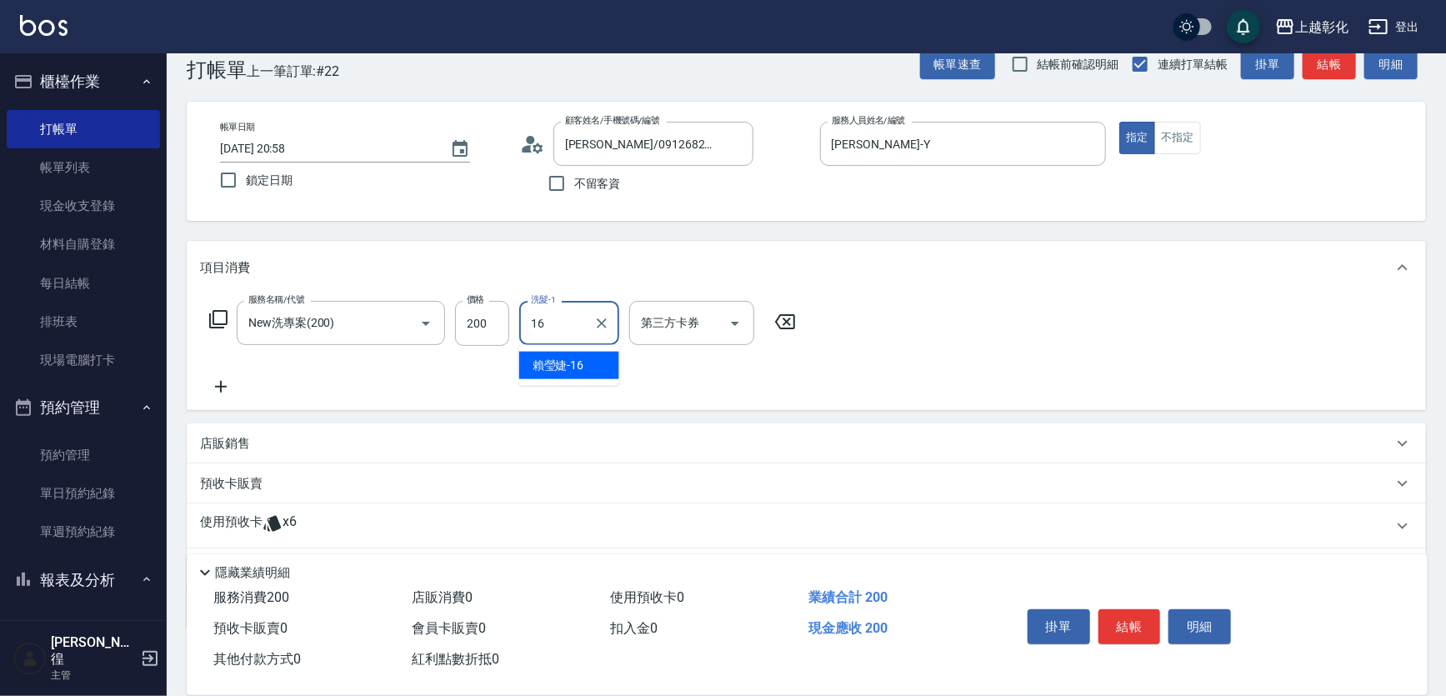
click at [611, 363] on div "[PERSON_NAME]-16" at bounding box center [569, 366] width 100 height 28
type input "[PERSON_NAME]-16"
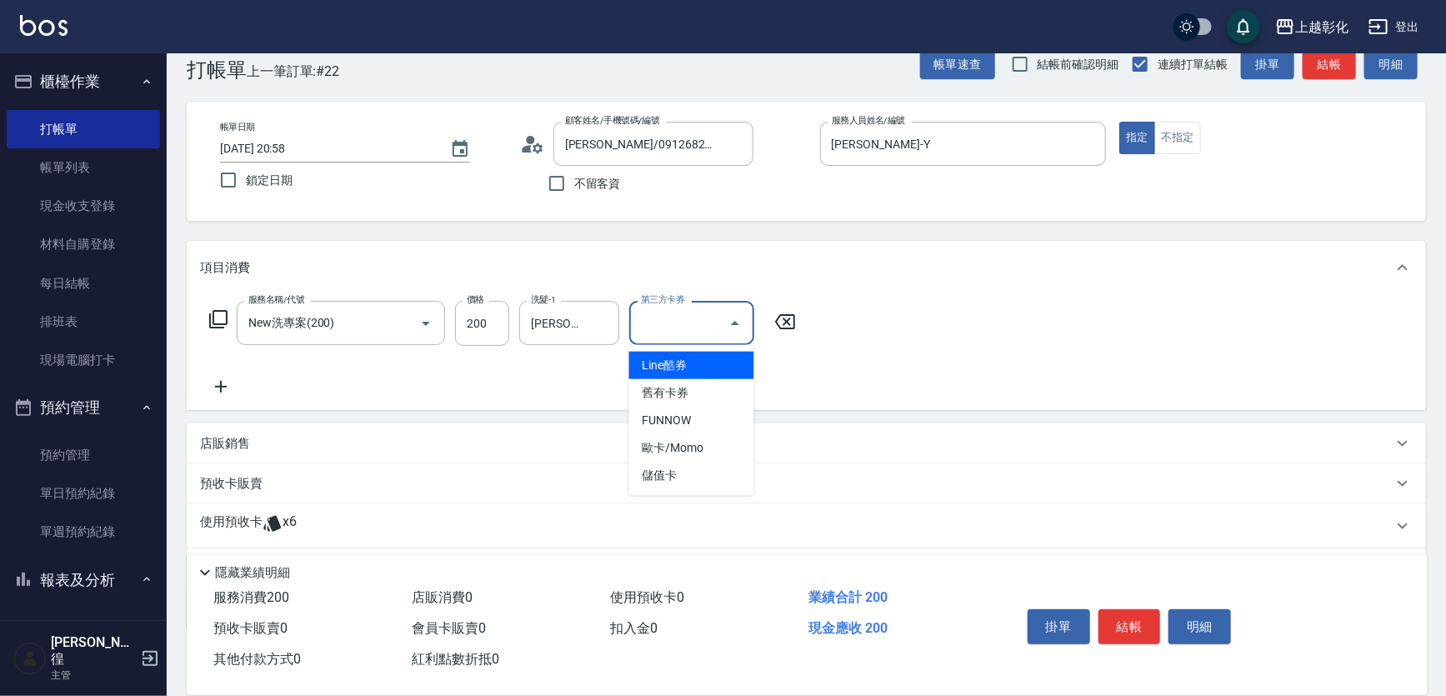
click at [714, 328] on input "第三方卡券" at bounding box center [679, 322] width 85 height 29
click at [733, 333] on button "Close" at bounding box center [735, 323] width 27 height 27
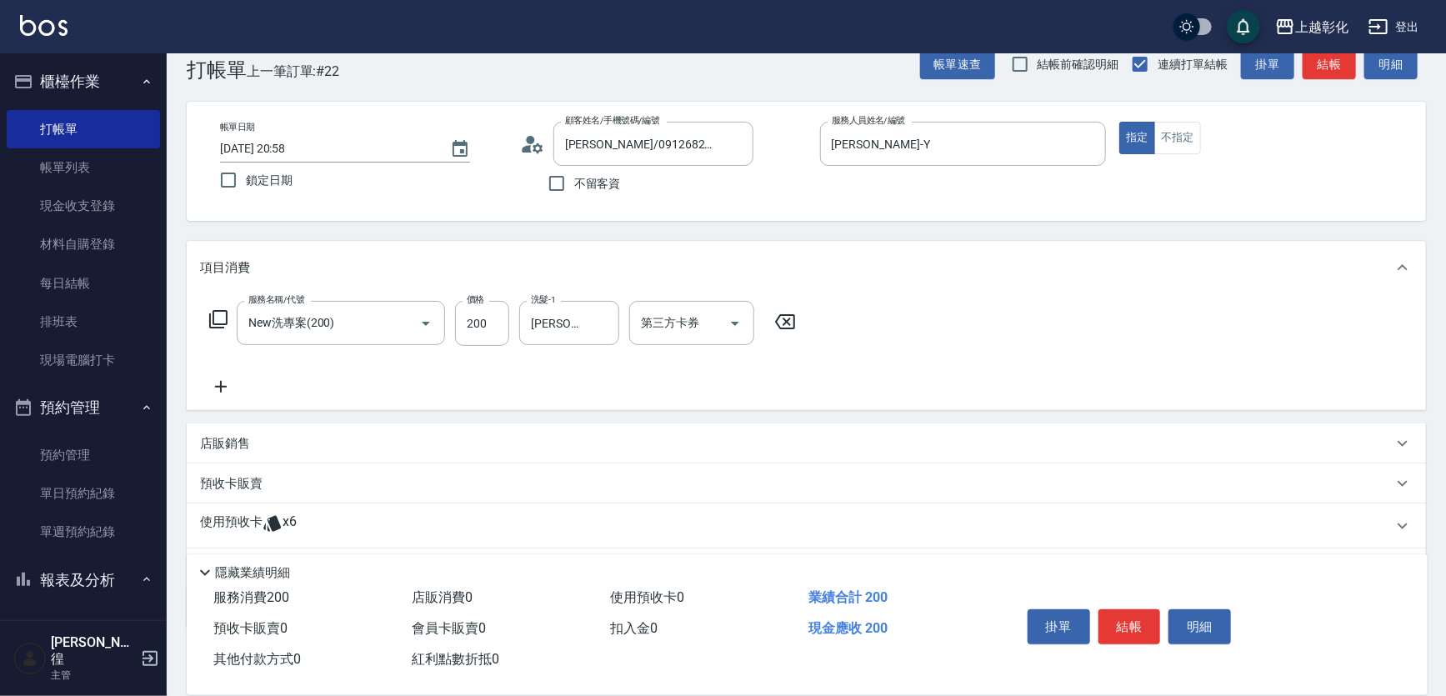
click at [735, 280] on div "項目消費" at bounding box center [807, 267] width 1240 height 53
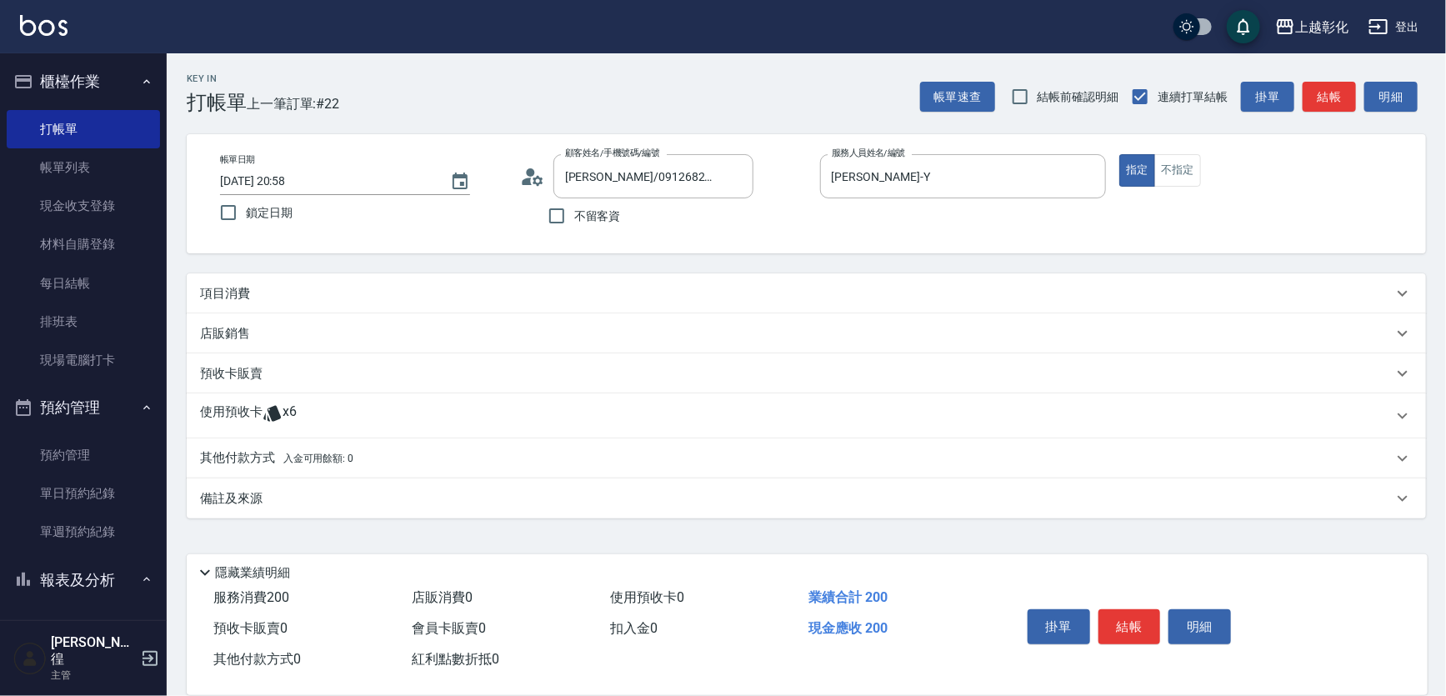
click at [741, 317] on div "項目消費 服務名稱/代號 New洗專案(200) 服務名稱/代號 價格 200 價格 洗髮-1 [PERSON_NAME]-16 洗髮-1 第三方卡券 第三方…" at bounding box center [807, 395] width 1240 height 245
click at [723, 289] on div "項目消費" at bounding box center [800, 294] width 1201 height 18
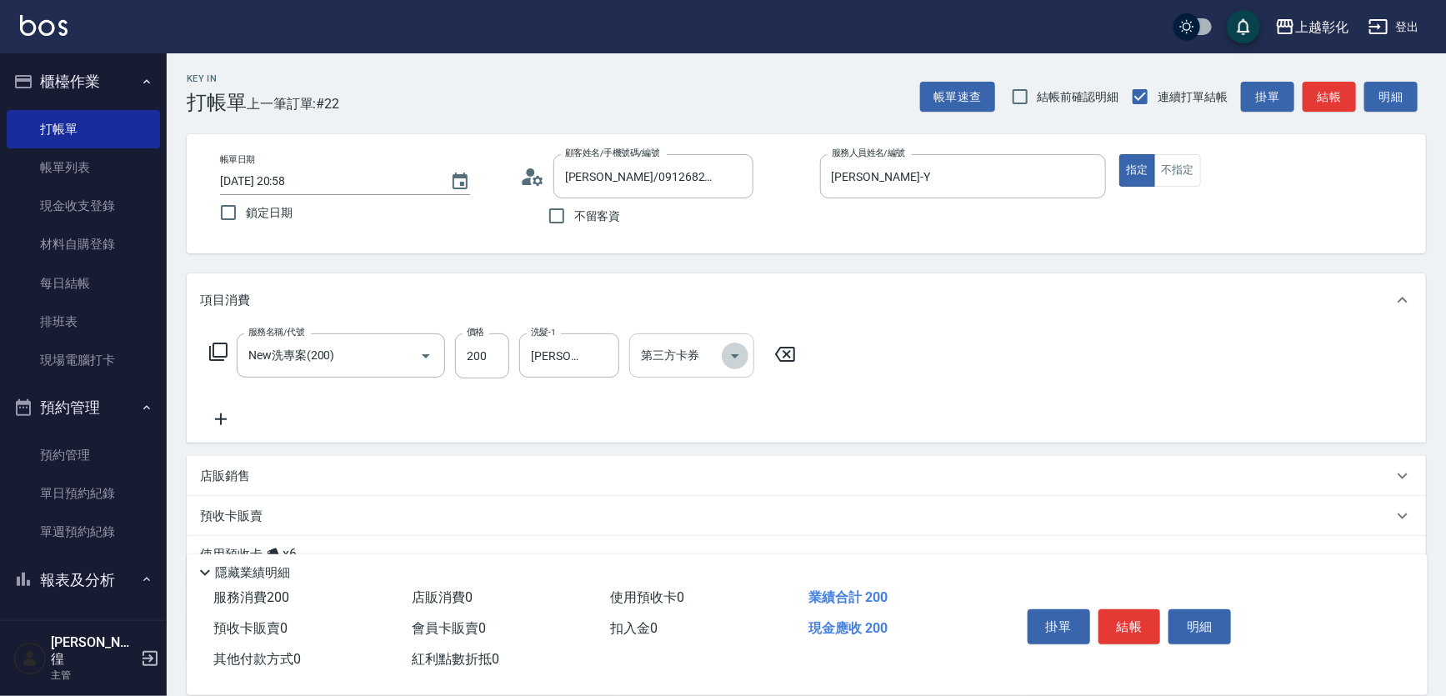
click at [727, 344] on button "Open" at bounding box center [735, 356] width 27 height 27
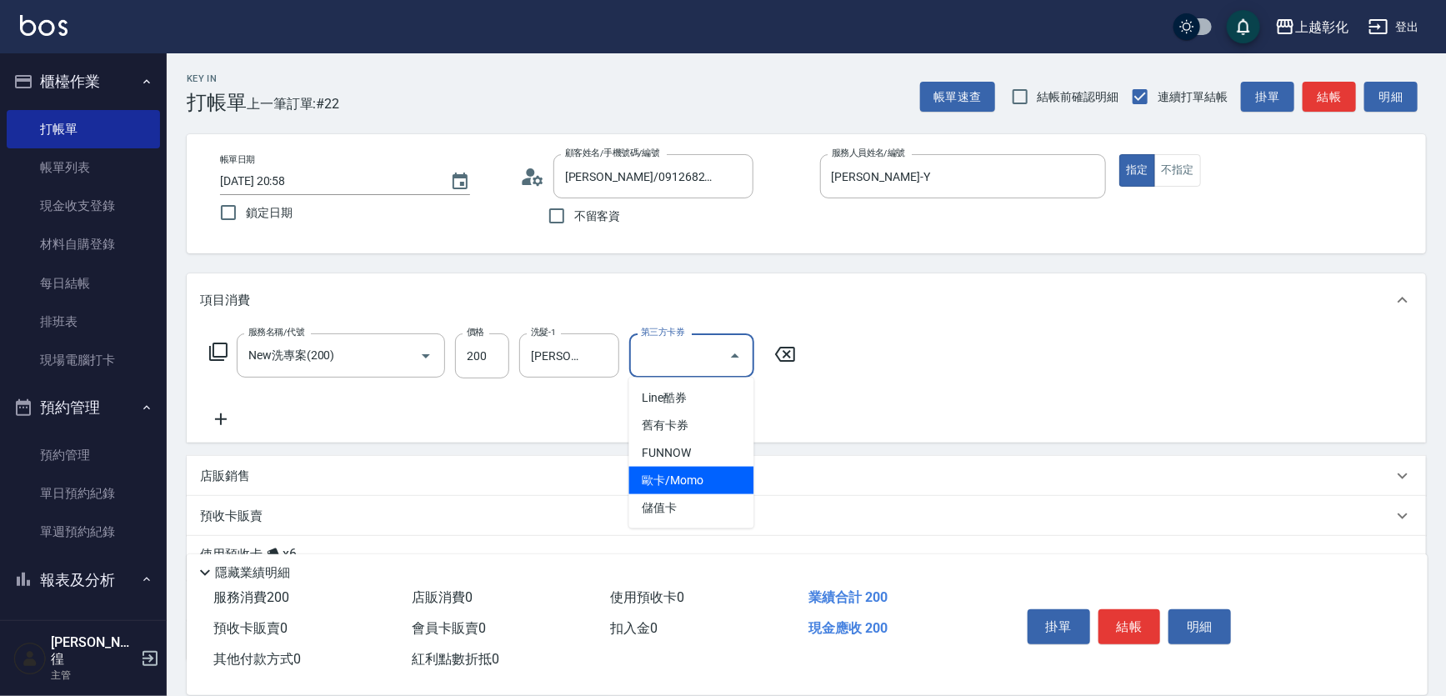
drag, startPoint x: 714, startPoint y: 492, endPoint x: 714, endPoint y: 508, distance: 16.7
click at [714, 508] on ul "Line酷券 舊有卡券 FUNNOW 歐卡/Momo 儲值卡" at bounding box center [691, 453] width 125 height 151
click at [694, 507] on span "儲值卡" at bounding box center [691, 508] width 125 height 28
type input "儲值卡"
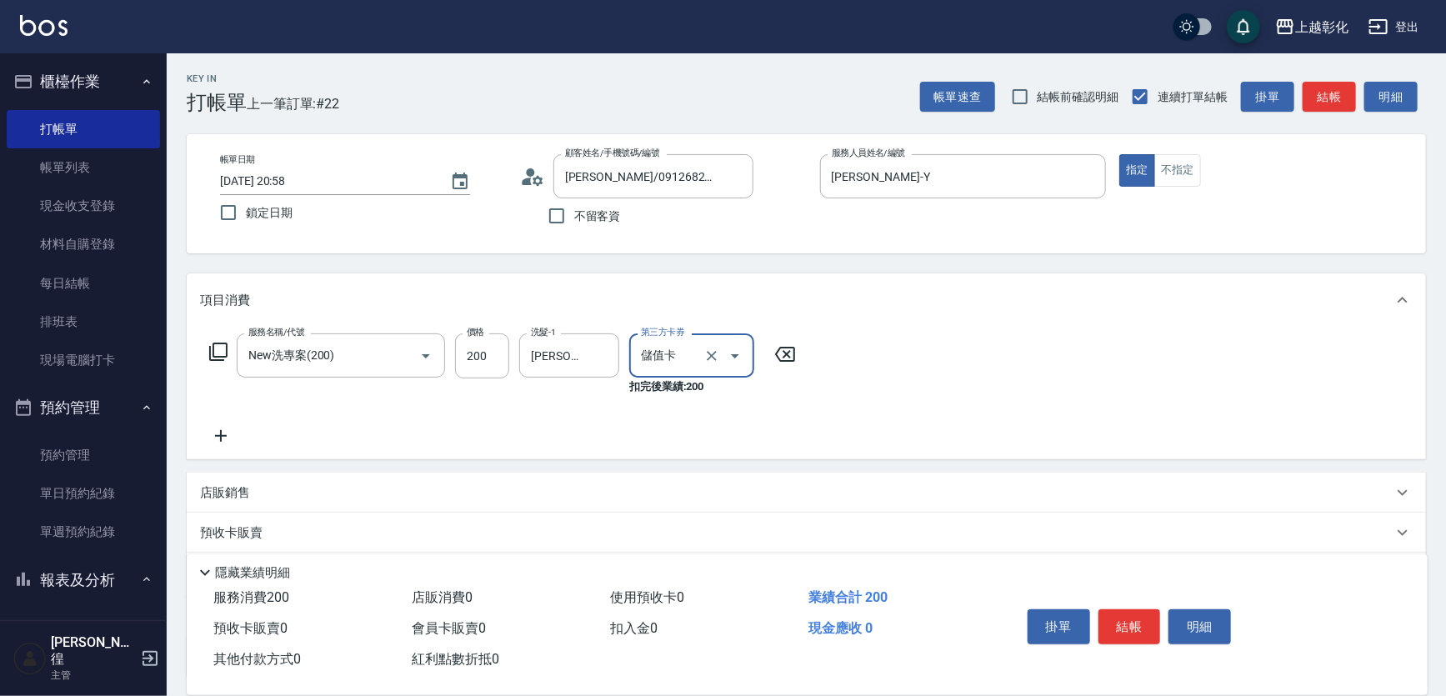
scroll to position [75, 0]
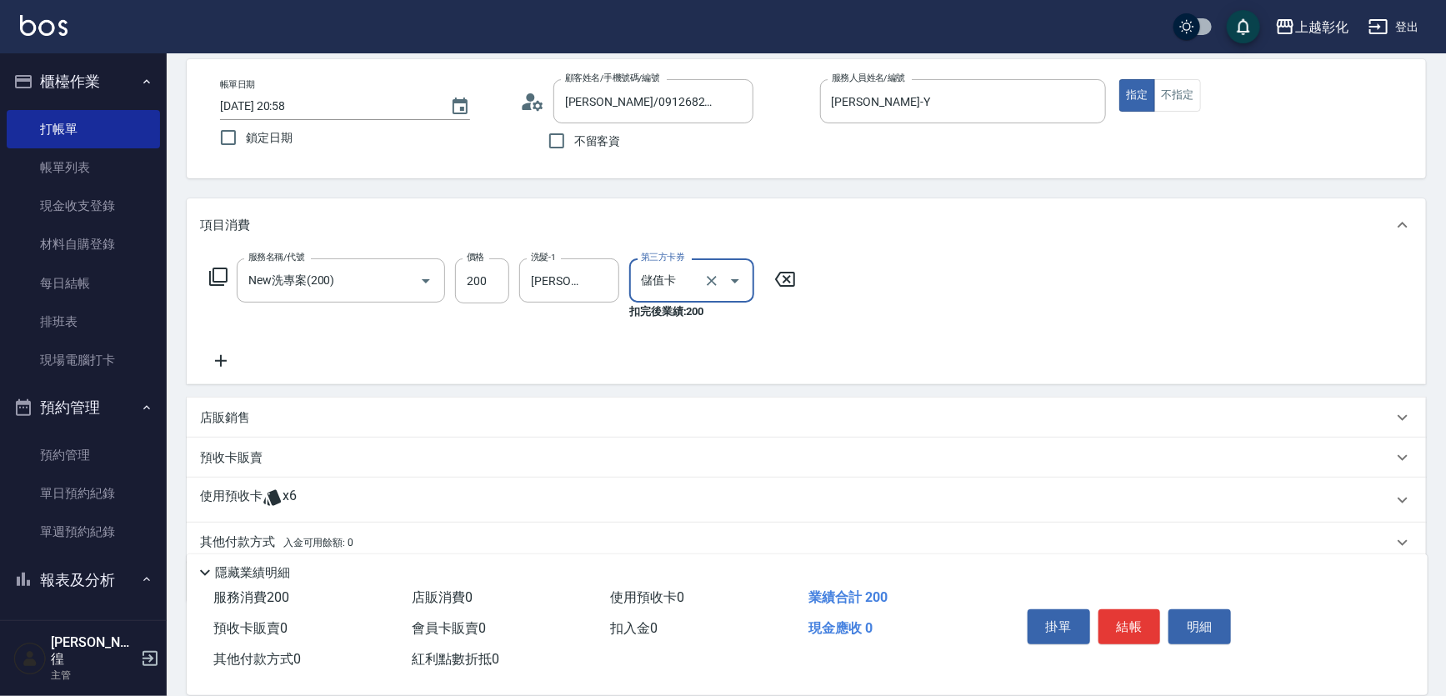
click at [339, 511] on div "使用預收卡 x6" at bounding box center [796, 500] width 1193 height 25
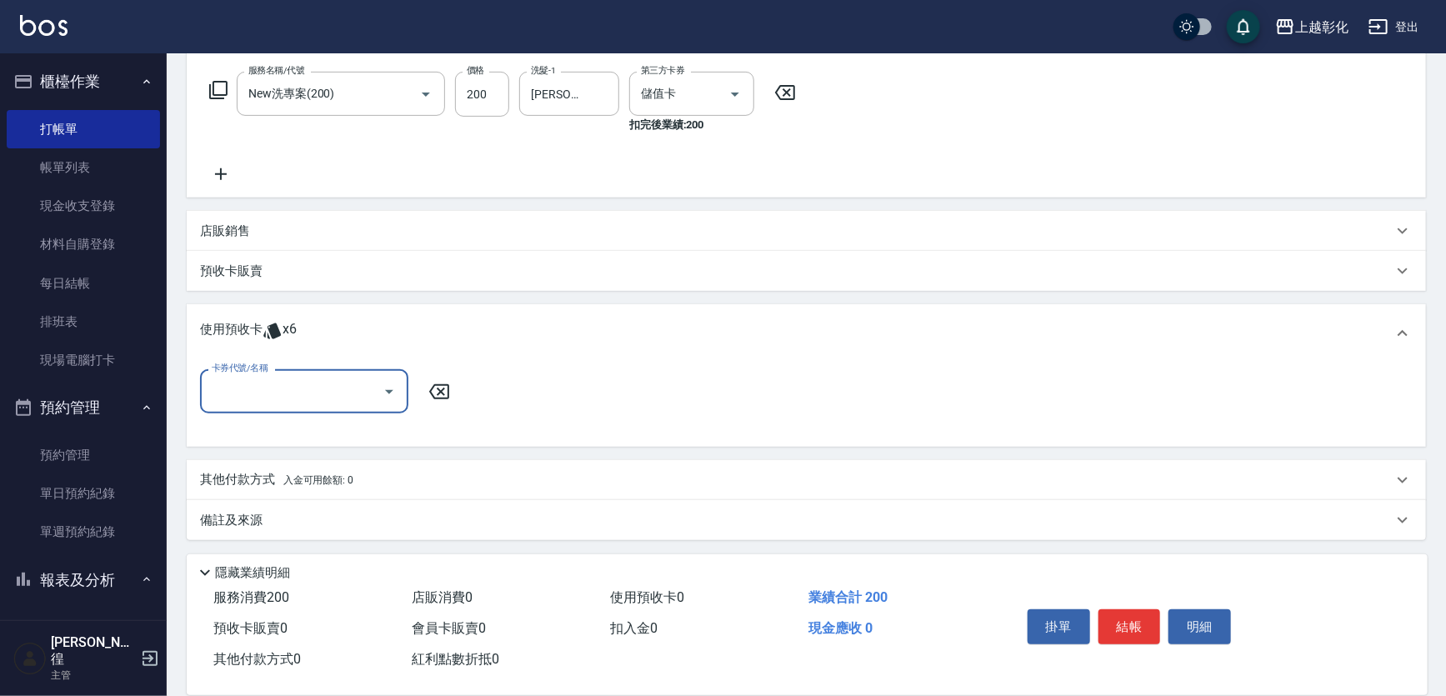
click at [311, 405] on div "卡券代號/名稱" at bounding box center [304, 391] width 208 height 44
click at [294, 435] on div "精油洗髮 剩餘6張" at bounding box center [304, 434] width 208 height 28
type input "精油洗髮"
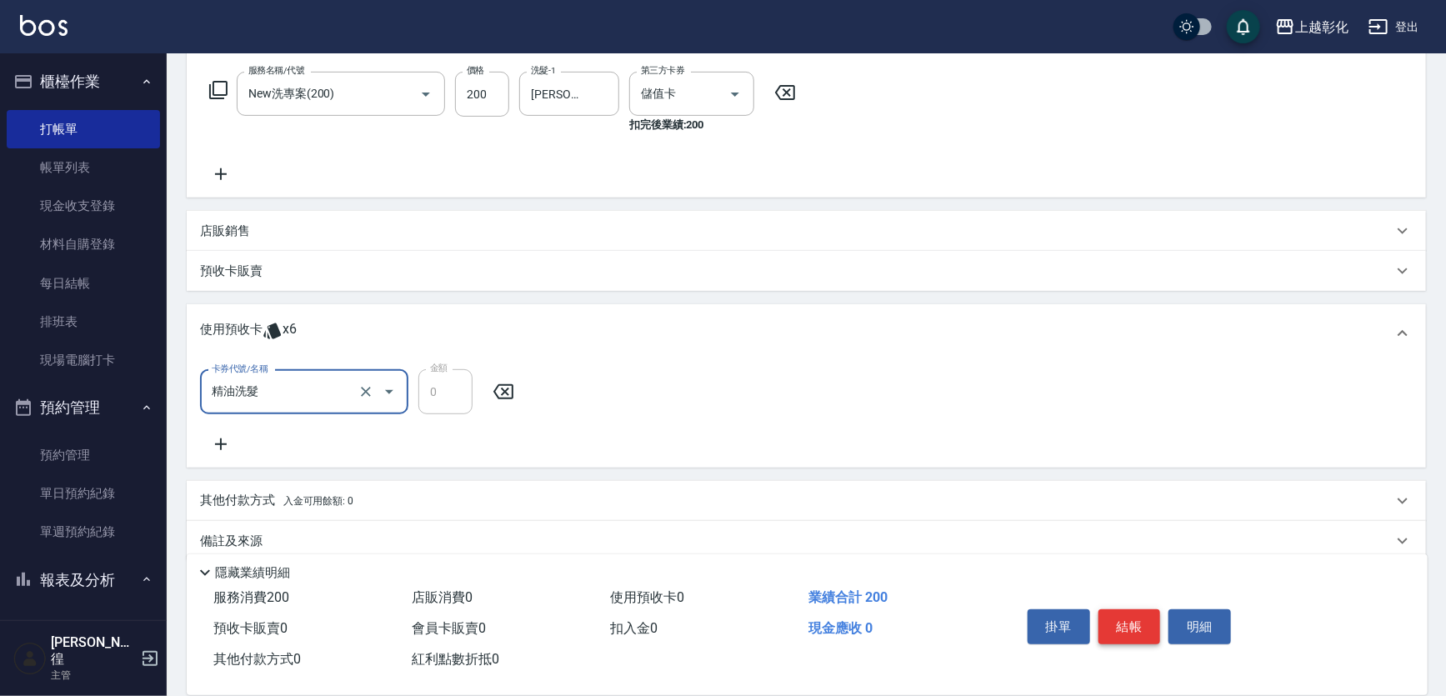
click at [1125, 625] on button "結帳" at bounding box center [1130, 626] width 63 height 35
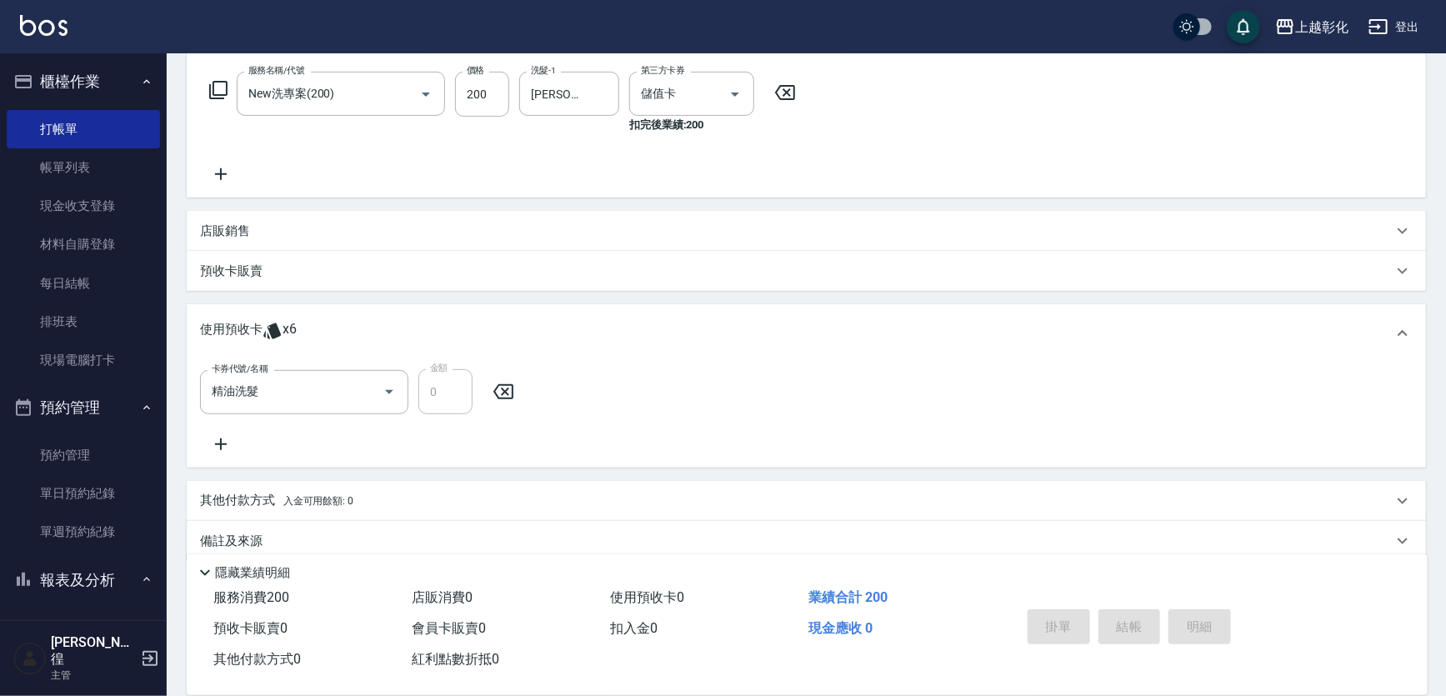
type input "[DATE] 20:59"
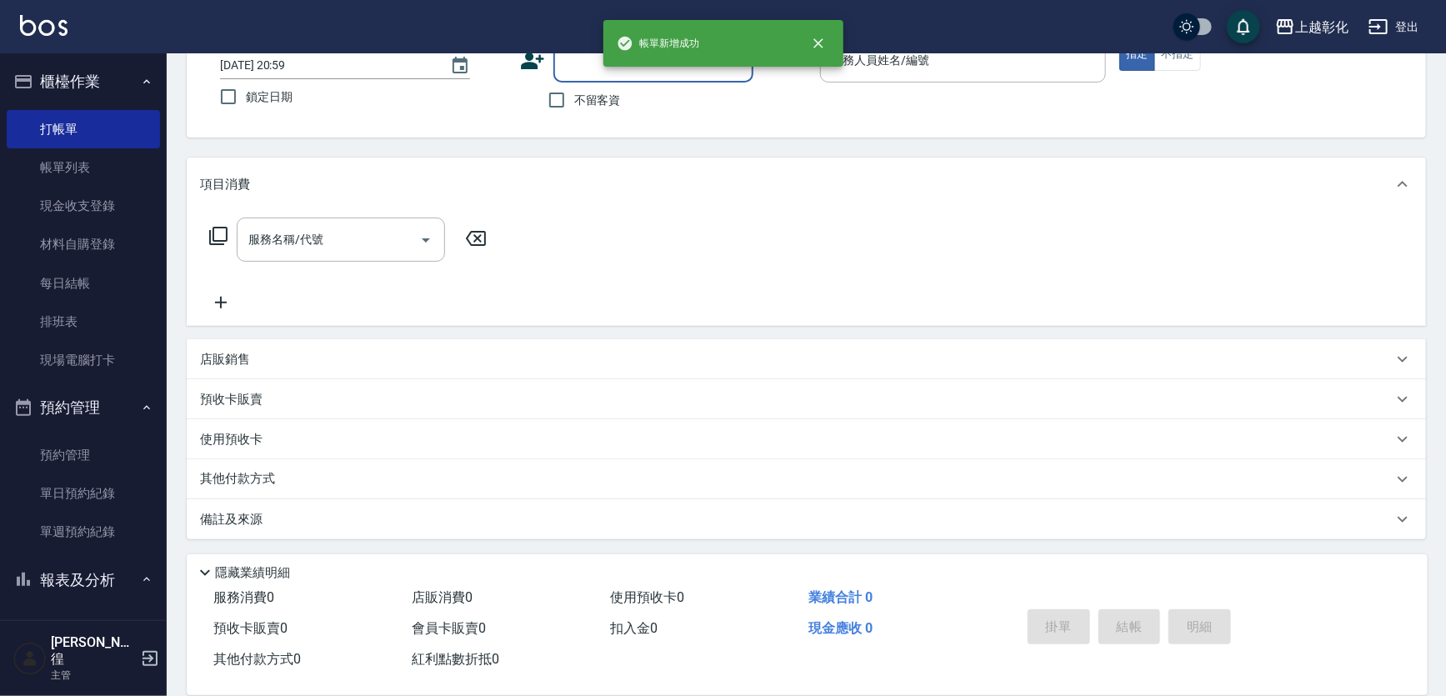
scroll to position [0, 0]
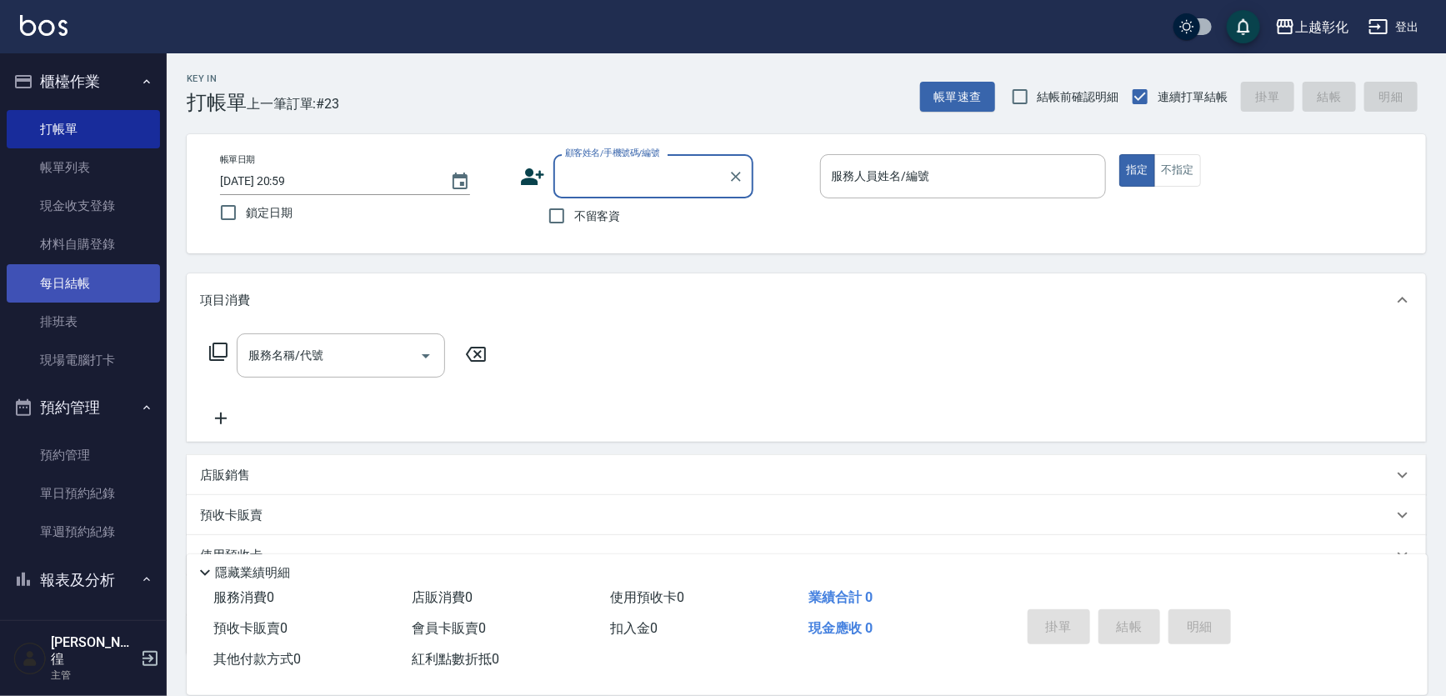
click at [59, 283] on link "每日結帳" at bounding box center [83, 283] width 153 height 38
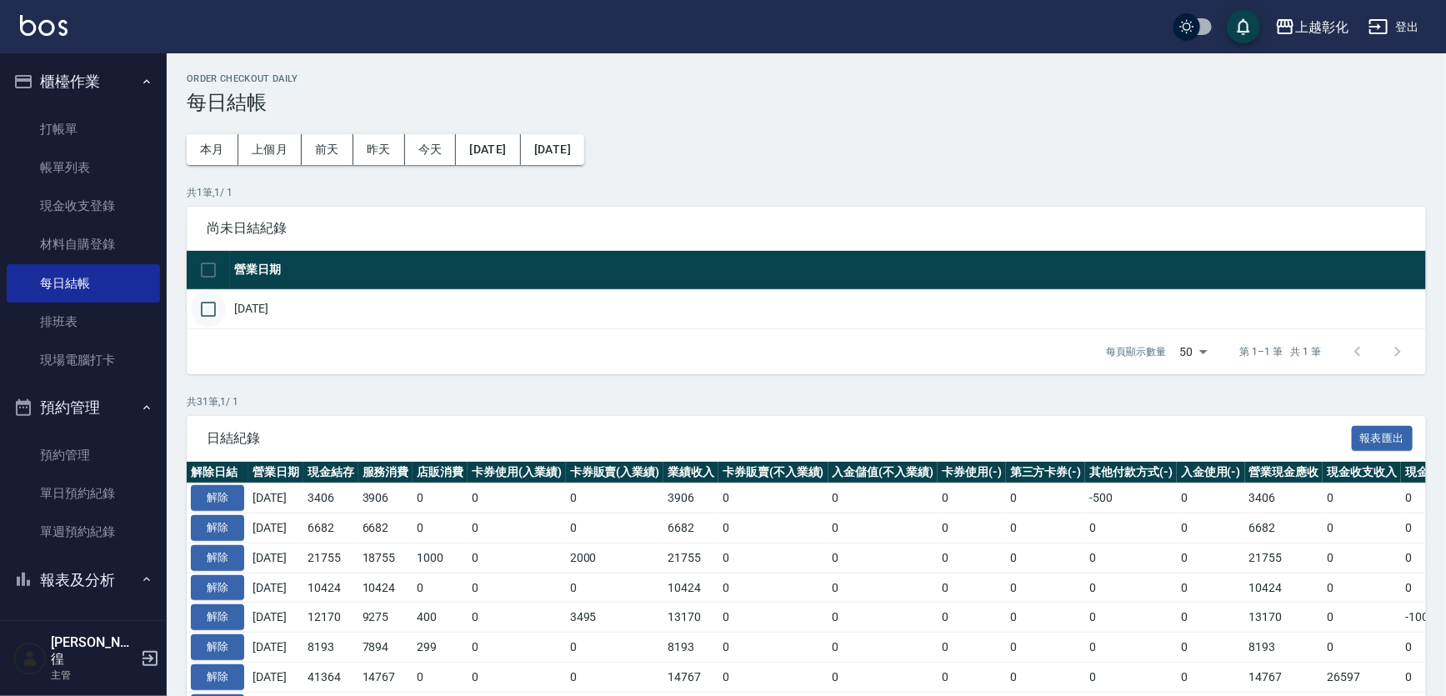
click at [224, 308] on tr "[DATE]" at bounding box center [807, 308] width 1240 height 39
click at [209, 312] on input "checkbox" at bounding box center [208, 309] width 35 height 35
checkbox input "true"
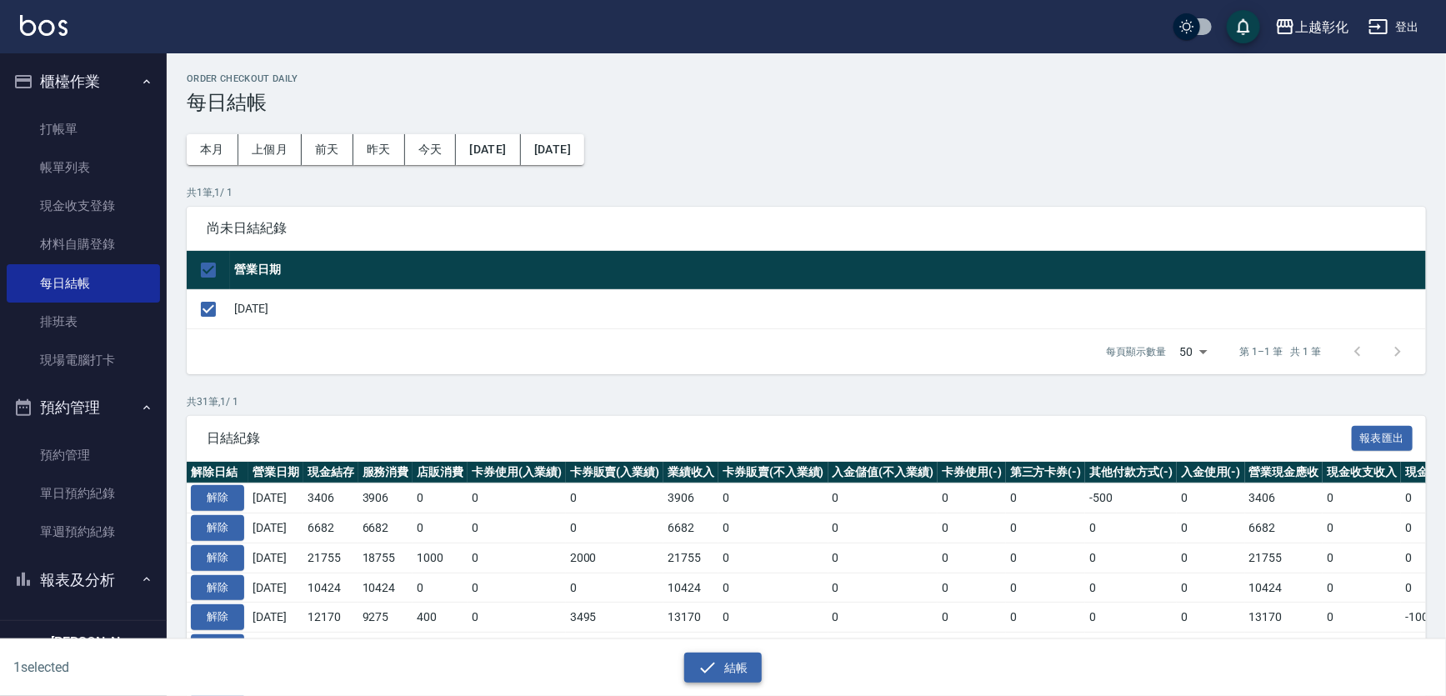
click at [689, 664] on button "結帳" at bounding box center [723, 668] width 78 height 31
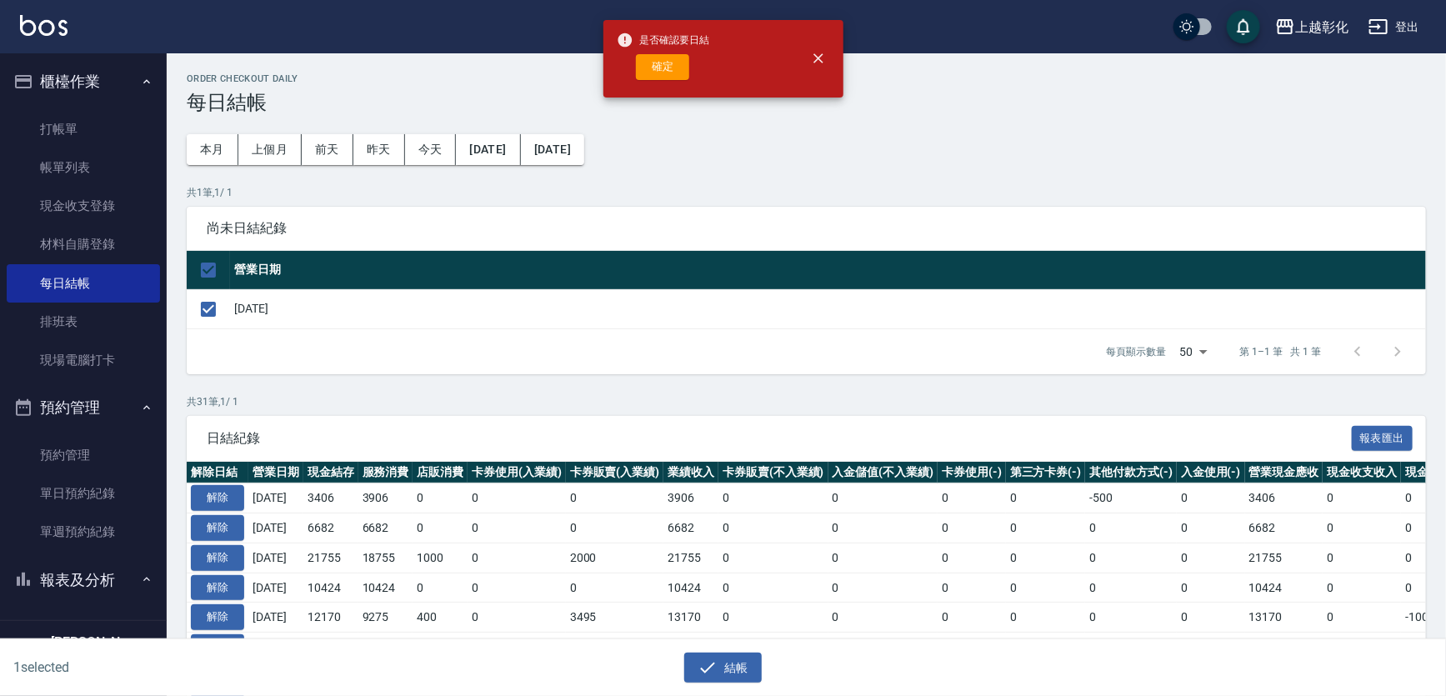
click at [666, 46] on span "是否確認要日結" at bounding box center [663, 40] width 93 height 17
click at [667, 49] on div "是否確認要日結 確定" at bounding box center [663, 59] width 93 height 68
click at [670, 58] on button "確定" at bounding box center [662, 67] width 53 height 26
checkbox input "false"
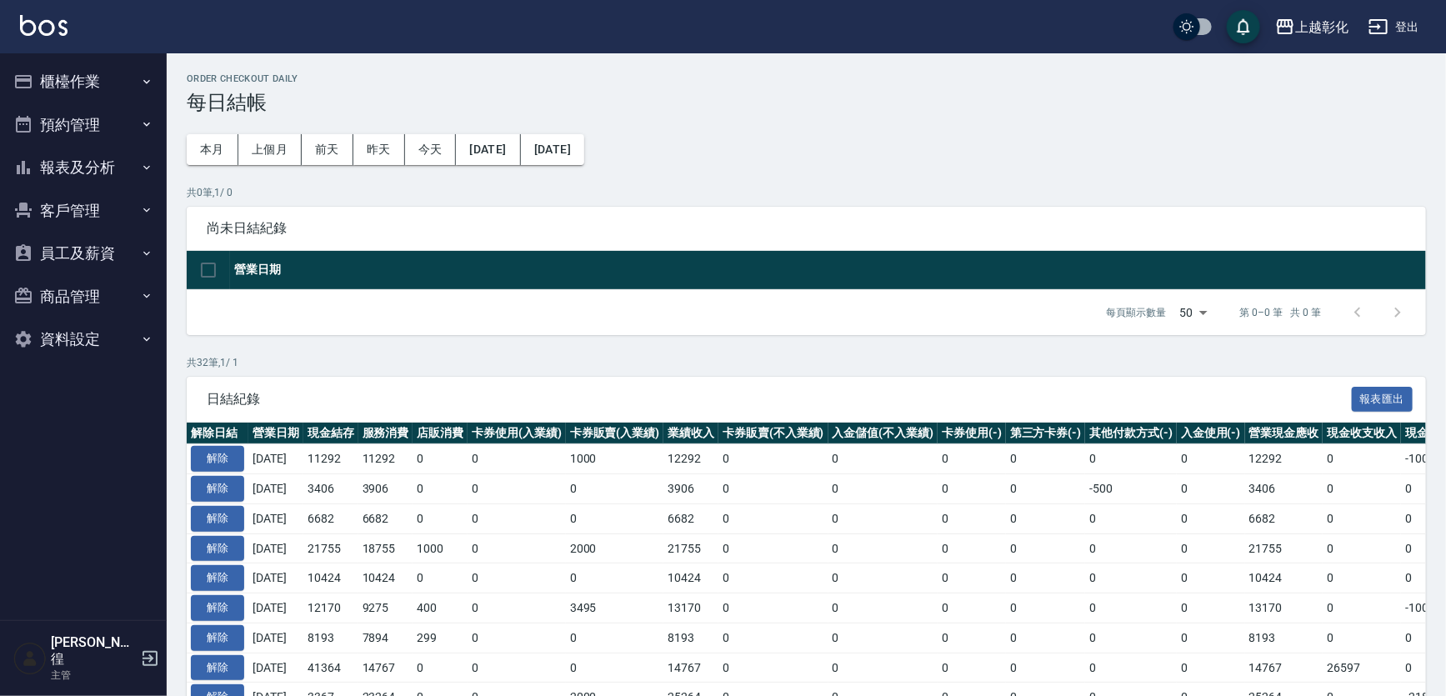
click at [97, 175] on button "報表及分析" at bounding box center [83, 167] width 153 height 43
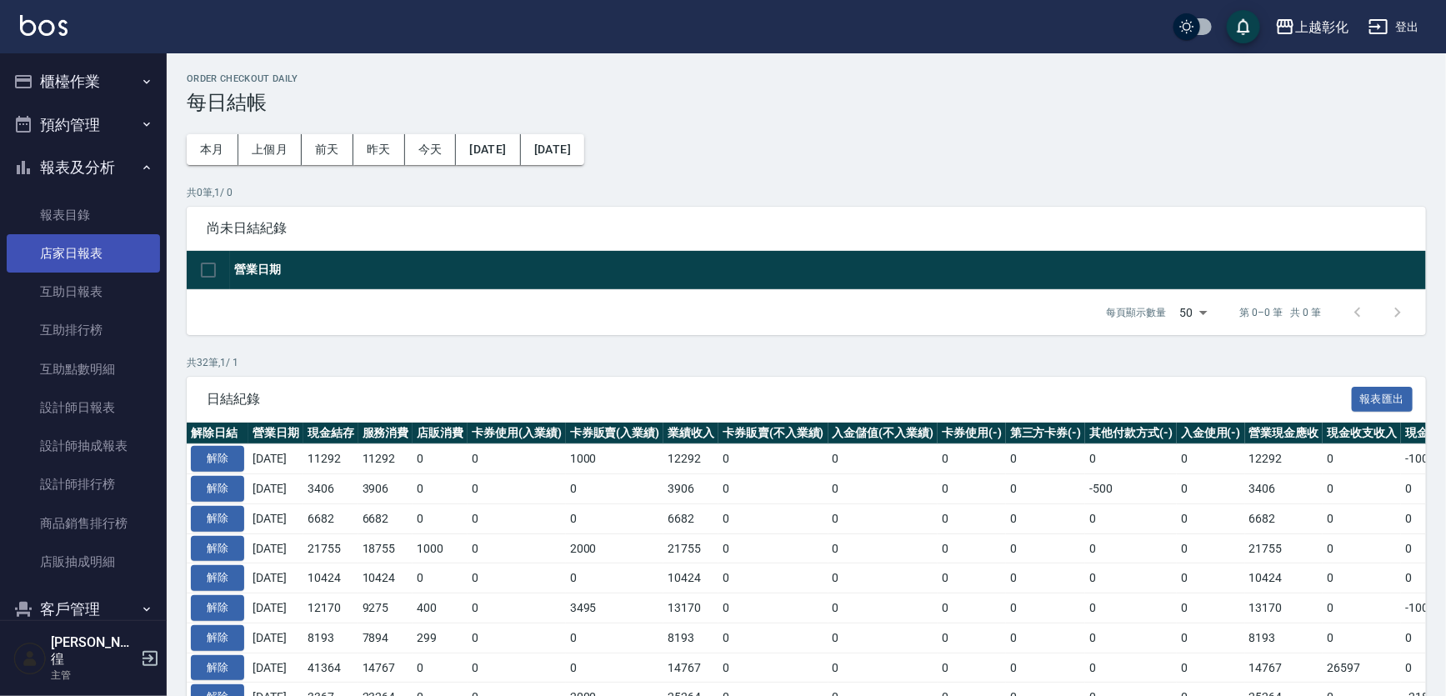
click at [103, 246] on link "店家日報表" at bounding box center [83, 253] width 153 height 38
